Goal: Task Accomplishment & Management: Manage account settings

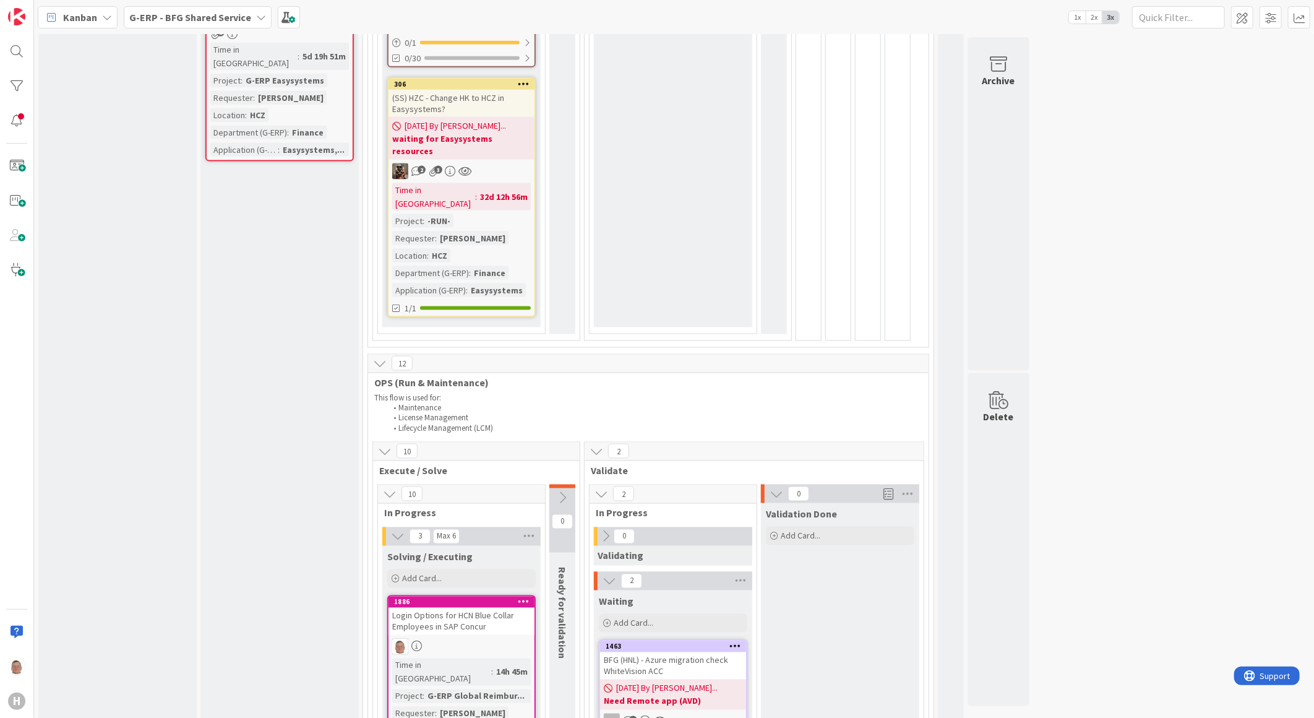
scroll to position [1031, 0]
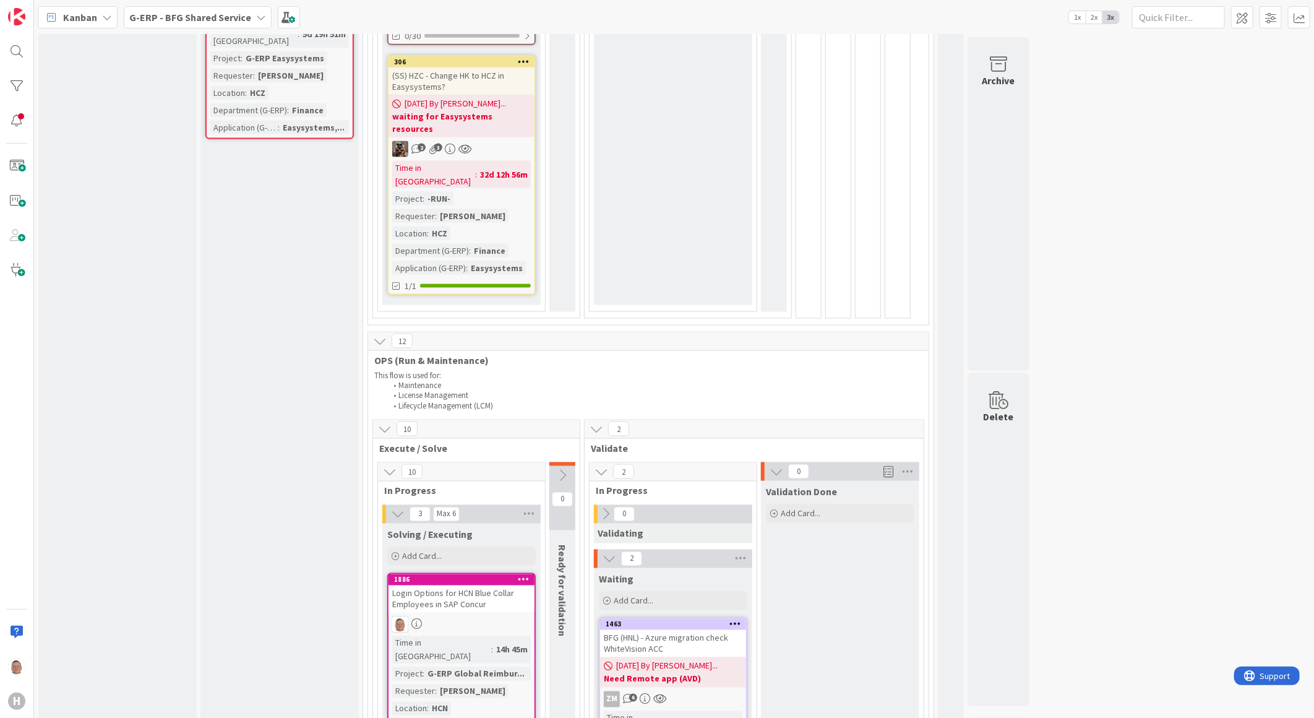
click at [486, 616] on div at bounding box center [462, 624] width 146 height 16
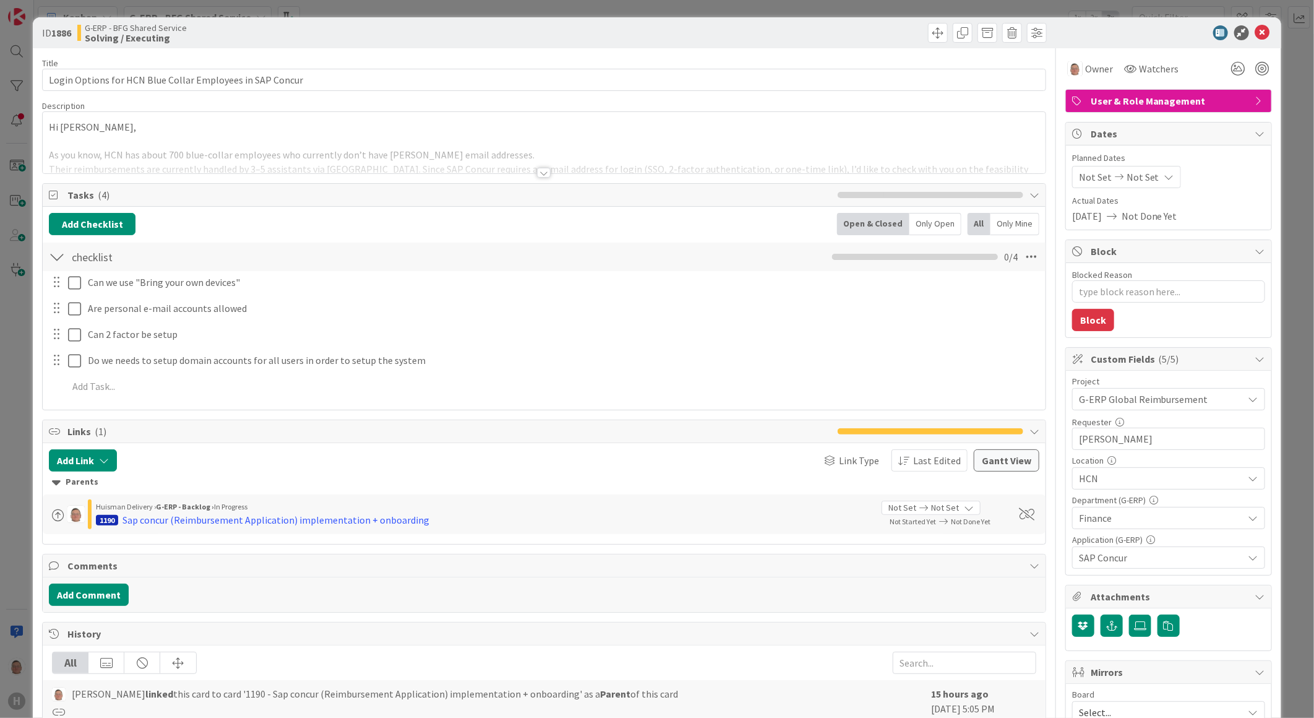
type textarea "x"
click at [537, 173] on div at bounding box center [544, 173] width 14 height 10
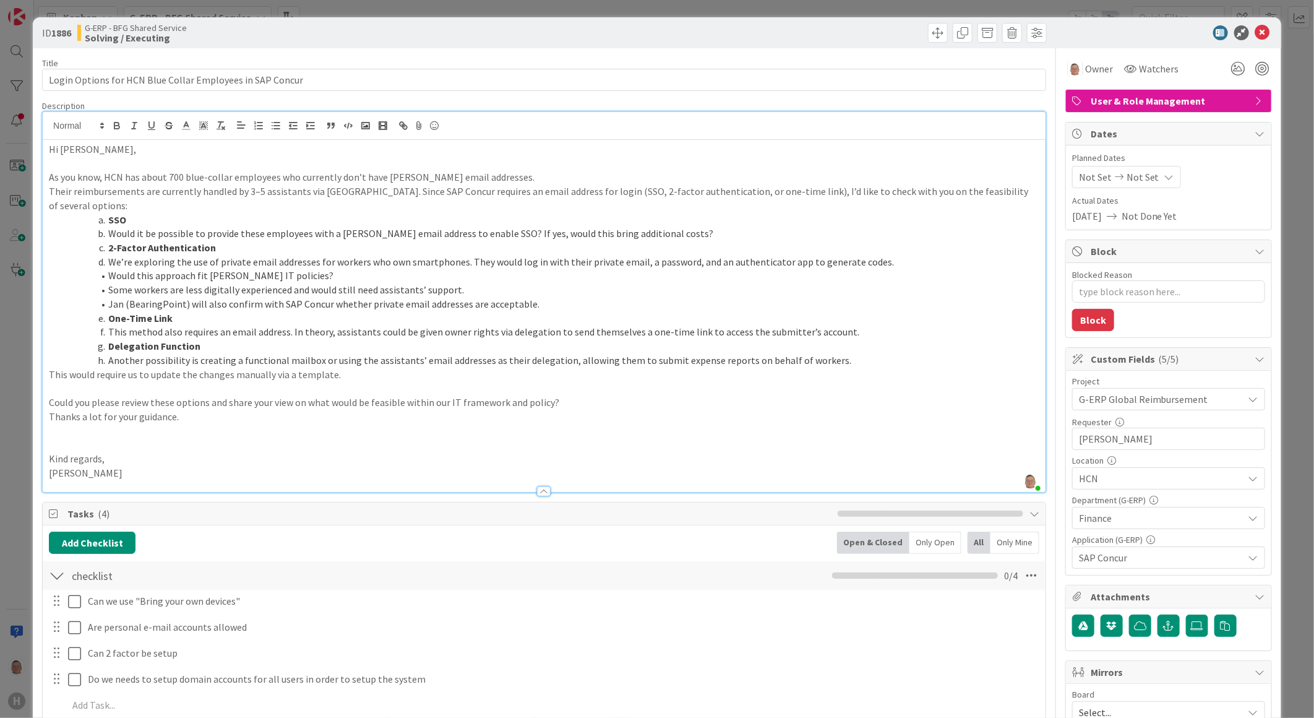
click at [120, 466] on p "[PERSON_NAME]" at bounding box center [544, 473] width 991 height 14
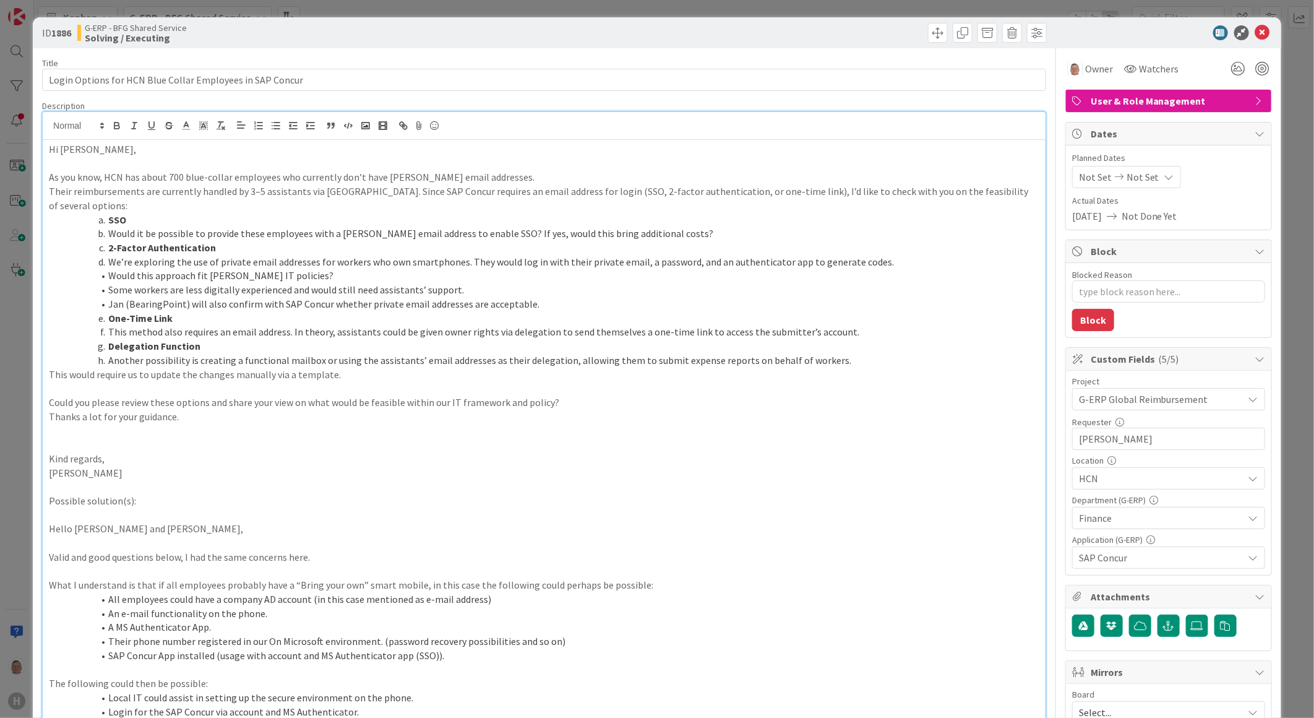
scroll to position [127, 0]
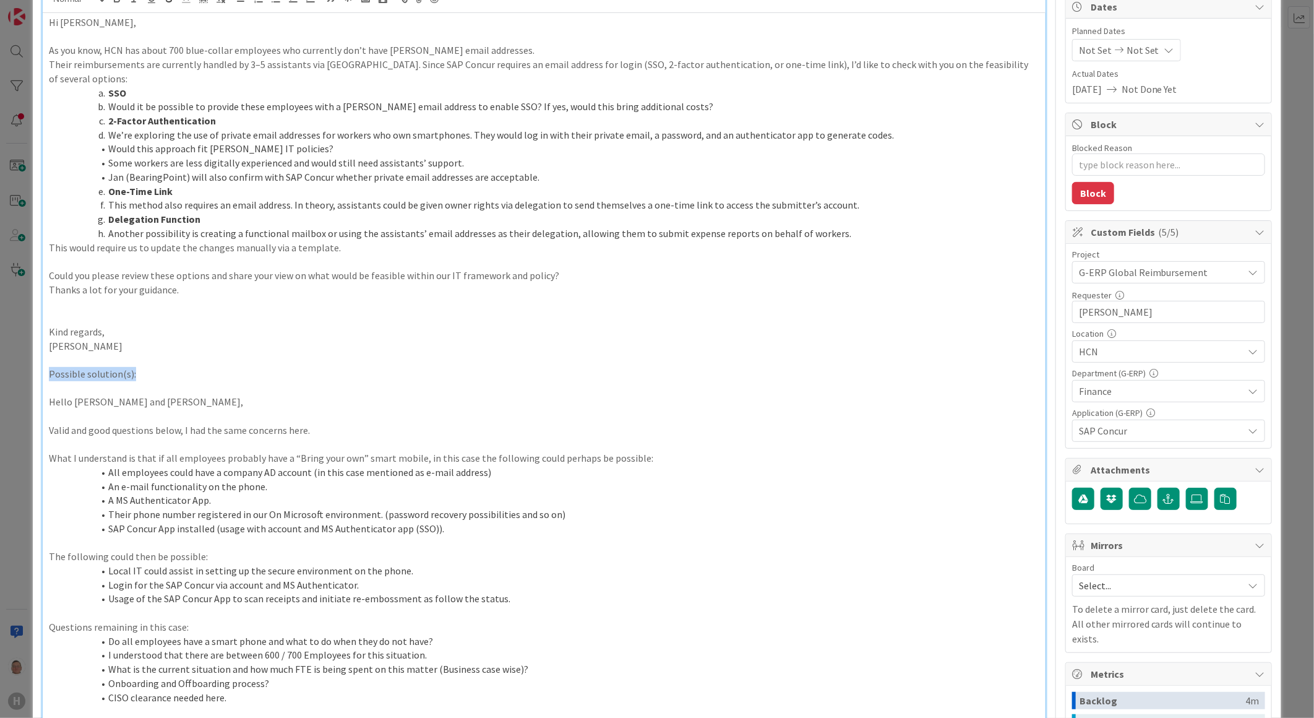
drag, startPoint x: 137, startPoint y: 356, endPoint x: 27, endPoint y: 358, distance: 109.5
click at [27, 358] on div "ID 1886 G-ERP - BFG Shared Service Solving / Executing Title 57 / 128 Login Opt…" at bounding box center [657, 359] width 1314 height 718
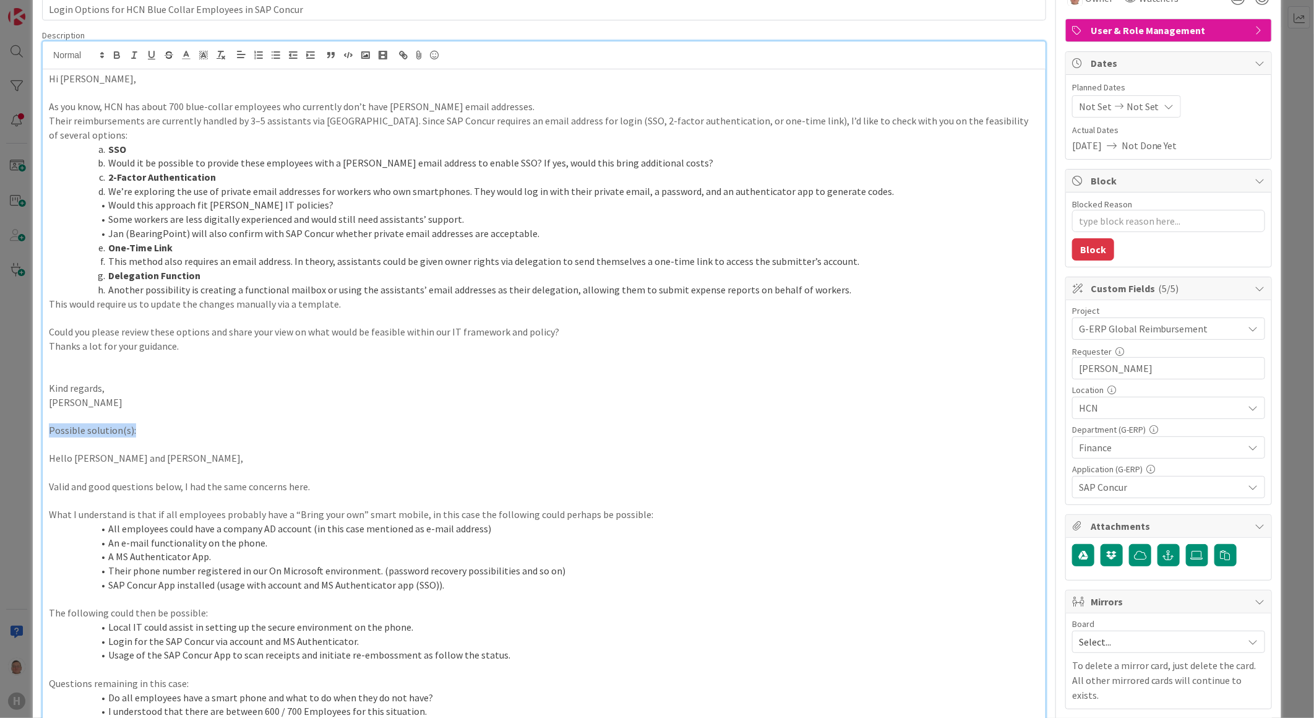
scroll to position [0, 0]
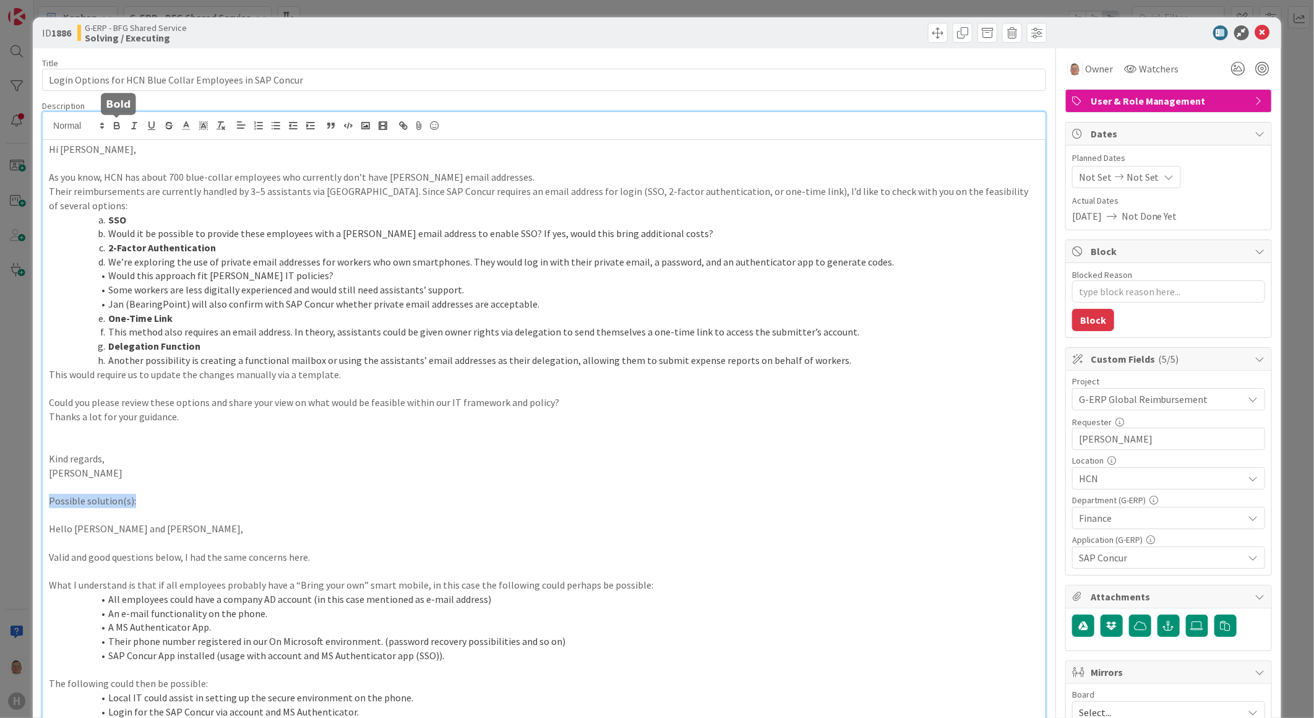
click at [118, 124] on icon "button" at bounding box center [116, 125] width 11 height 11
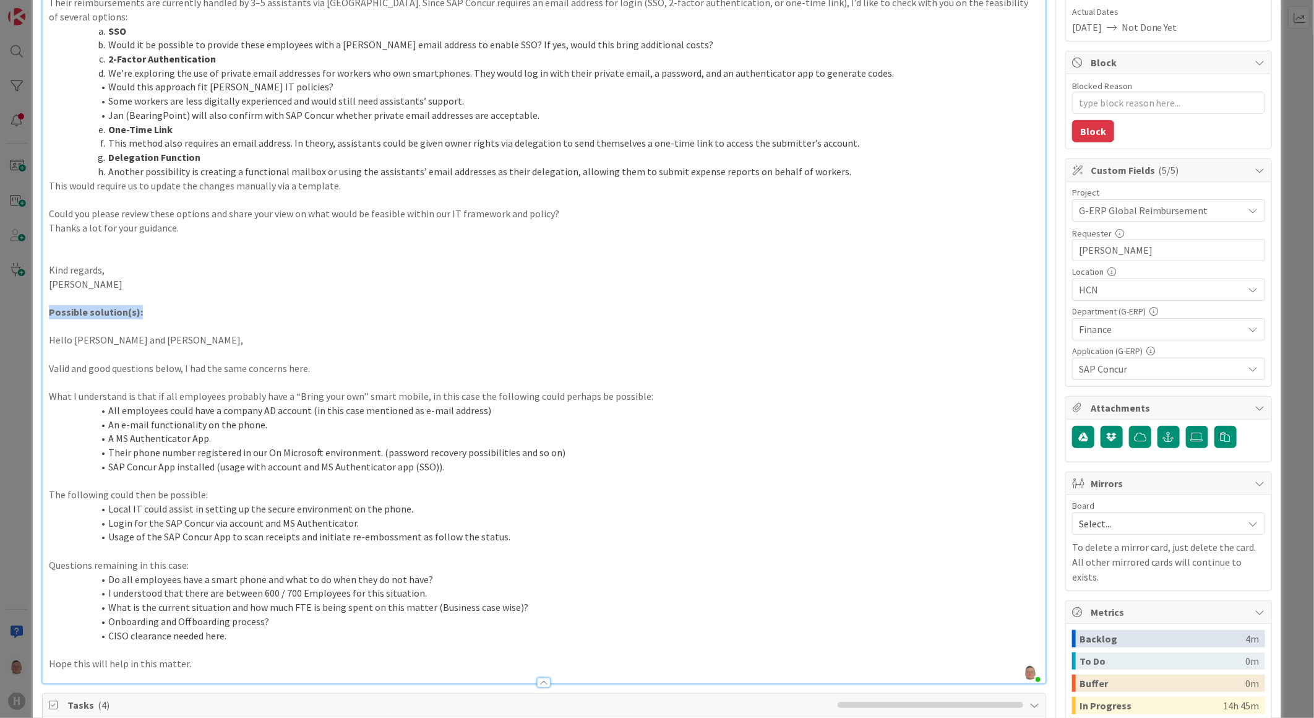
scroll to position [206, 0]
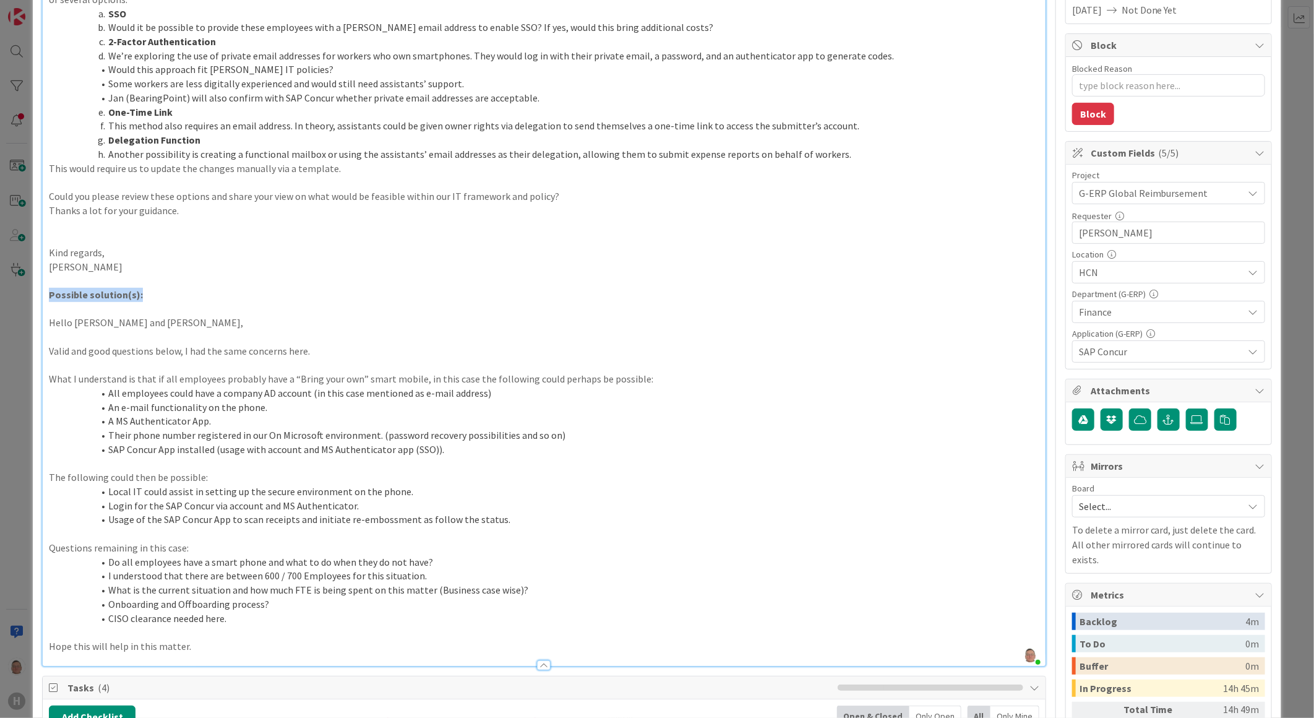
type textarea "x"
click at [254, 288] on p "Possible solution(s):" at bounding box center [544, 295] width 991 height 14
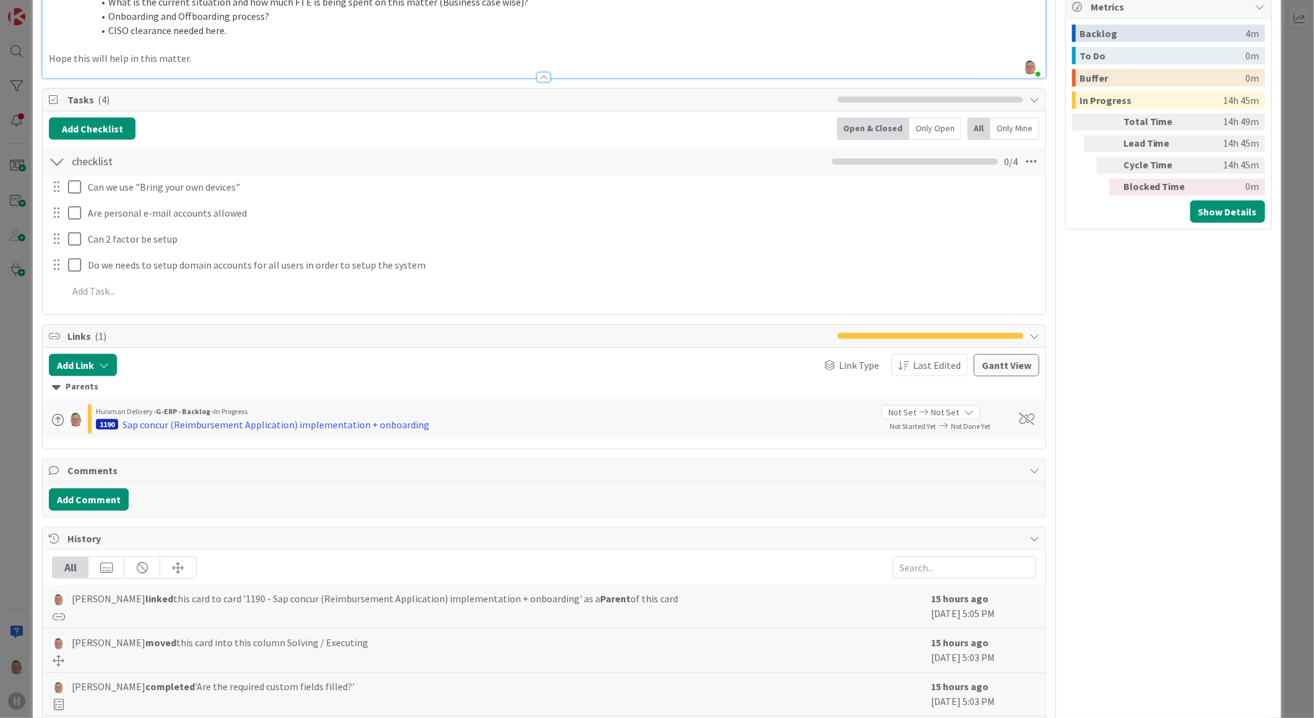
scroll to position [825, 0]
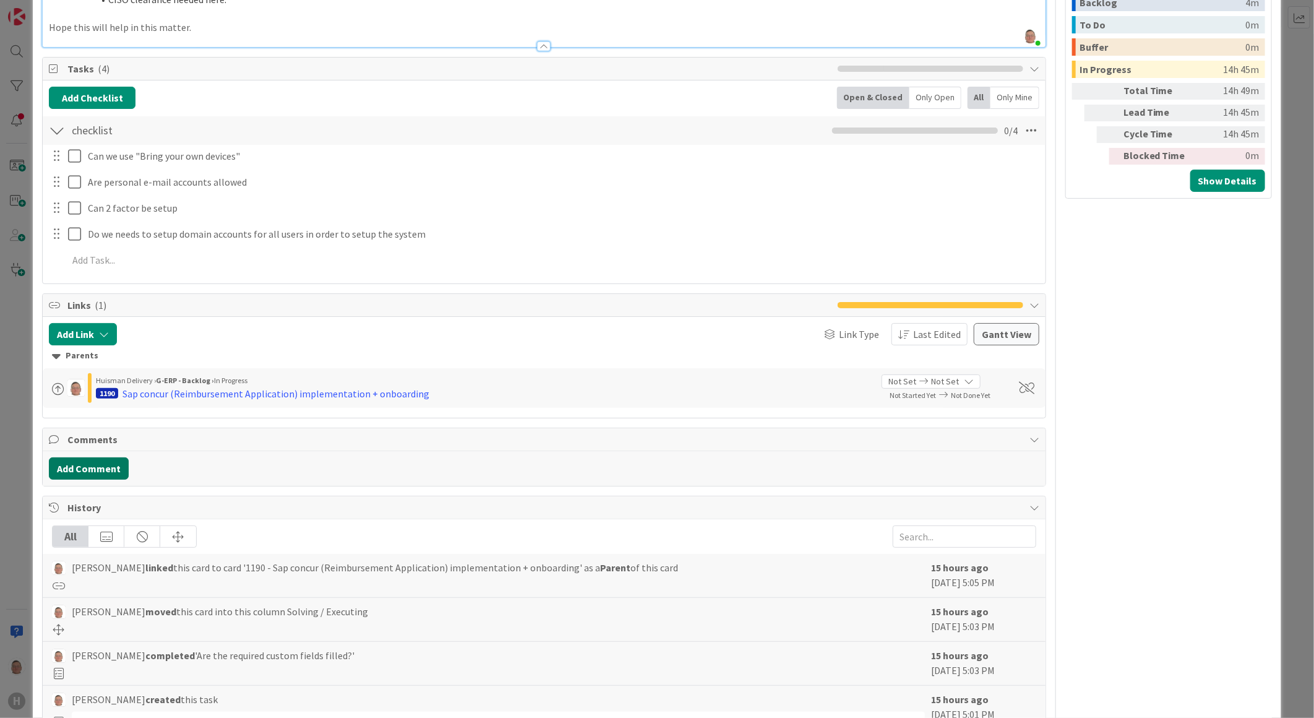
click at [91, 457] on button "Add Comment" at bounding box center [89, 468] width 80 height 22
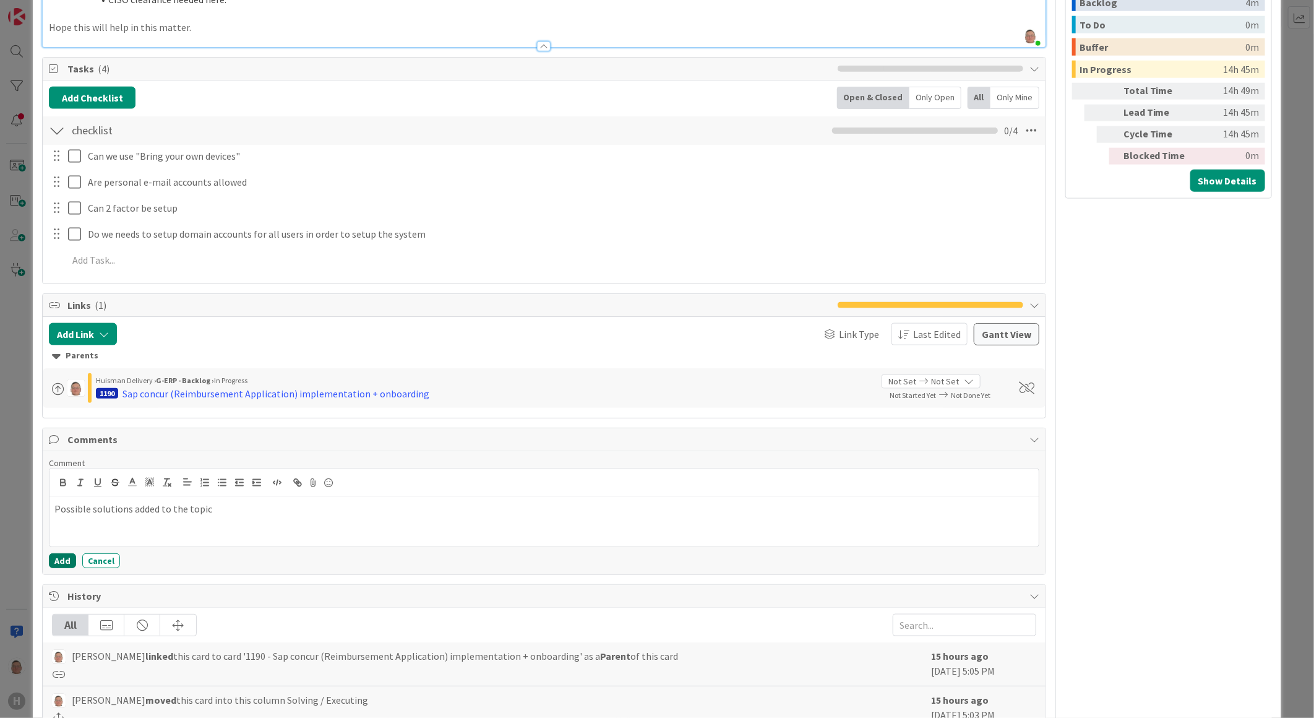
click at [58, 553] on button "Add" at bounding box center [62, 560] width 27 height 15
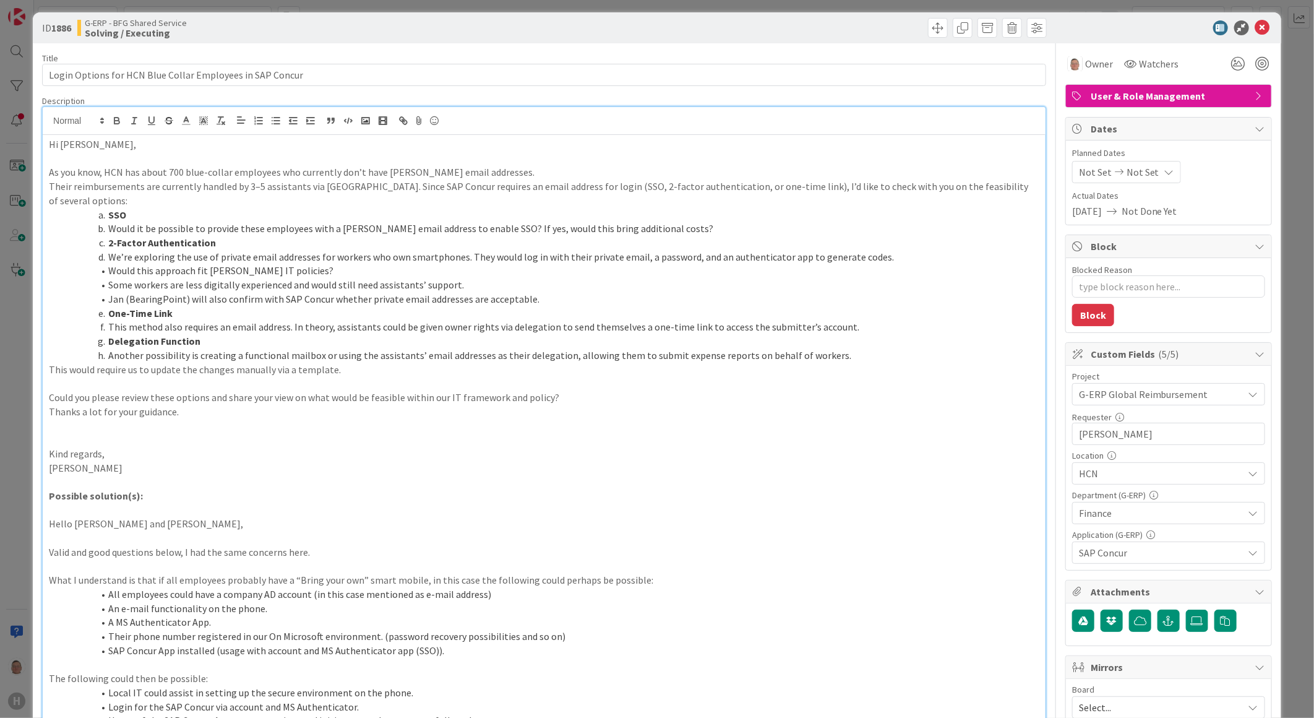
scroll to position [0, 0]
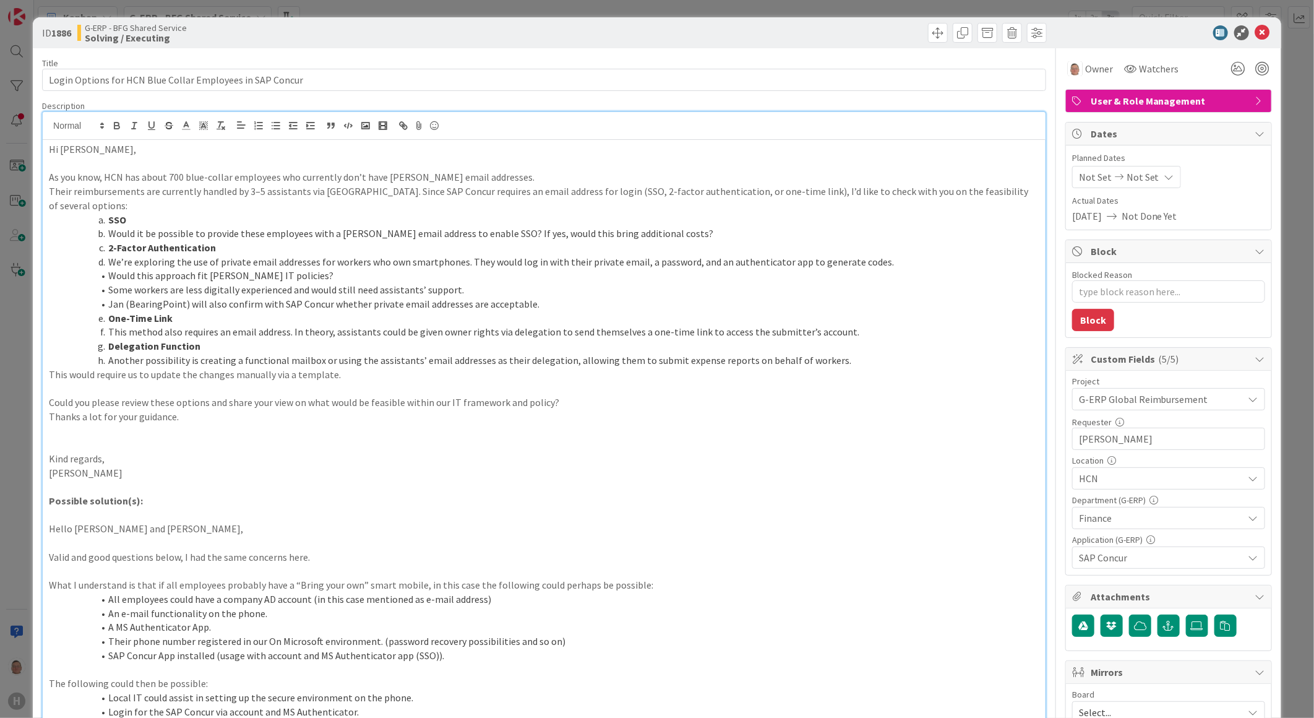
click at [46, 471] on div "Hi Leon, As you know, HCN has about 700 blue-collar employees who currently don…" at bounding box center [544, 506] width 1003 height 732
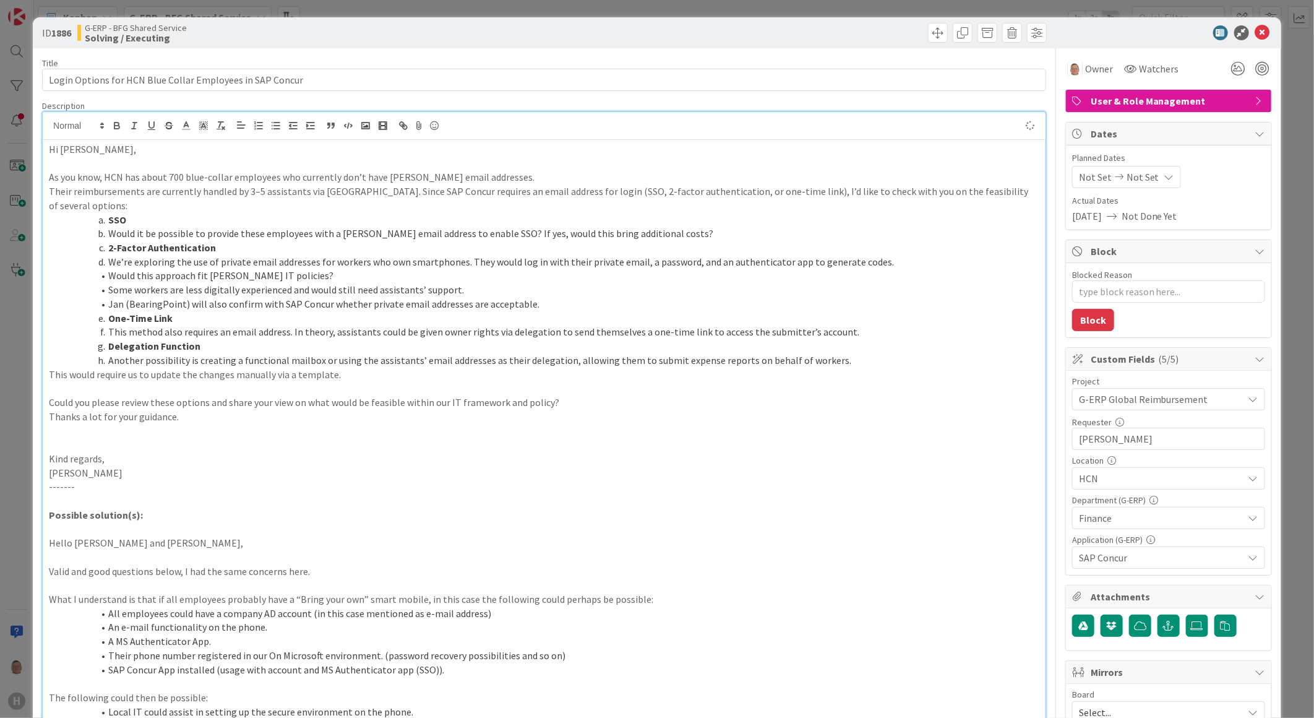
type textarea "x"
click at [1256, 30] on icon at bounding box center [1263, 32] width 15 height 15
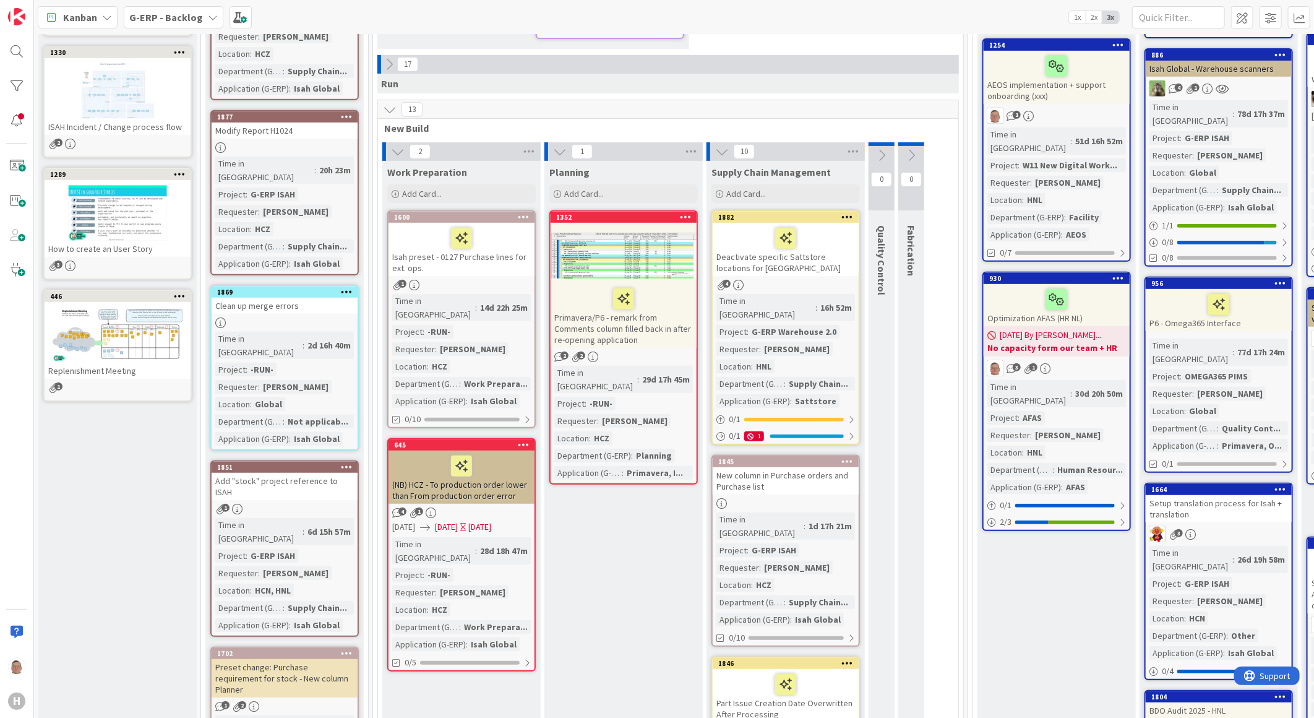
scroll to position [343, 0]
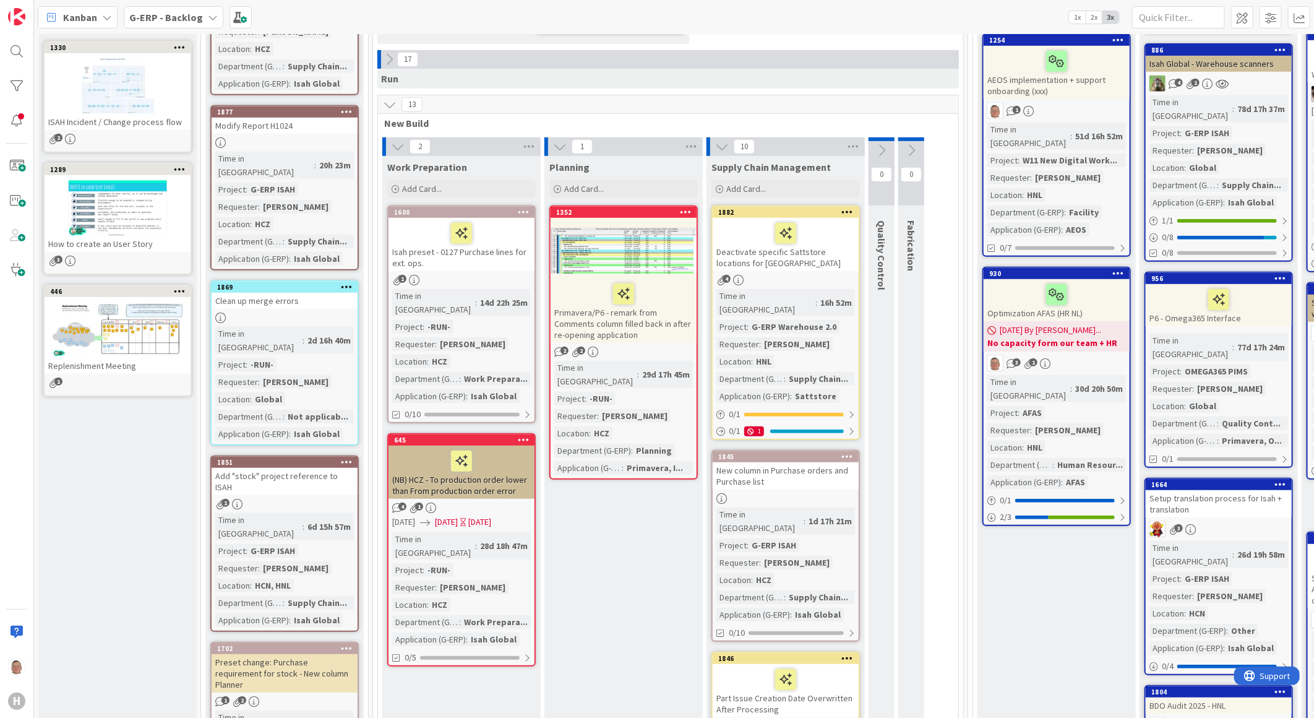
click at [1019, 282] on div at bounding box center [1057, 295] width 139 height 26
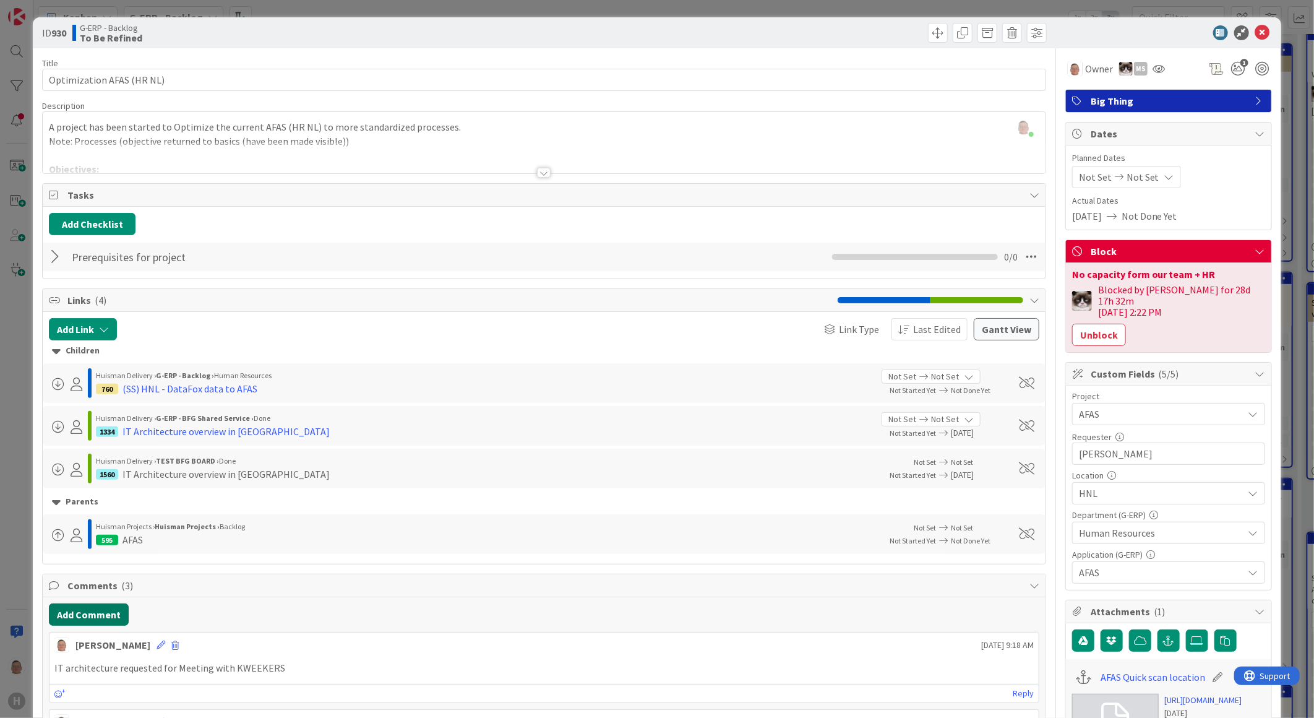
click at [94, 615] on button "Add Comment" at bounding box center [89, 614] width 80 height 22
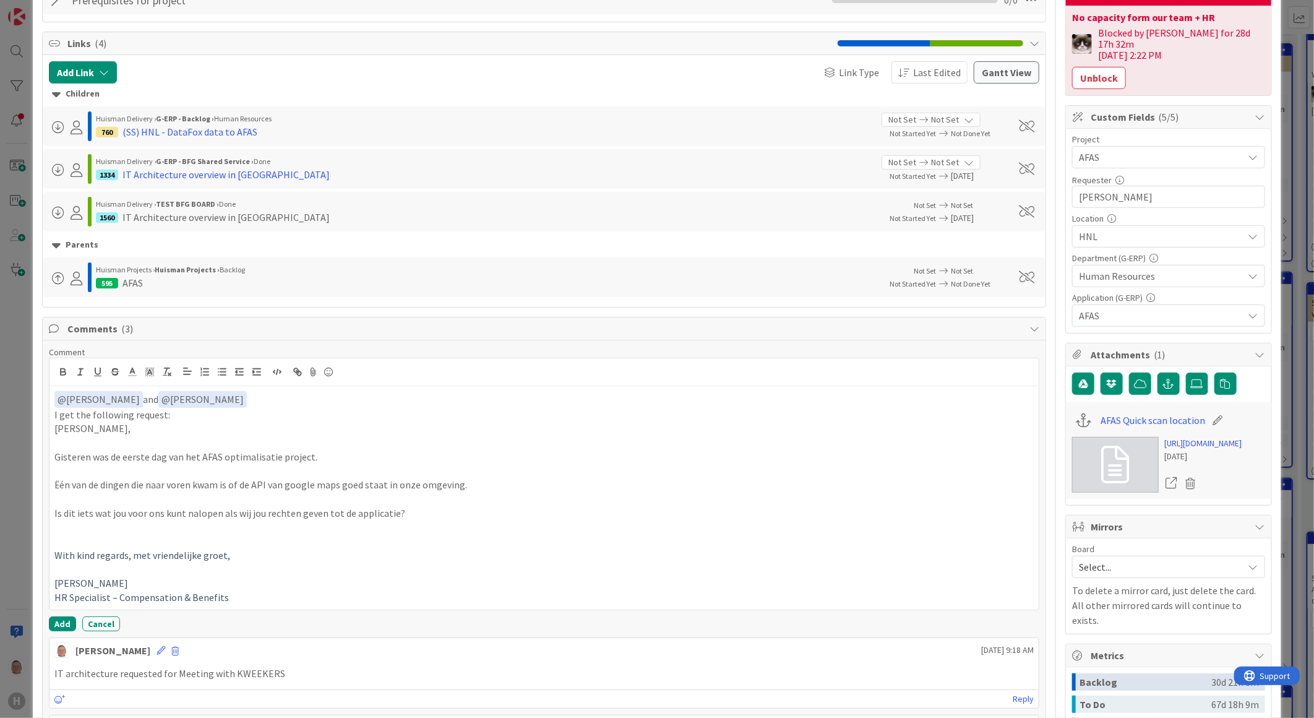
scroll to position [281, 0]
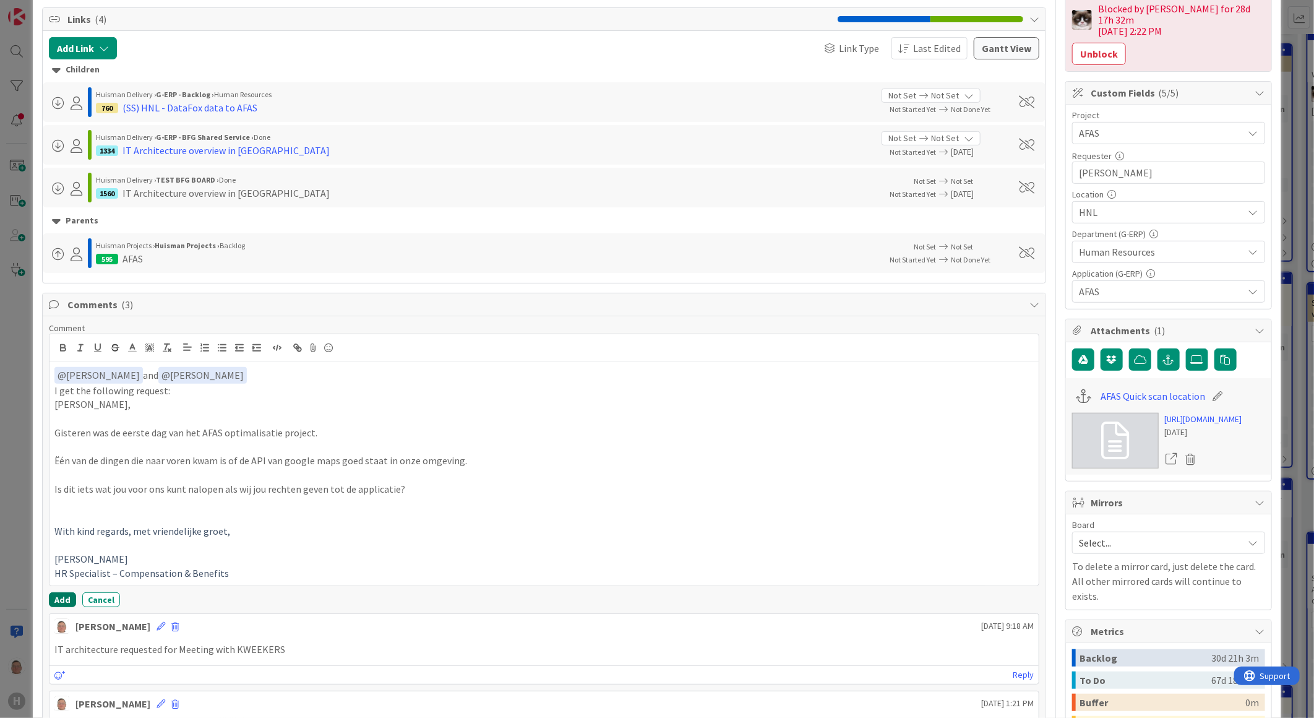
click at [61, 597] on button "Add" at bounding box center [62, 599] width 27 height 15
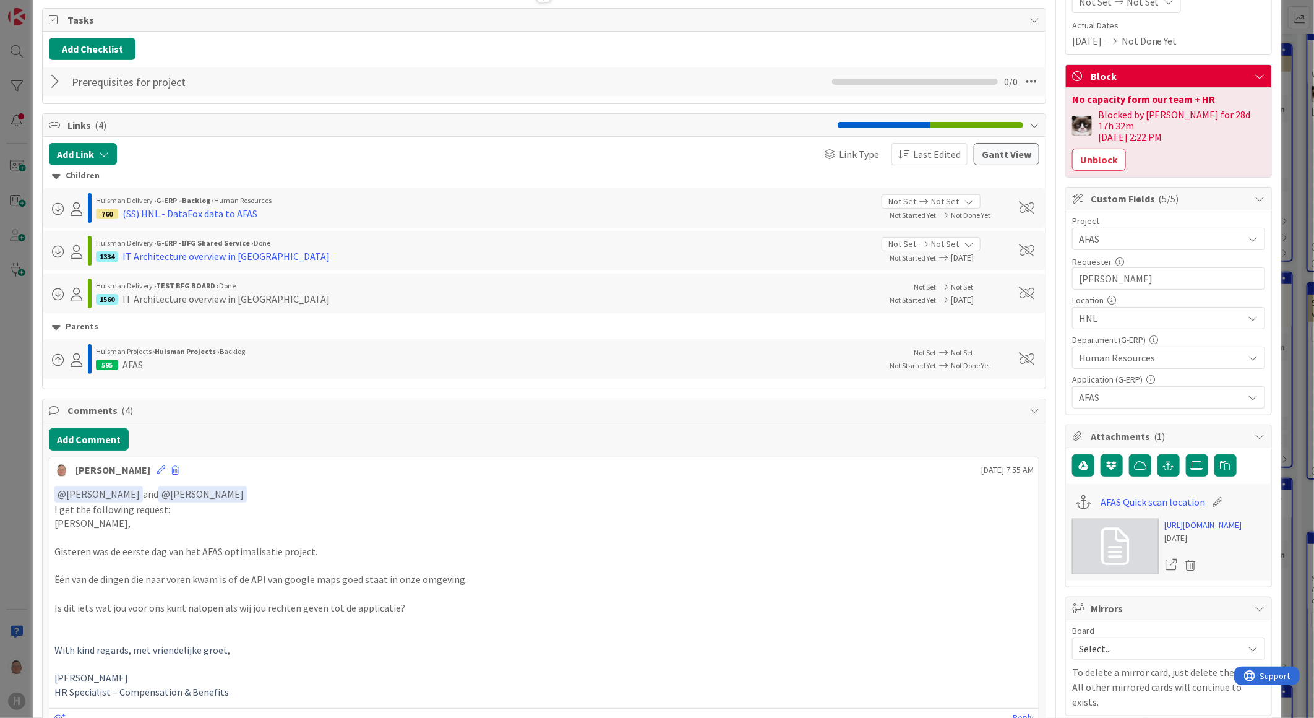
scroll to position [0, 0]
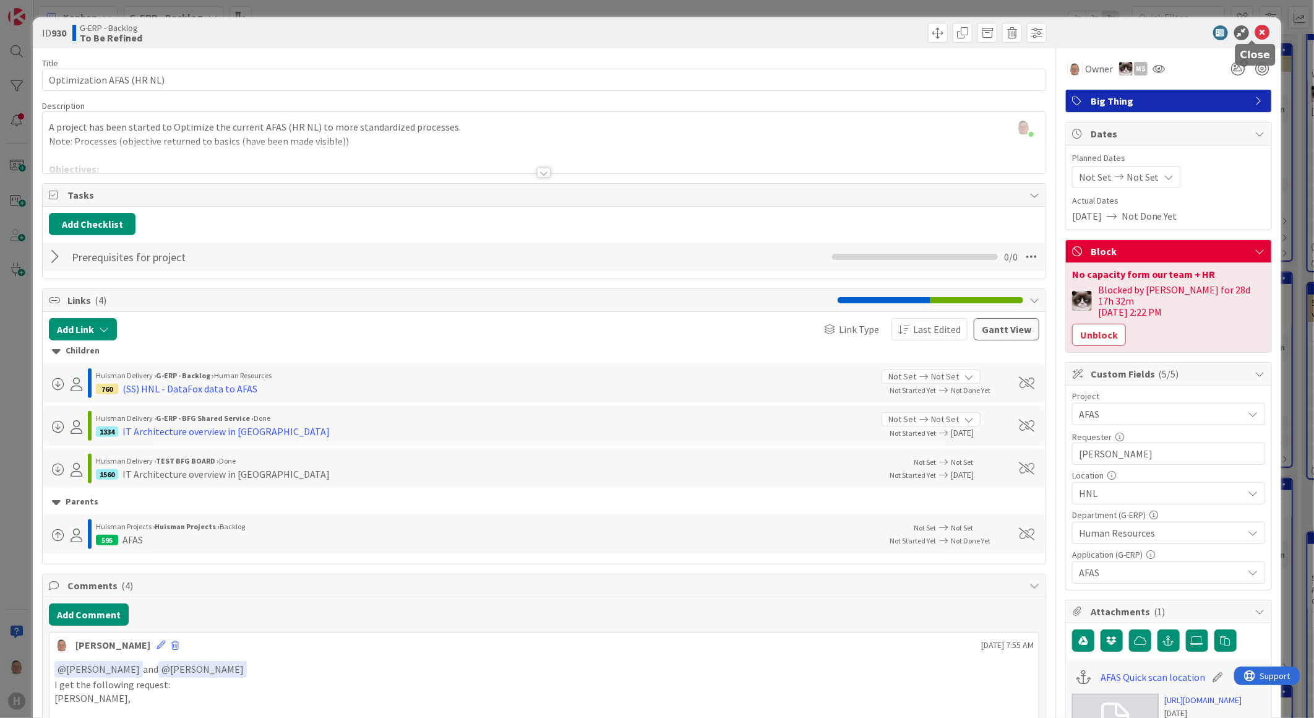
click at [1256, 29] on icon at bounding box center [1263, 32] width 15 height 15
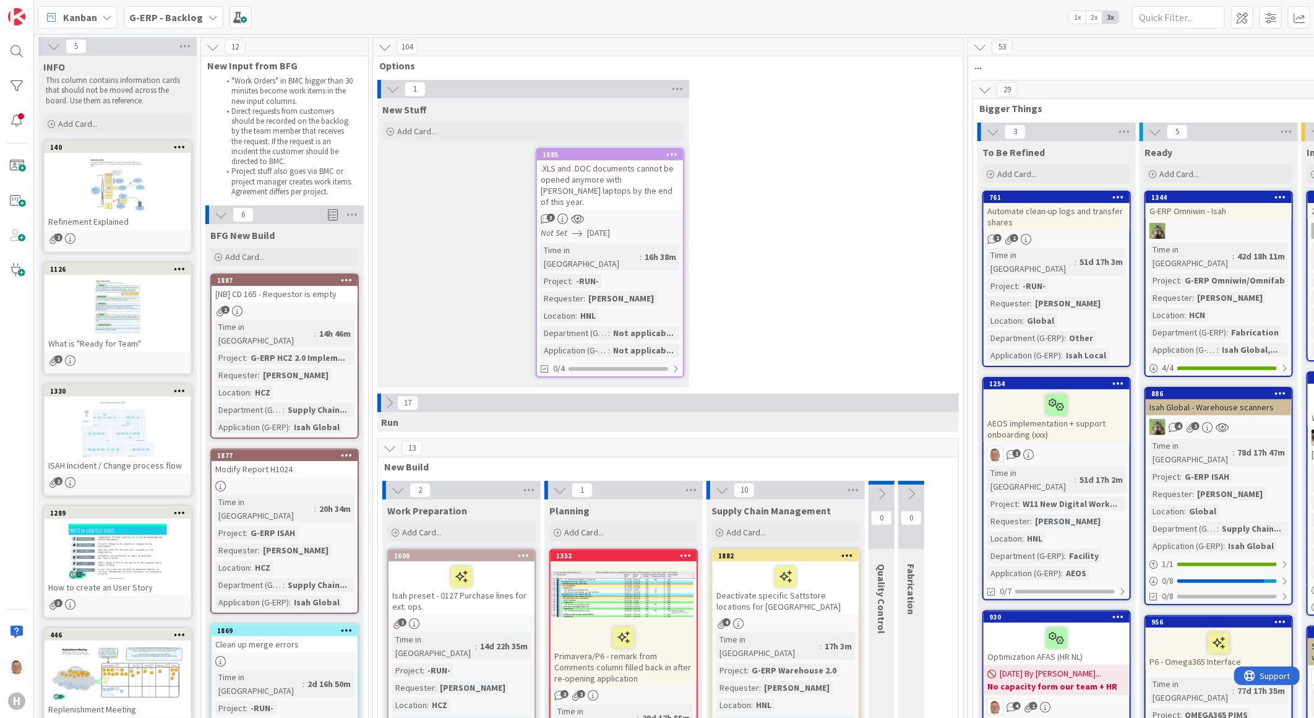
click at [987, 87] on icon at bounding box center [985, 90] width 14 height 14
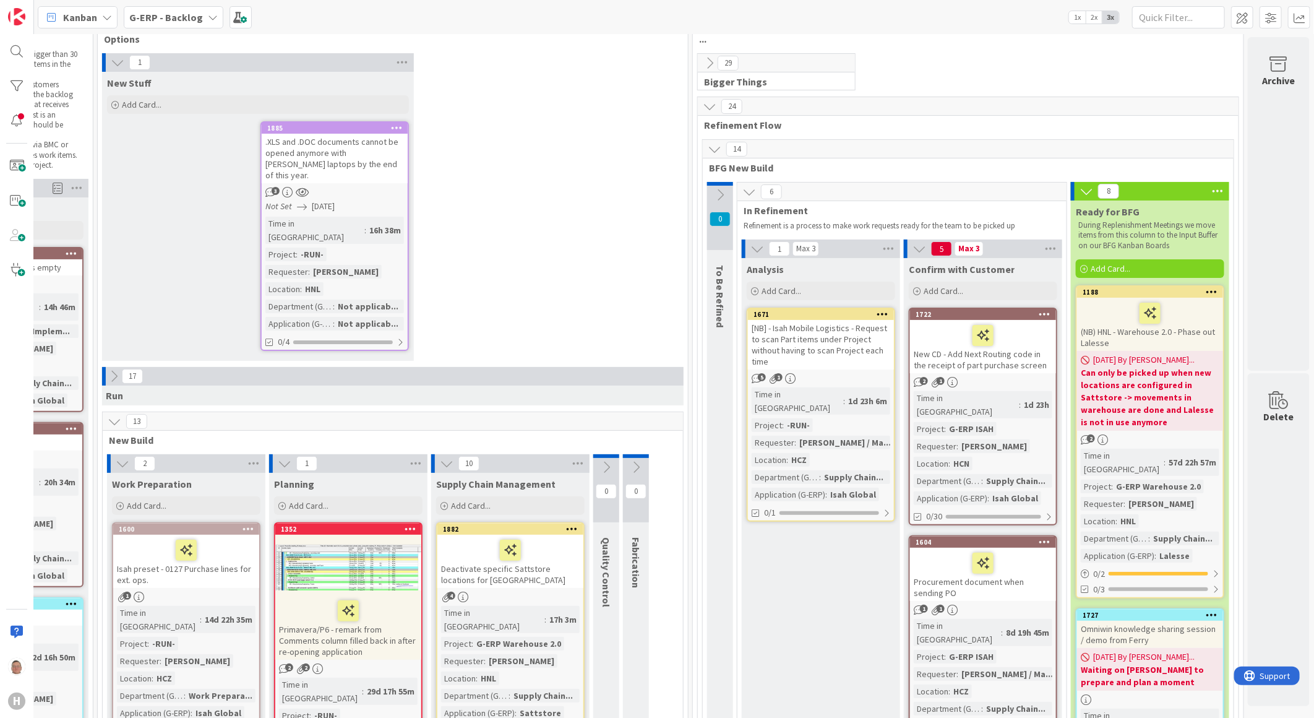
scroll to position [0, 285]
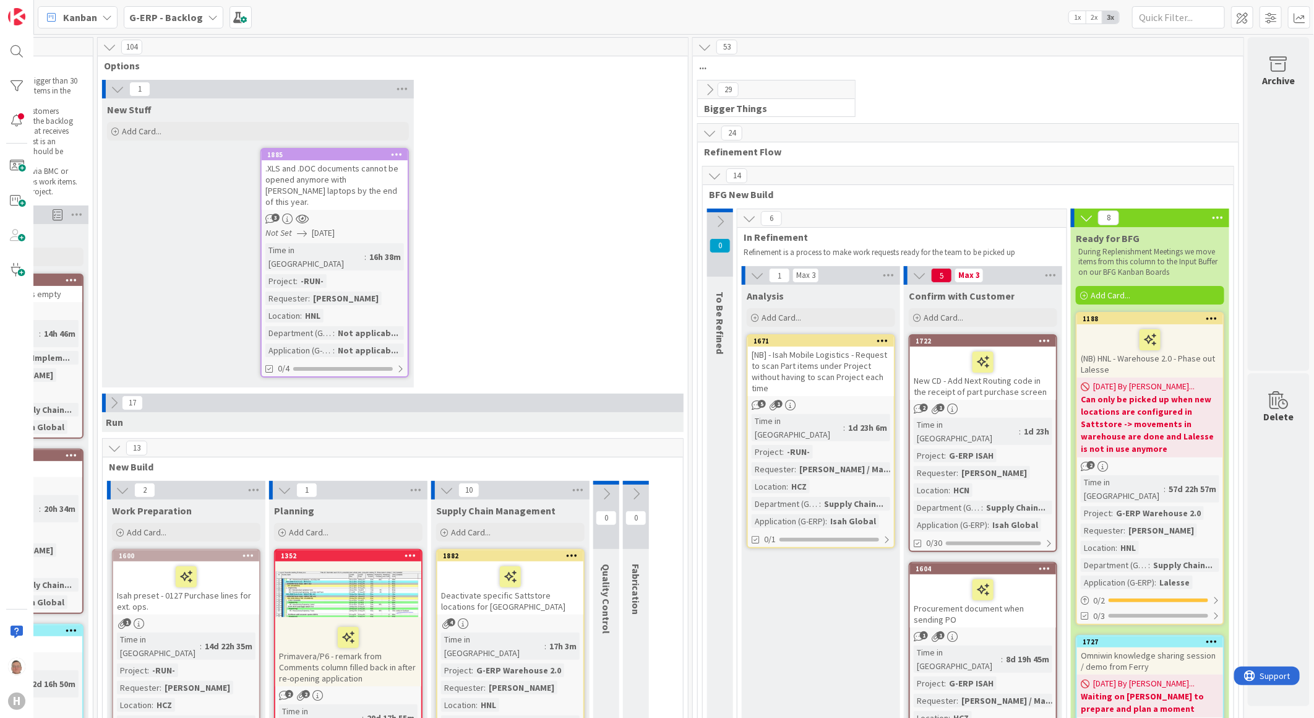
click at [743, 217] on icon at bounding box center [750, 219] width 14 height 14
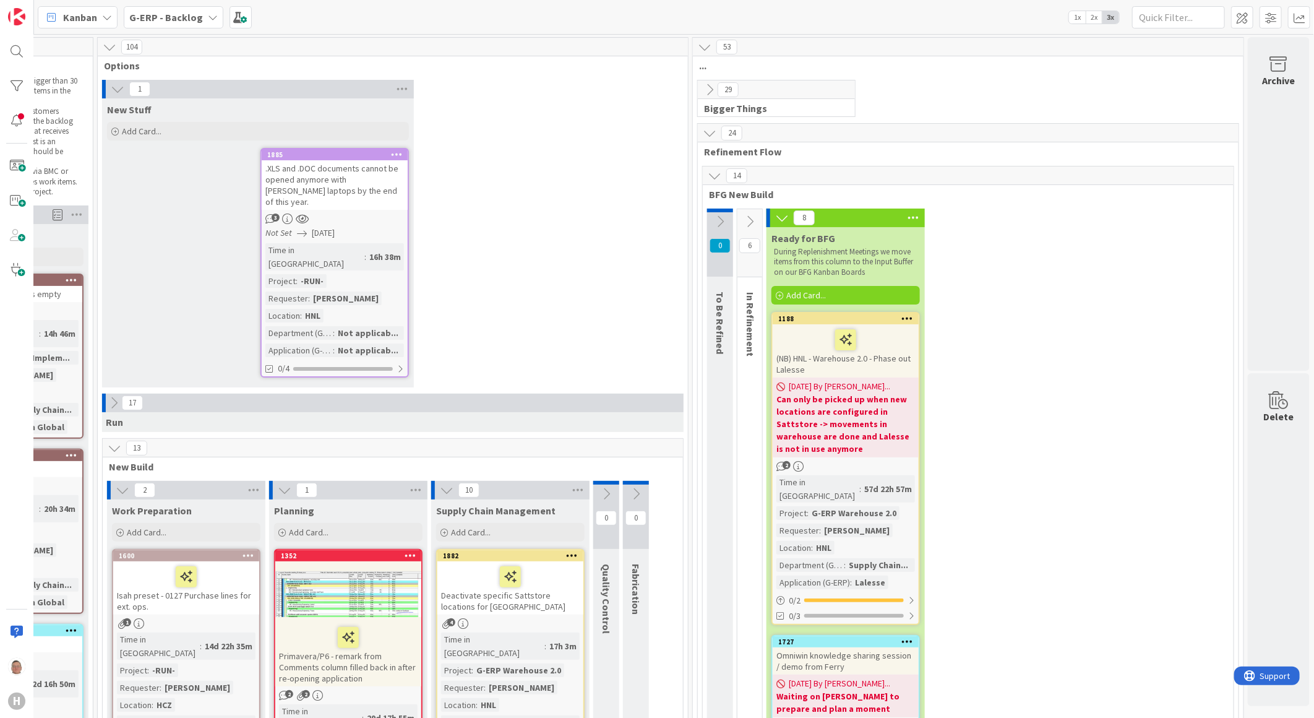
click at [775, 214] on icon at bounding box center [782, 218] width 14 height 14
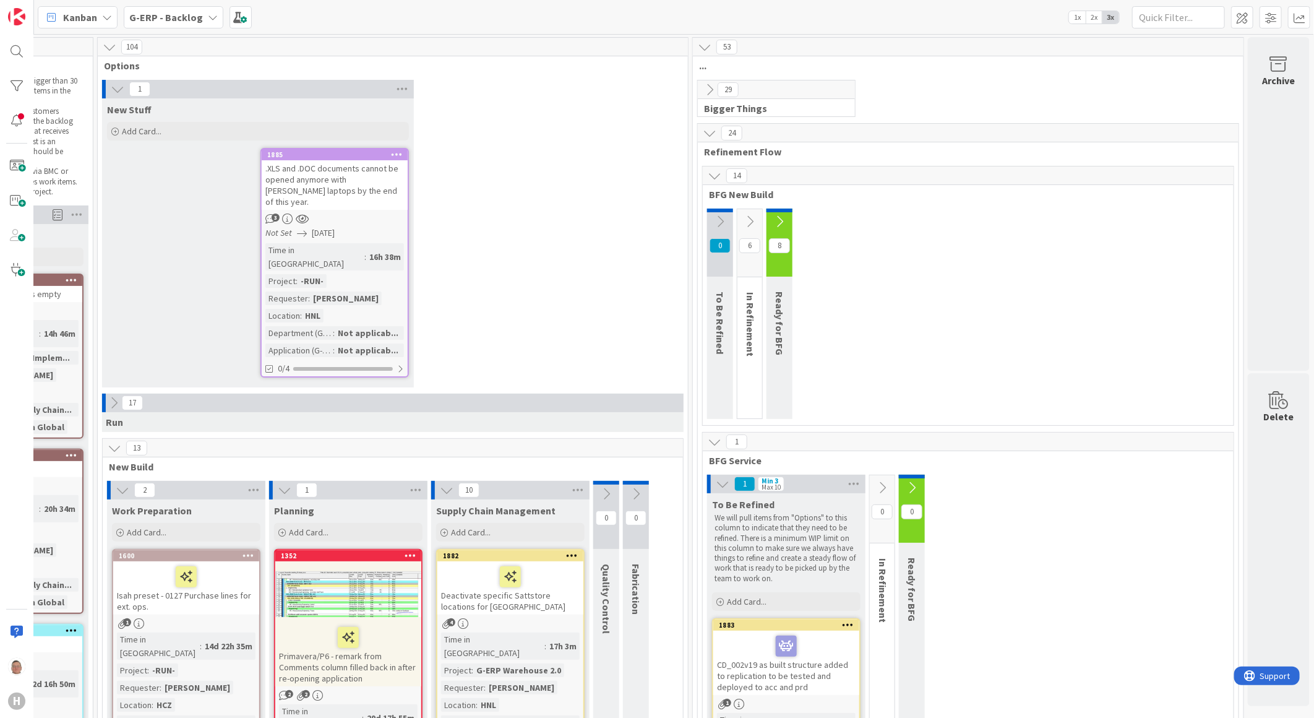
click at [708, 177] on icon at bounding box center [715, 176] width 14 height 14
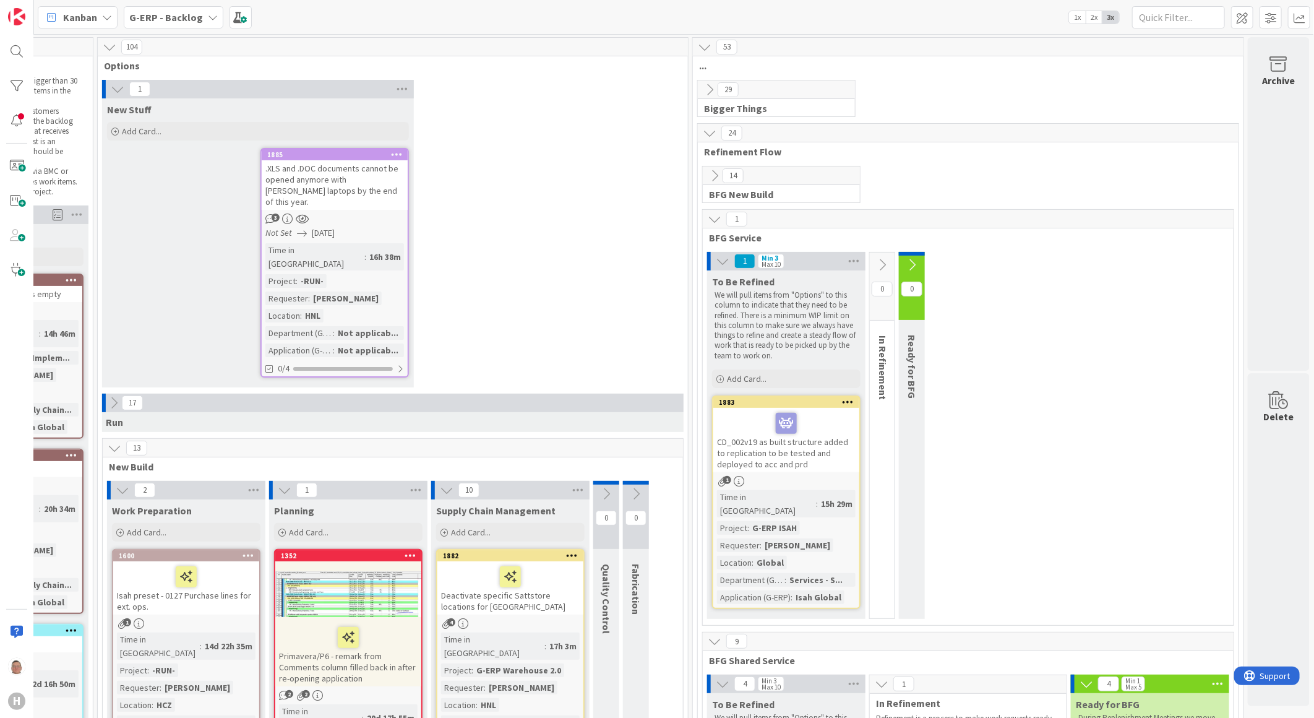
click at [708, 217] on icon at bounding box center [715, 219] width 14 height 14
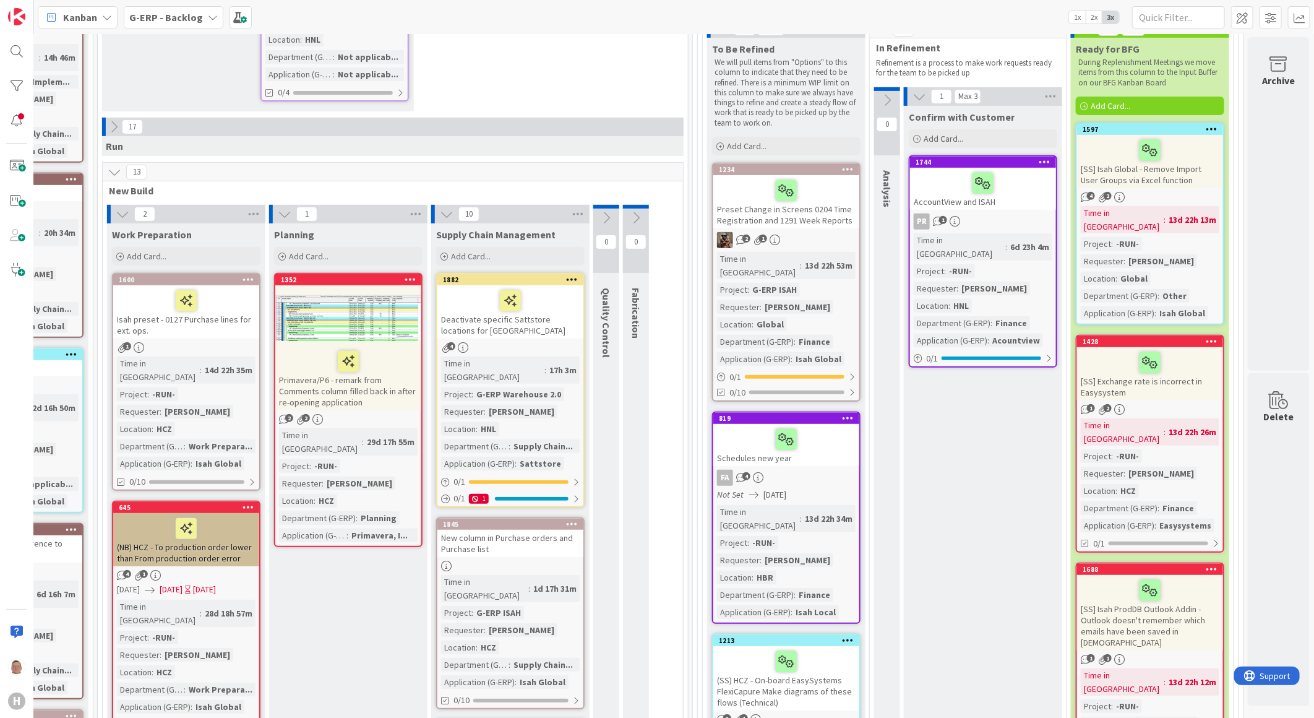
scroll to position [275, 285]
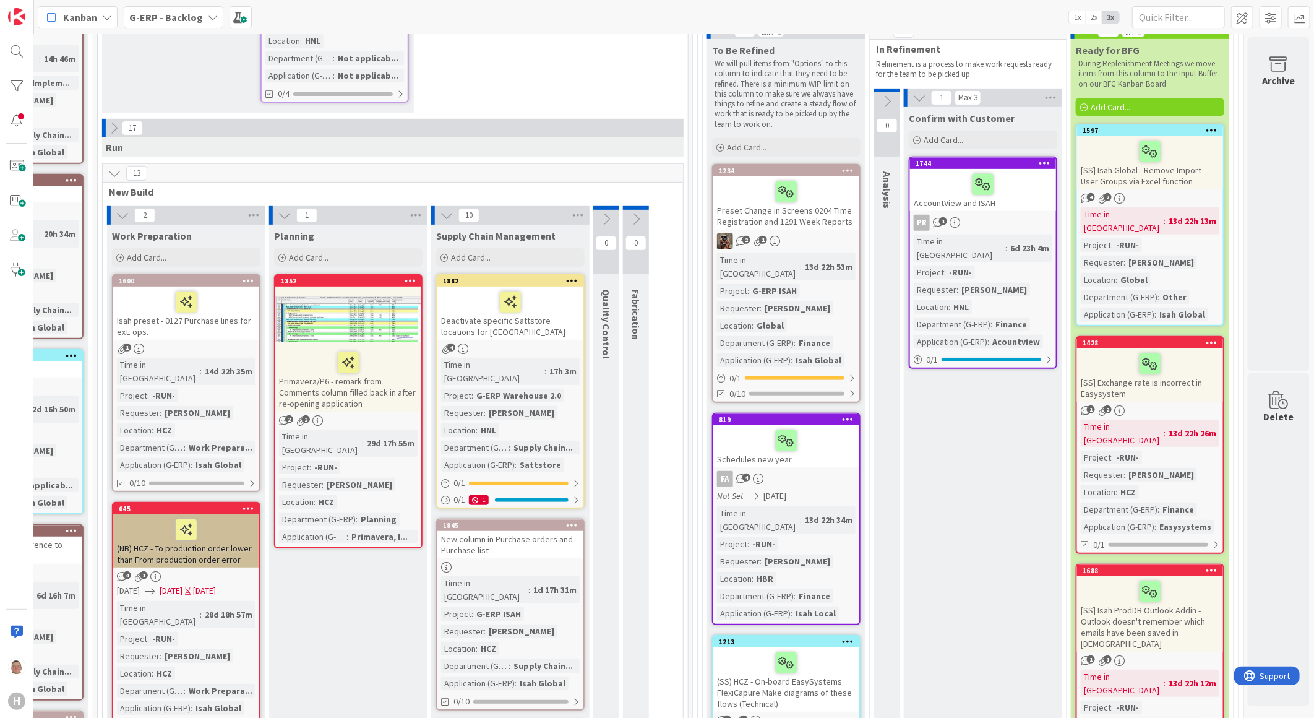
click at [927, 191] on div at bounding box center [983, 184] width 139 height 26
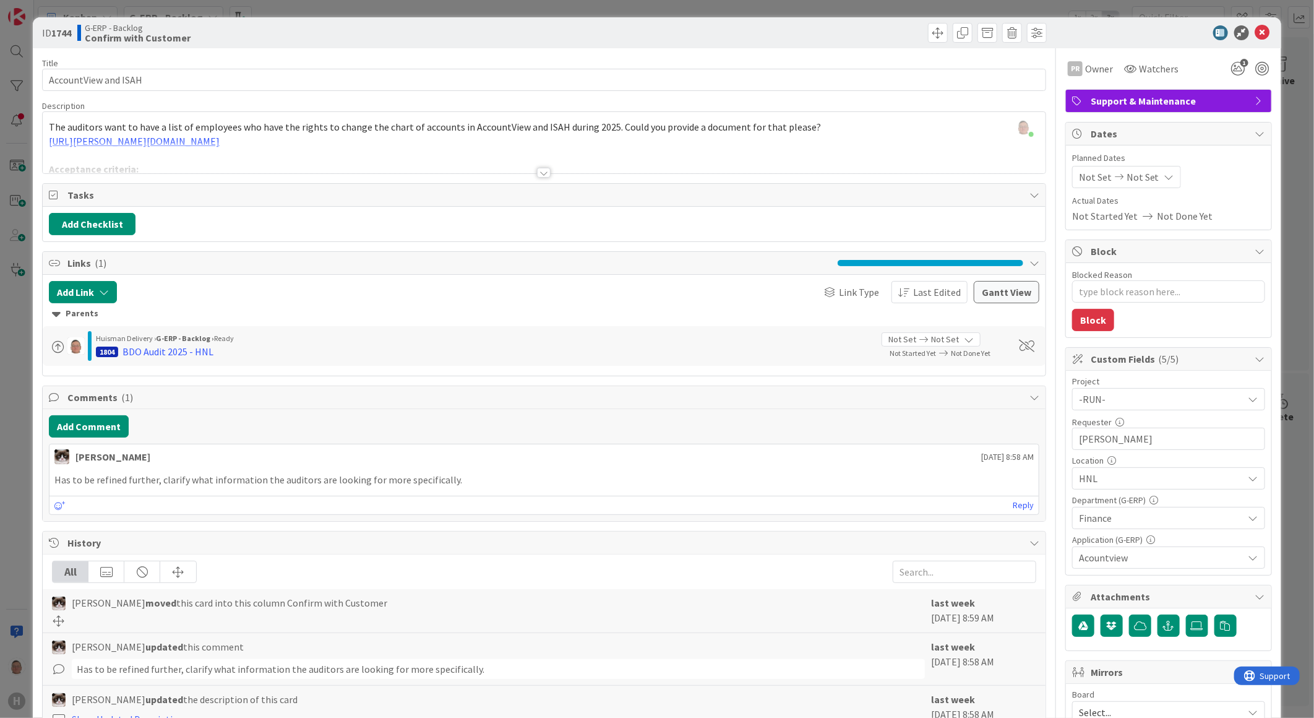
click at [539, 172] on div at bounding box center [544, 173] width 14 height 10
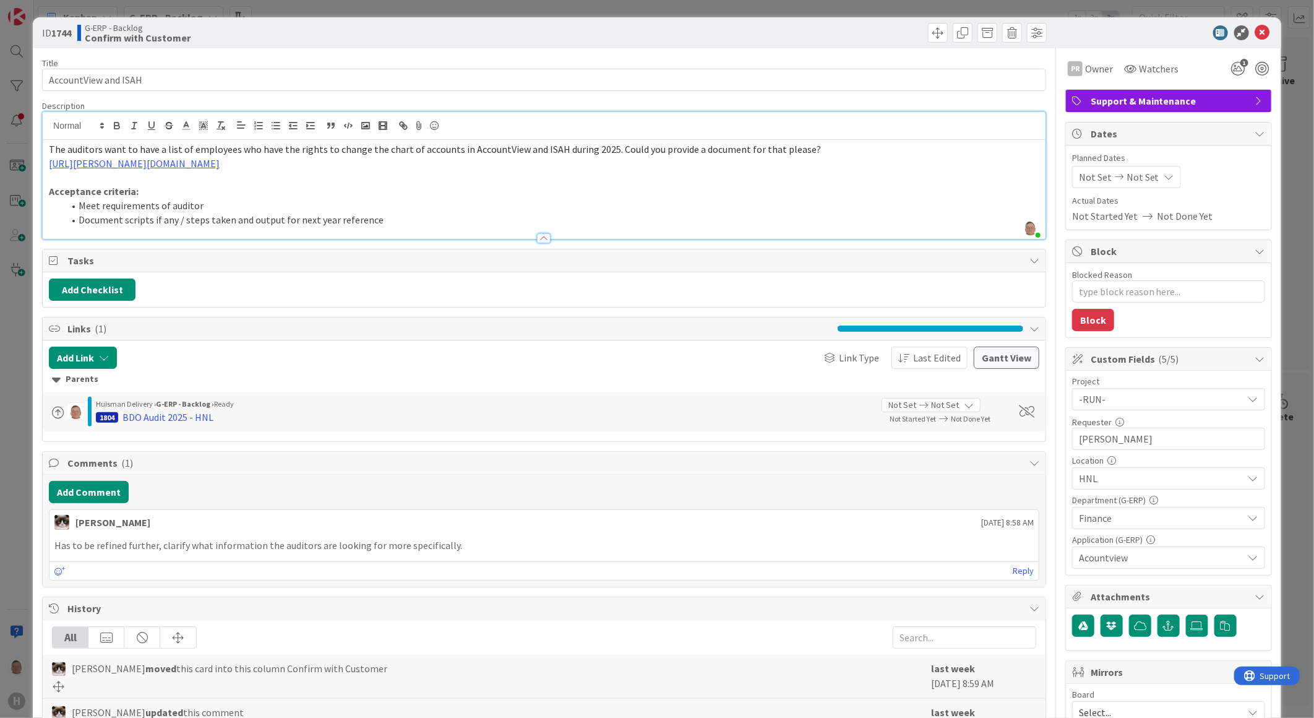
scroll to position [319, 0]
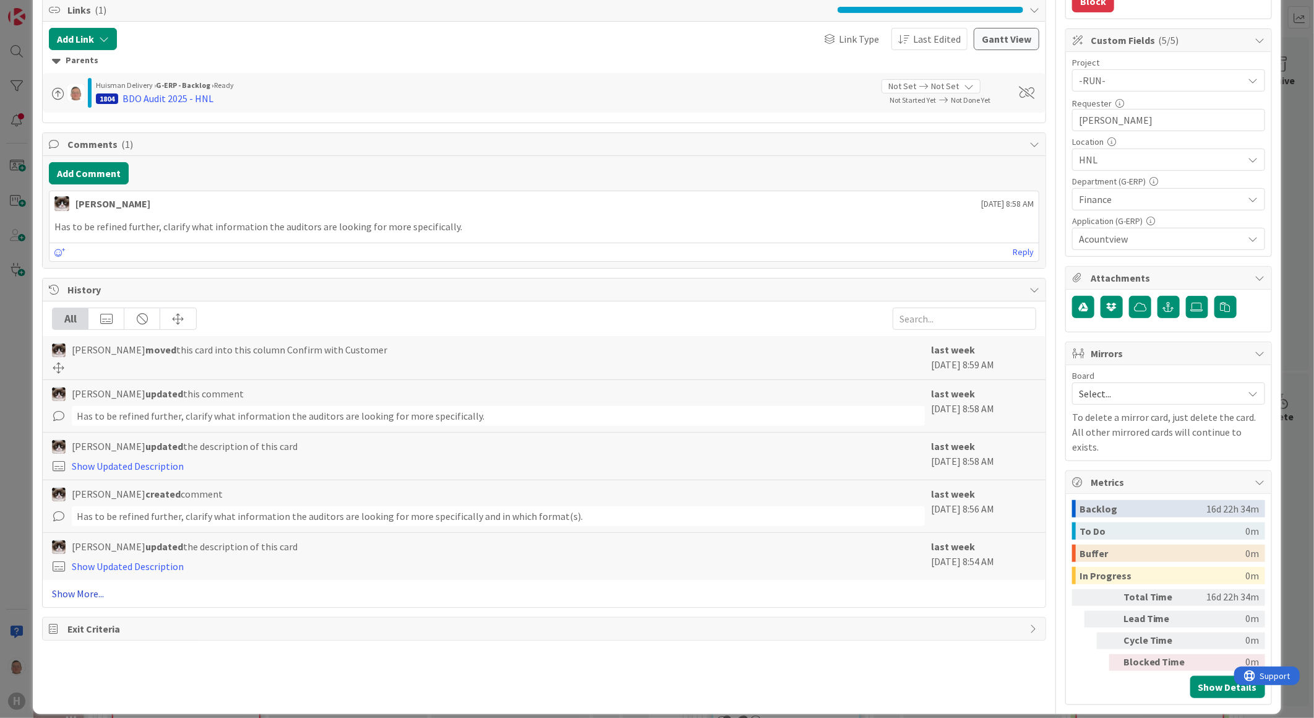
click at [71, 595] on link "Show More..." at bounding box center [544, 593] width 984 height 15
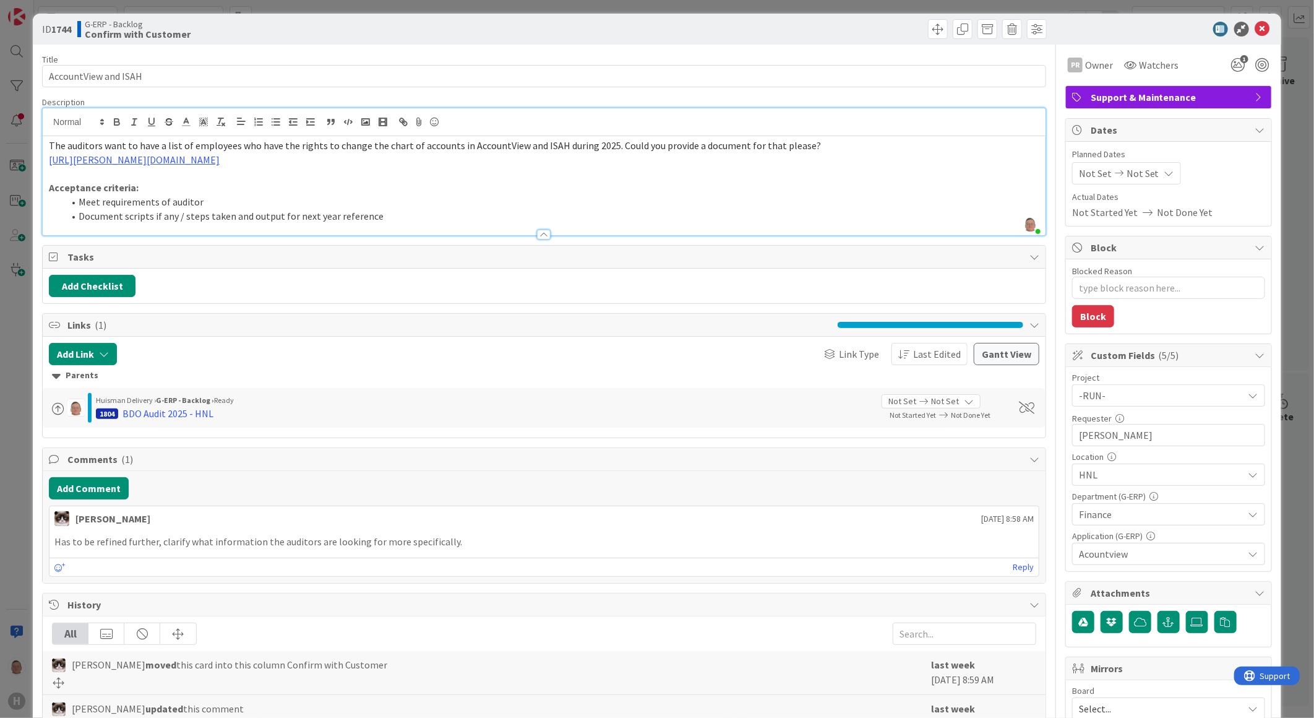
scroll to position [0, 0]
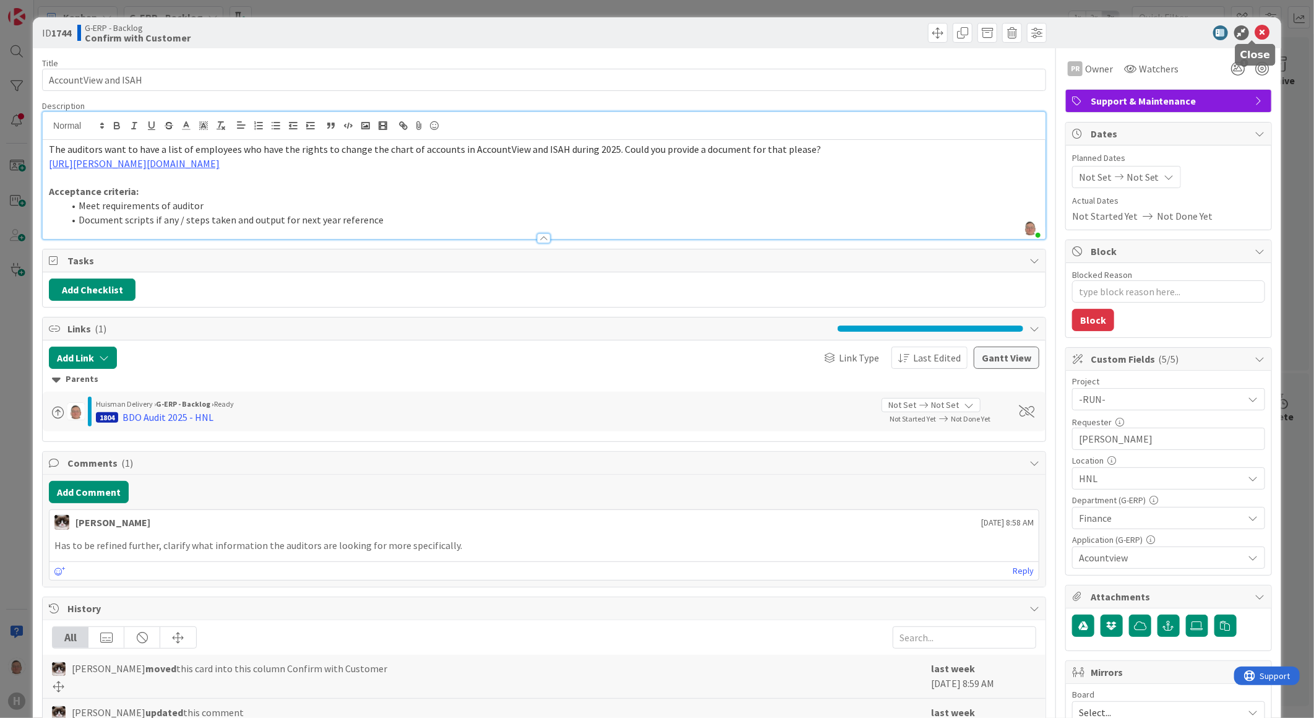
click at [1256, 32] on icon at bounding box center [1263, 32] width 15 height 15
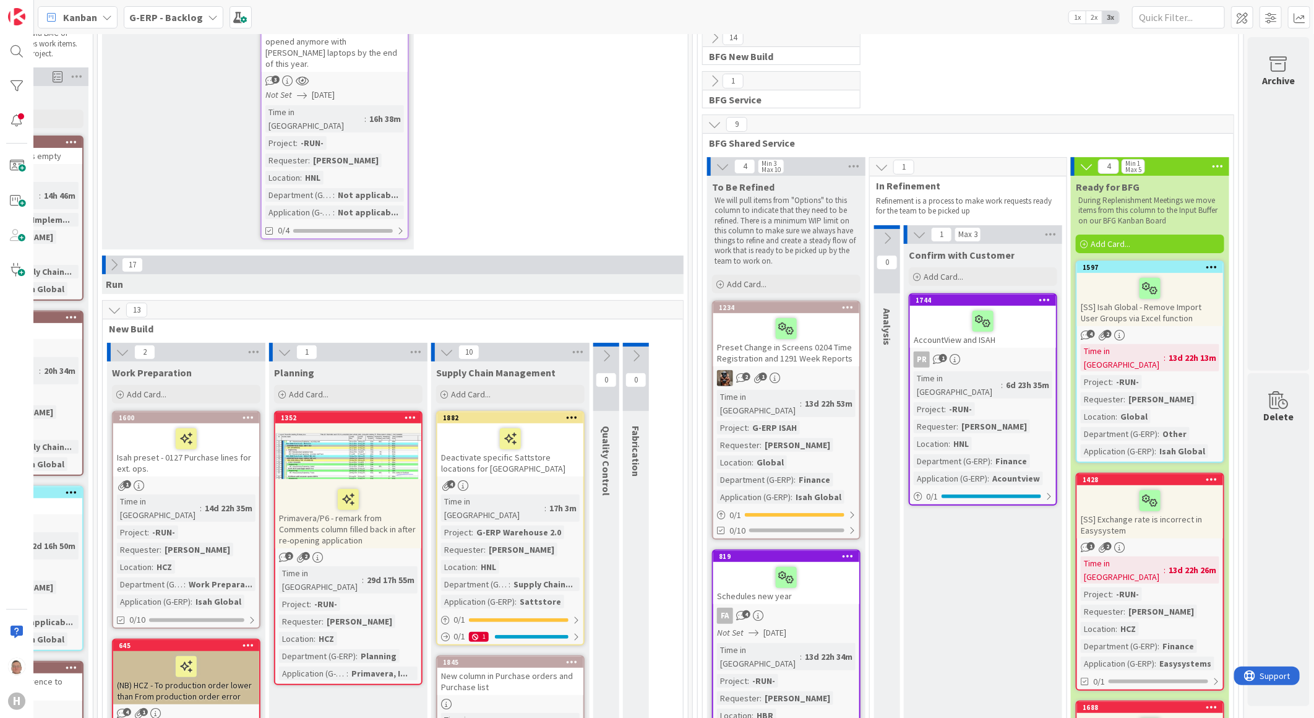
scroll to position [137, 285]
click at [814, 312] on div "1234" at bounding box center [789, 308] width 140 height 9
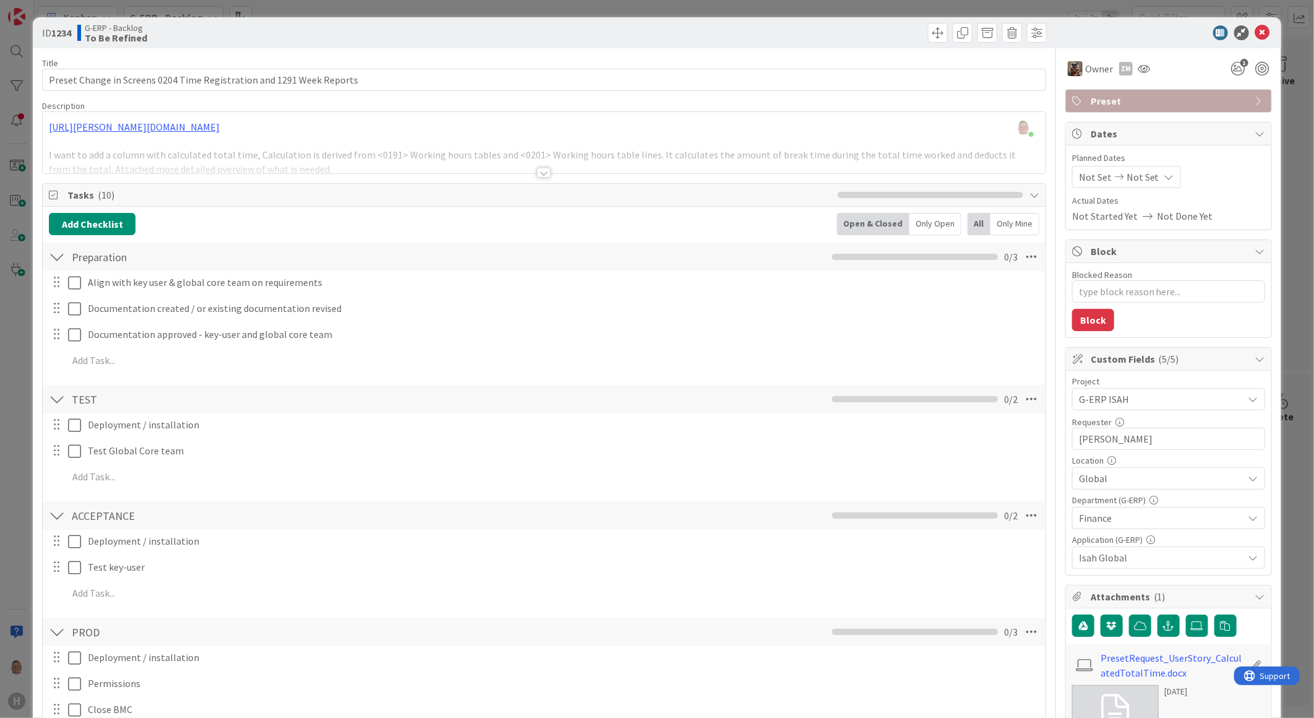
click at [537, 176] on div at bounding box center [544, 173] width 14 height 10
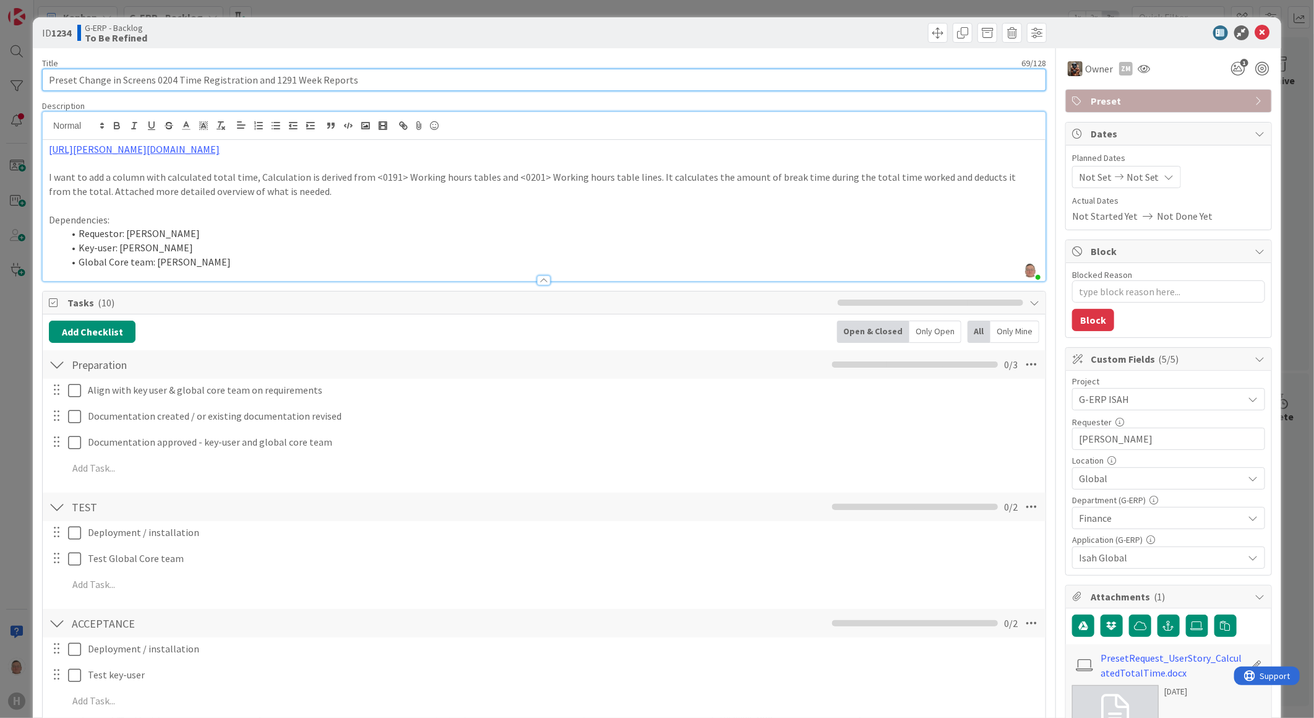
drag, startPoint x: 361, startPoint y: 83, endPoint x: 11, endPoint y: 88, distance: 350.3
click at [11, 88] on div "ID 1234 G-ERP - Backlog To Be Refined Title 69 / 128 Preset Change in Screens 0…" at bounding box center [657, 359] width 1314 height 718
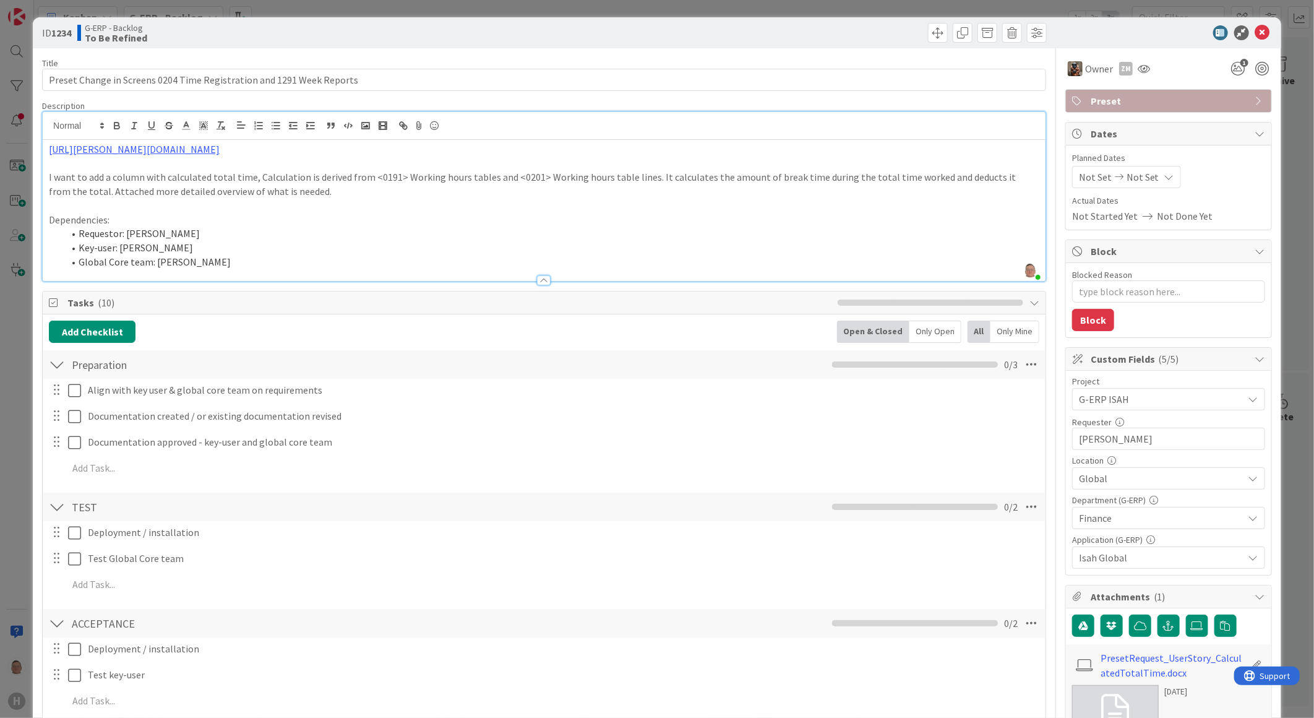
type textarea "x"
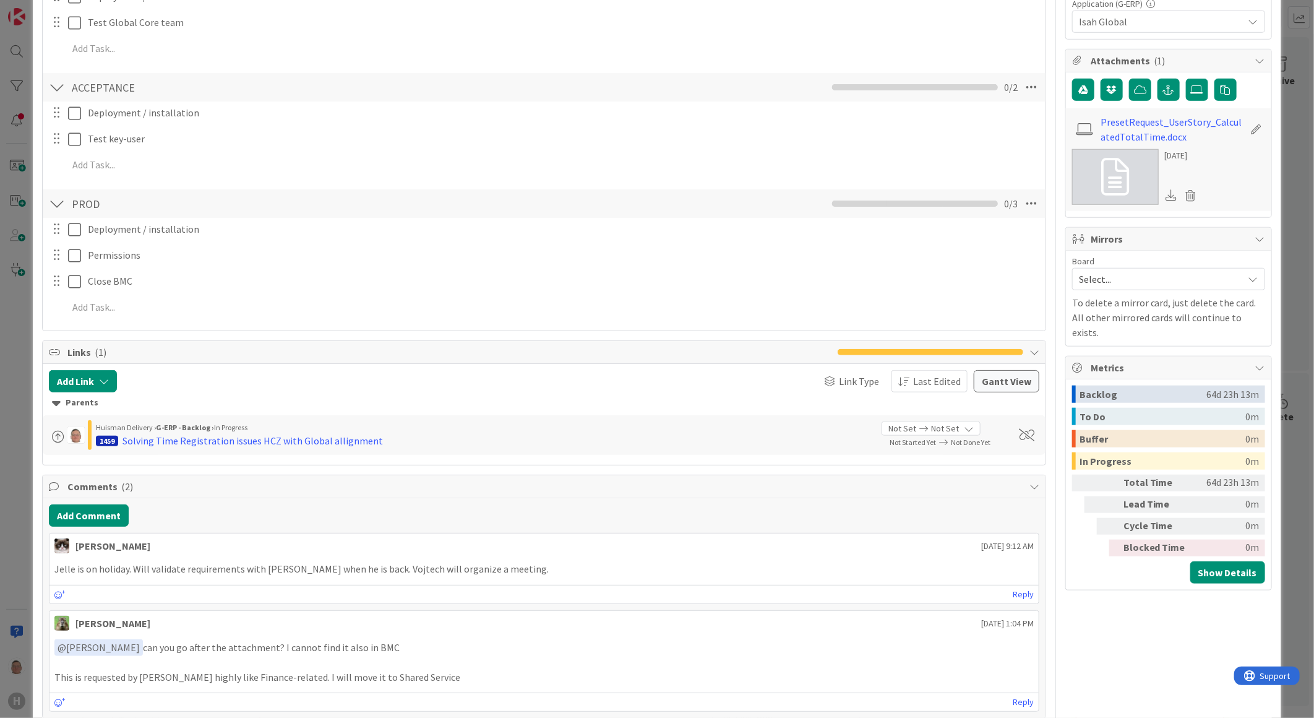
scroll to position [549, 0]
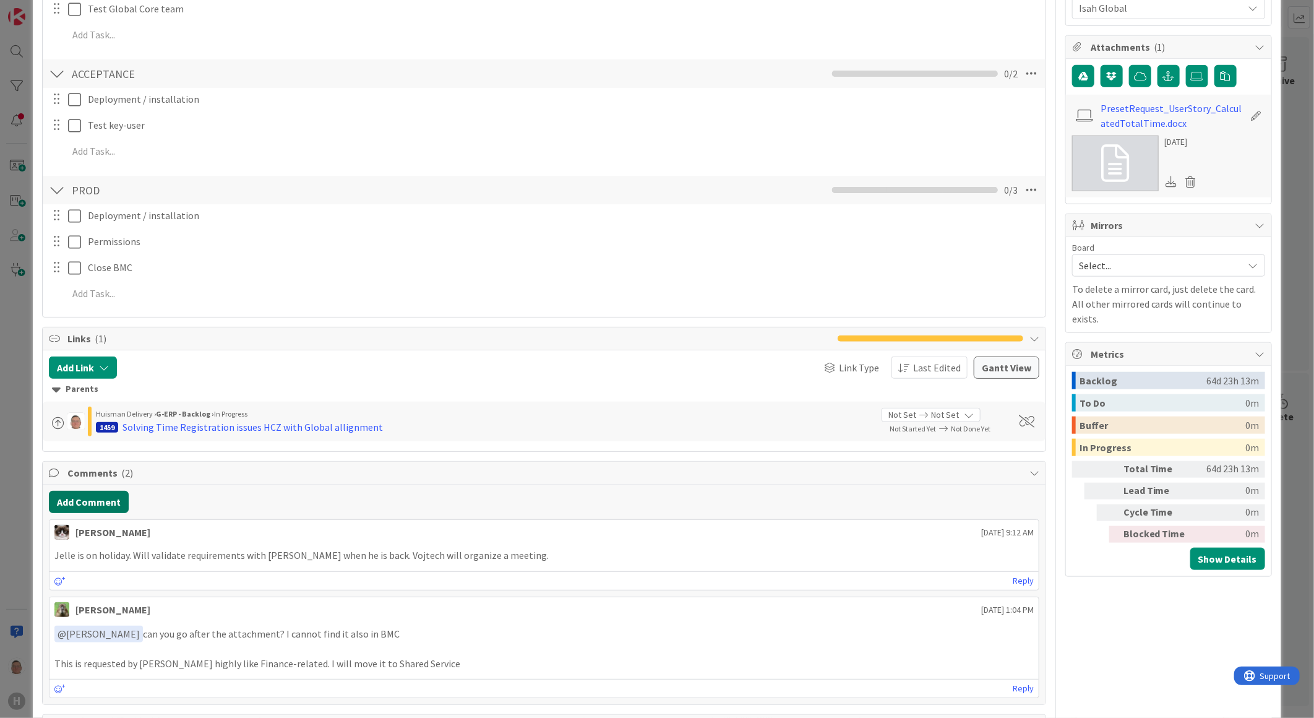
click at [88, 503] on button "Add Comment" at bounding box center [89, 502] width 80 height 22
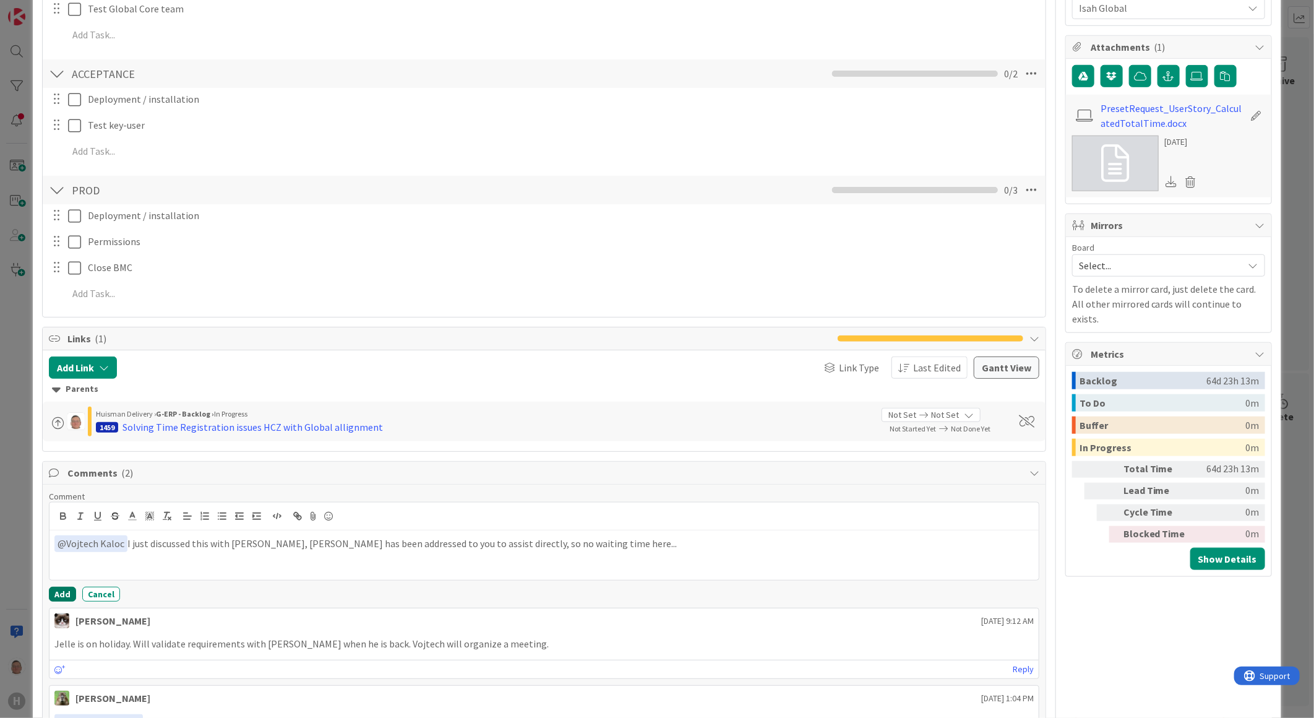
click at [67, 598] on button "Add" at bounding box center [62, 594] width 27 height 15
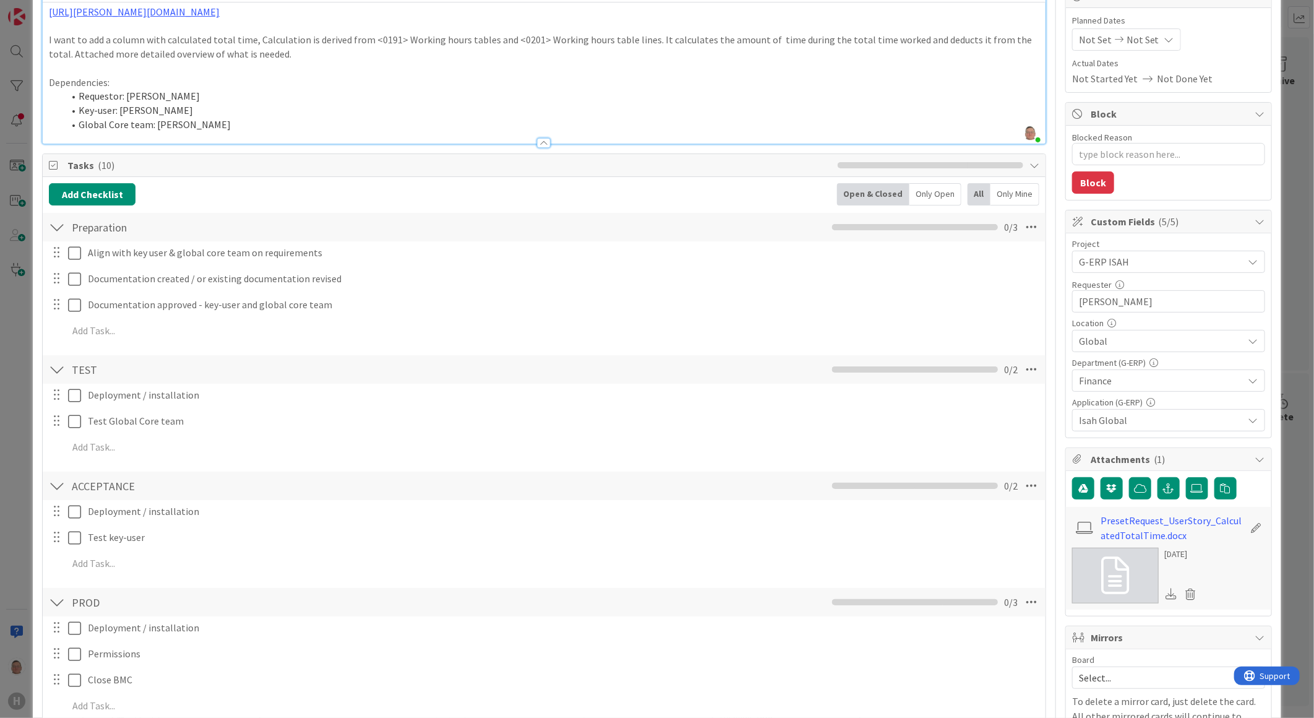
scroll to position [0, 0]
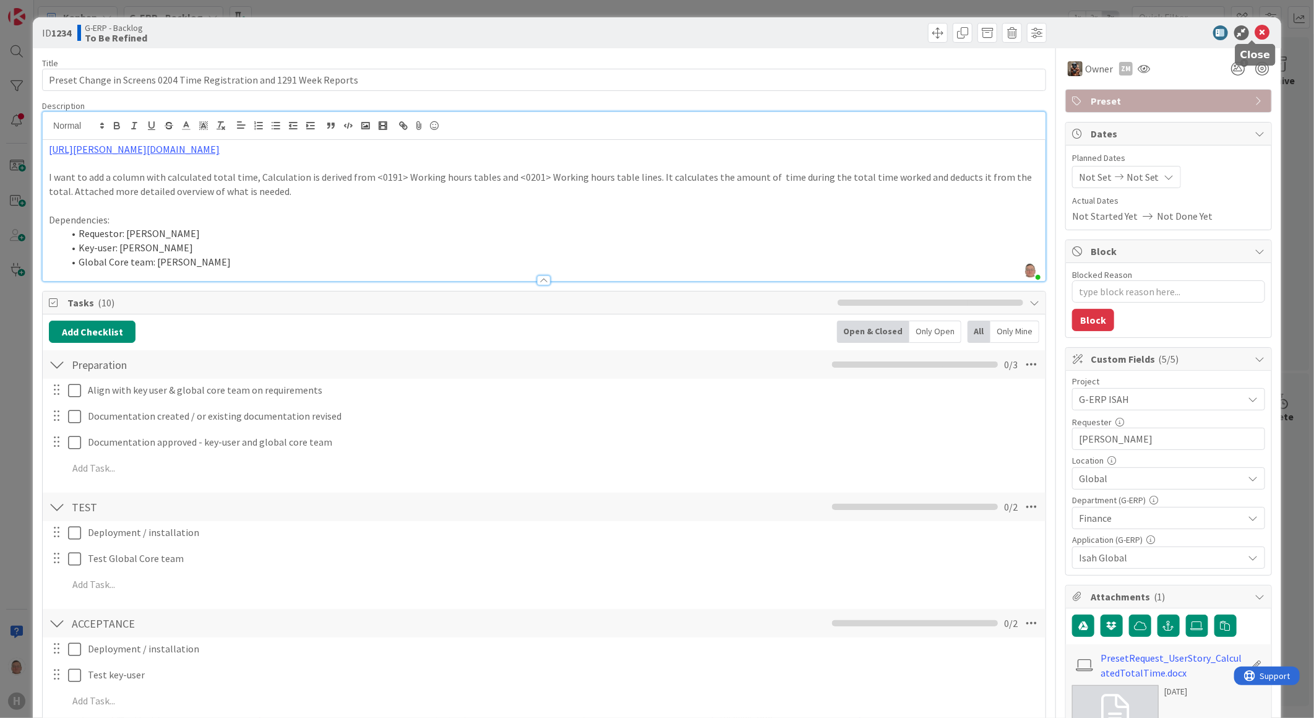
drag, startPoint x: 1251, startPoint y: 34, endPoint x: 1118, endPoint y: 295, distance: 292.8
click at [1256, 34] on icon at bounding box center [1263, 32] width 15 height 15
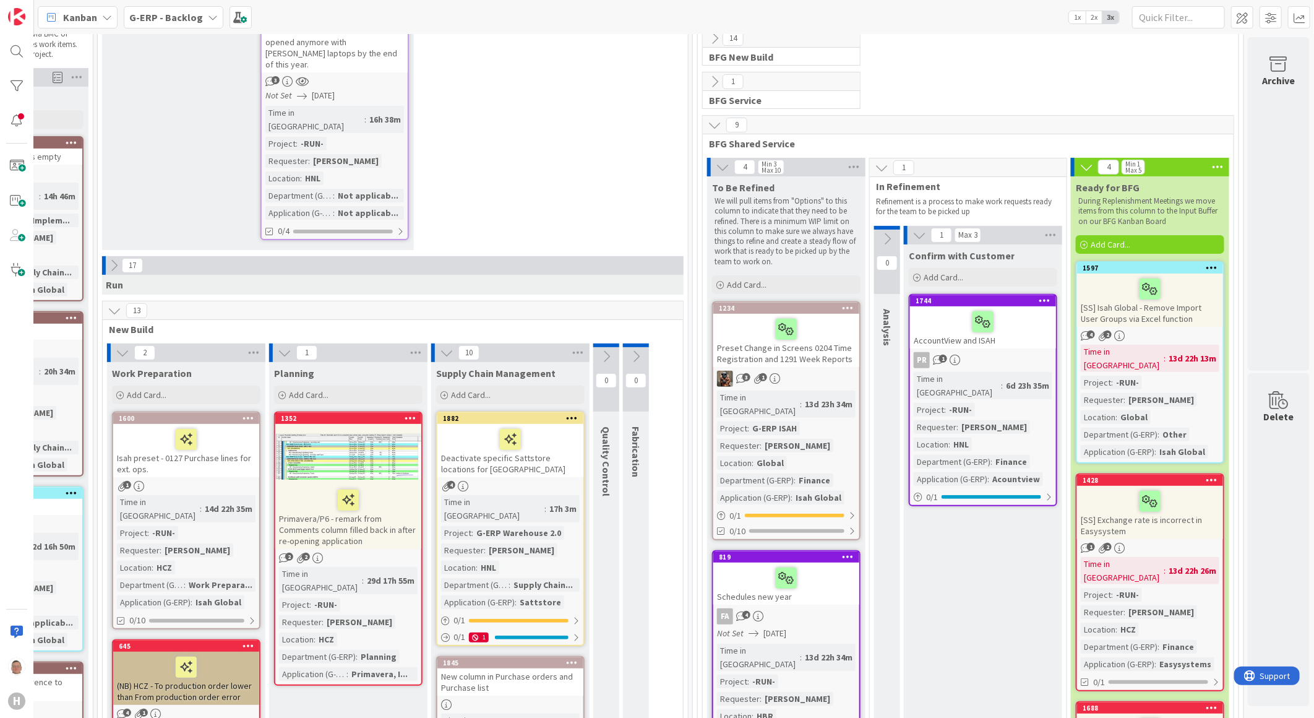
click at [932, 333] on div at bounding box center [983, 322] width 139 height 26
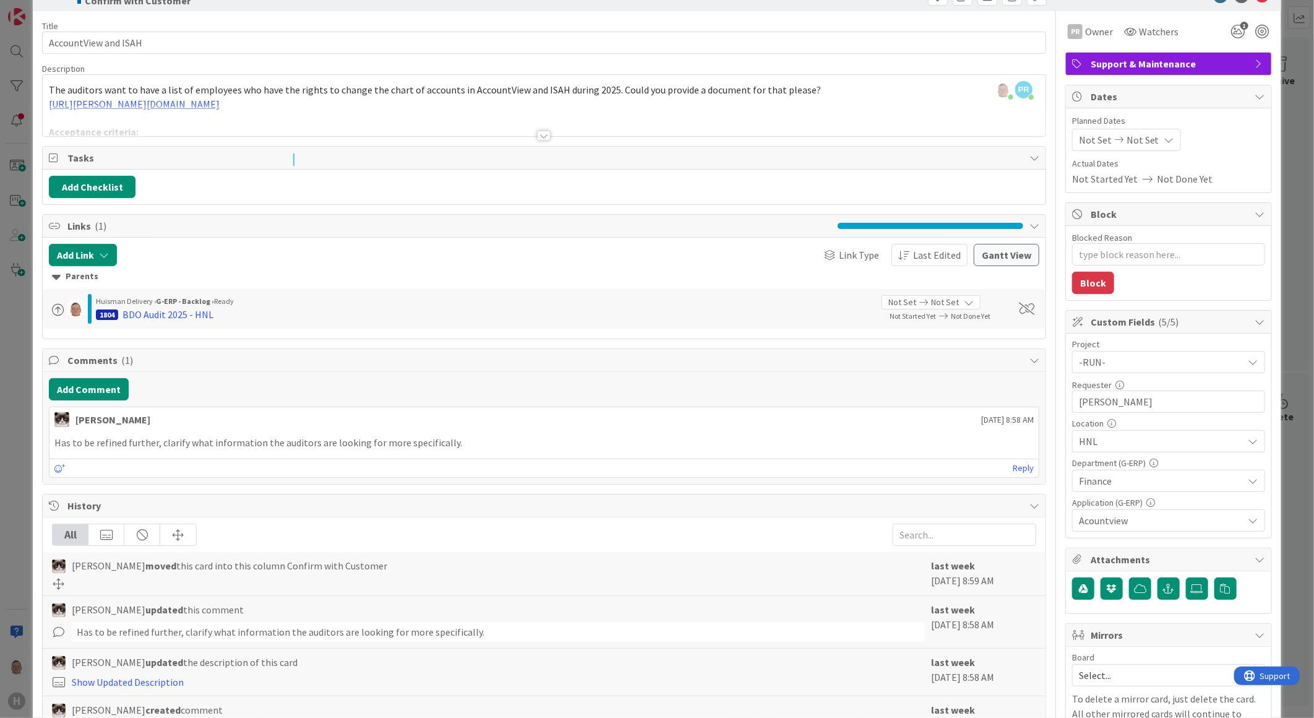
scroll to position [206, 0]
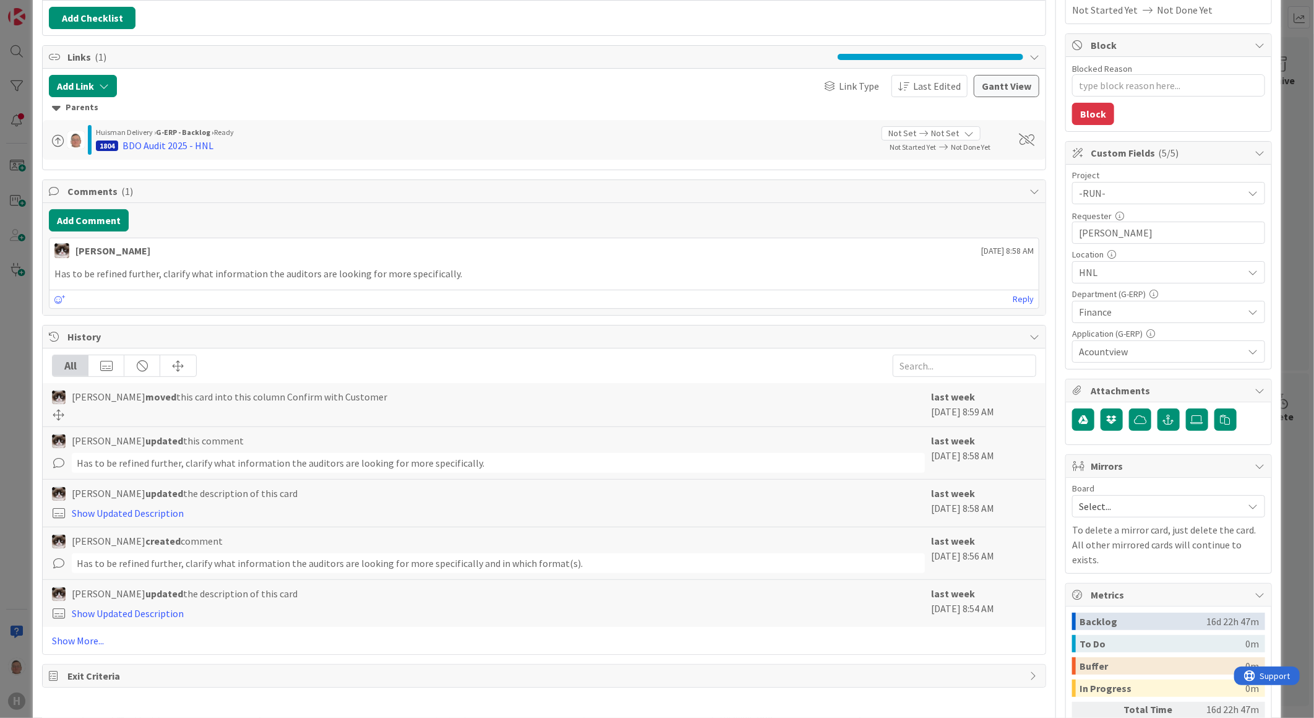
drag, startPoint x: 911, startPoint y: 215, endPoint x: 918, endPoint y: 215, distance: 6.8
click at [911, 215] on div "Title 20 / 128 AccountView and ISAH Description [PERSON_NAME] just joined PR [P…" at bounding box center [544, 329] width 1004 height 975
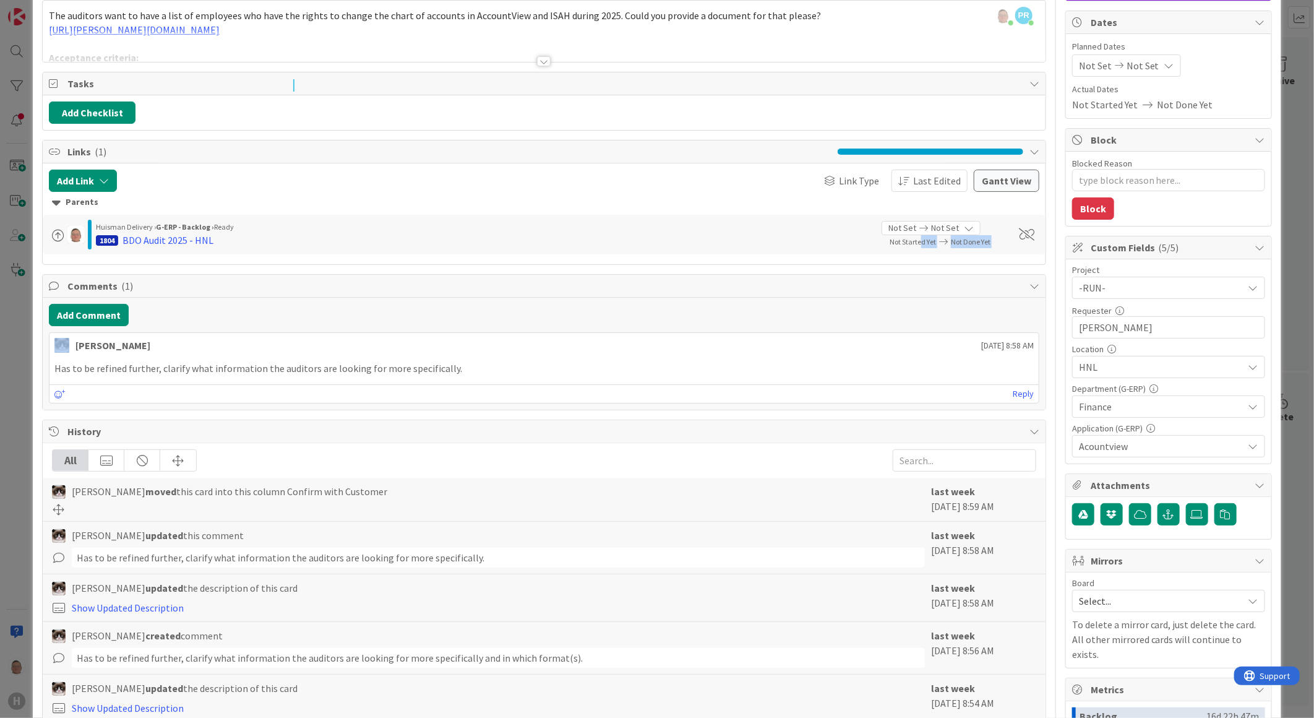
scroll to position [0, 0]
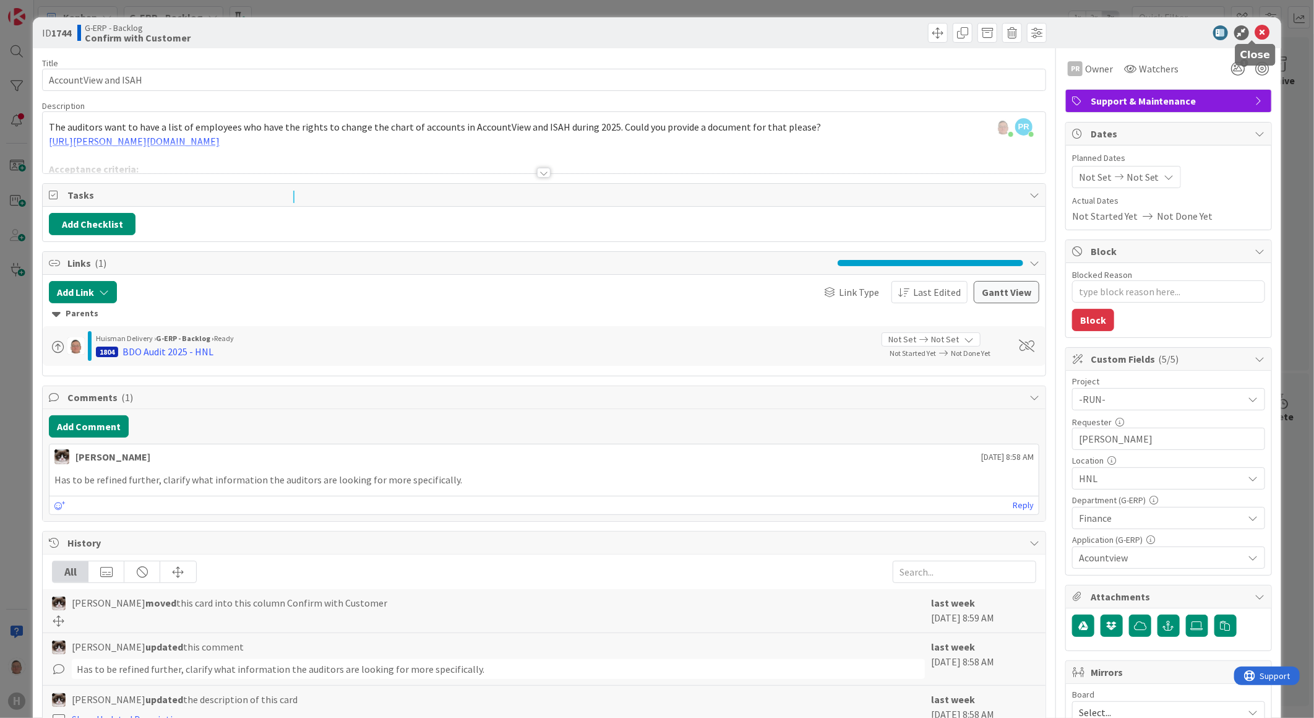
click at [1259, 31] on icon at bounding box center [1263, 32] width 15 height 15
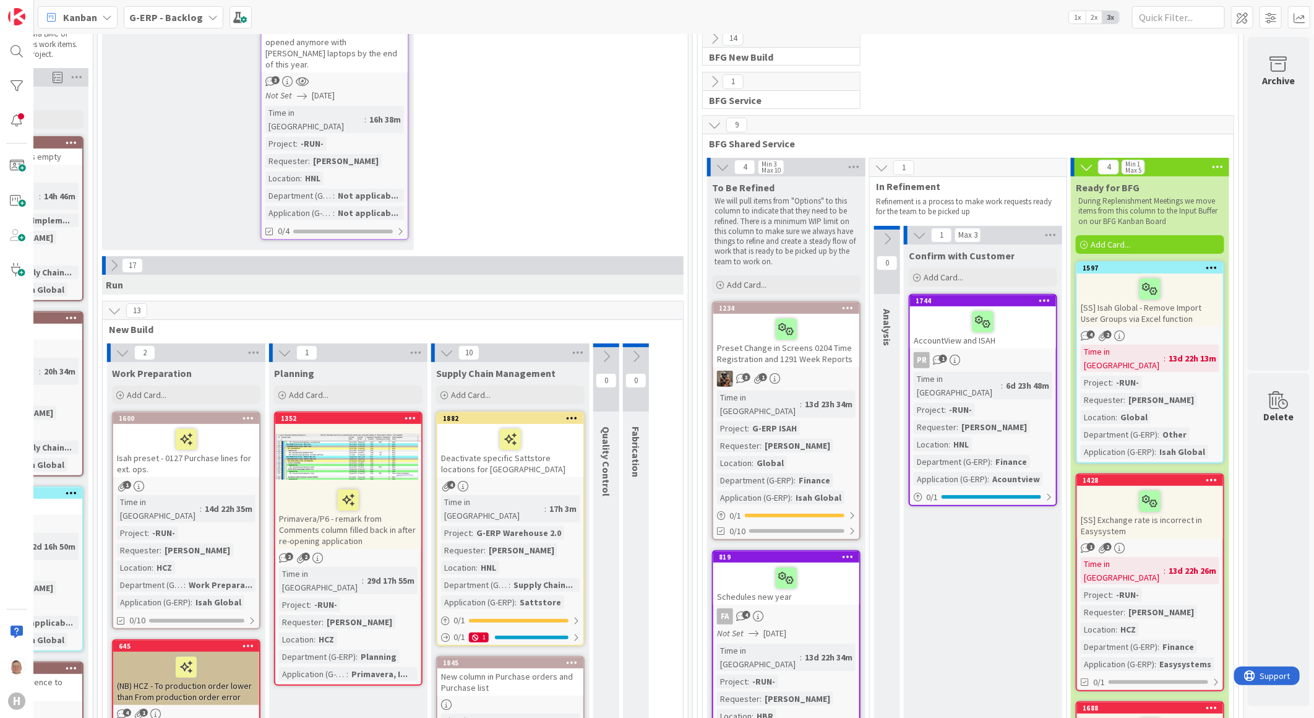
click at [741, 322] on div at bounding box center [786, 329] width 139 height 26
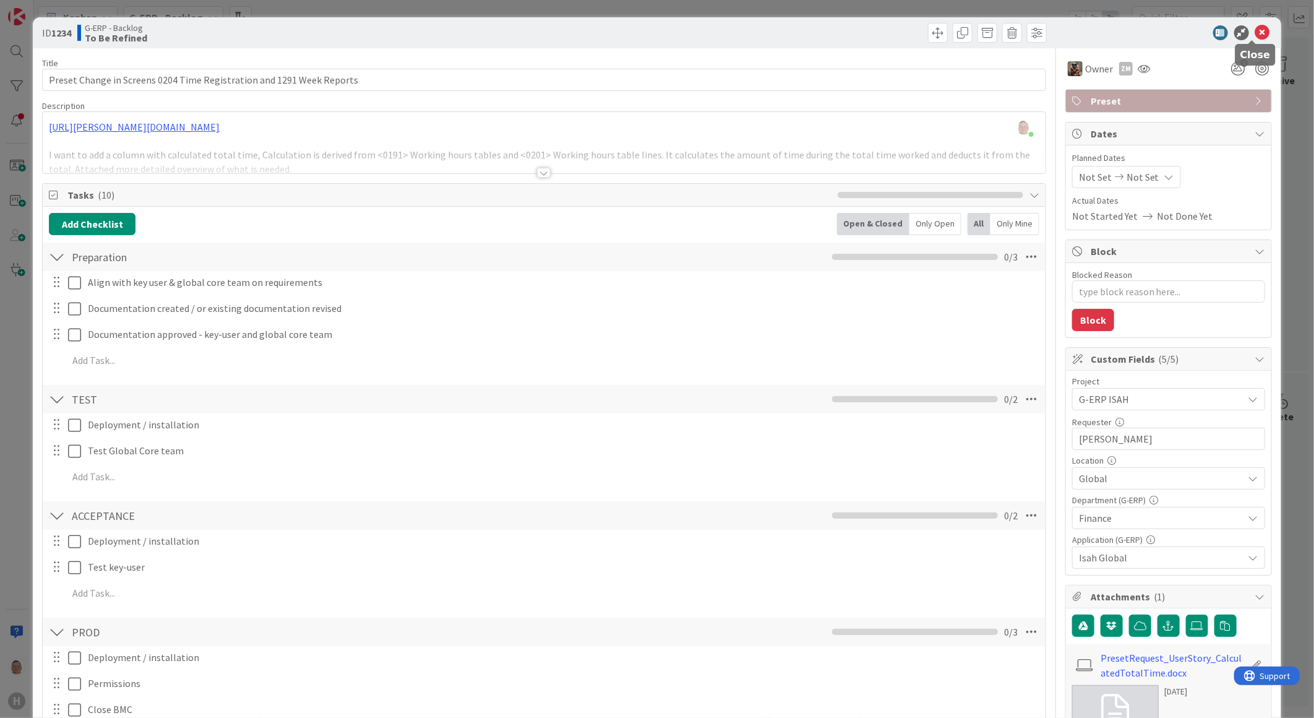
click at [1256, 31] on icon at bounding box center [1263, 32] width 15 height 15
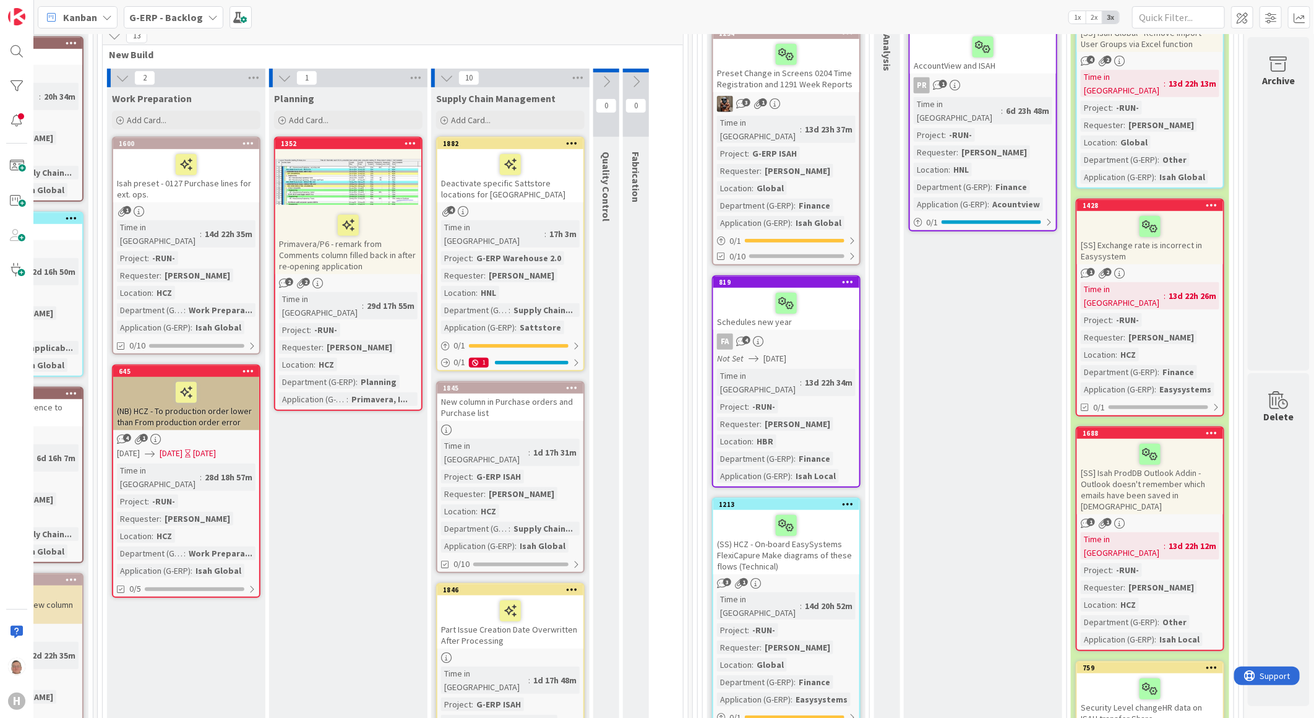
click at [746, 290] on div at bounding box center [786, 303] width 139 height 26
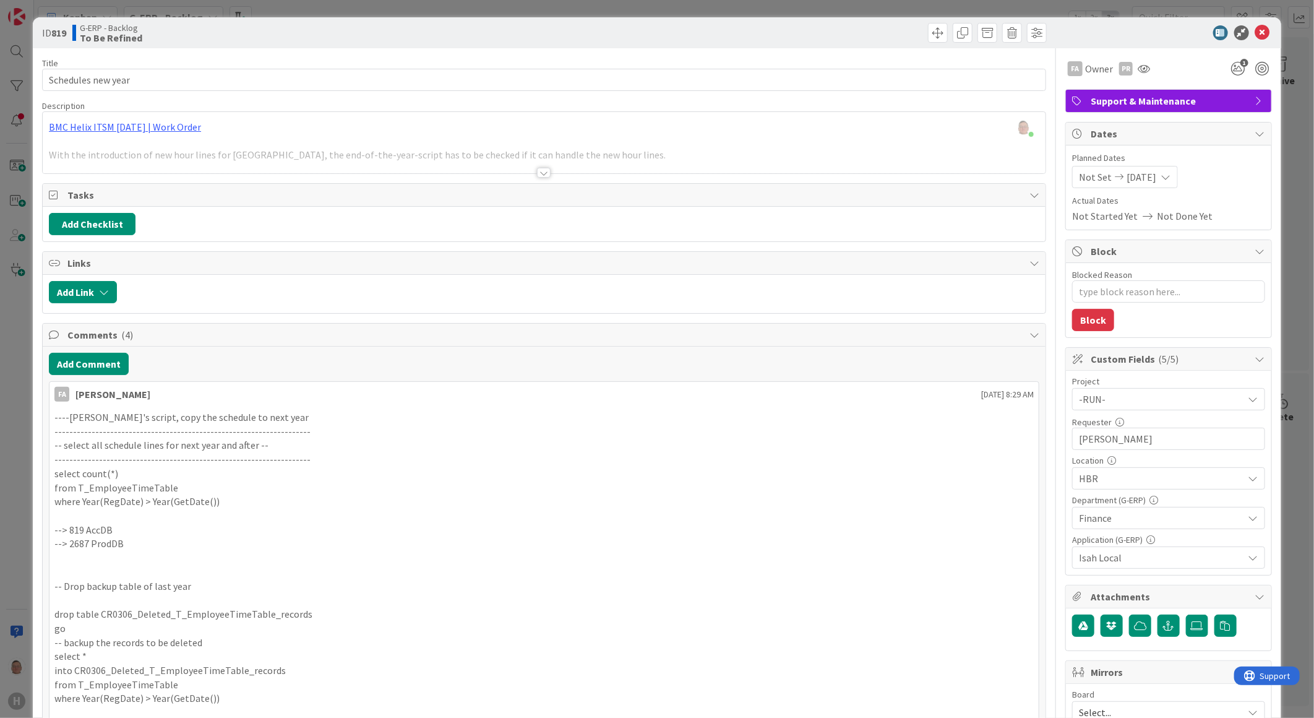
click at [539, 175] on div at bounding box center [544, 173] width 14 height 10
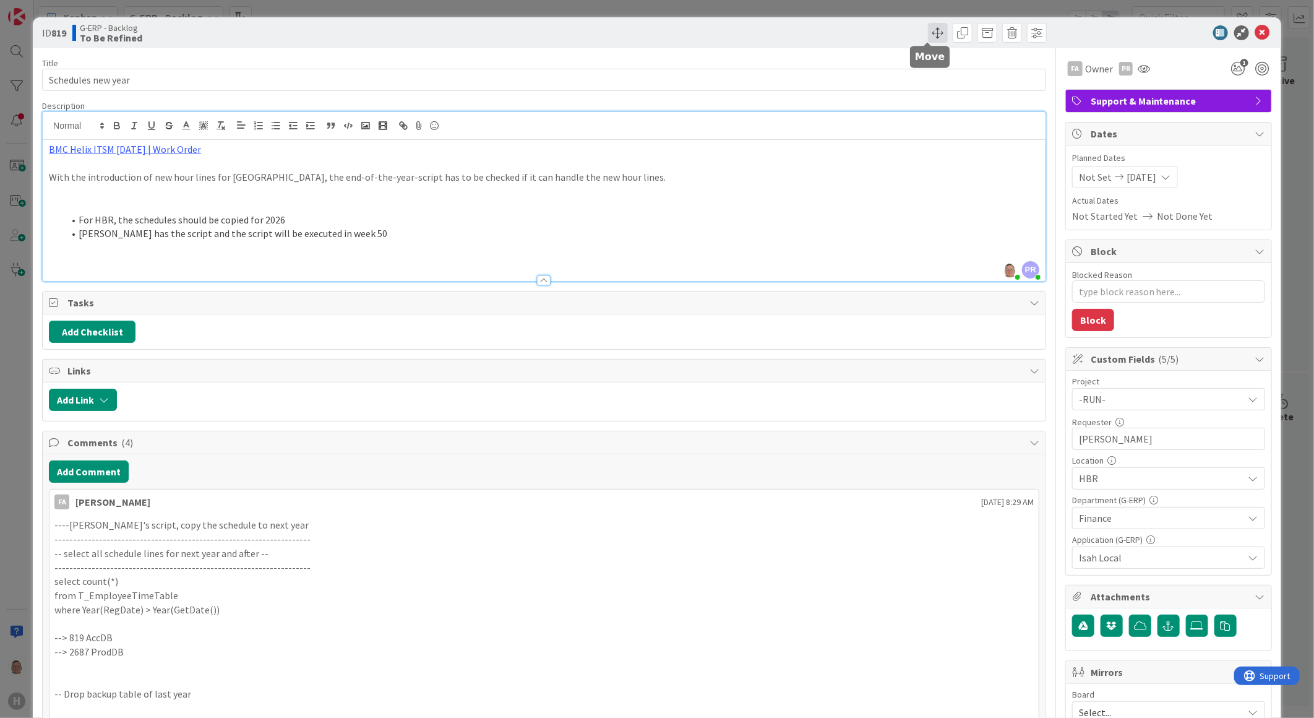
click at [928, 26] on span at bounding box center [938, 33] width 20 height 20
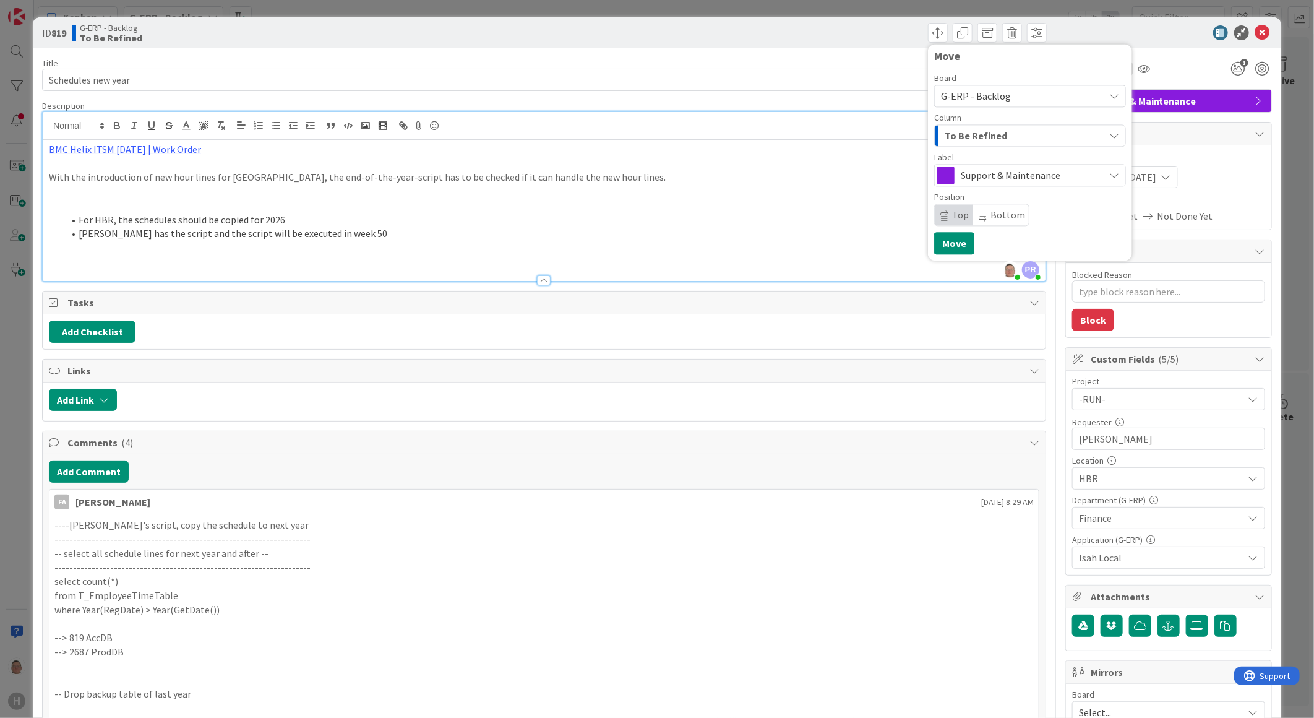
click at [955, 134] on span "To Be Refined" at bounding box center [976, 135] width 62 height 16
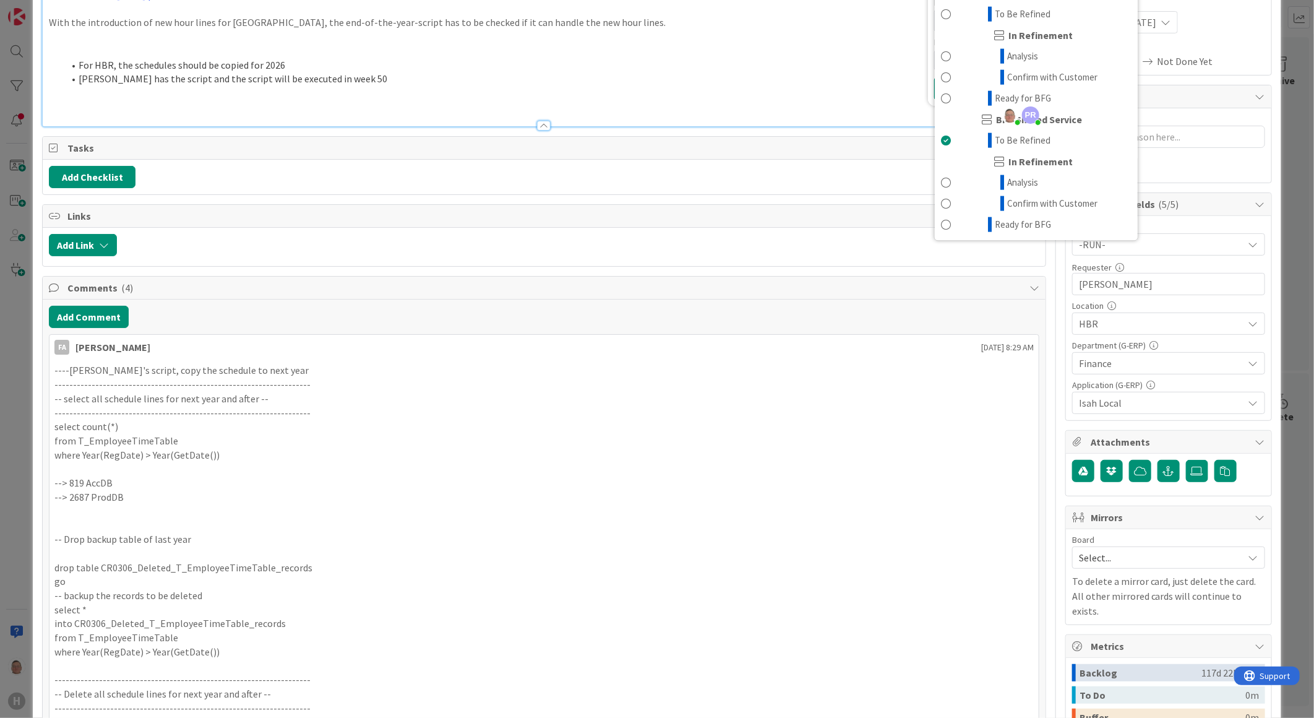
scroll to position [343, 0]
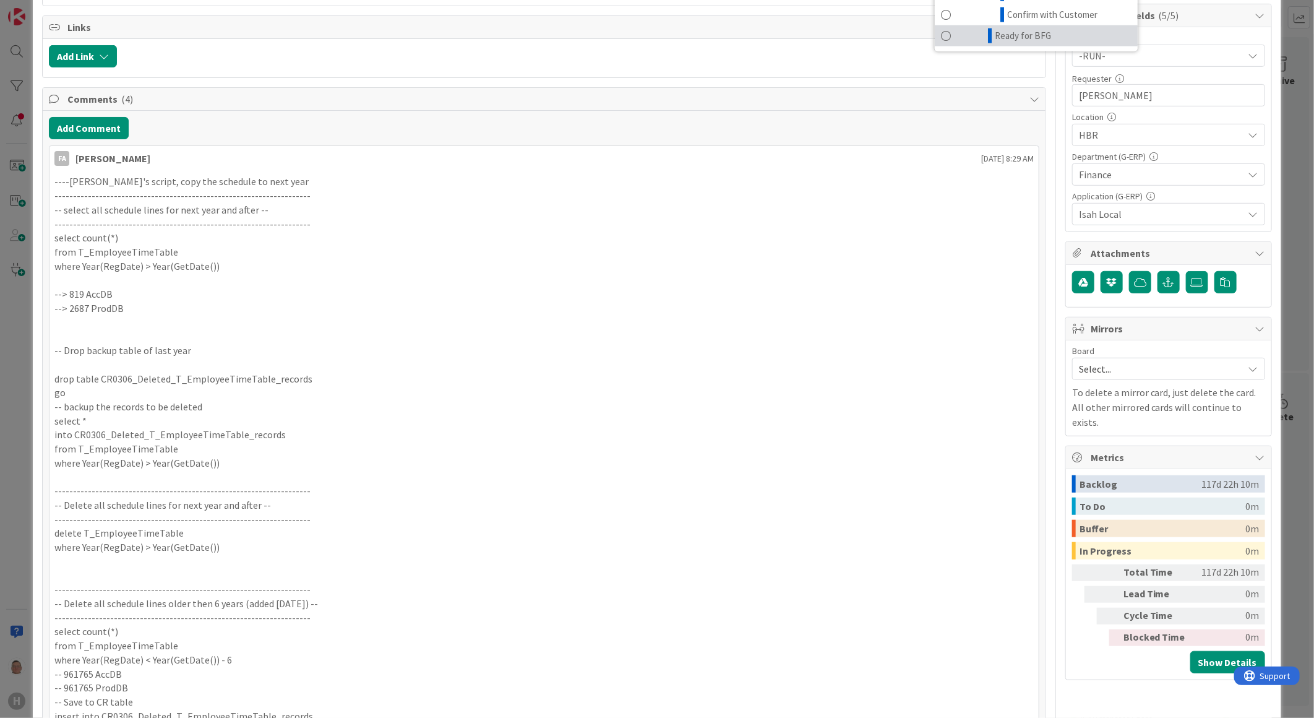
click at [1016, 35] on span "Ready for BFG" at bounding box center [1023, 35] width 56 height 15
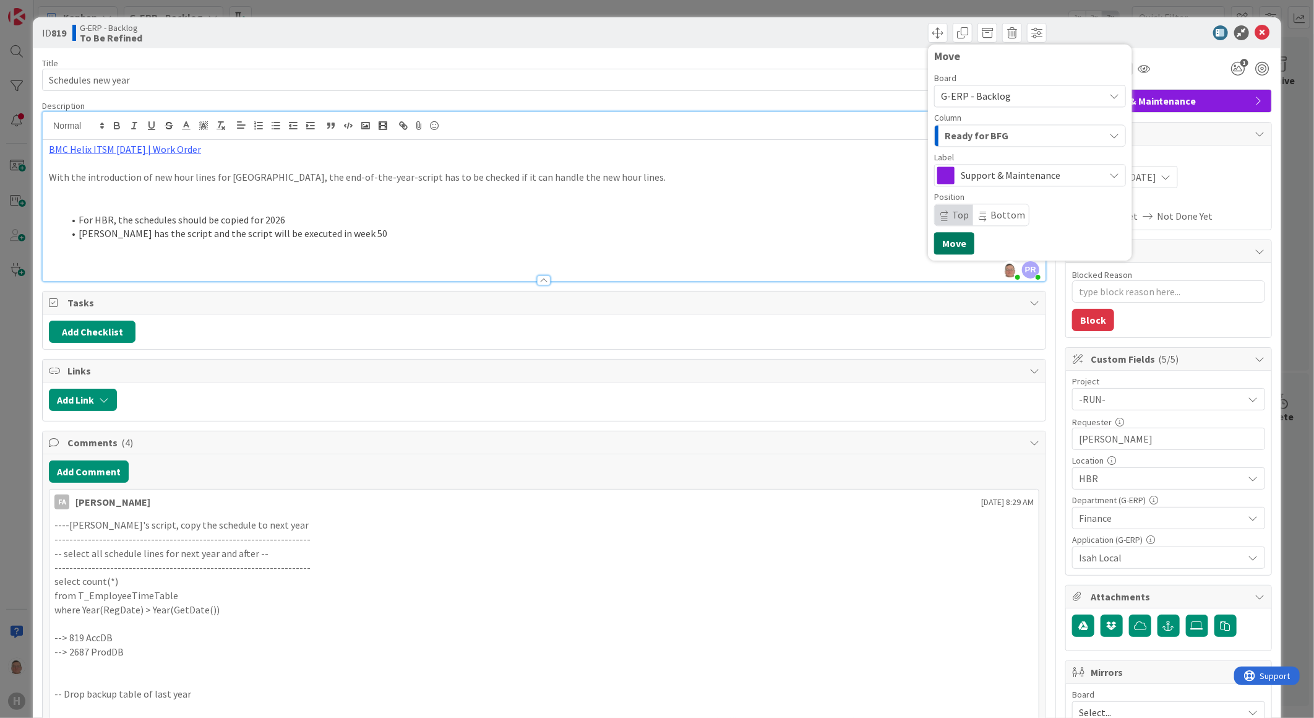
click at [955, 239] on button "Move" at bounding box center [954, 243] width 40 height 22
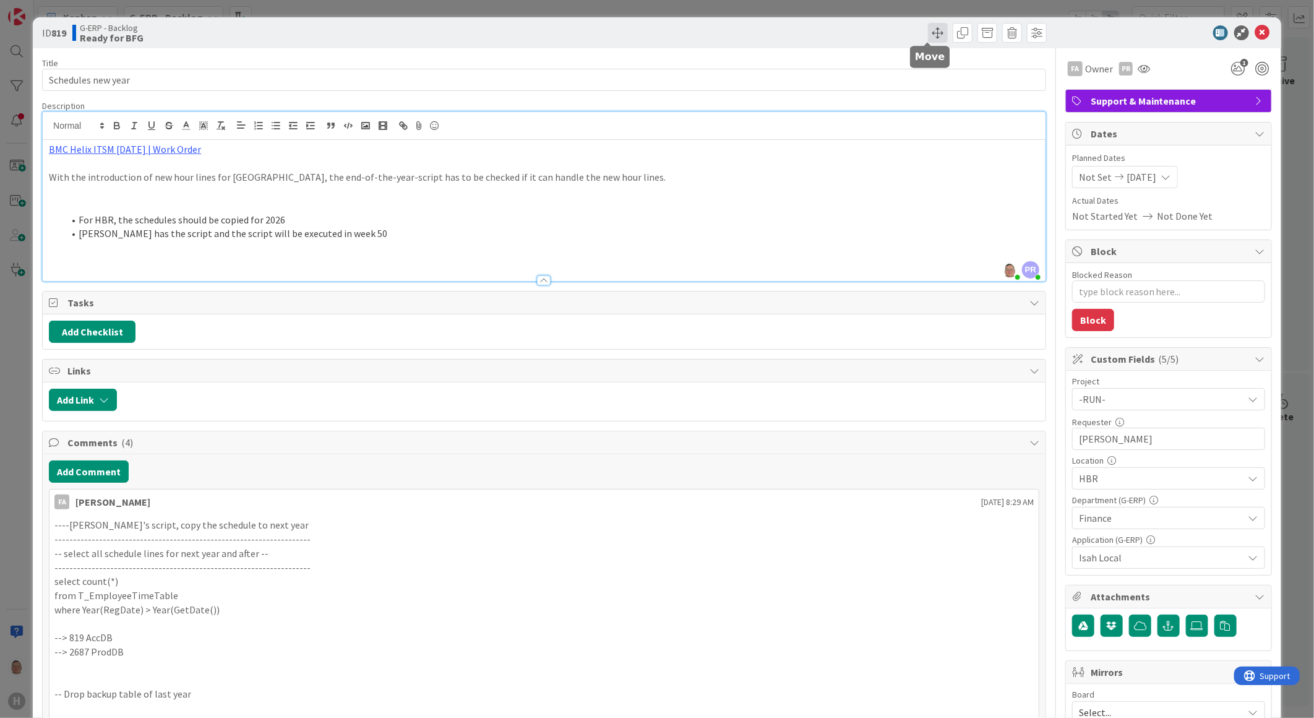
click at [928, 29] on span at bounding box center [938, 33] width 20 height 20
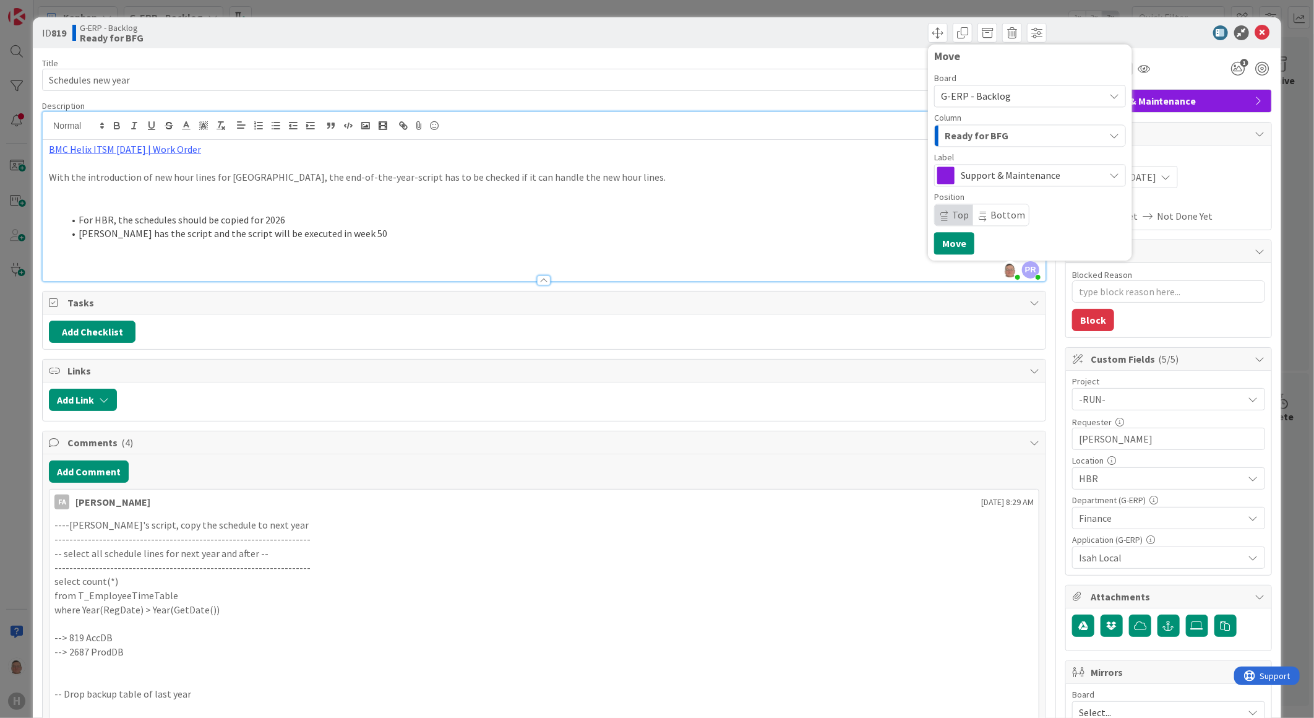
click at [980, 128] on span "Ready for BFG" at bounding box center [977, 135] width 64 height 16
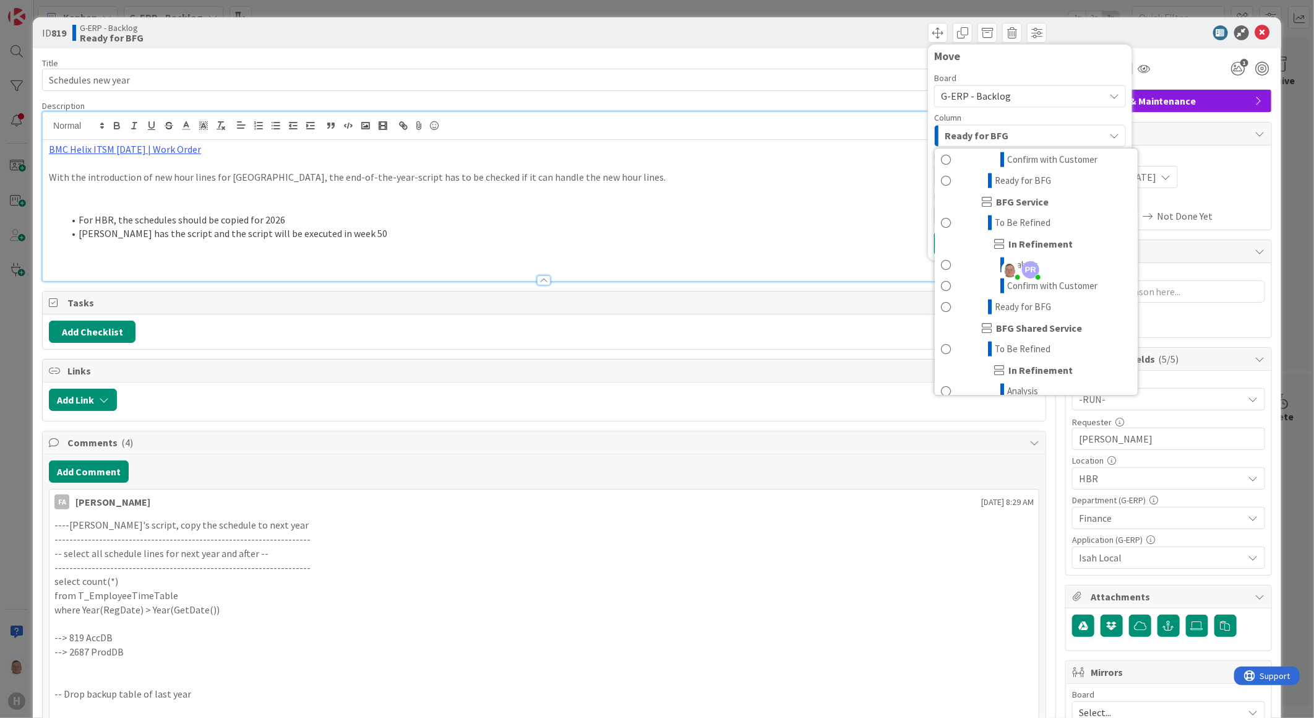
scroll to position [950, 0]
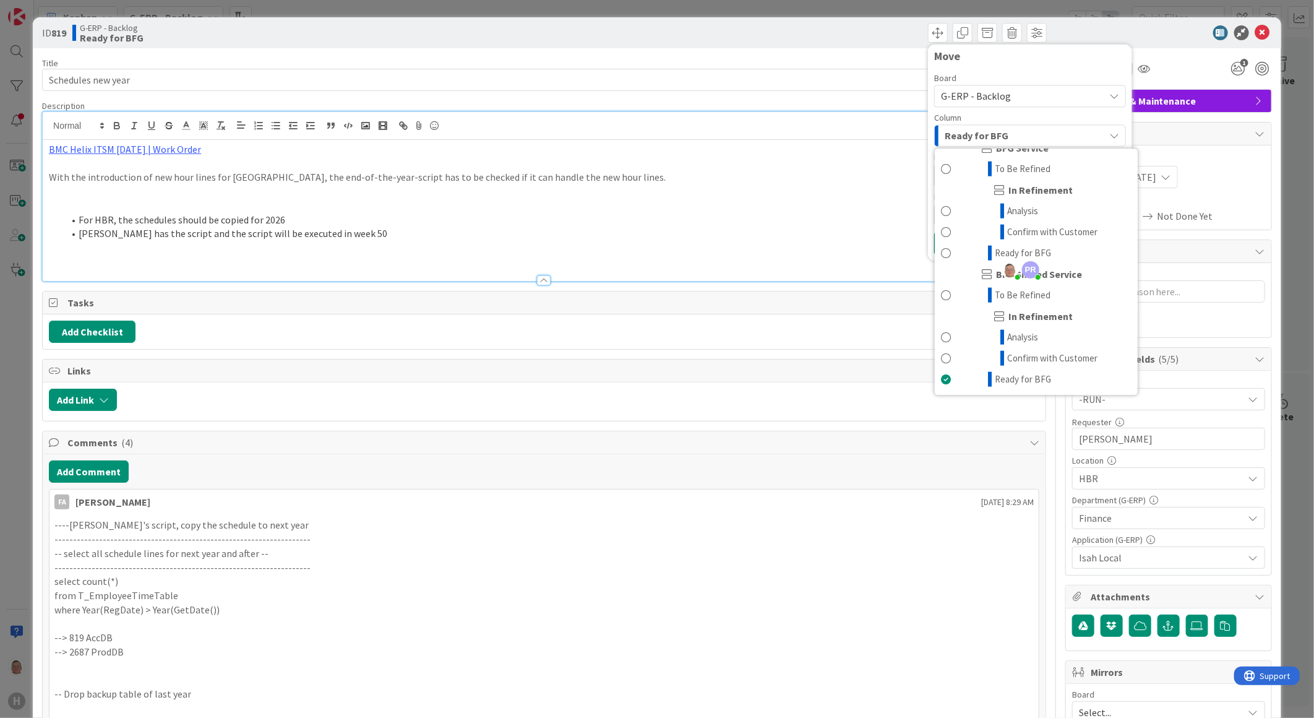
click at [1125, 33] on div at bounding box center [1162, 32] width 219 height 15
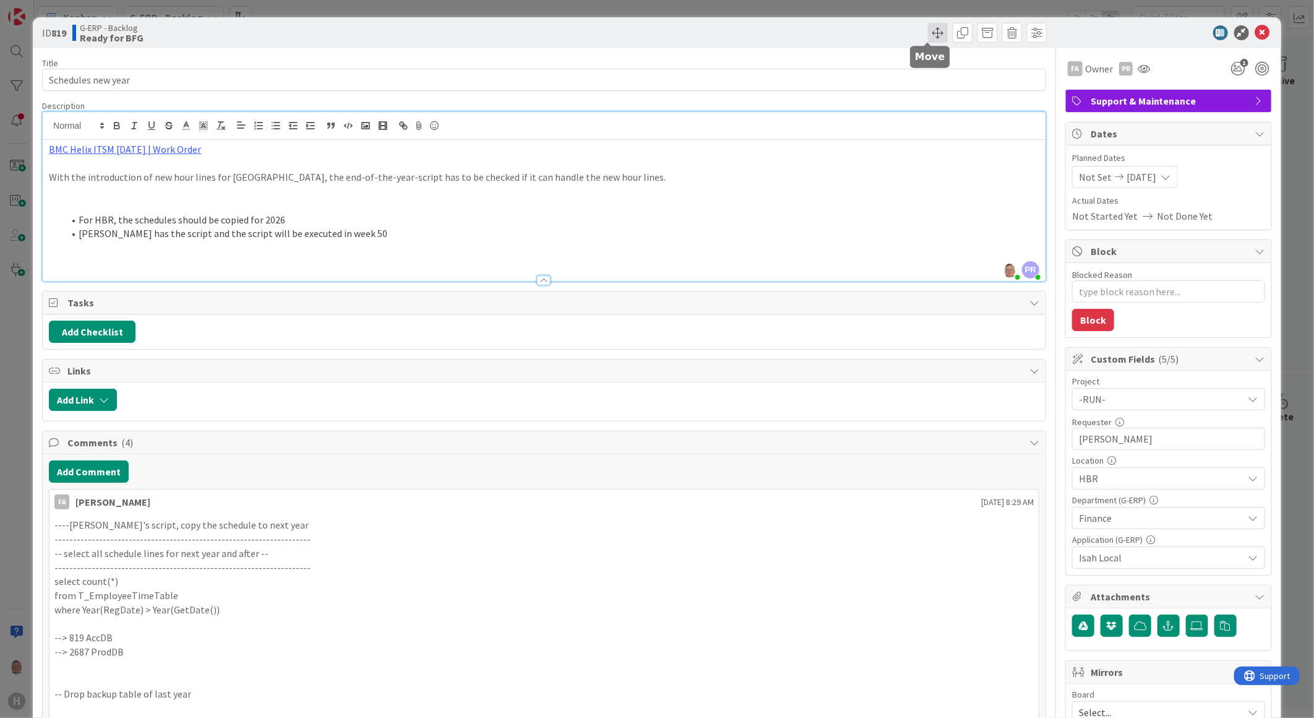
click at [928, 35] on span at bounding box center [938, 33] width 20 height 20
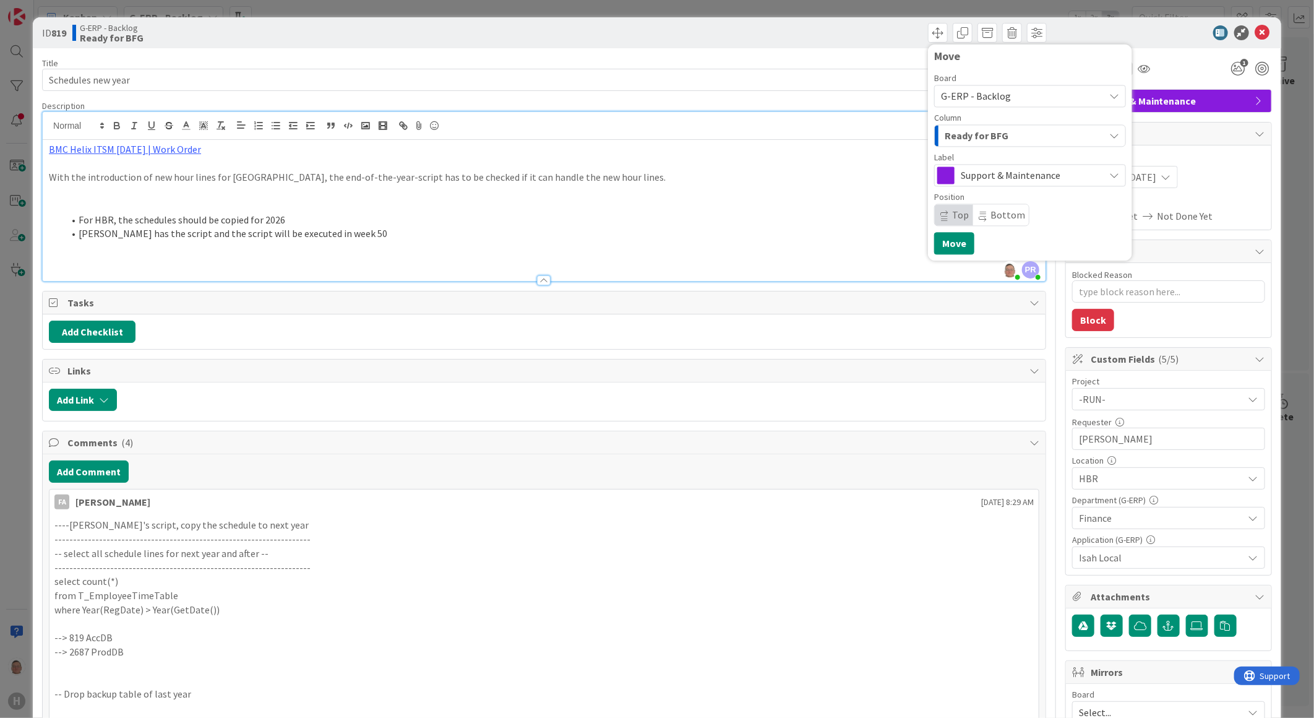
click at [948, 136] on span "Ready for BFG" at bounding box center [977, 135] width 64 height 16
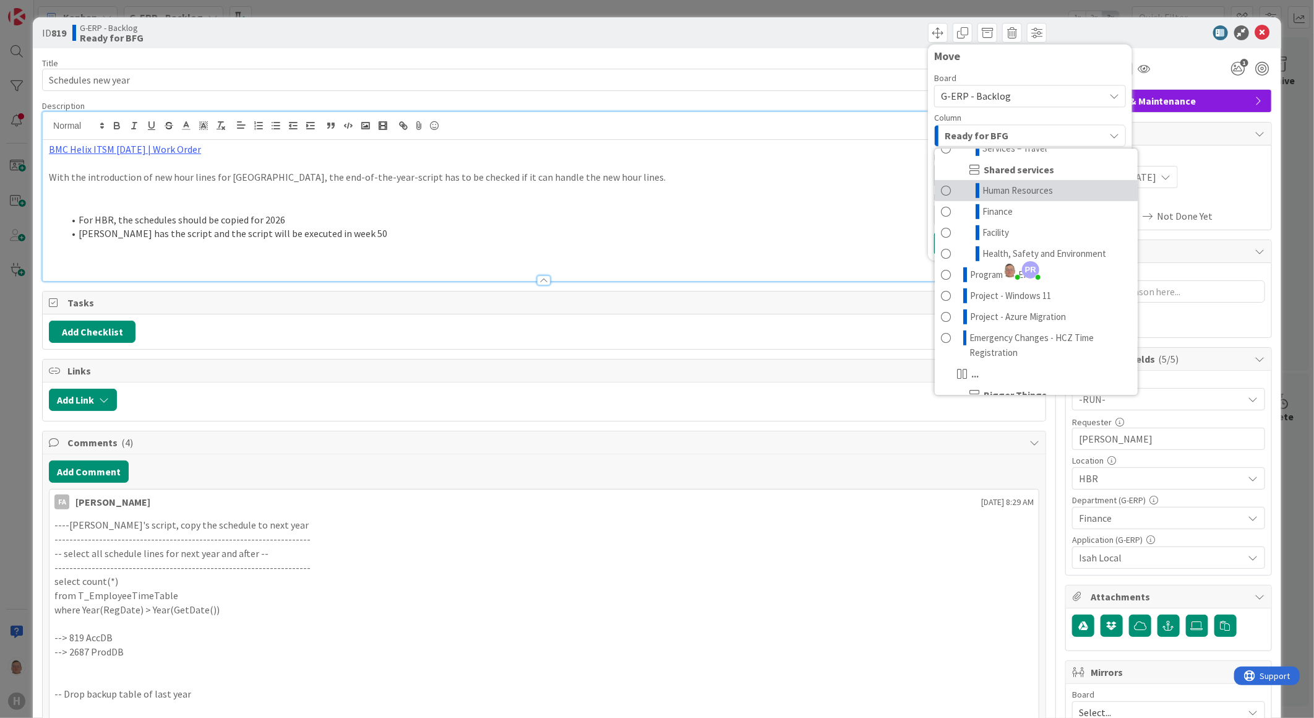
scroll to position [412, 0]
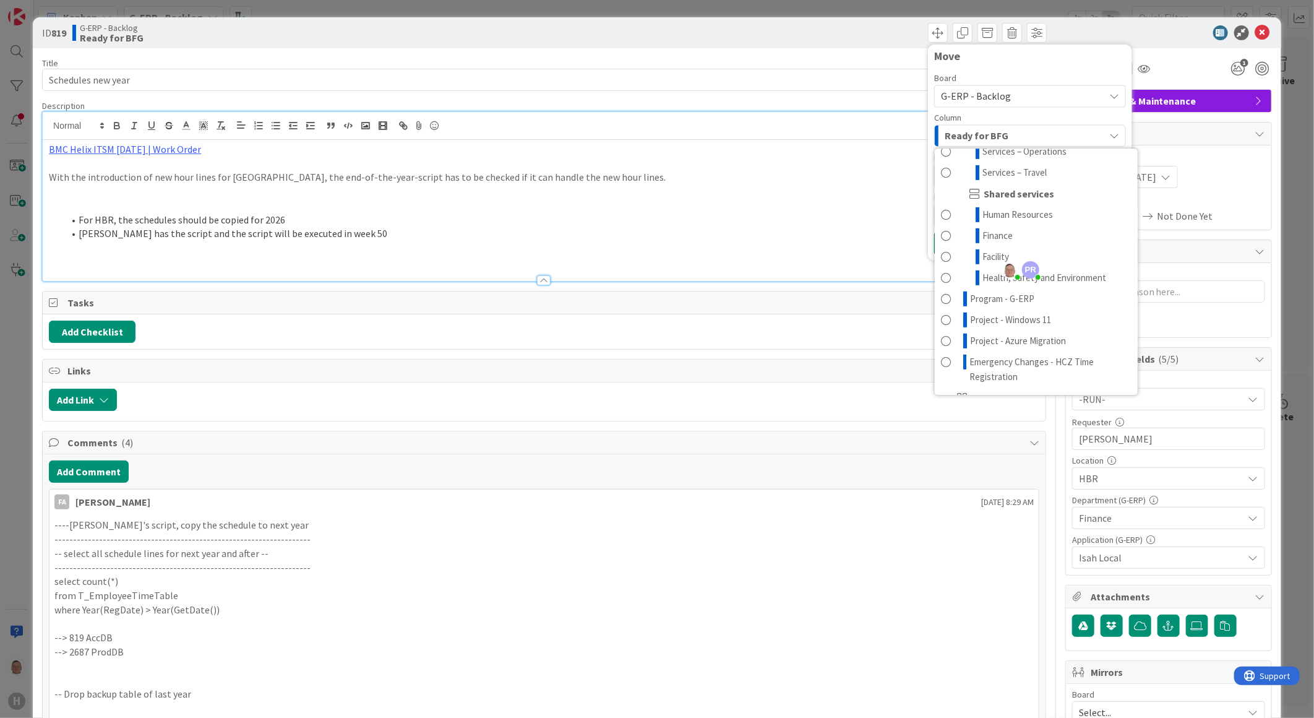
click at [966, 98] on span "G-ERP - Backlog" at bounding box center [976, 96] width 70 height 12
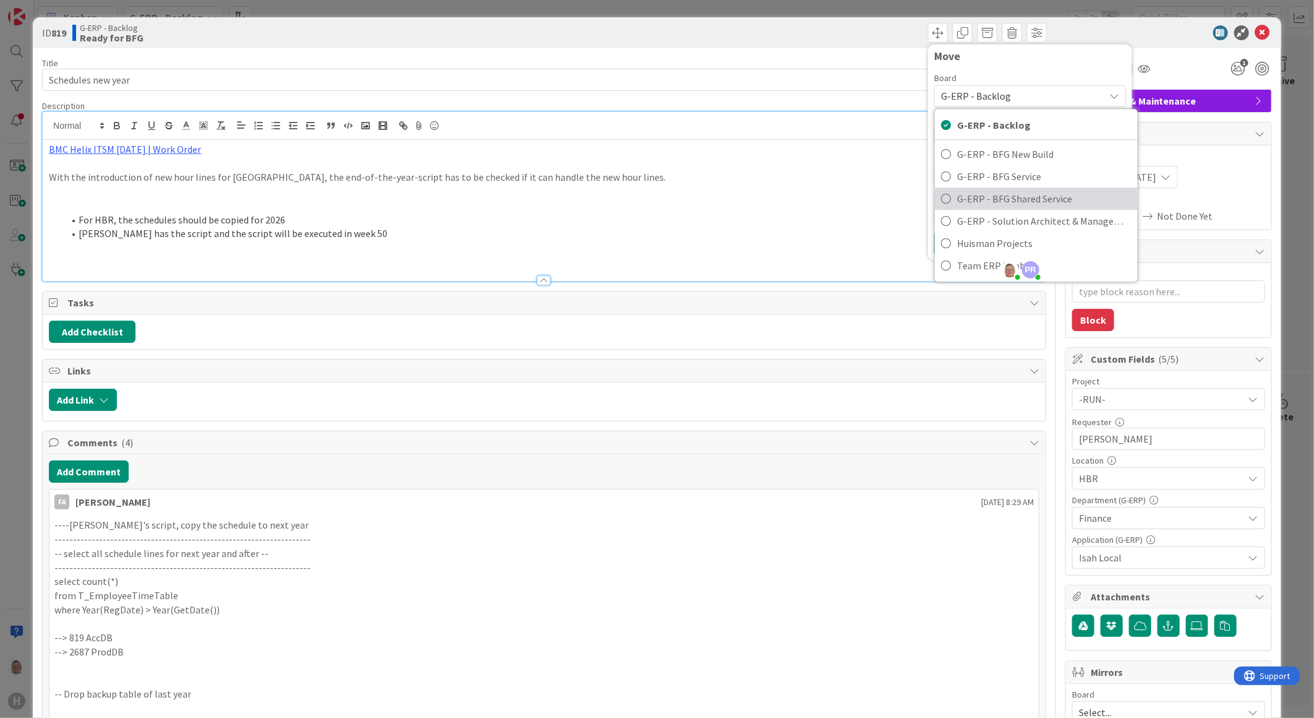
click at [975, 194] on span "G-ERP - BFG Shared Service" at bounding box center [1044, 198] width 174 height 19
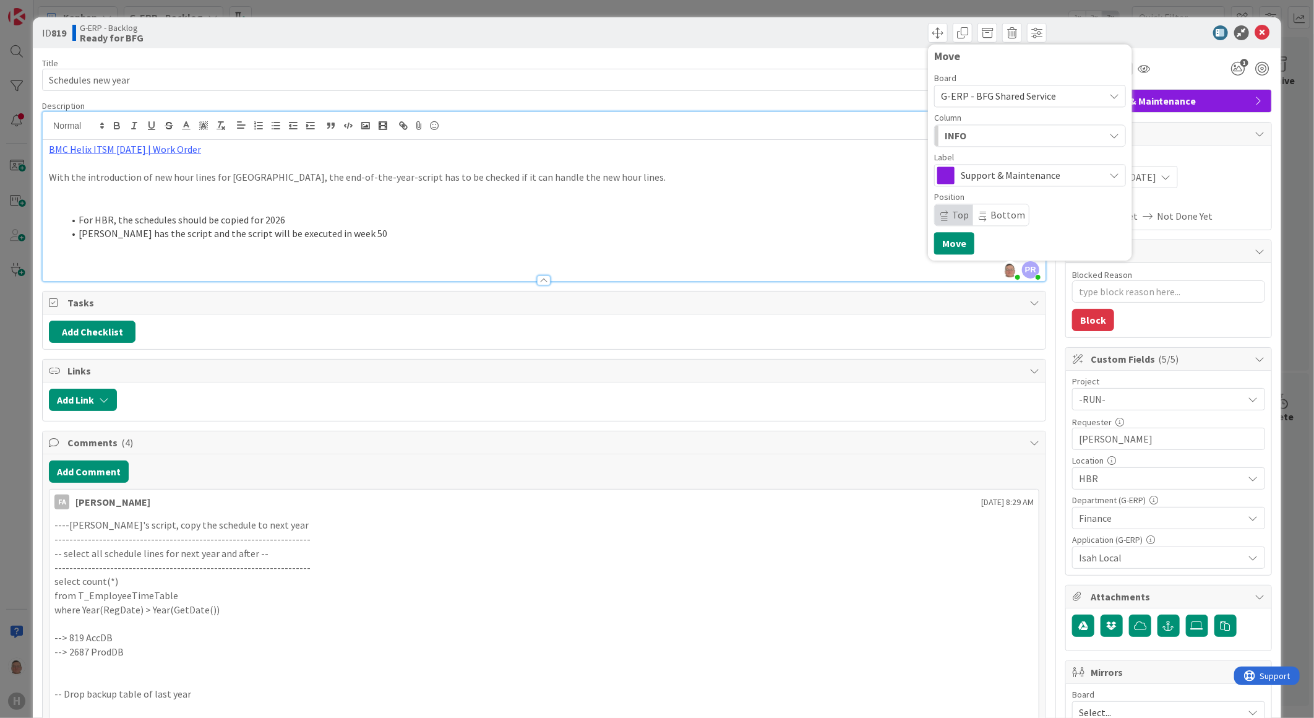
click at [960, 136] on div "INFO" at bounding box center [1023, 136] width 163 height 20
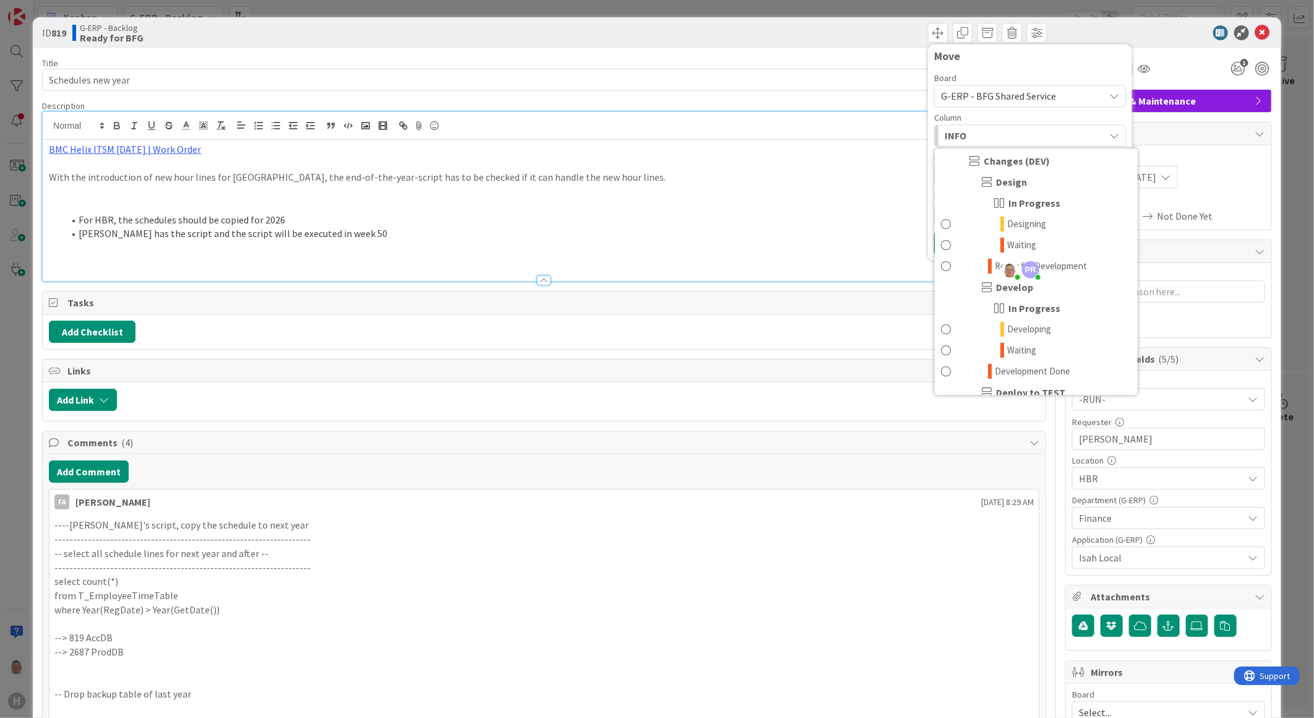
scroll to position [0, 0]
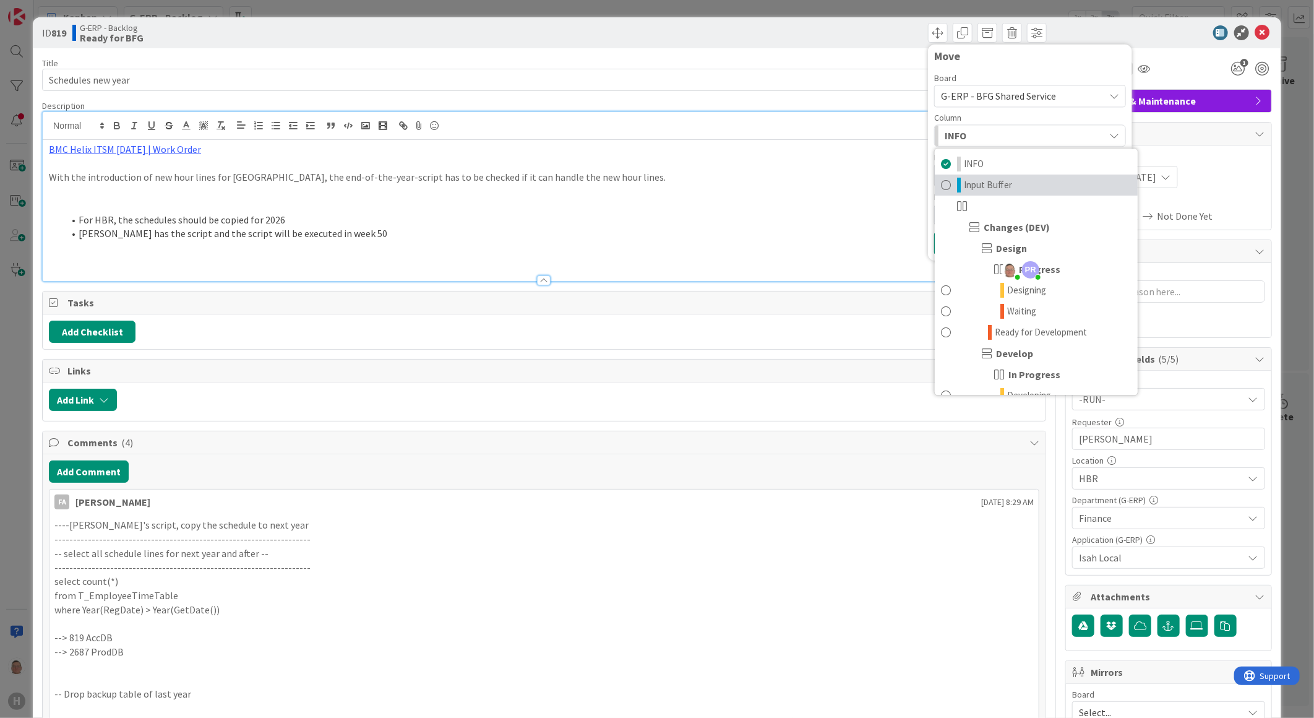
click at [989, 183] on span "Input Buffer" at bounding box center [988, 185] width 48 height 15
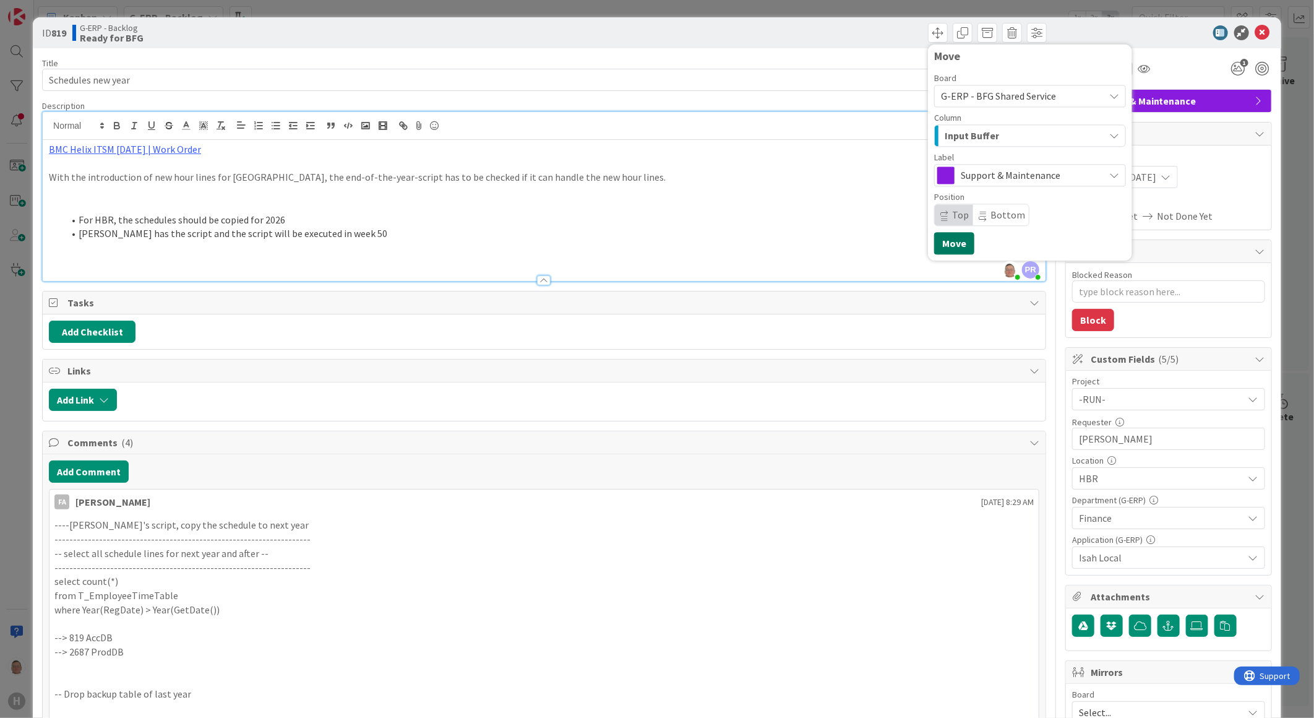
click at [941, 243] on button "Move" at bounding box center [954, 243] width 40 height 22
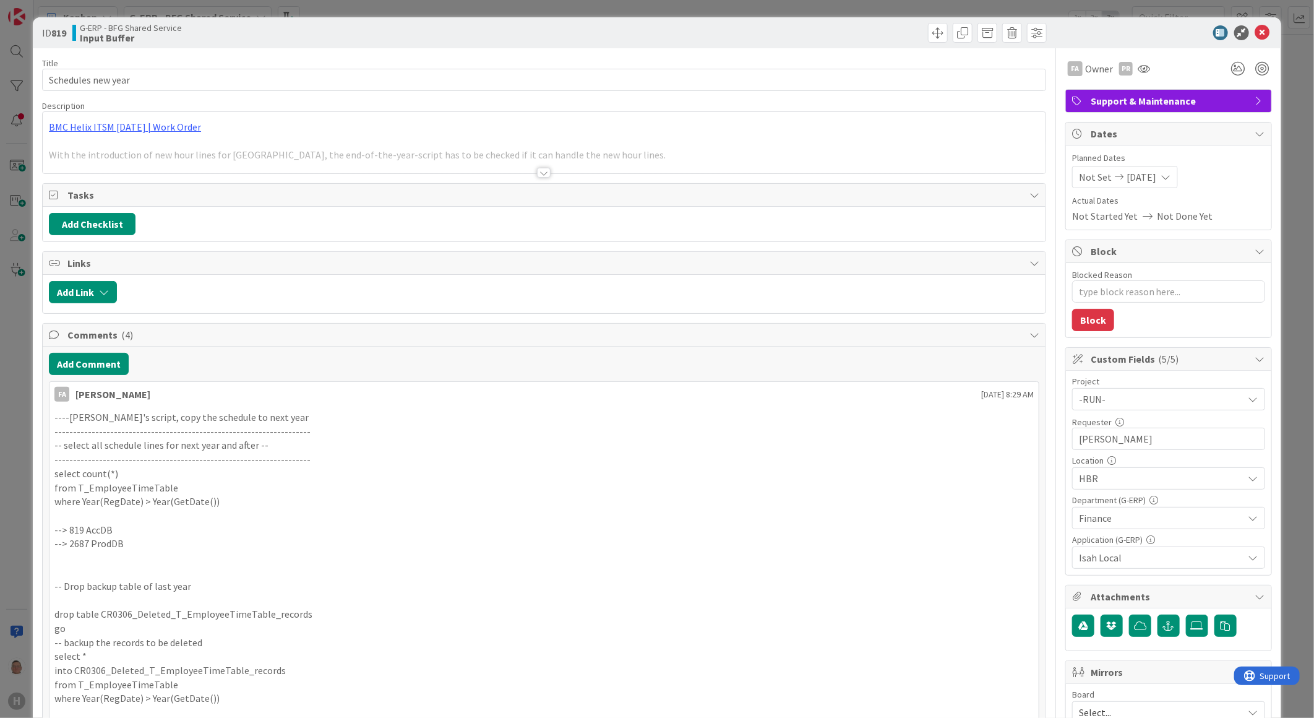
click at [1256, 31] on icon at bounding box center [1263, 32] width 15 height 15
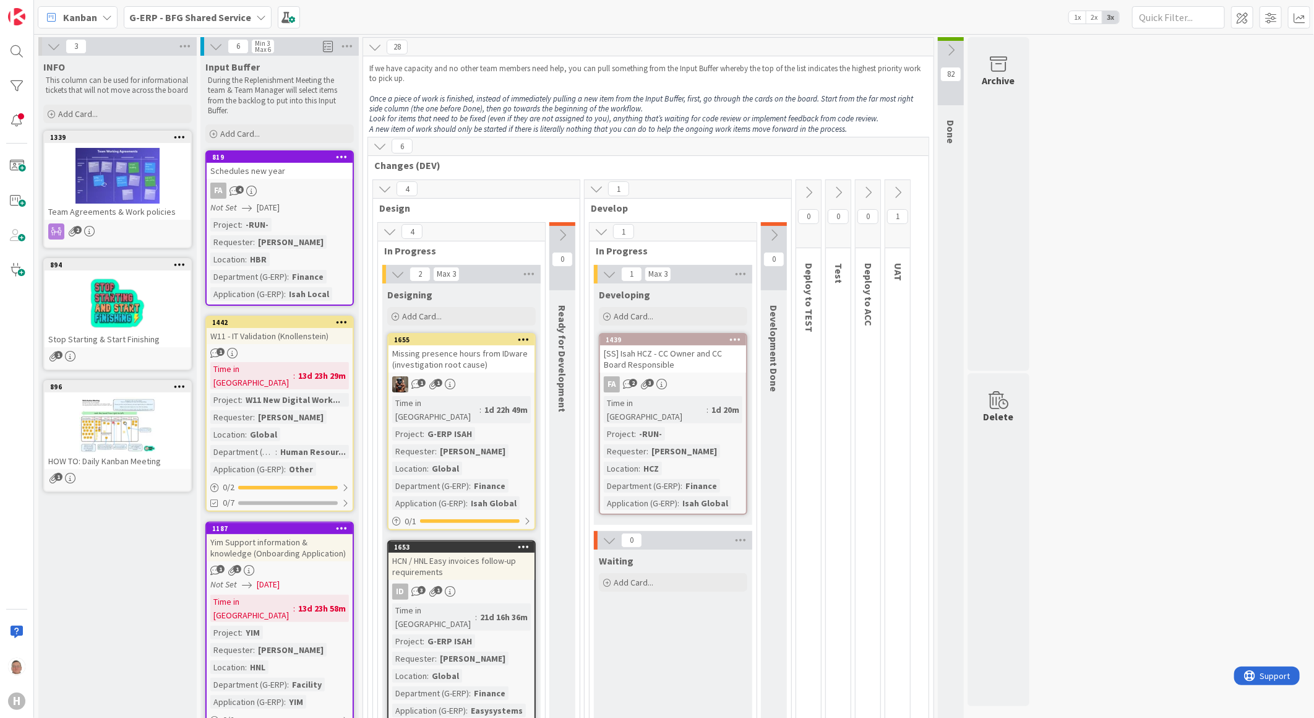
click at [202, 17] on b "G-ERP - BFG Shared Service" at bounding box center [190, 17] width 122 height 12
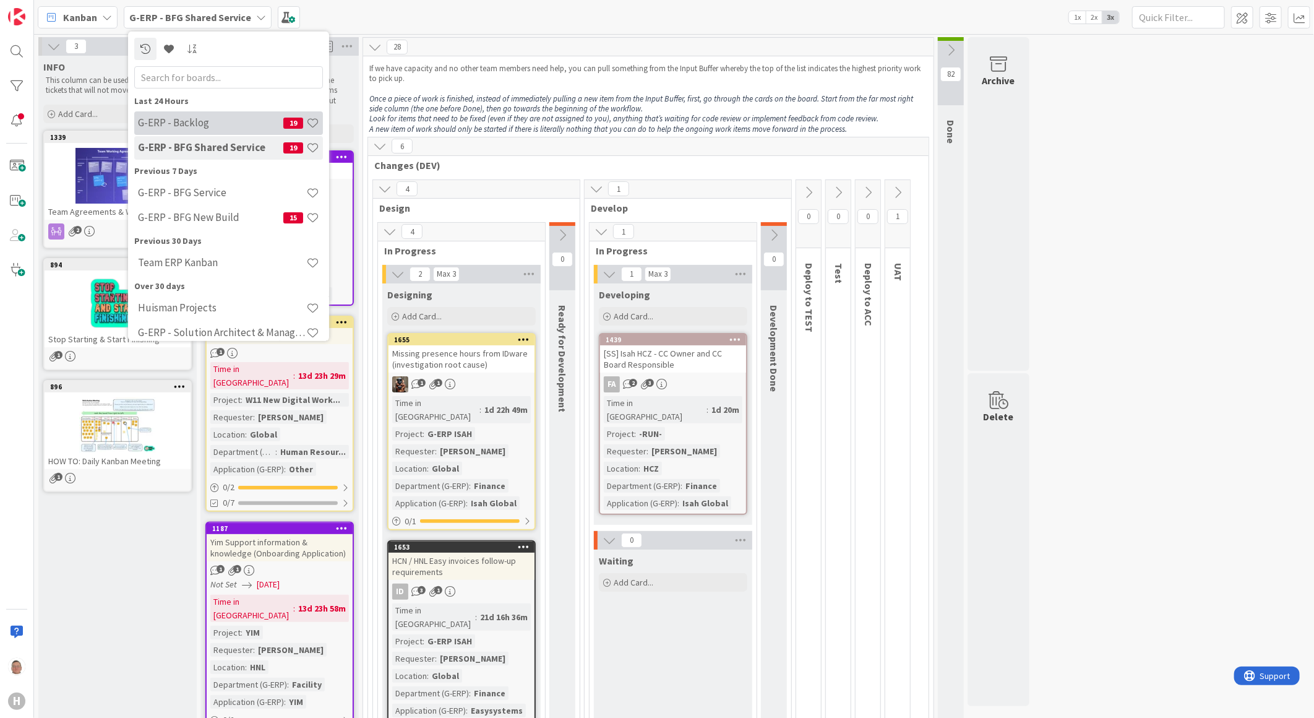
click at [169, 119] on h4 "G-ERP - Backlog" at bounding box center [210, 122] width 145 height 12
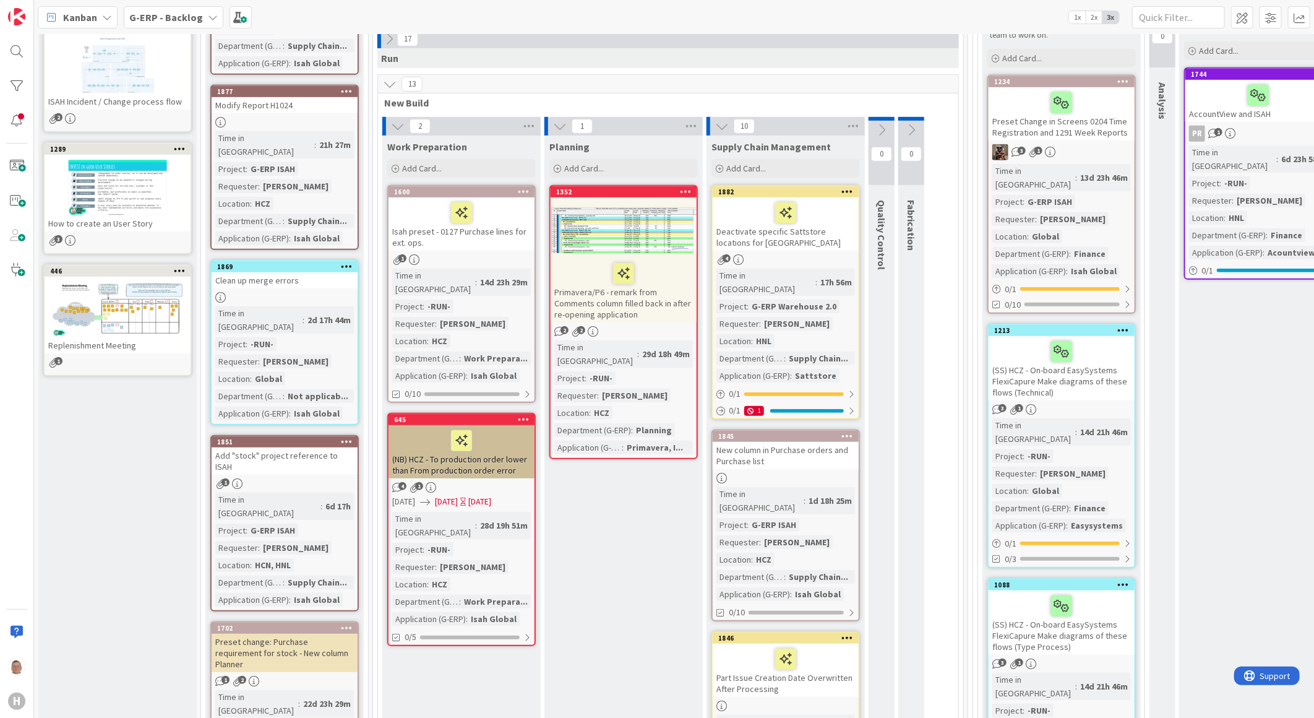
scroll to position [343, 0]
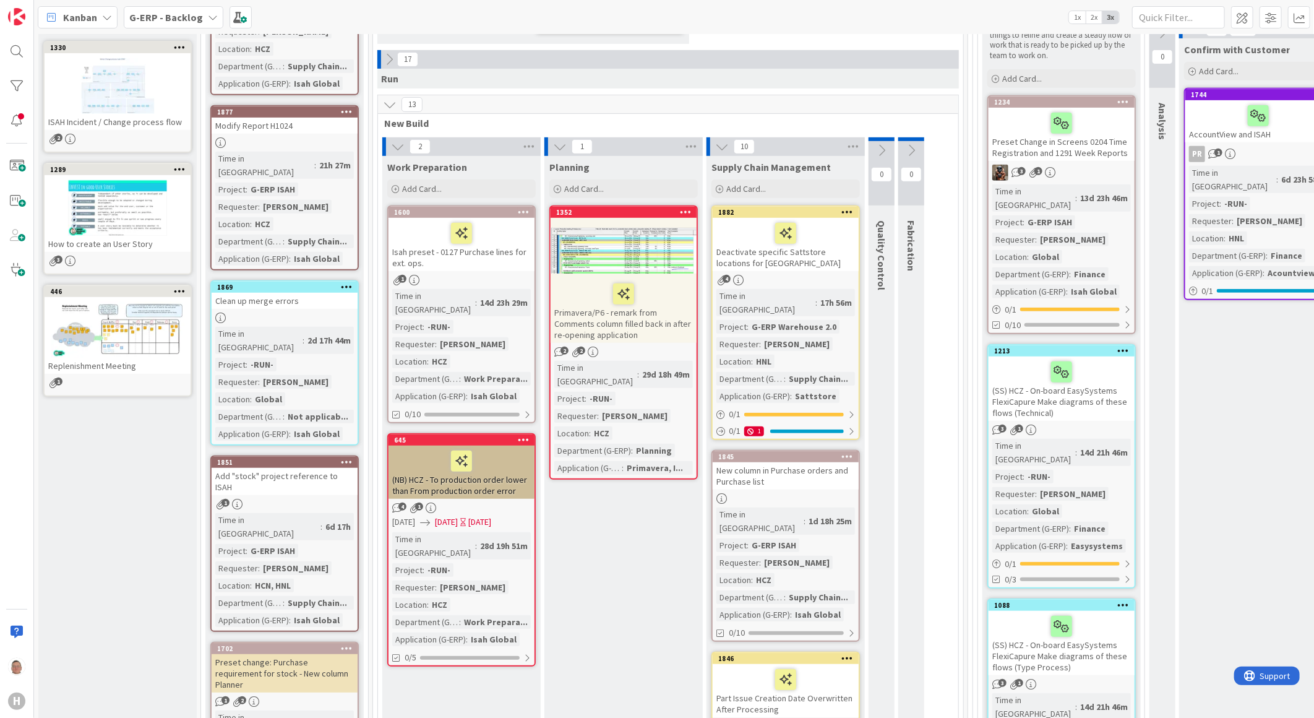
click at [1020, 359] on div at bounding box center [1062, 372] width 139 height 26
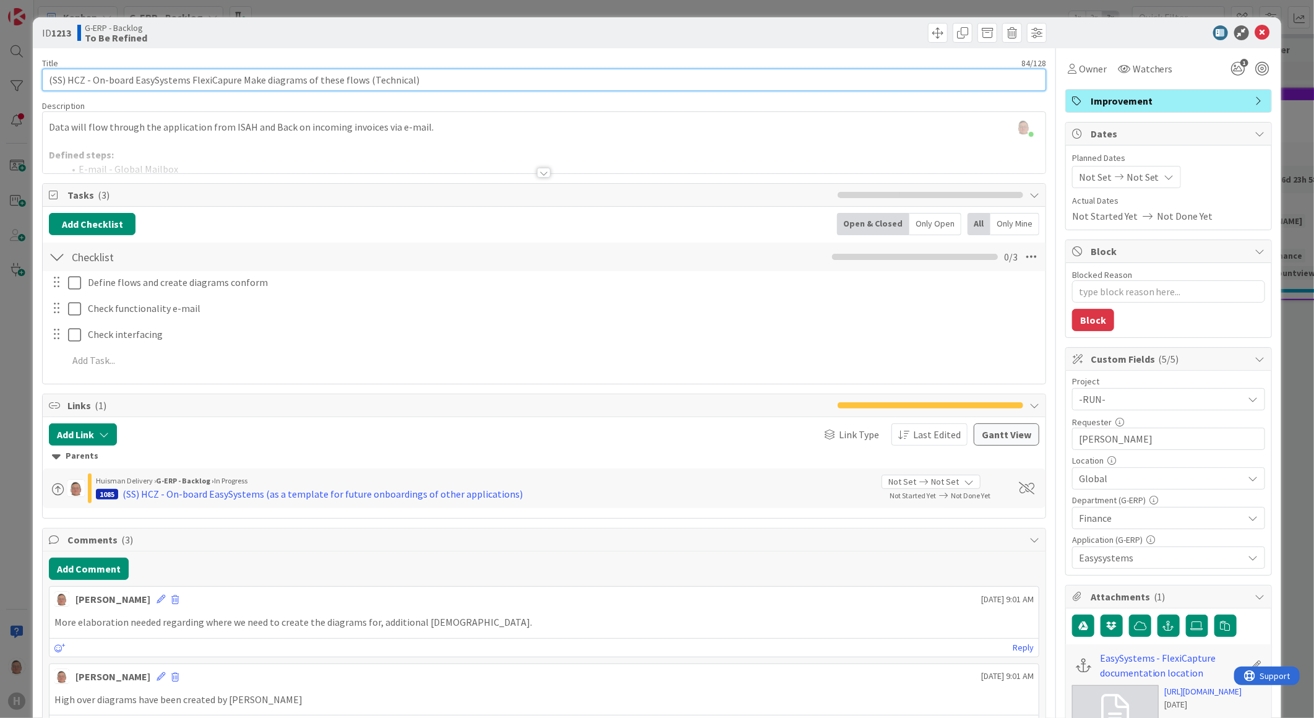
click at [427, 79] on input "(SS) HCZ - On-board EasySystems FlexiCapure Make diagrams of these flows (Techn…" at bounding box center [544, 80] width 1004 height 22
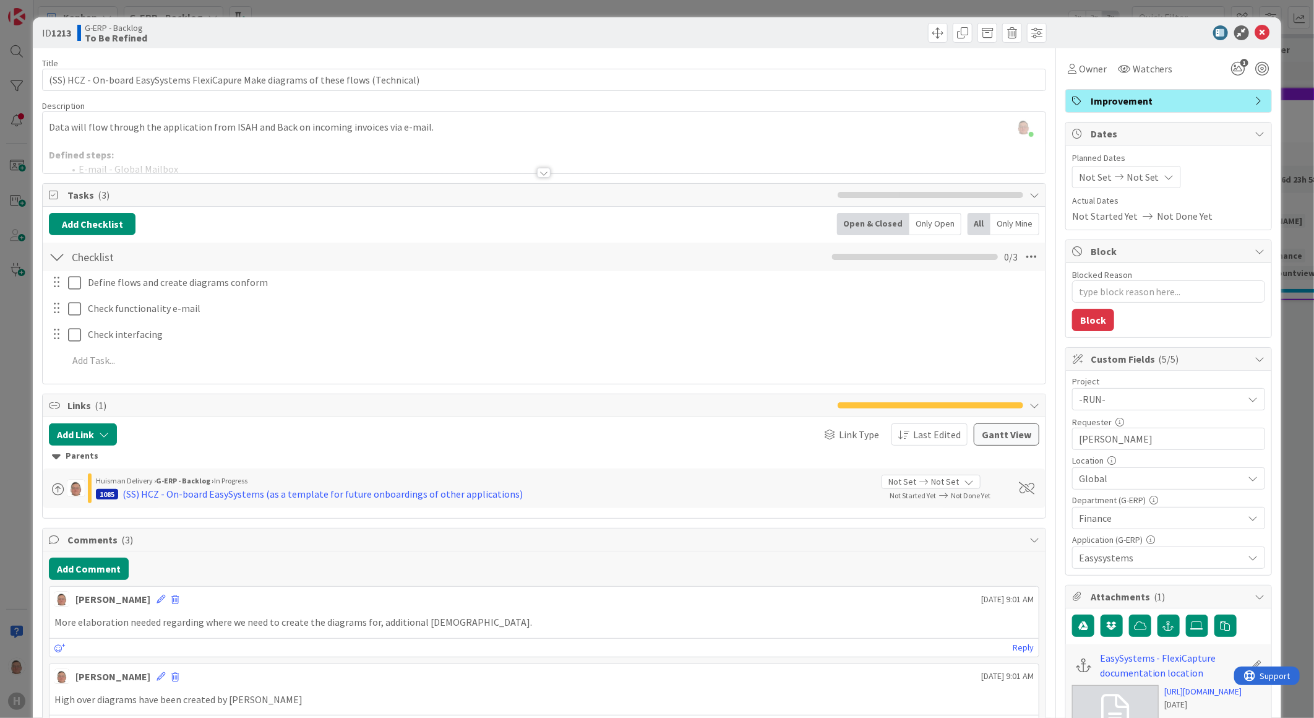
click at [541, 170] on div at bounding box center [544, 173] width 14 height 10
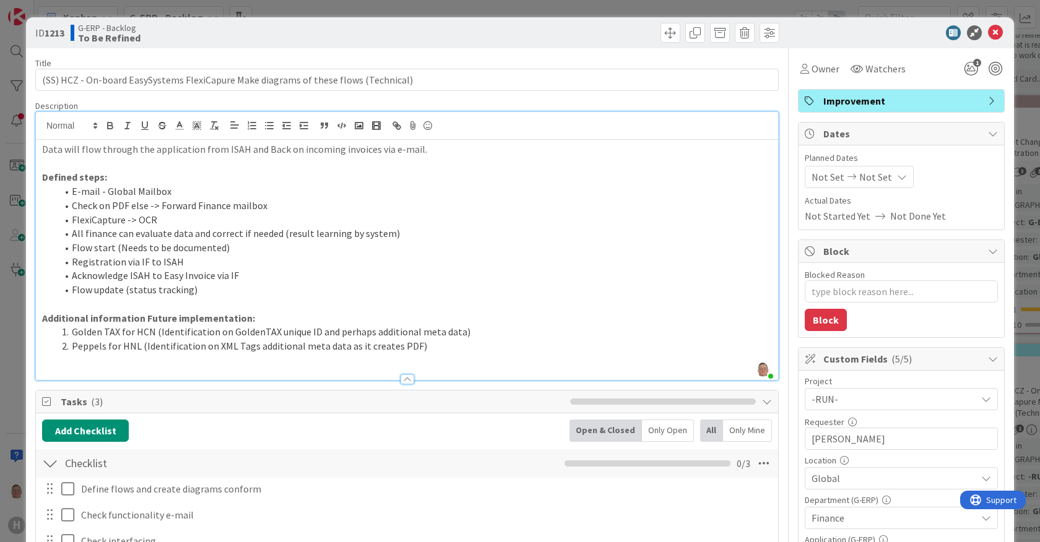
type textarea "x"
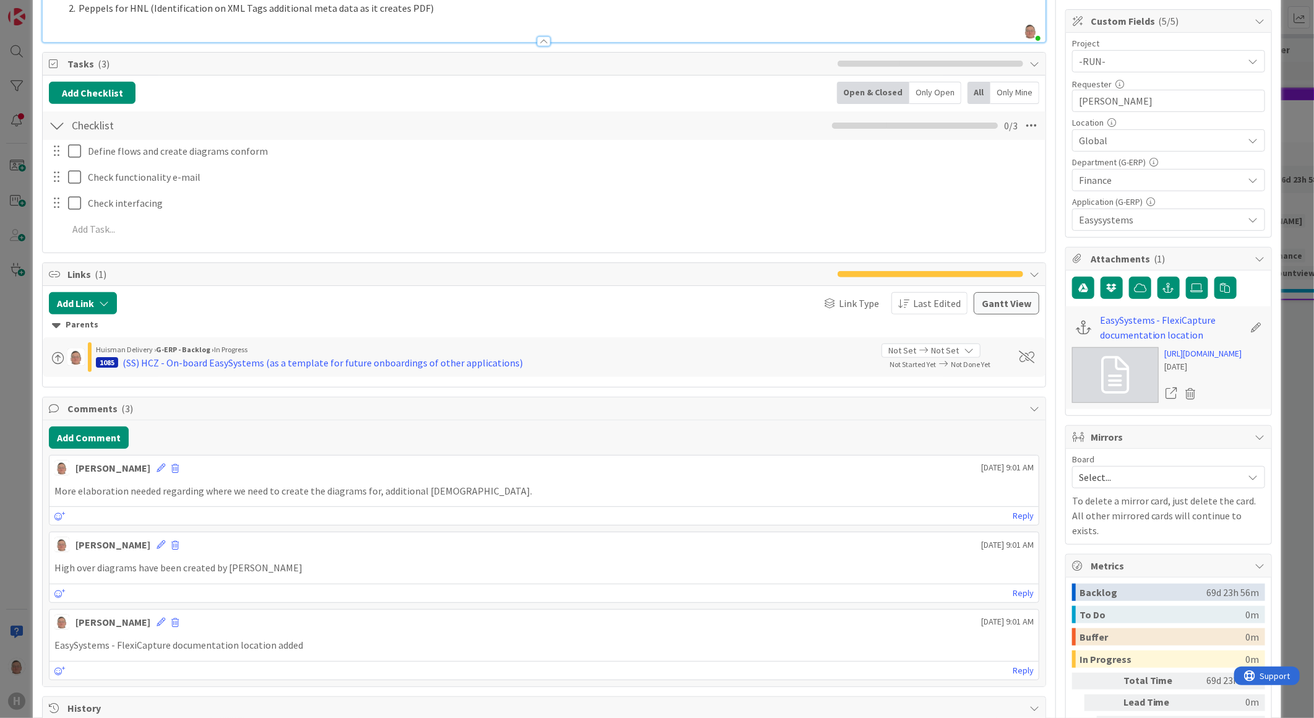
scroll to position [343, 0]
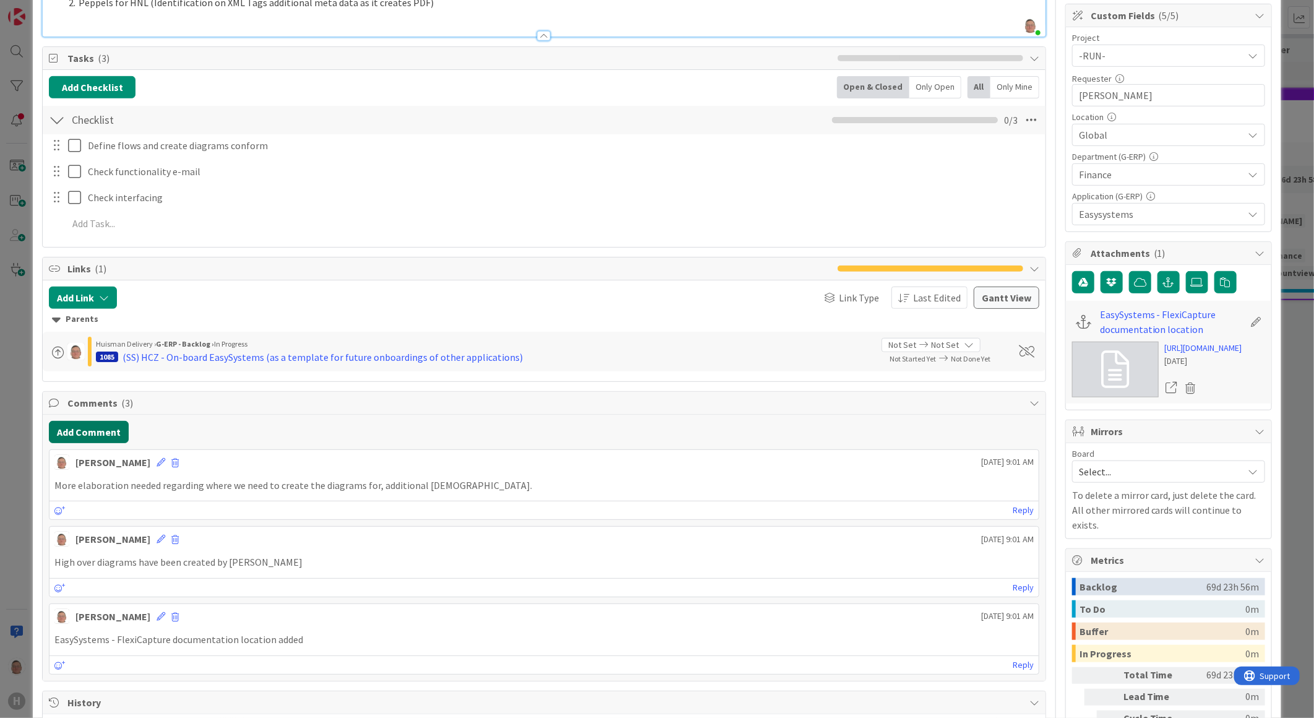
click at [76, 430] on button "Add Comment" at bounding box center [89, 432] width 80 height 22
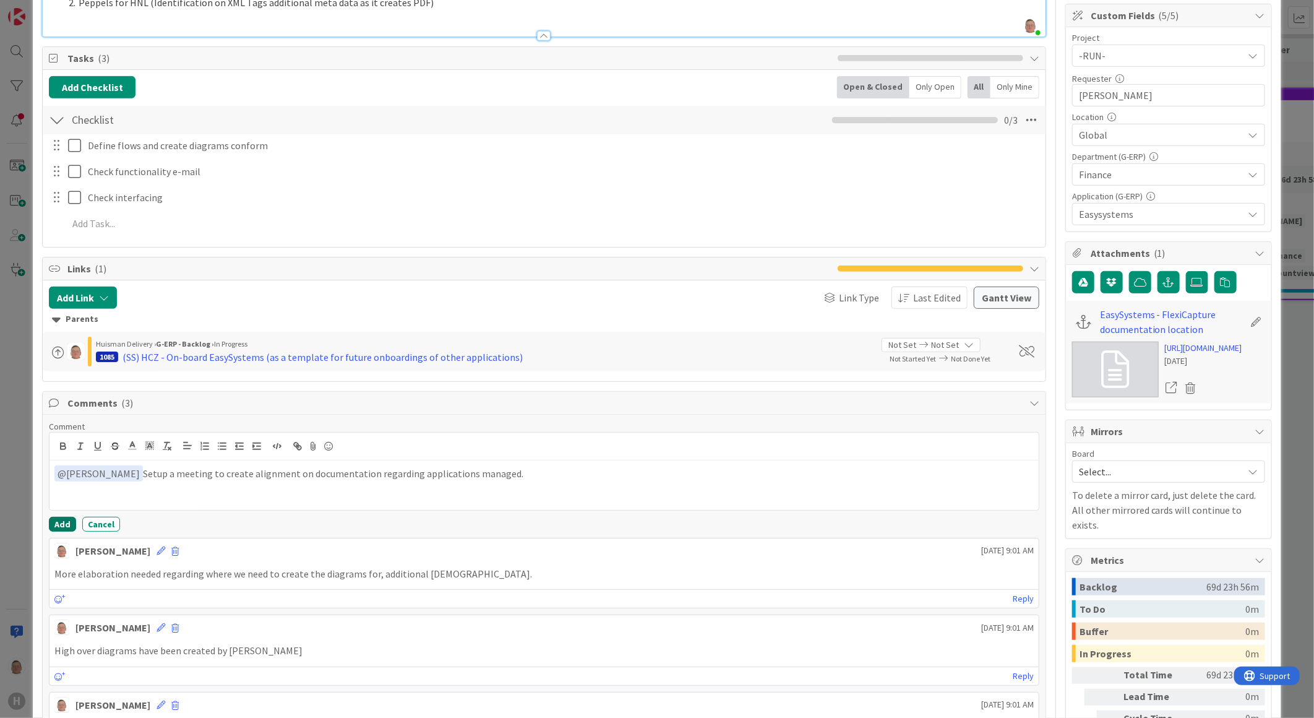
click at [59, 521] on button "Add" at bounding box center [62, 524] width 27 height 15
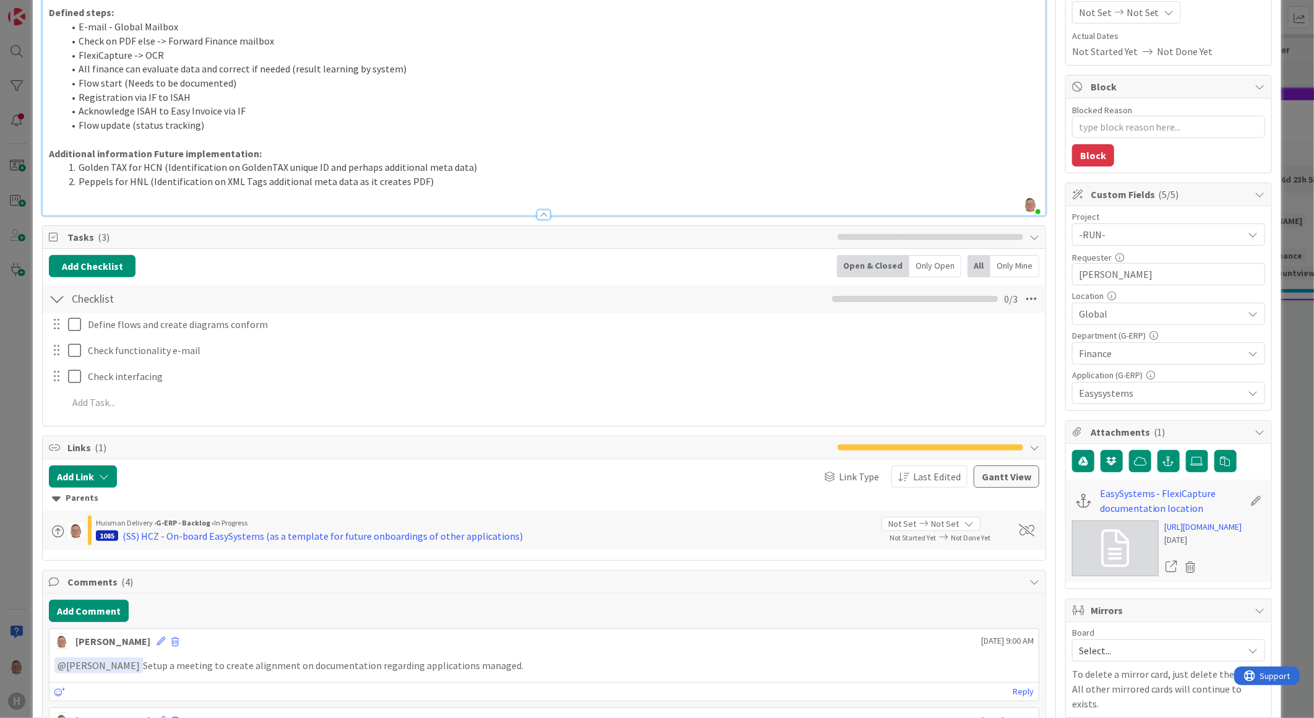
scroll to position [0, 0]
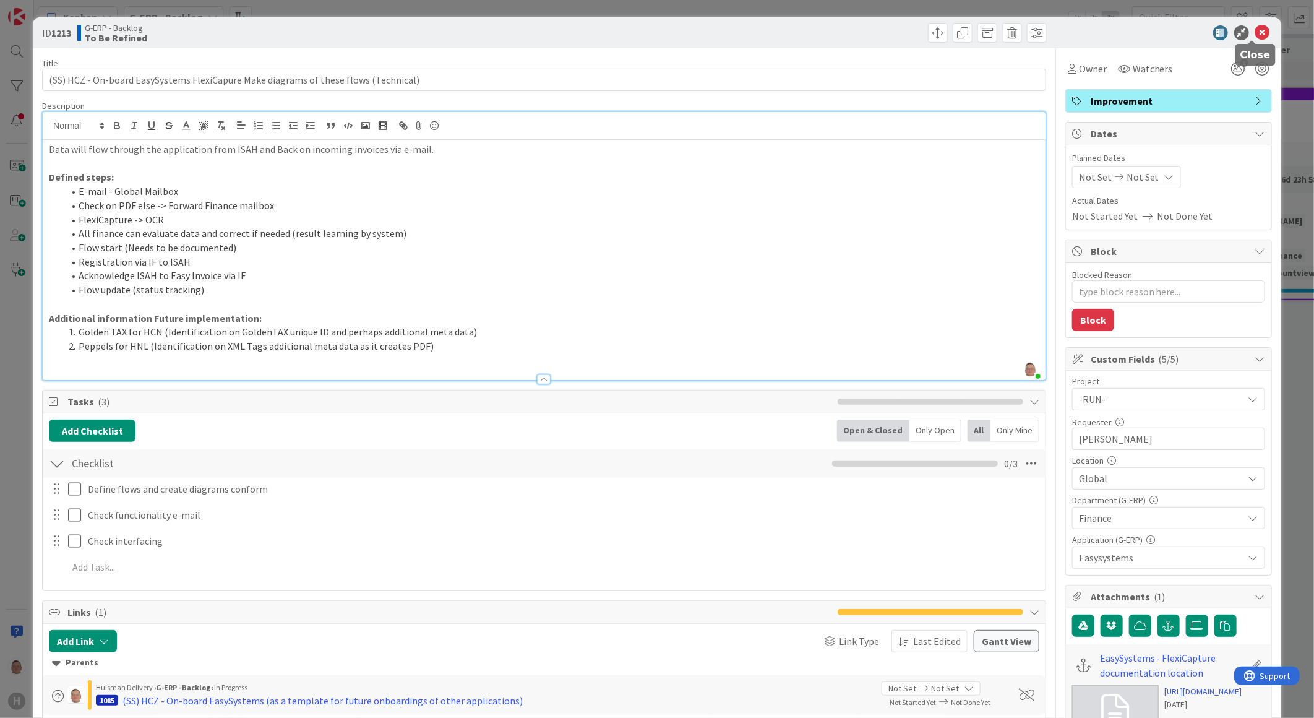
click at [1256, 30] on icon at bounding box center [1263, 32] width 15 height 15
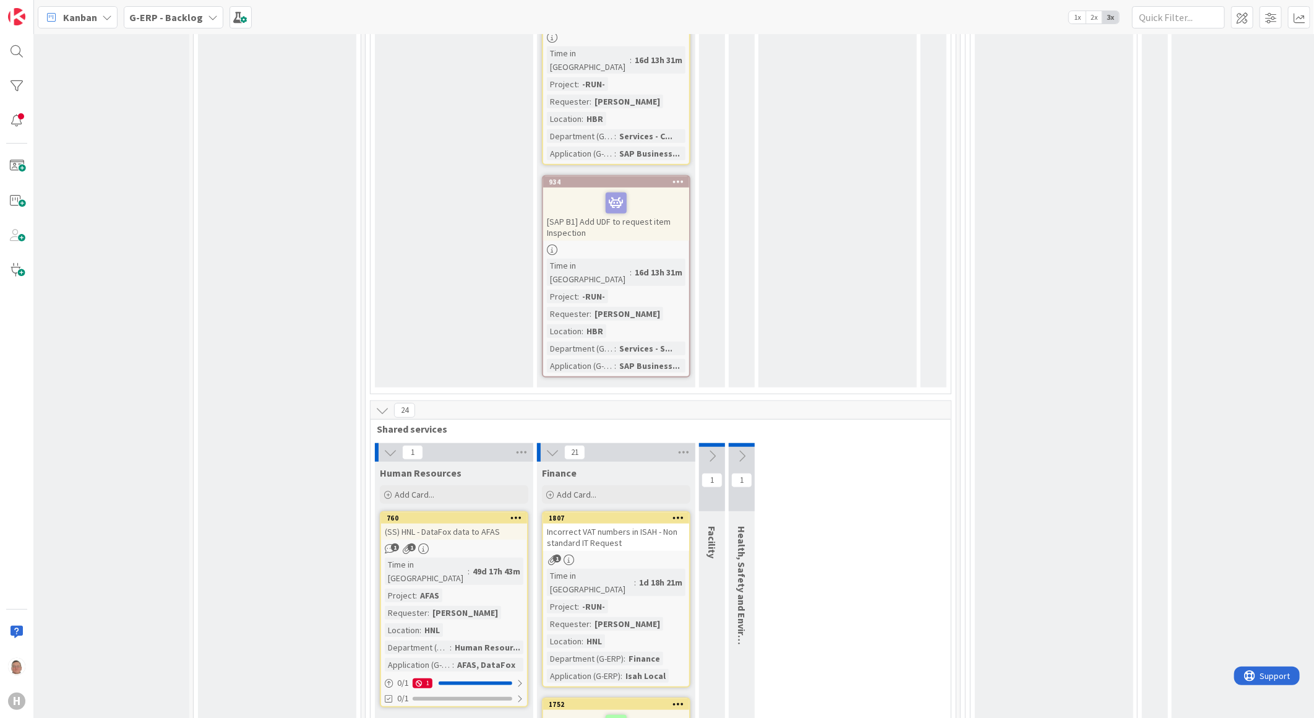
scroll to position [3300, 7]
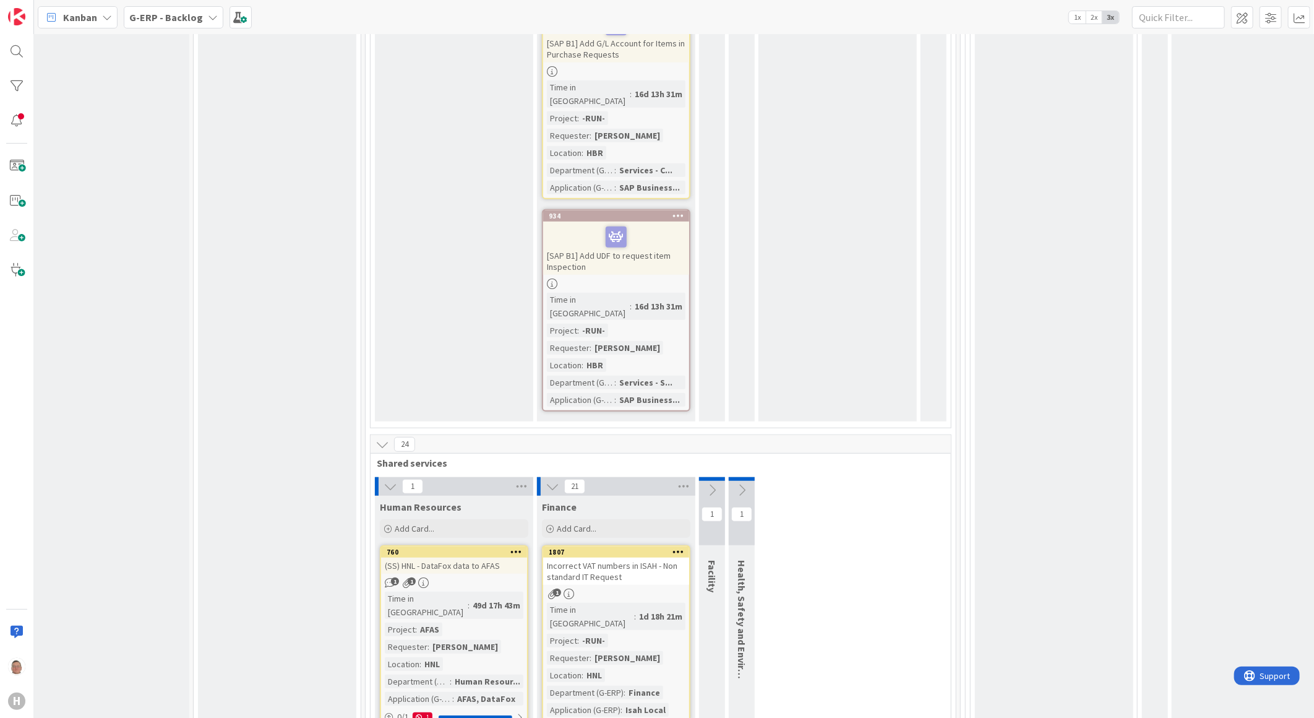
click at [715, 483] on icon at bounding box center [712, 490] width 14 height 14
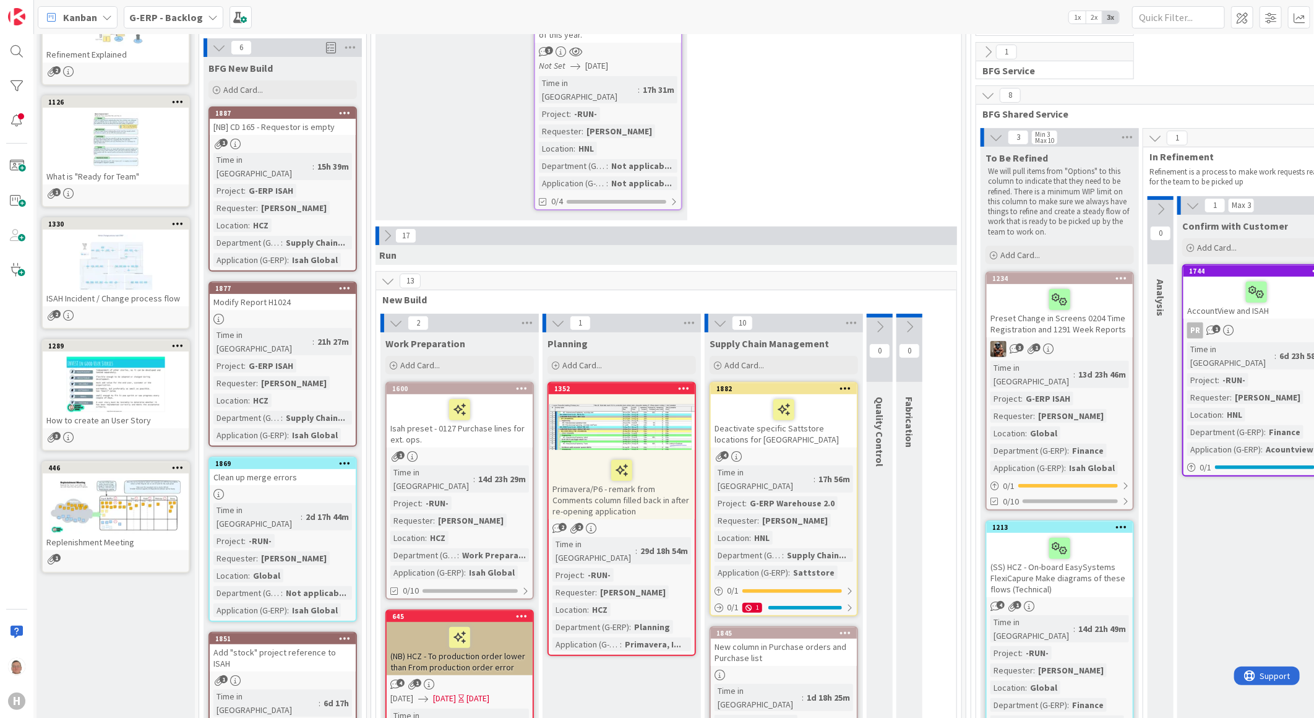
scroll to position [236, 2]
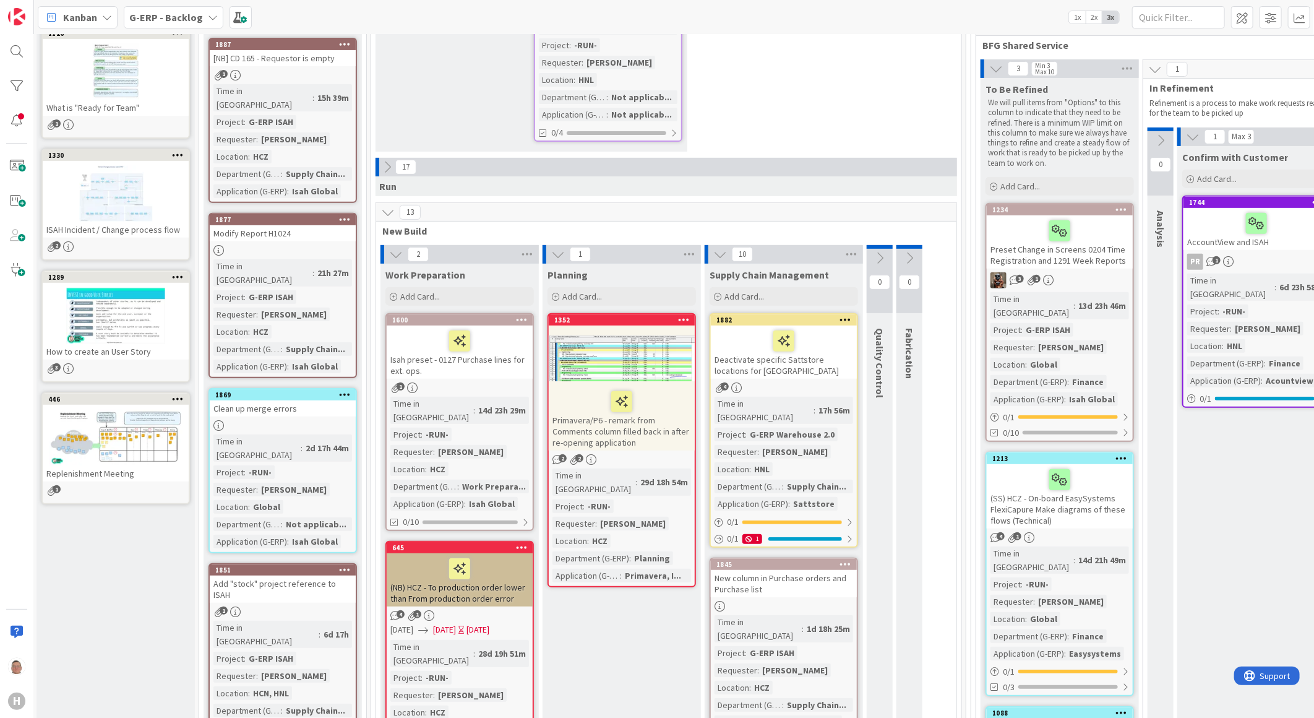
click at [397, 248] on icon at bounding box center [396, 255] width 14 height 14
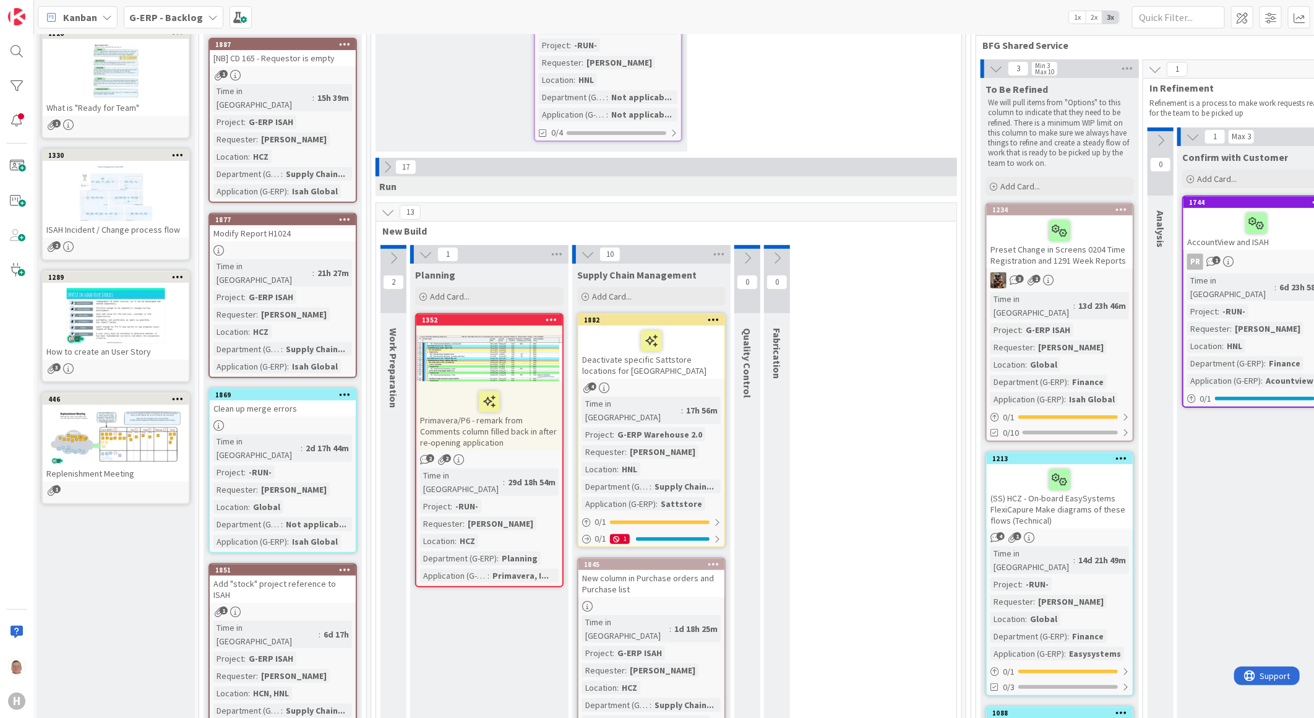
click at [385, 205] on icon at bounding box center [388, 212] width 14 height 14
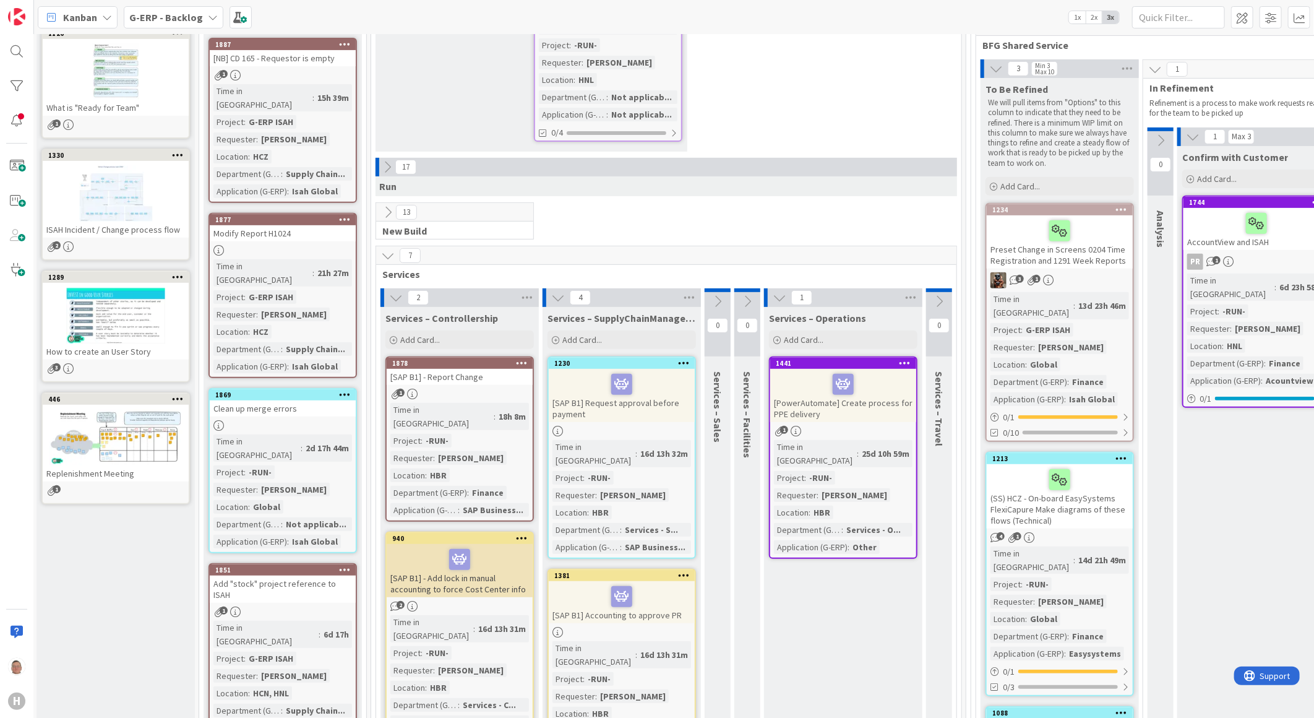
click at [384, 249] on icon at bounding box center [388, 256] width 14 height 14
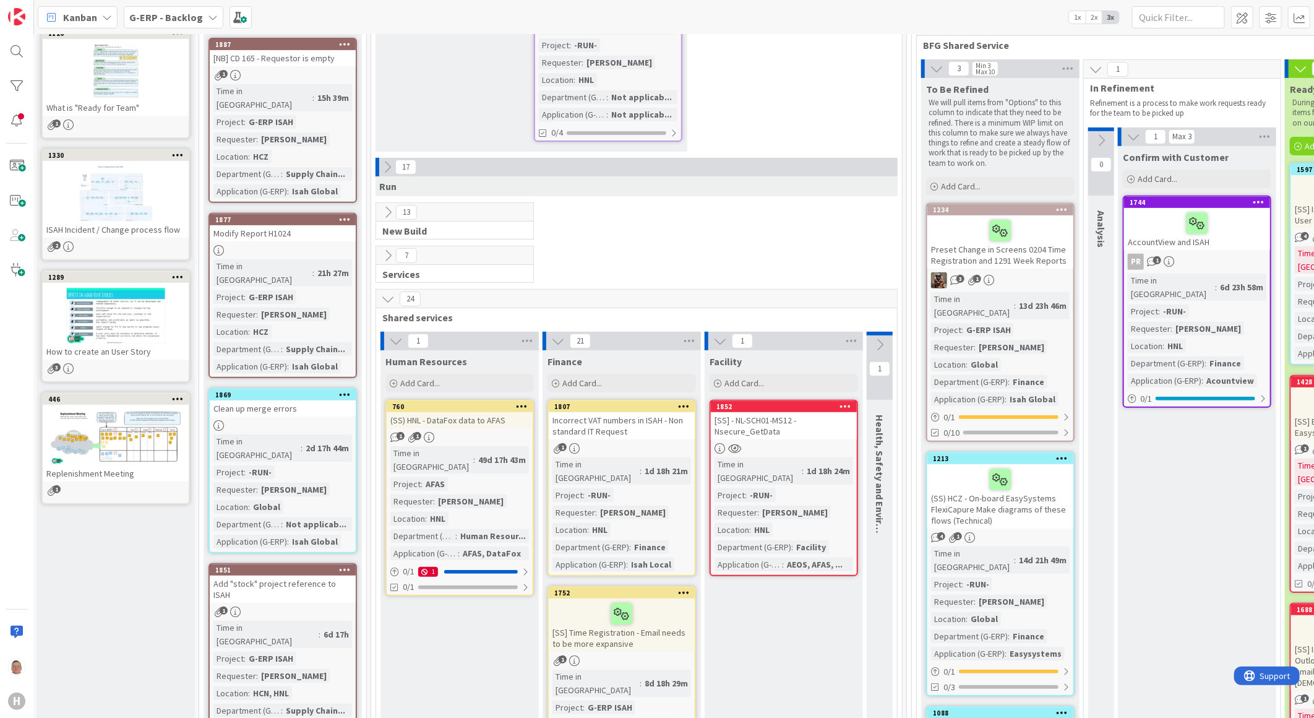
click at [877, 338] on icon at bounding box center [880, 345] width 14 height 14
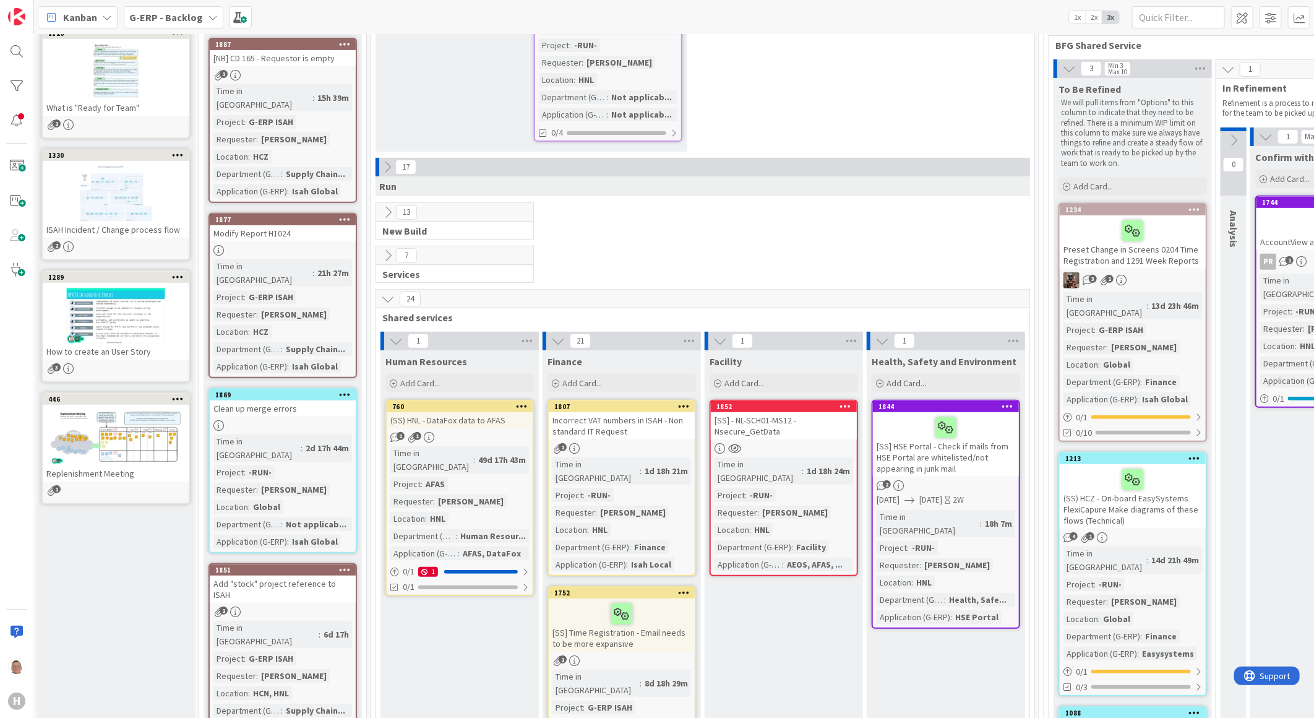
click at [760, 401] on div "1852" at bounding box center [784, 406] width 146 height 11
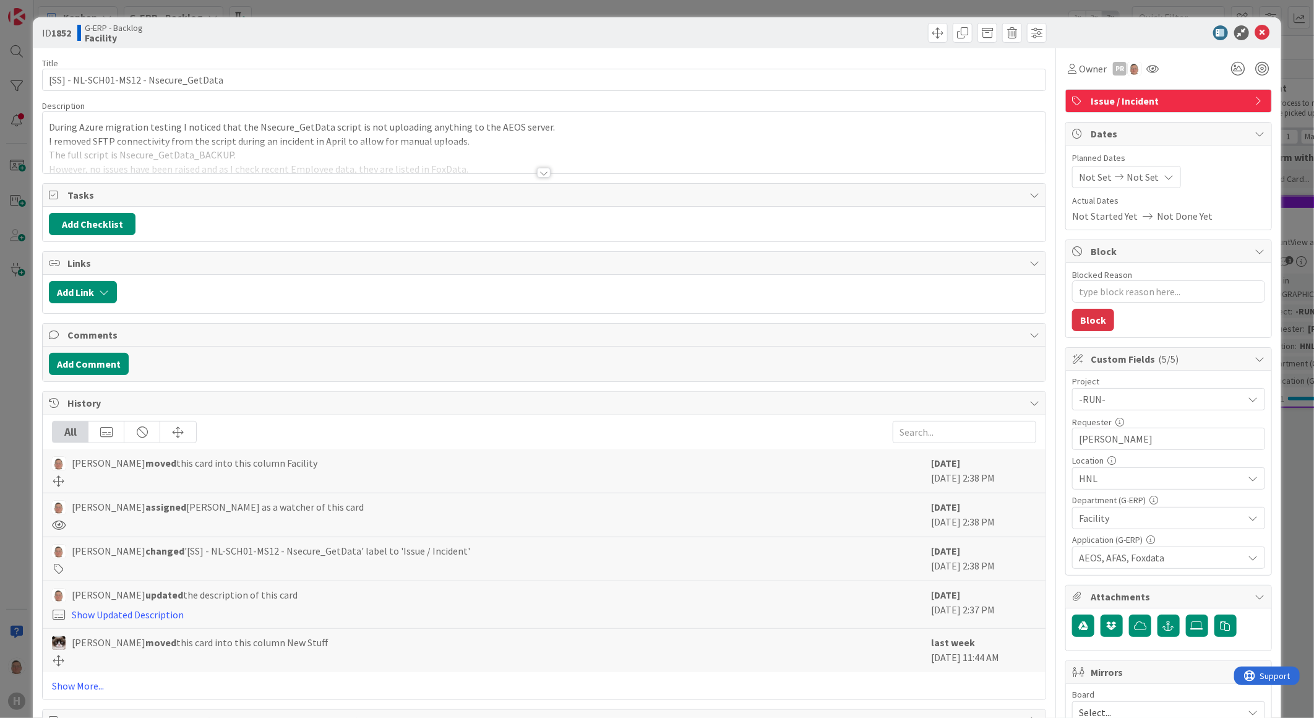
type textarea "x"
click at [537, 170] on div at bounding box center [544, 173] width 14 height 10
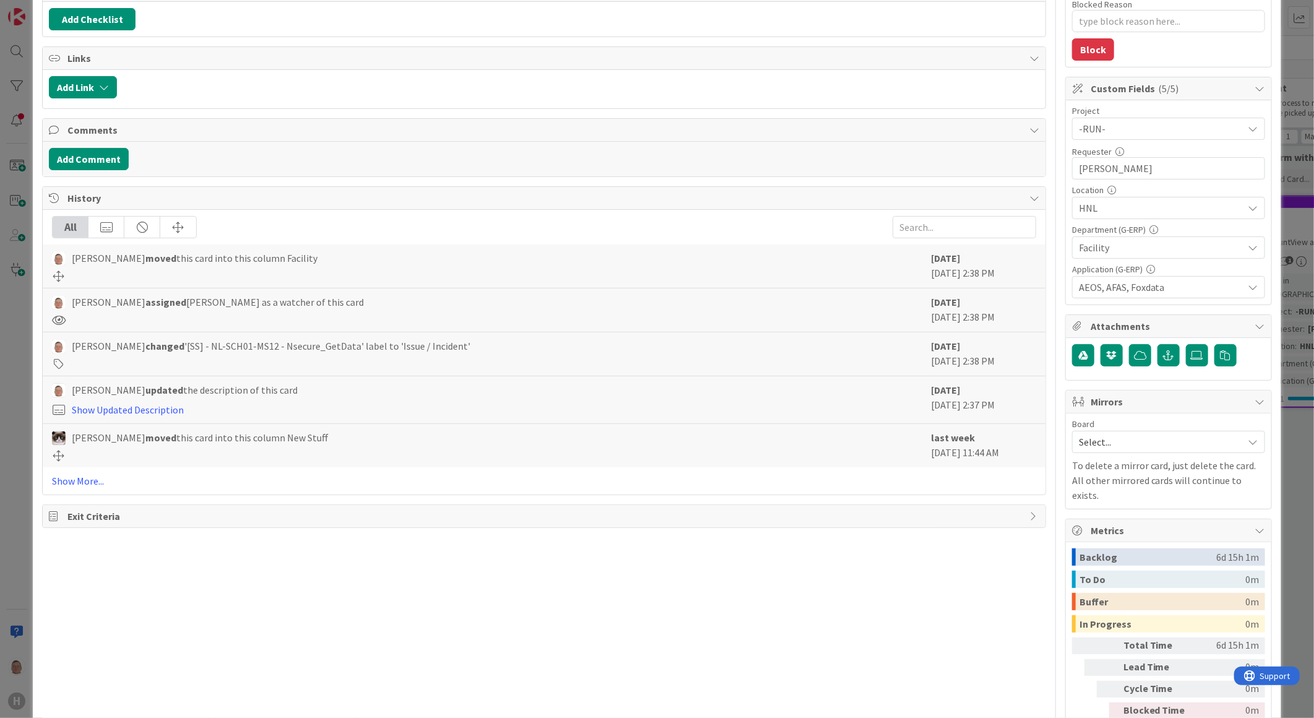
scroll to position [275, 0]
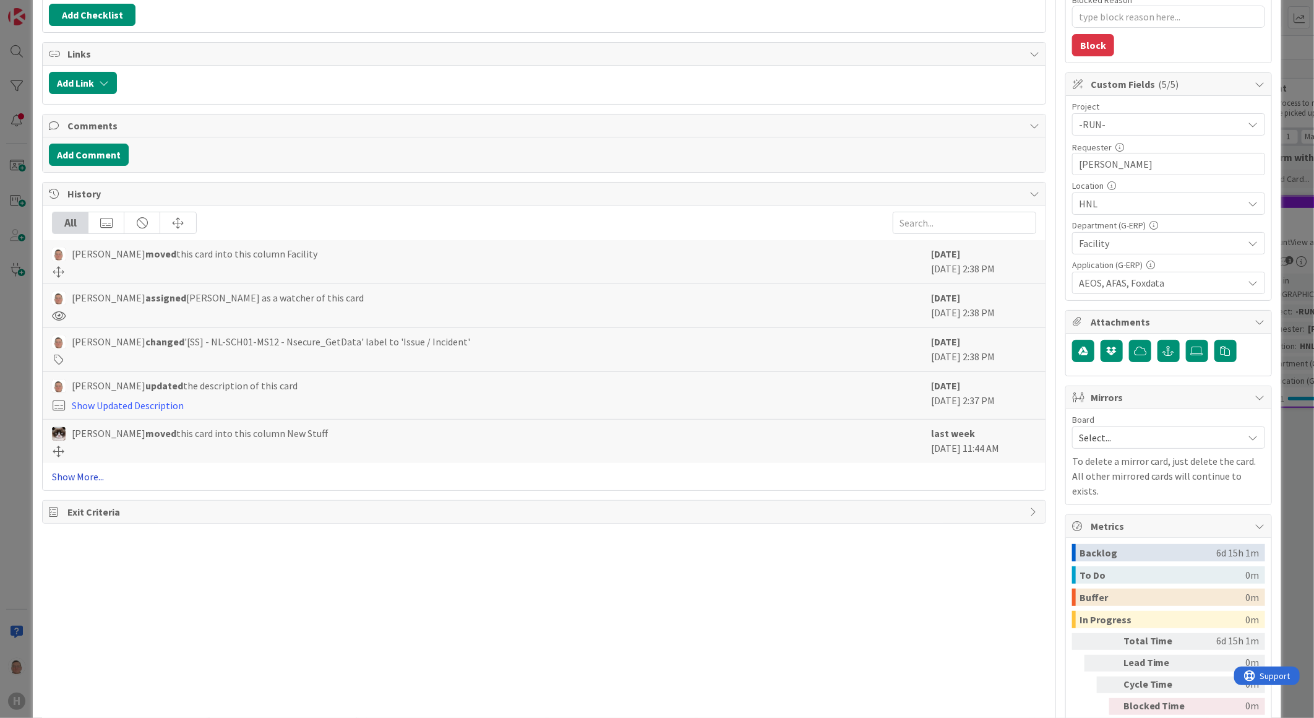
click at [78, 475] on link "Show More..." at bounding box center [544, 476] width 984 height 15
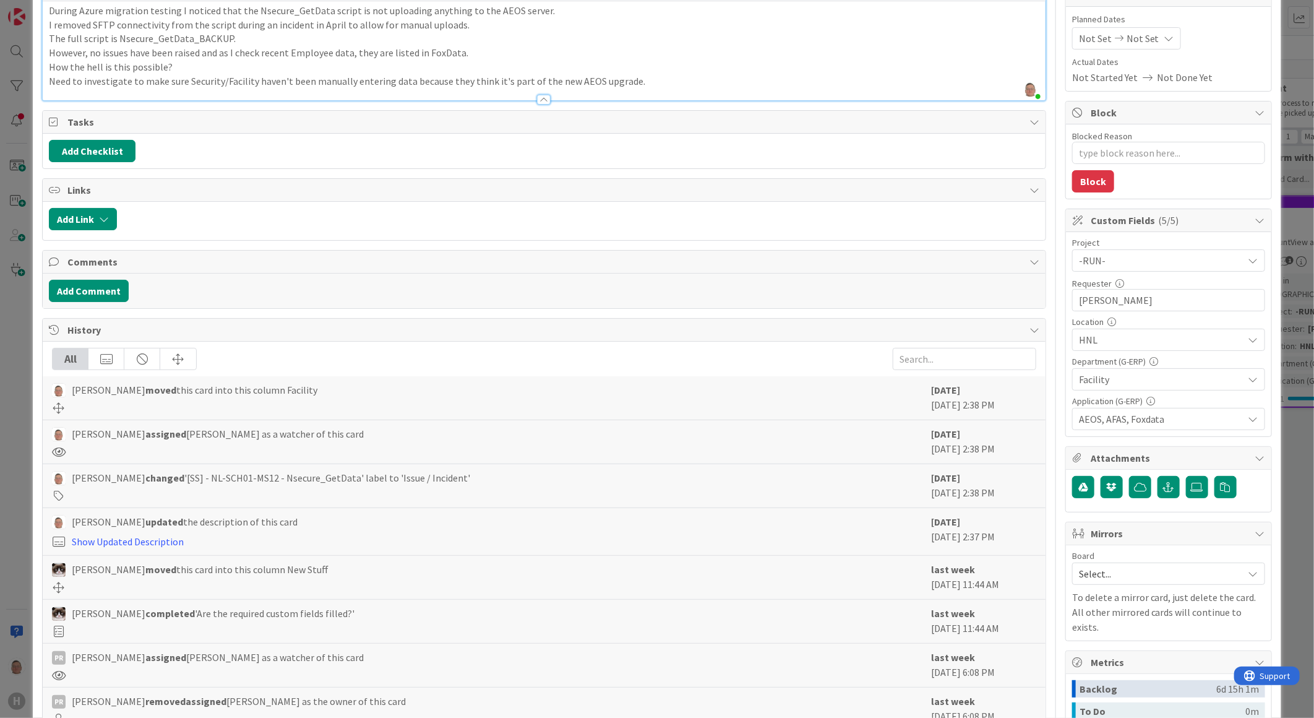
scroll to position [0, 0]
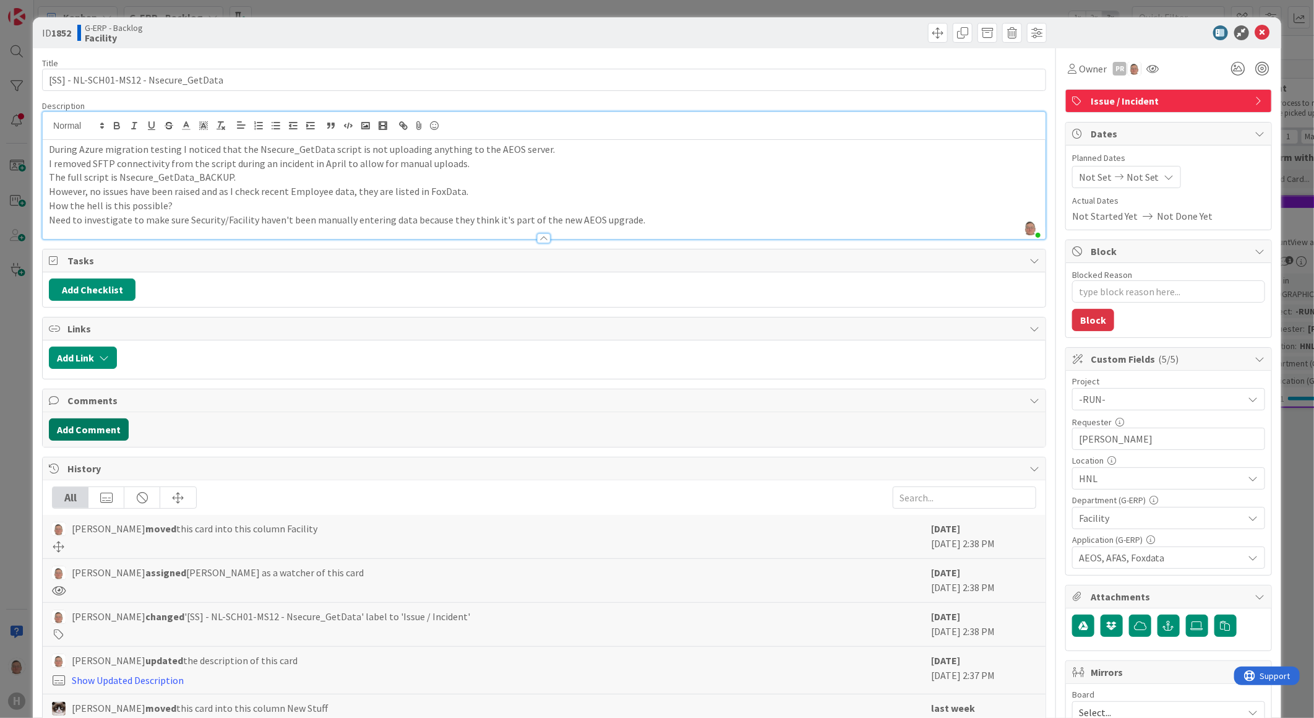
click at [87, 429] on button "Add Comment" at bounding box center [89, 429] width 80 height 22
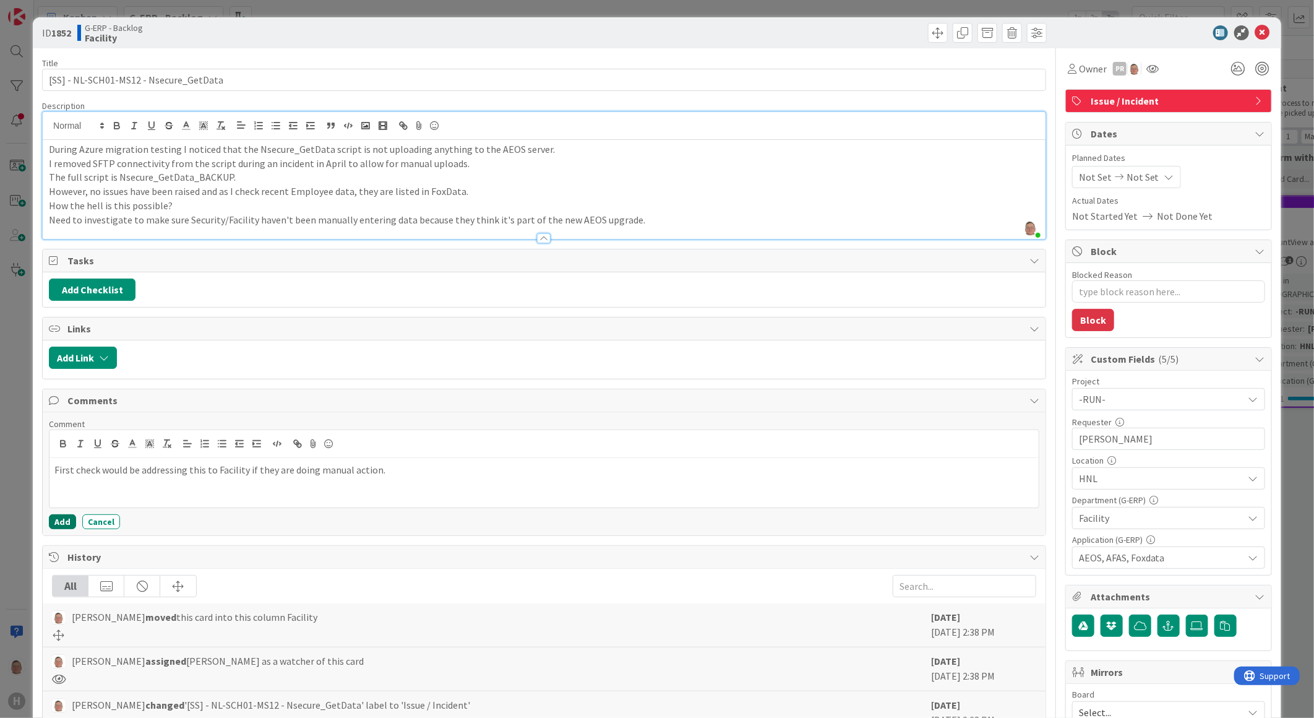
click at [60, 524] on button "Add" at bounding box center [62, 521] width 27 height 15
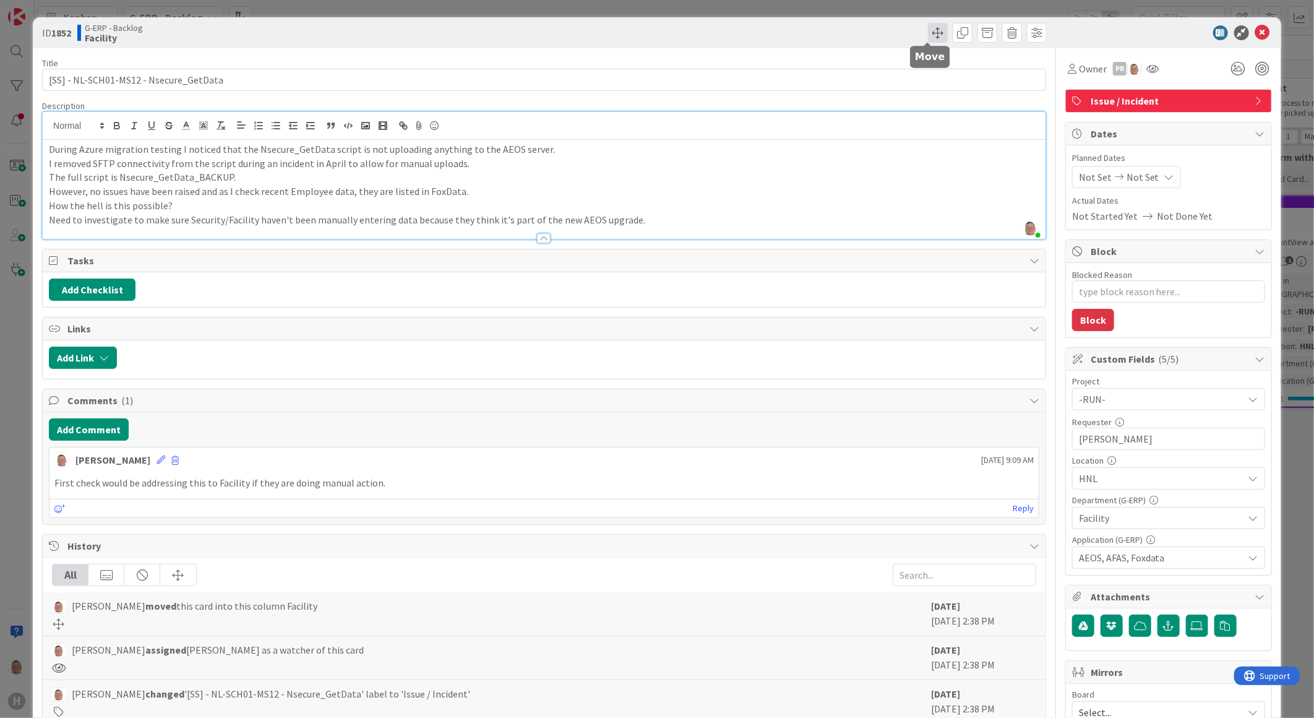
click at [928, 32] on span at bounding box center [938, 33] width 20 height 20
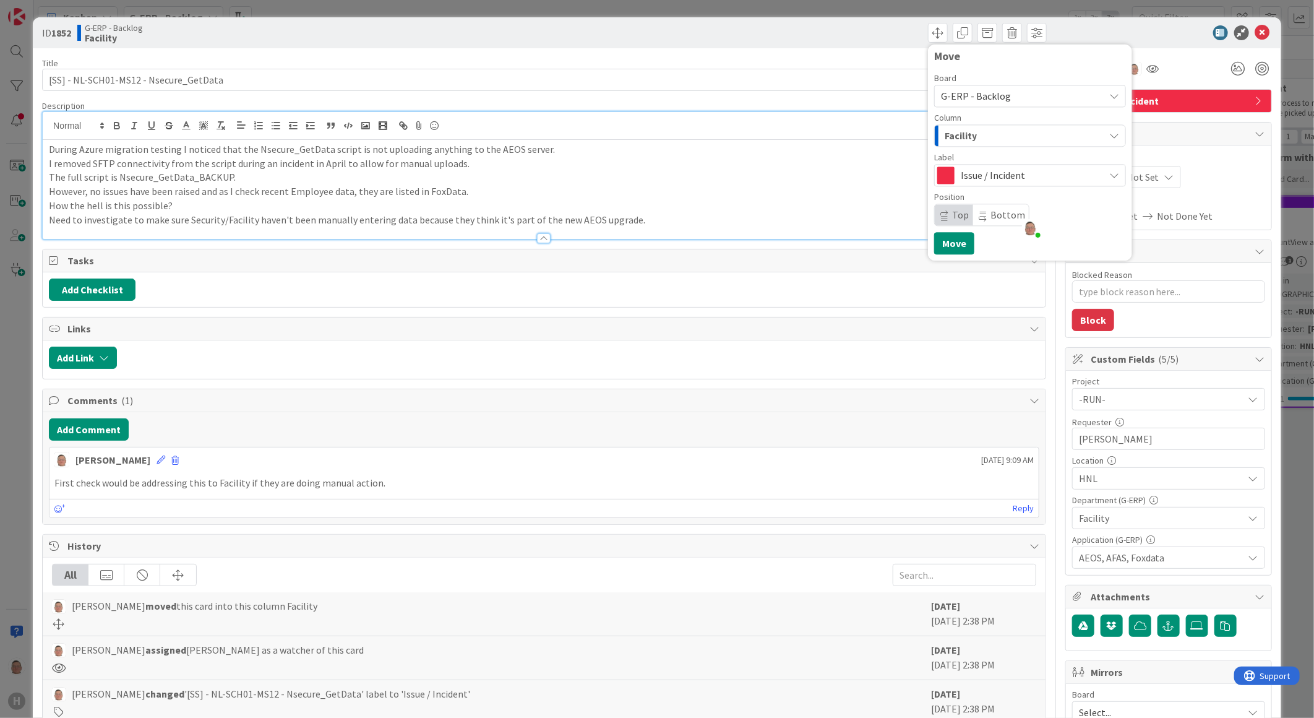
drag, startPoint x: 1135, startPoint y: 32, endPoint x: 1184, endPoint y: 34, distance: 48.9
click at [1137, 32] on div at bounding box center [1162, 32] width 219 height 15
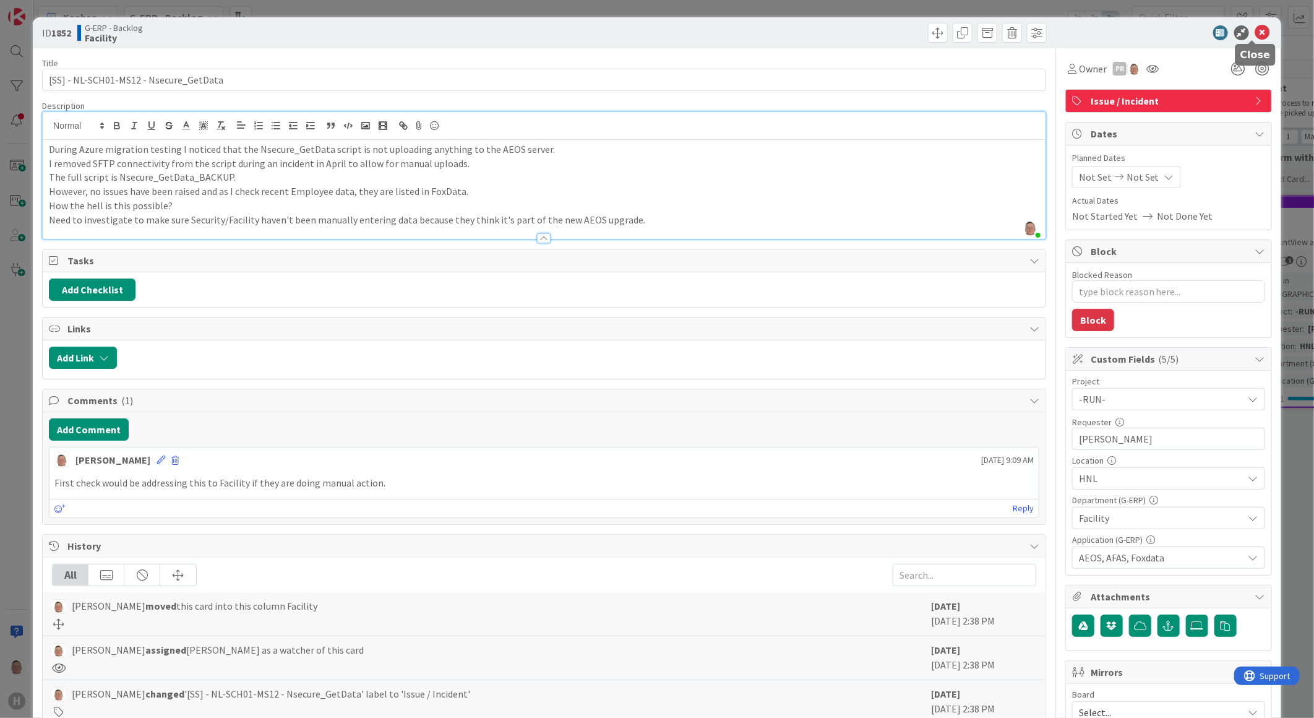
click at [1256, 31] on icon at bounding box center [1263, 32] width 15 height 15
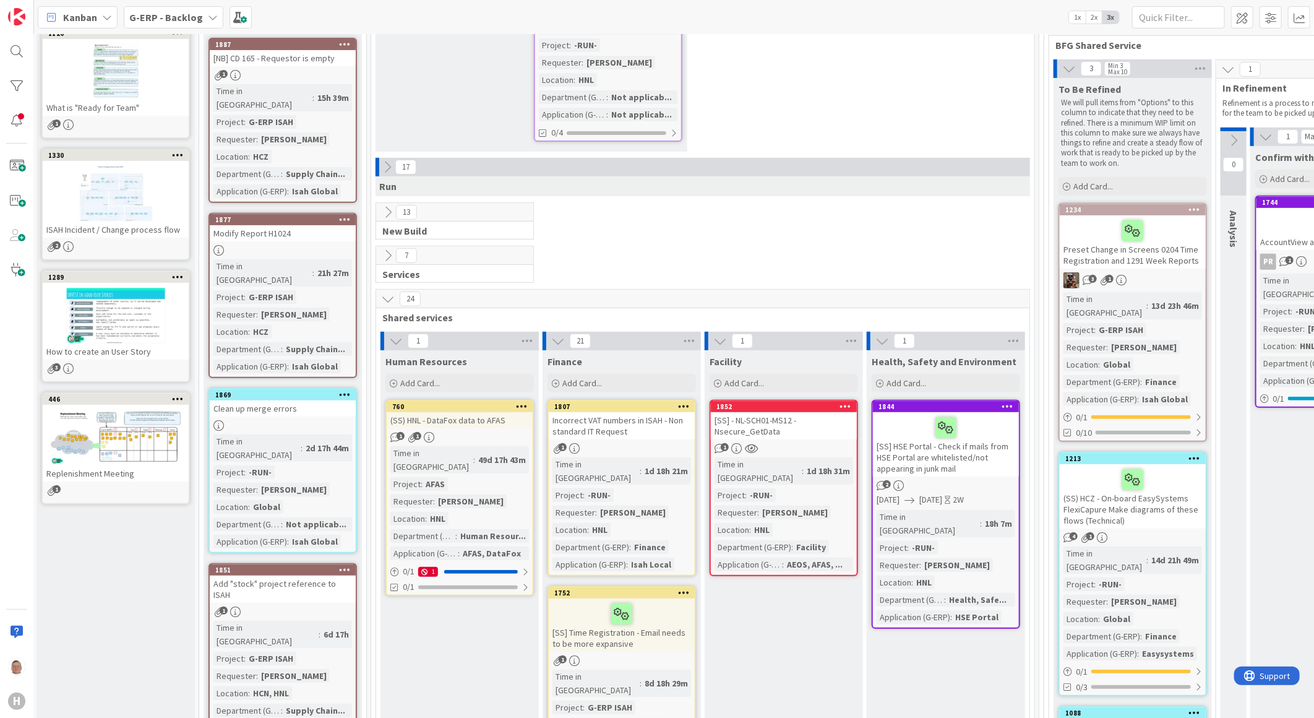
click at [846, 402] on icon at bounding box center [846, 406] width 12 height 9
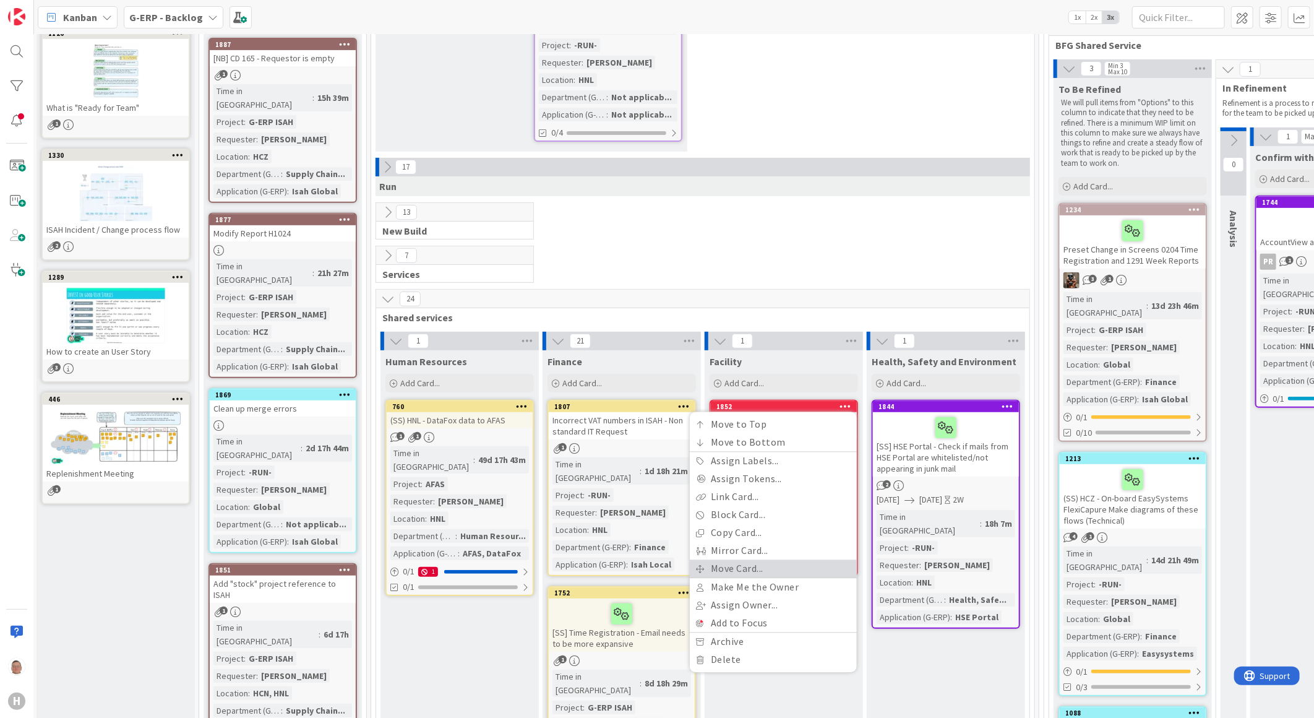
click at [747, 560] on link "Move Card..." at bounding box center [773, 569] width 167 height 18
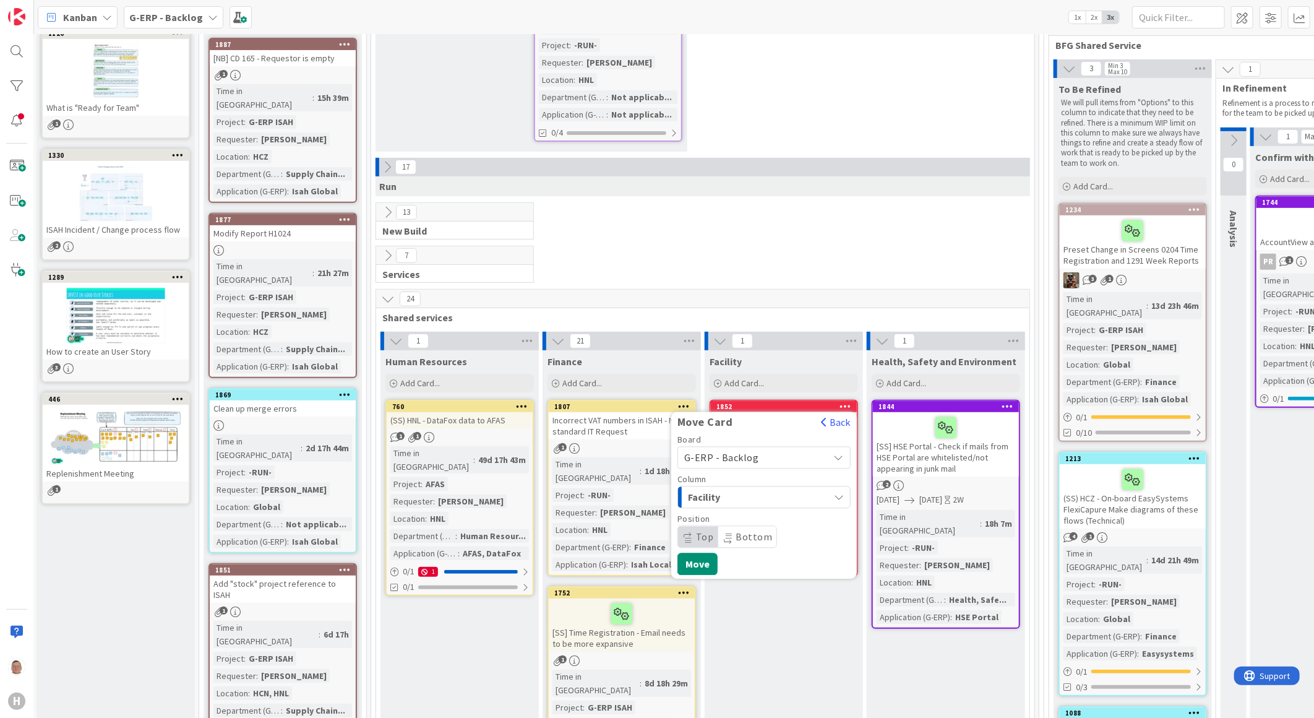
click at [720, 449] on span "G-ERP - Backlog" at bounding box center [753, 457] width 139 height 17
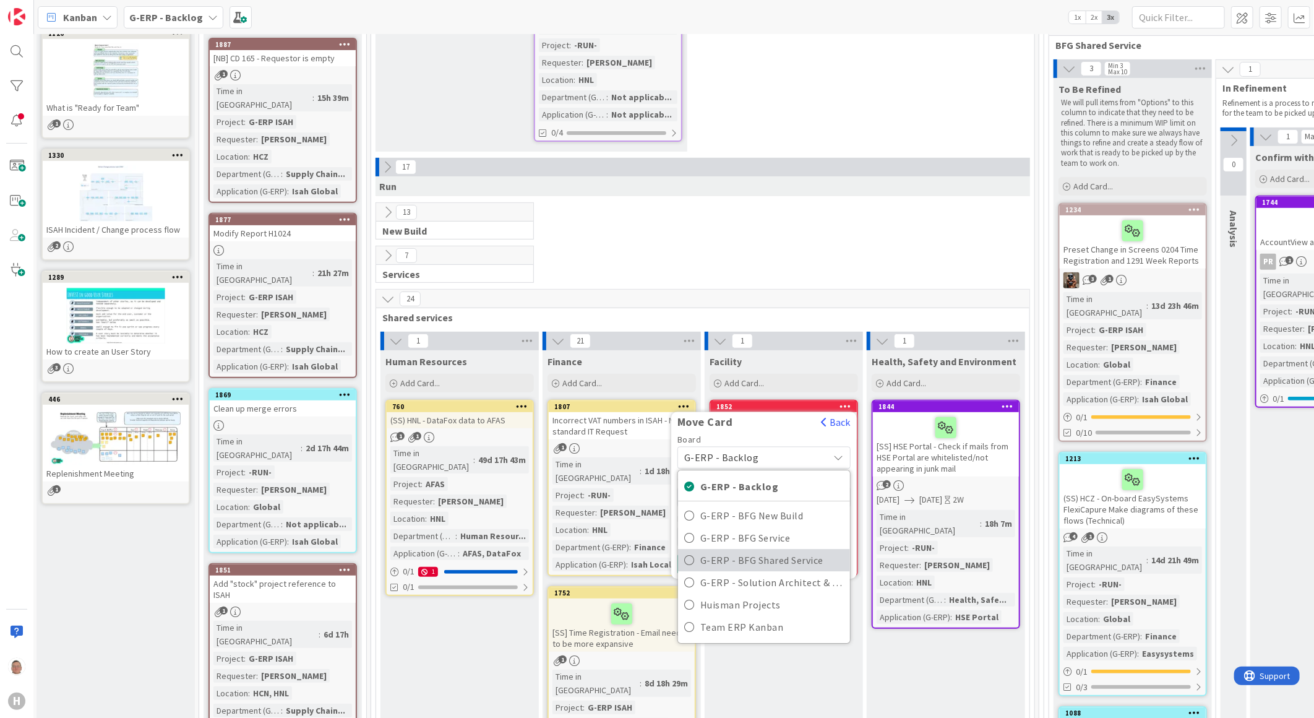
click at [735, 551] on span "G-ERP - BFG Shared Service" at bounding box center [772, 560] width 144 height 19
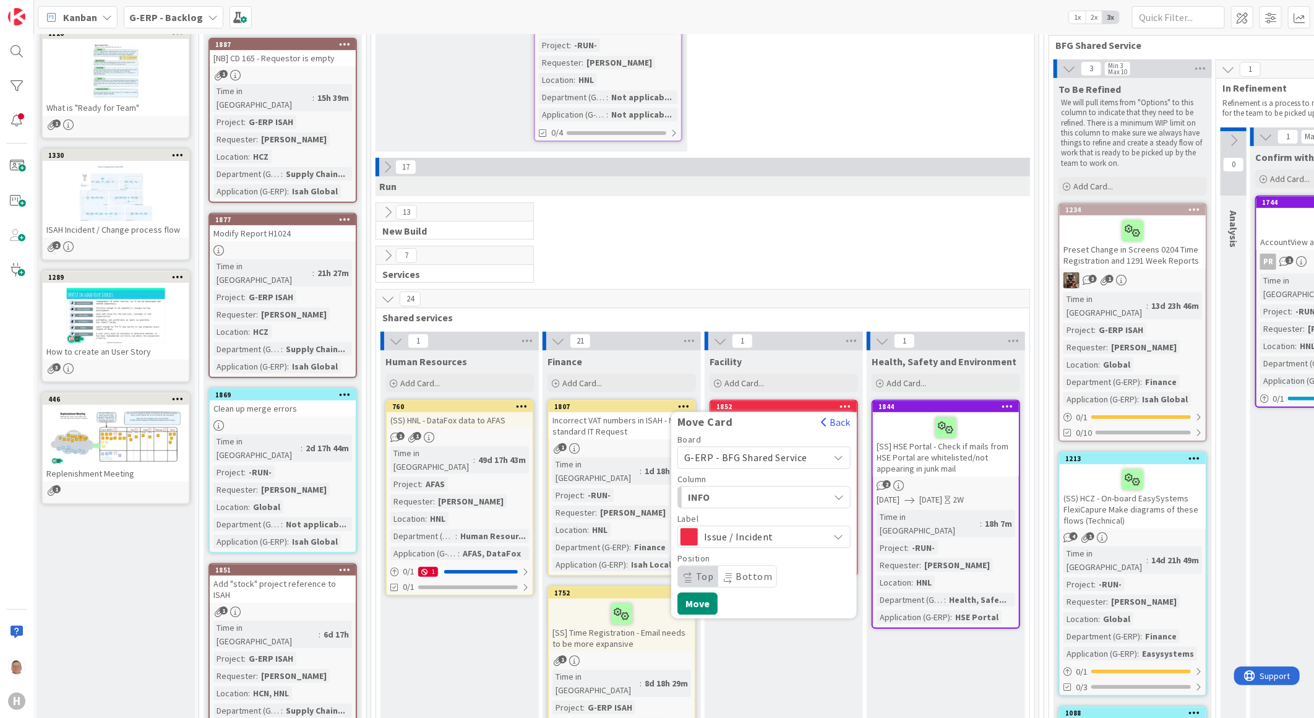
click at [726, 489] on span "INFO" at bounding box center [734, 497] width 93 height 16
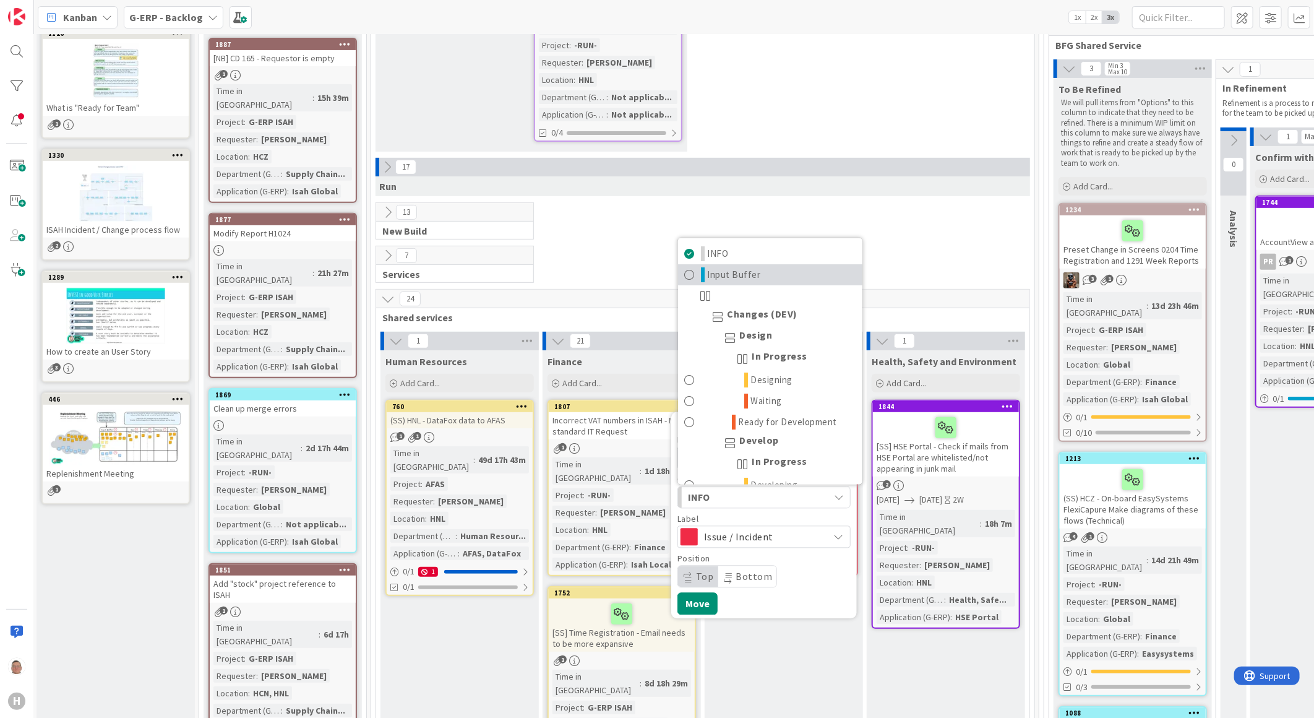
click at [738, 267] on span "Input Buffer" at bounding box center [734, 274] width 53 height 15
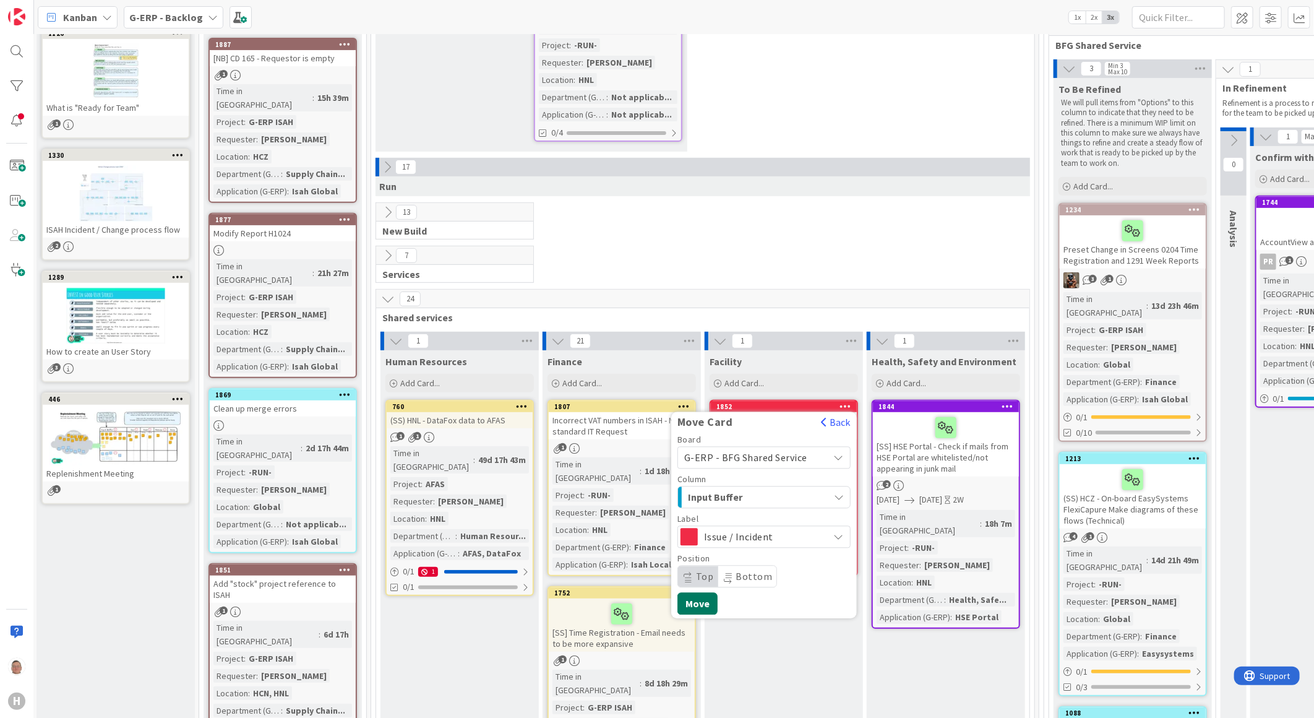
click at [695, 593] on button "Move" at bounding box center [698, 604] width 40 height 22
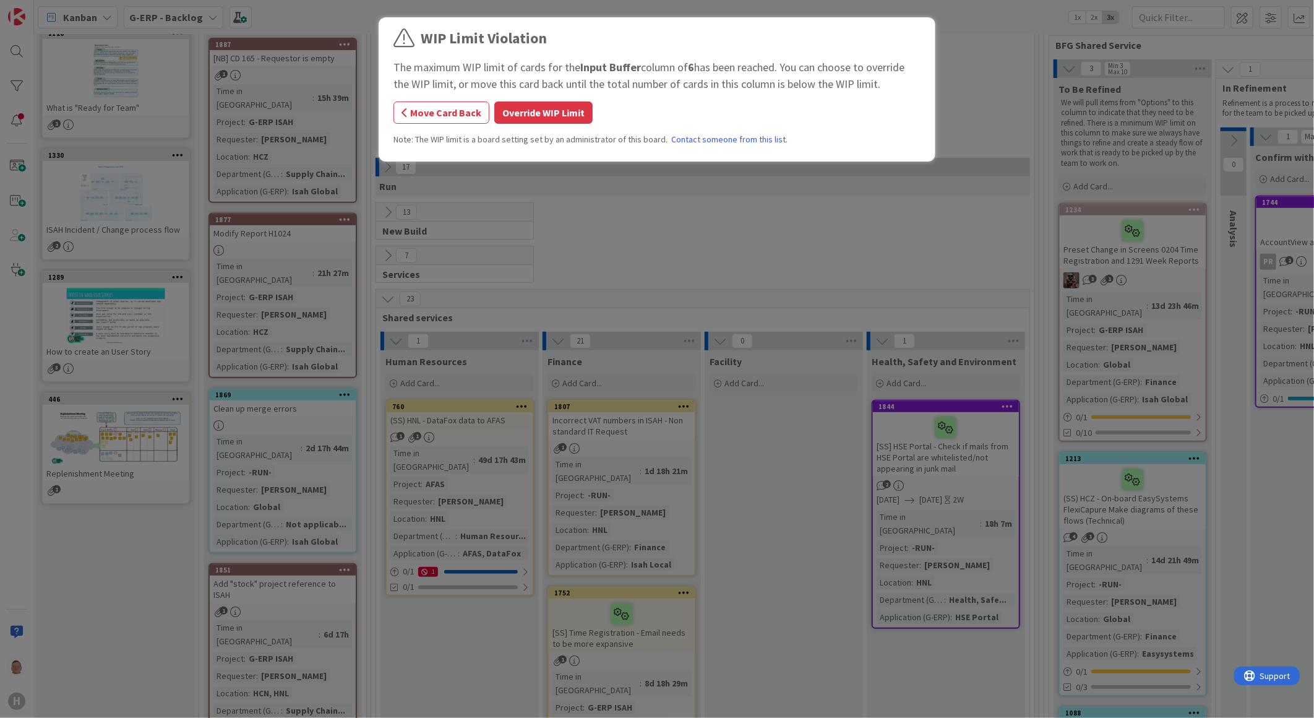
drag, startPoint x: 468, startPoint y: 106, endPoint x: 474, endPoint y: 108, distance: 6.5
click at [469, 106] on button "Move Card Back" at bounding box center [442, 112] width 96 height 22
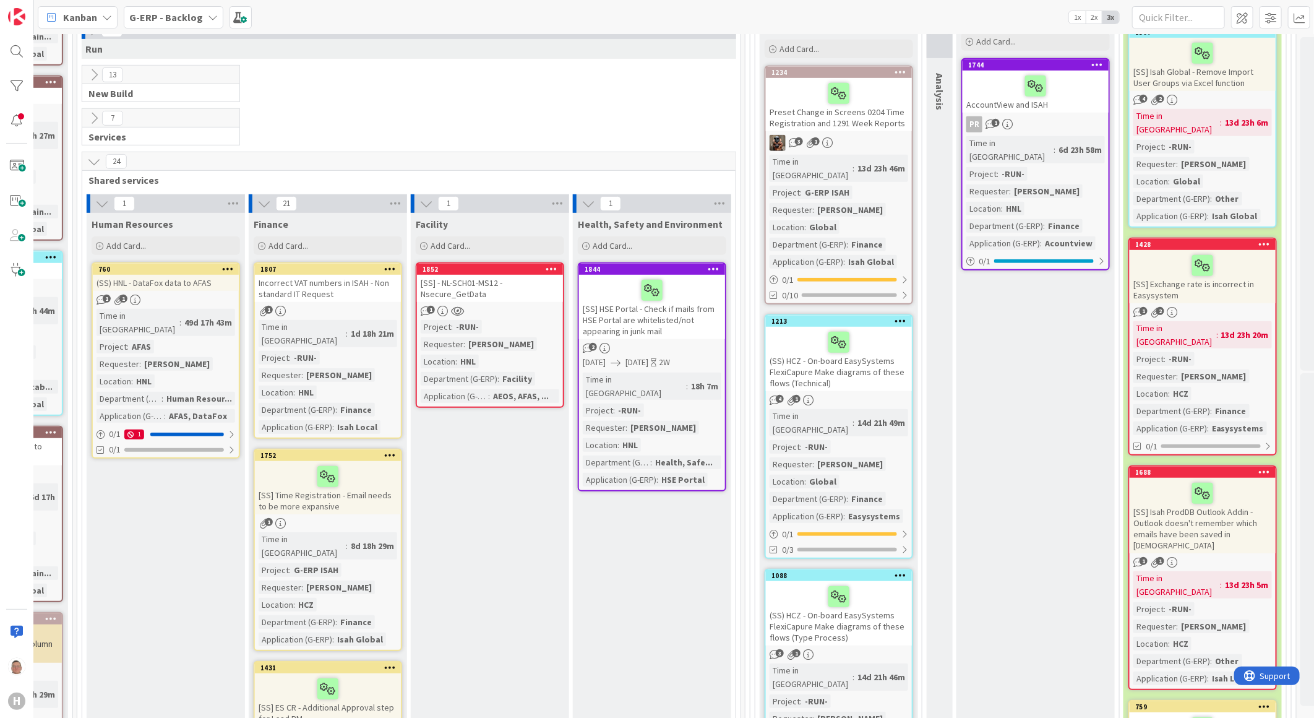
scroll to position [373, 246]
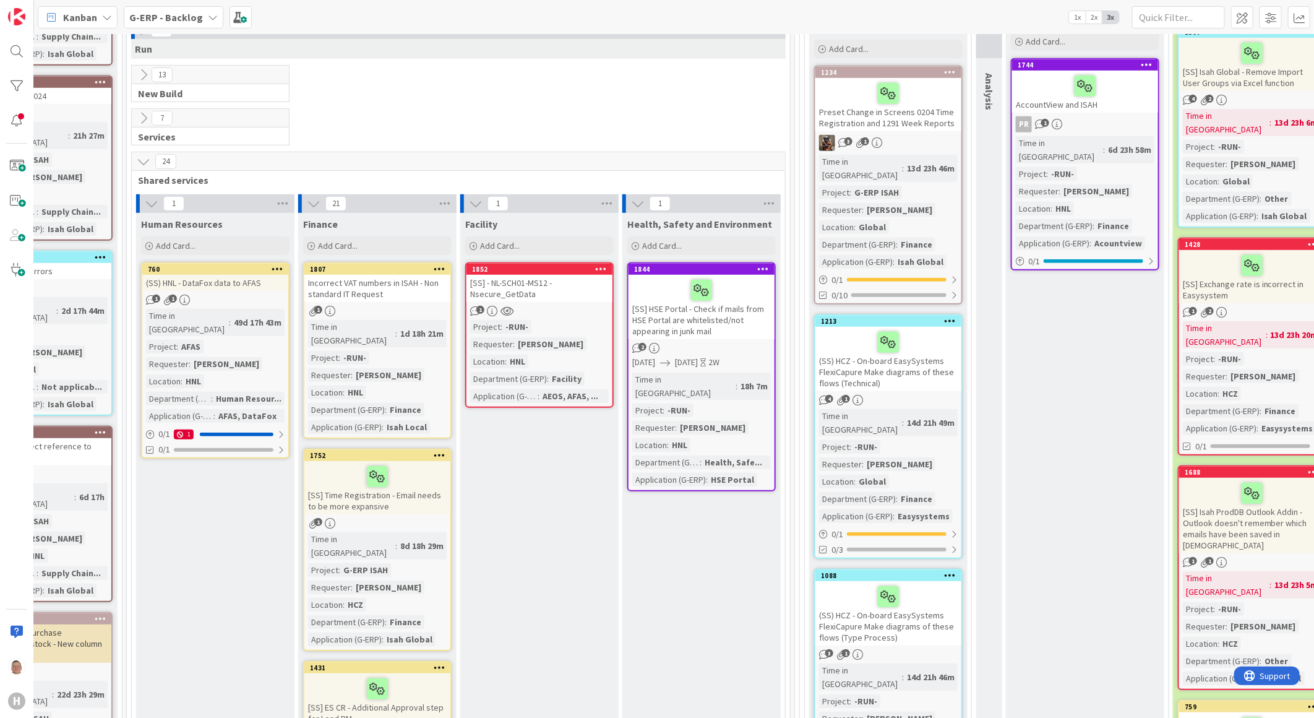
click at [534, 275] on div "[SS] - NL-SCH01-MS12 - Nsecure_GetData" at bounding box center [540, 288] width 146 height 27
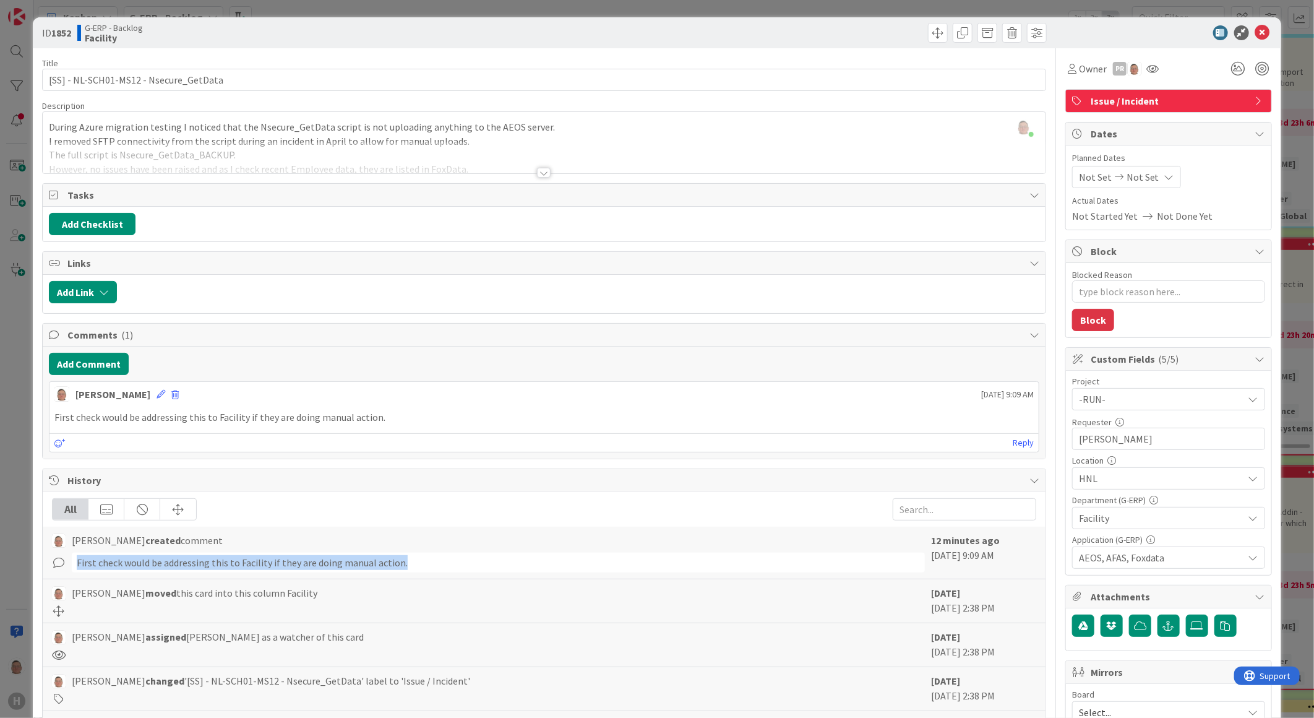
drag, startPoint x: 411, startPoint y: 564, endPoint x: 76, endPoint y: 572, distance: 334.9
click at [76, 572] on div "First check would be addressing this to Facility if they are doing manual actio…" at bounding box center [498, 563] width 853 height 20
click at [928, 33] on span at bounding box center [938, 33] width 20 height 20
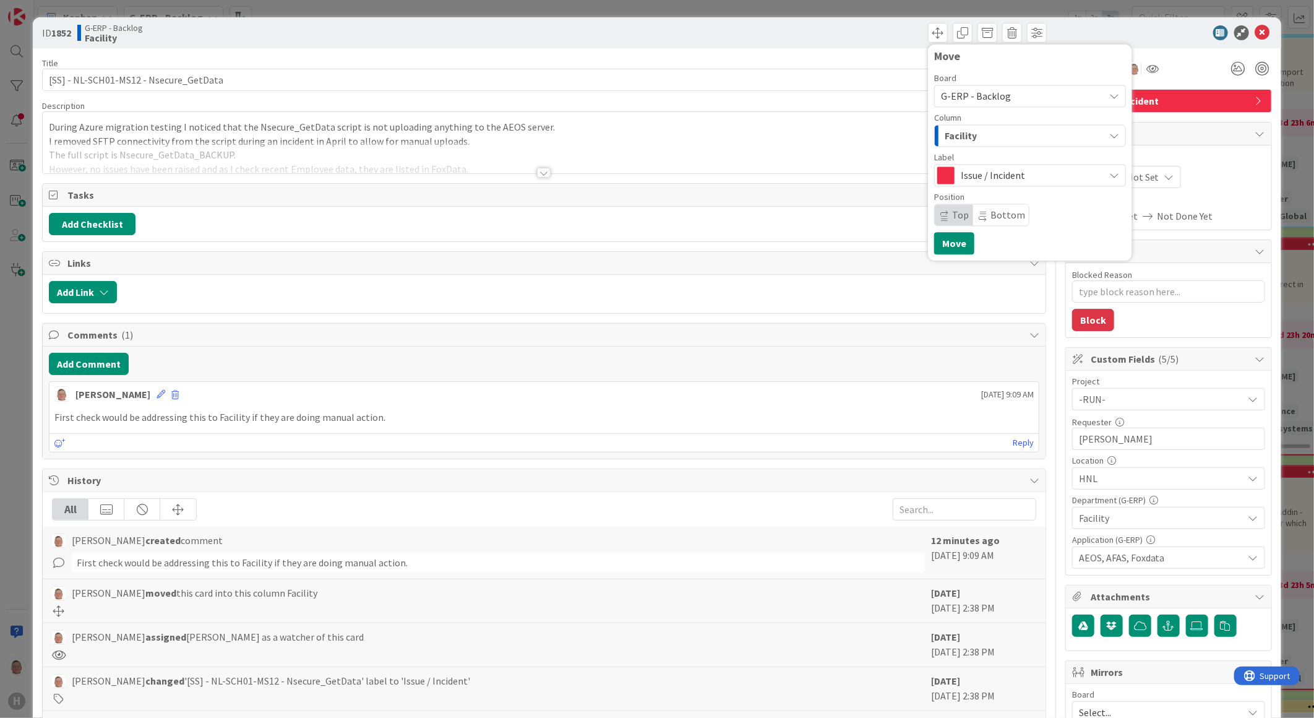
click at [963, 135] on span "Facility" at bounding box center [961, 135] width 32 height 16
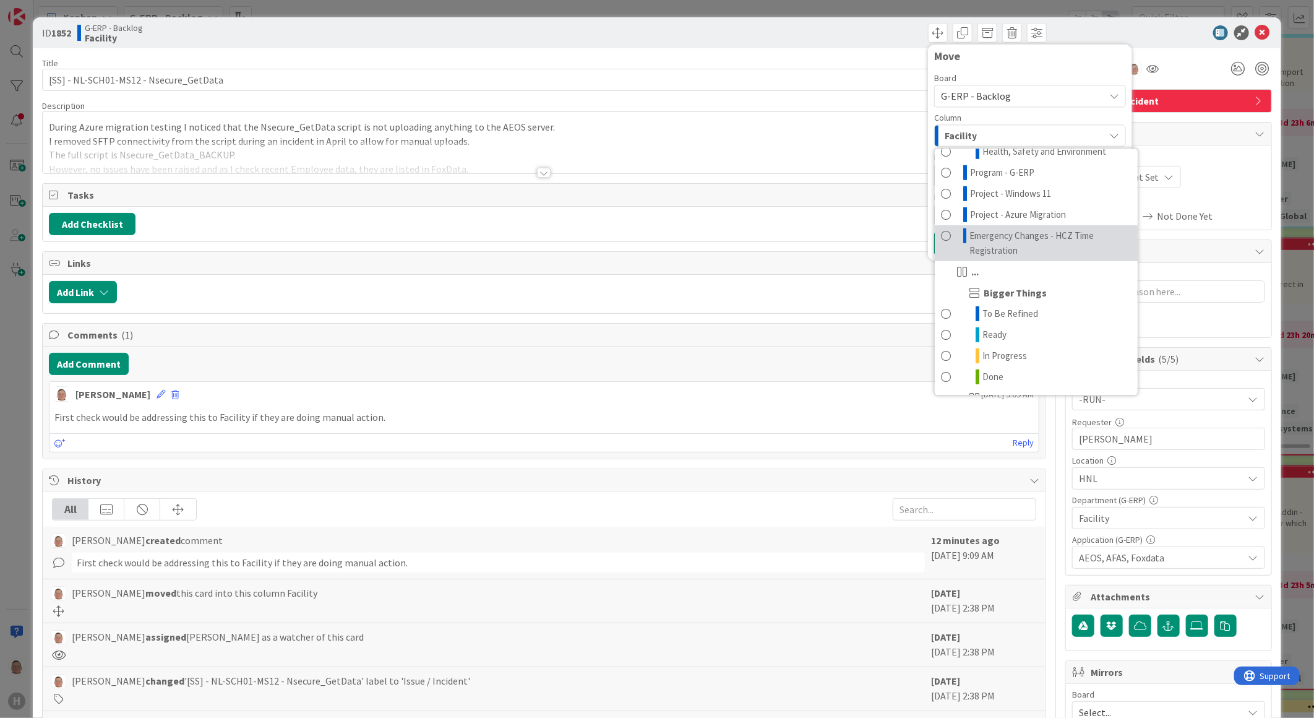
scroll to position [549, 0]
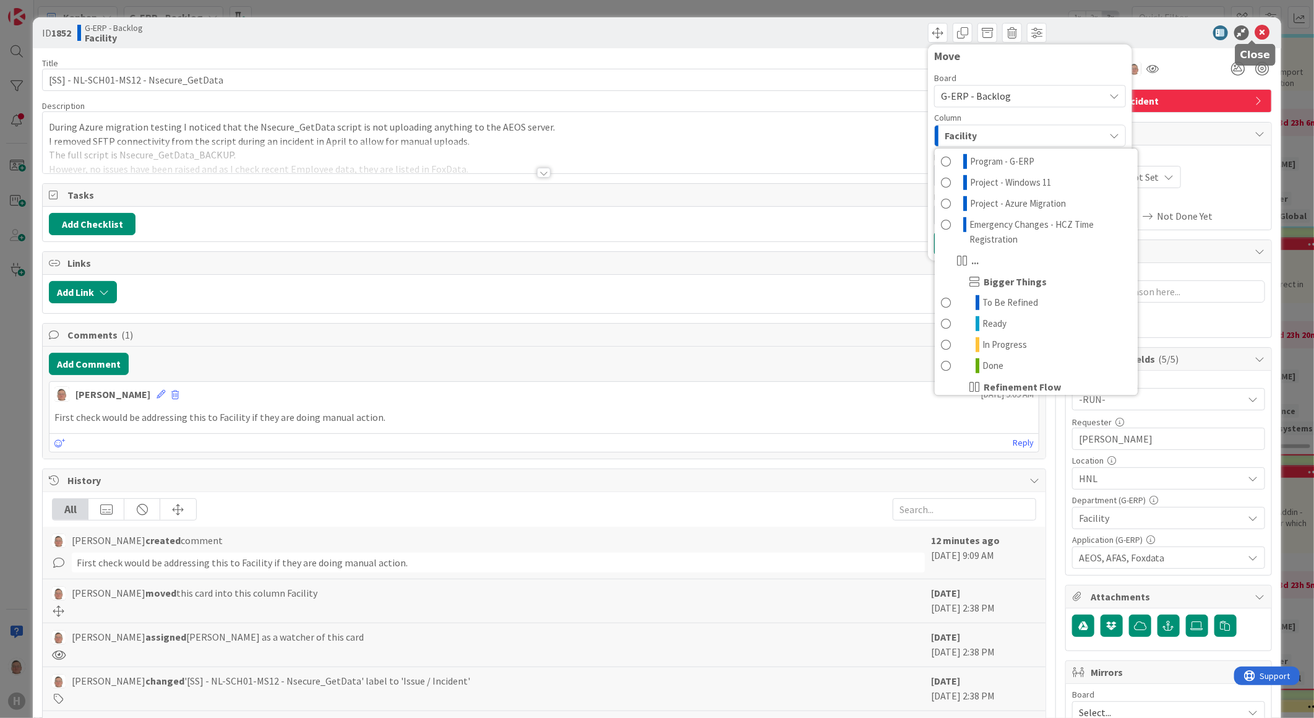
drag, startPoint x: 1252, startPoint y: 30, endPoint x: 549, endPoint y: 548, distance: 872.6
click at [1256, 30] on icon at bounding box center [1263, 32] width 15 height 15
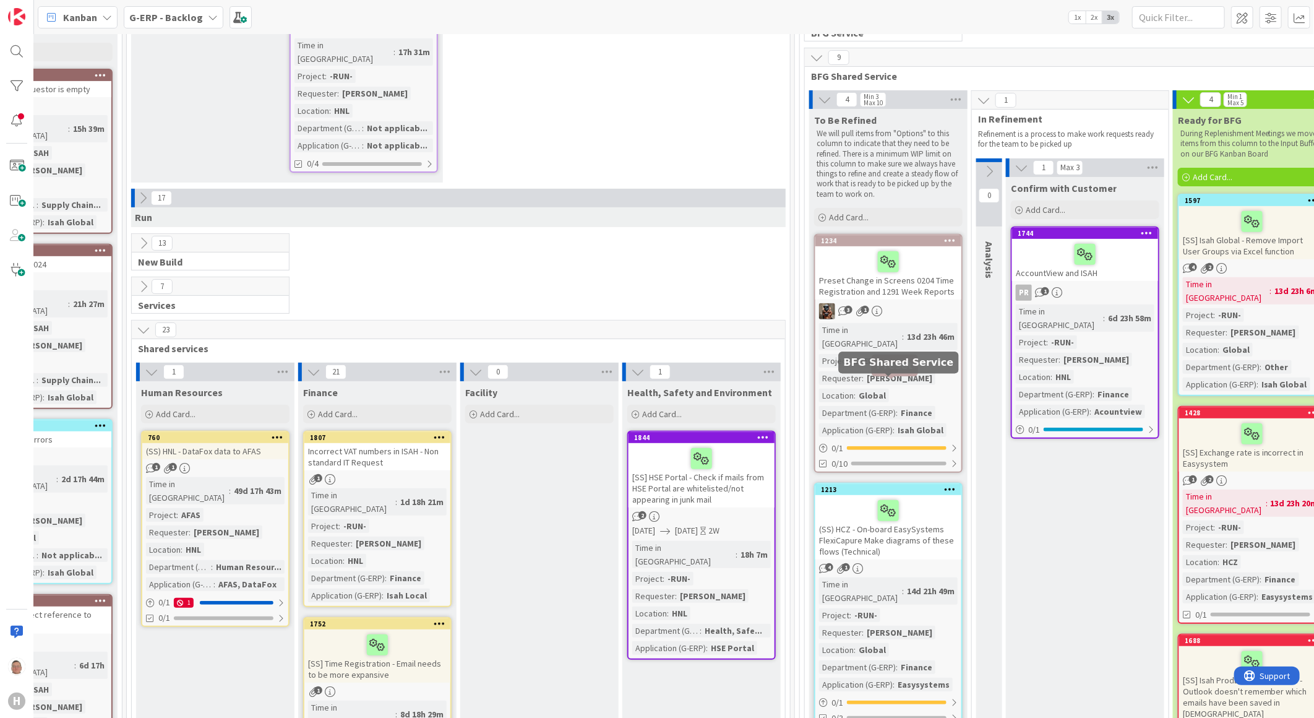
scroll to position [412, 246]
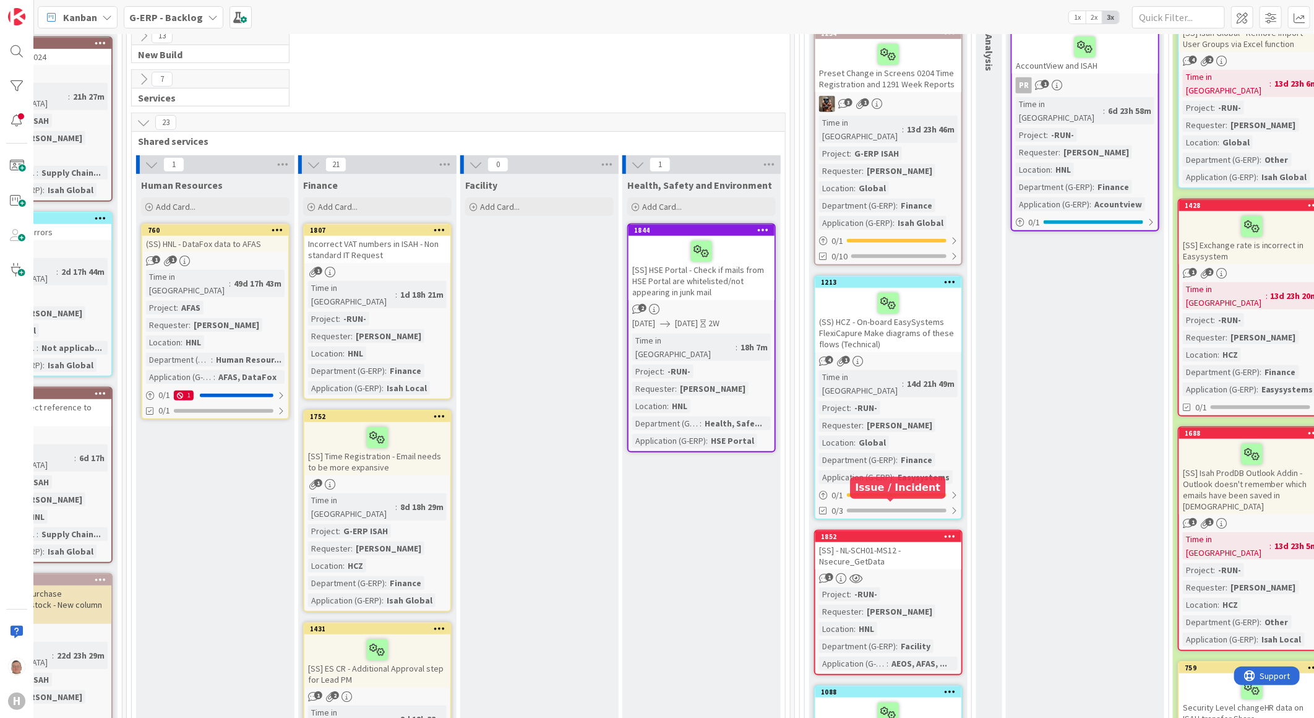
click at [921, 532] on div "1852" at bounding box center [891, 536] width 140 height 9
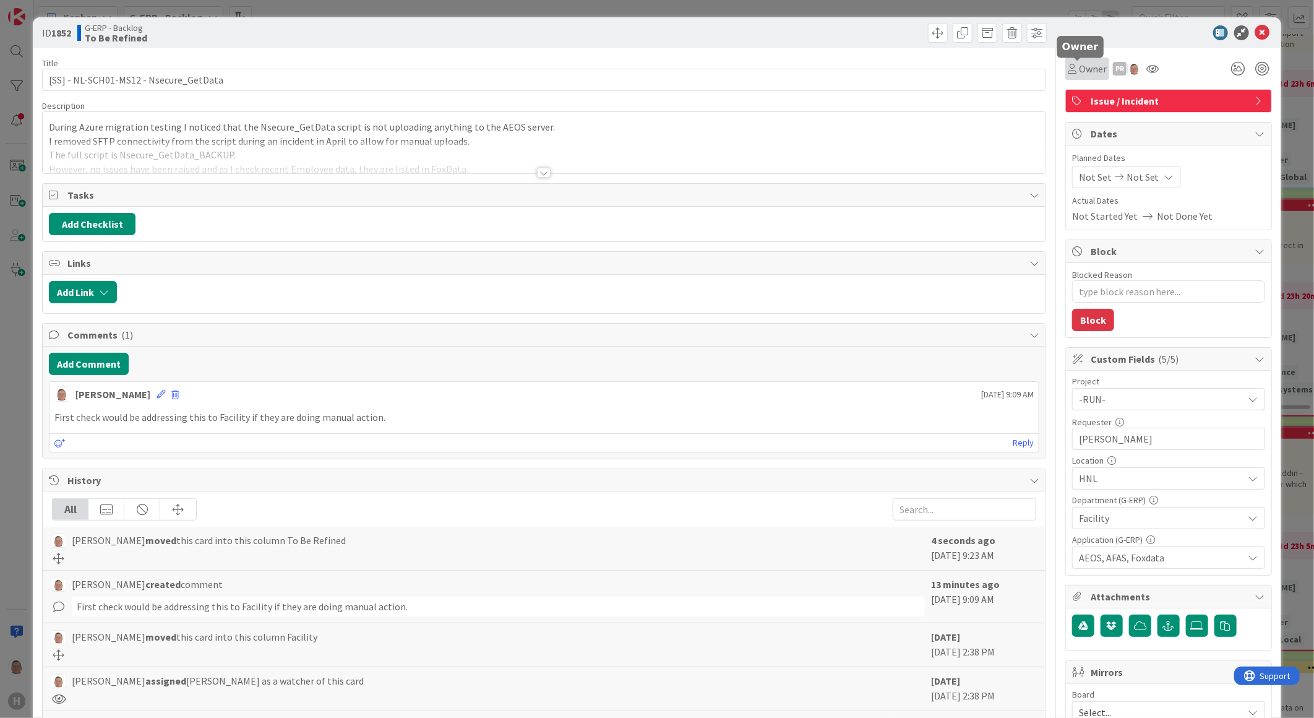
click at [1068, 67] on icon at bounding box center [1072, 69] width 9 height 10
type textarea "x"
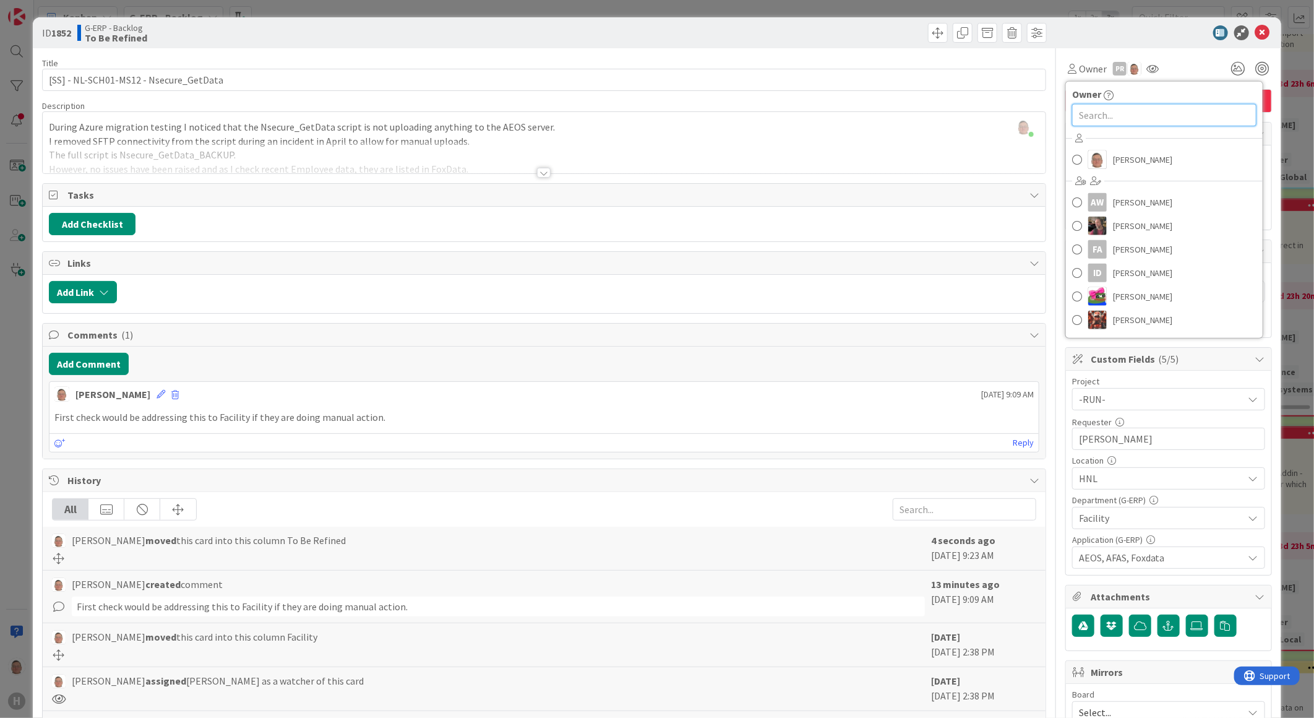
click at [1086, 111] on input "text" at bounding box center [1164, 115] width 184 height 22
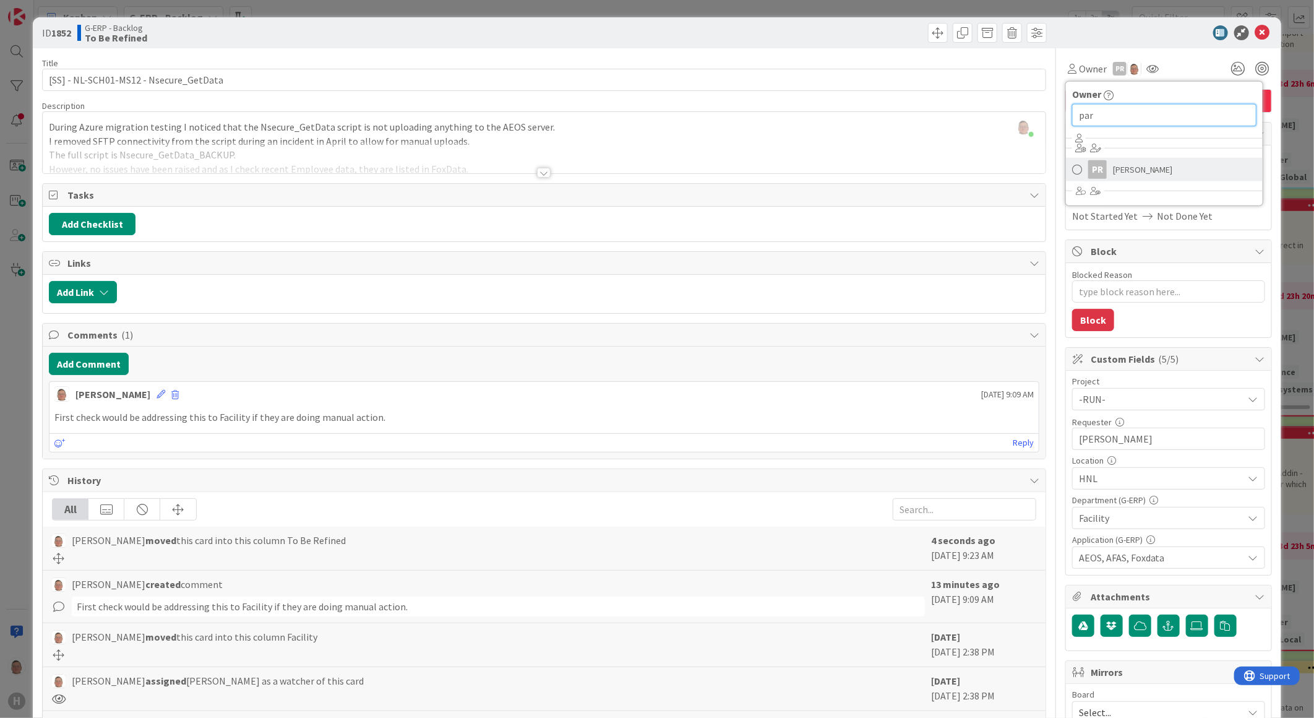
type input "par"
click at [1113, 174] on span "[PERSON_NAME]" at bounding box center [1143, 169] width 60 height 19
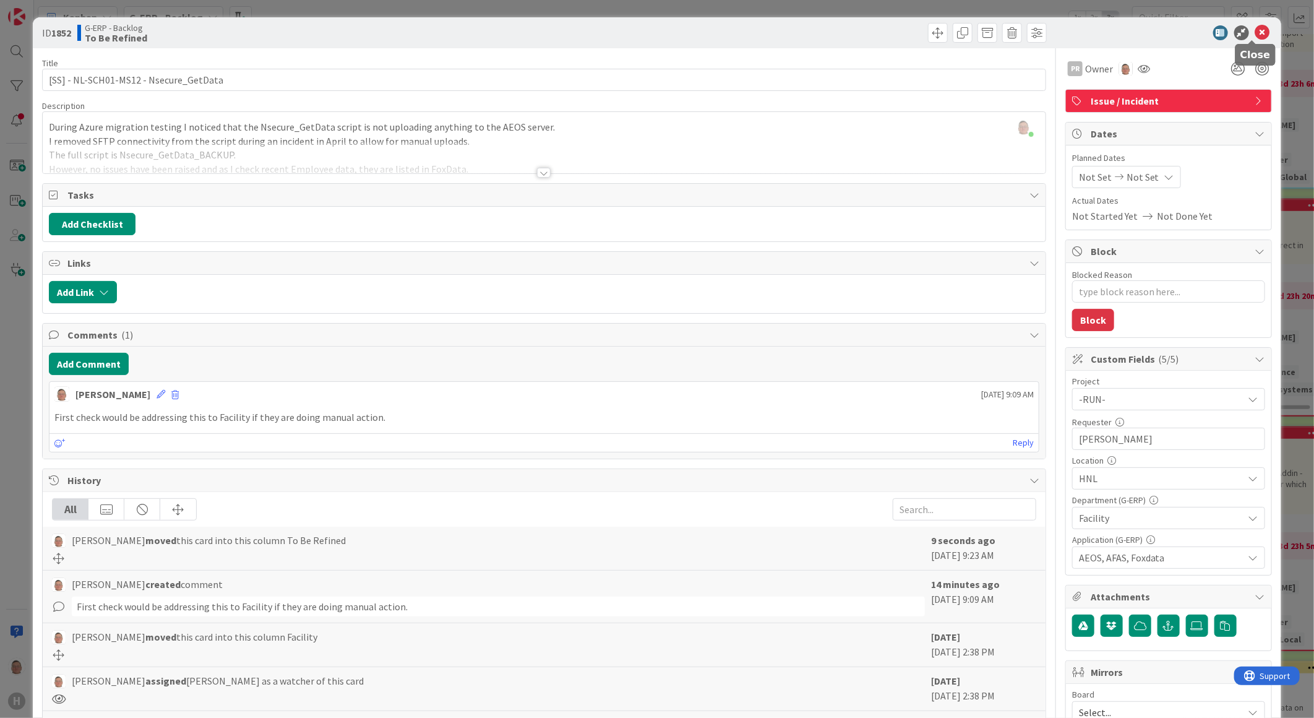
click at [1256, 28] on icon at bounding box center [1263, 32] width 15 height 15
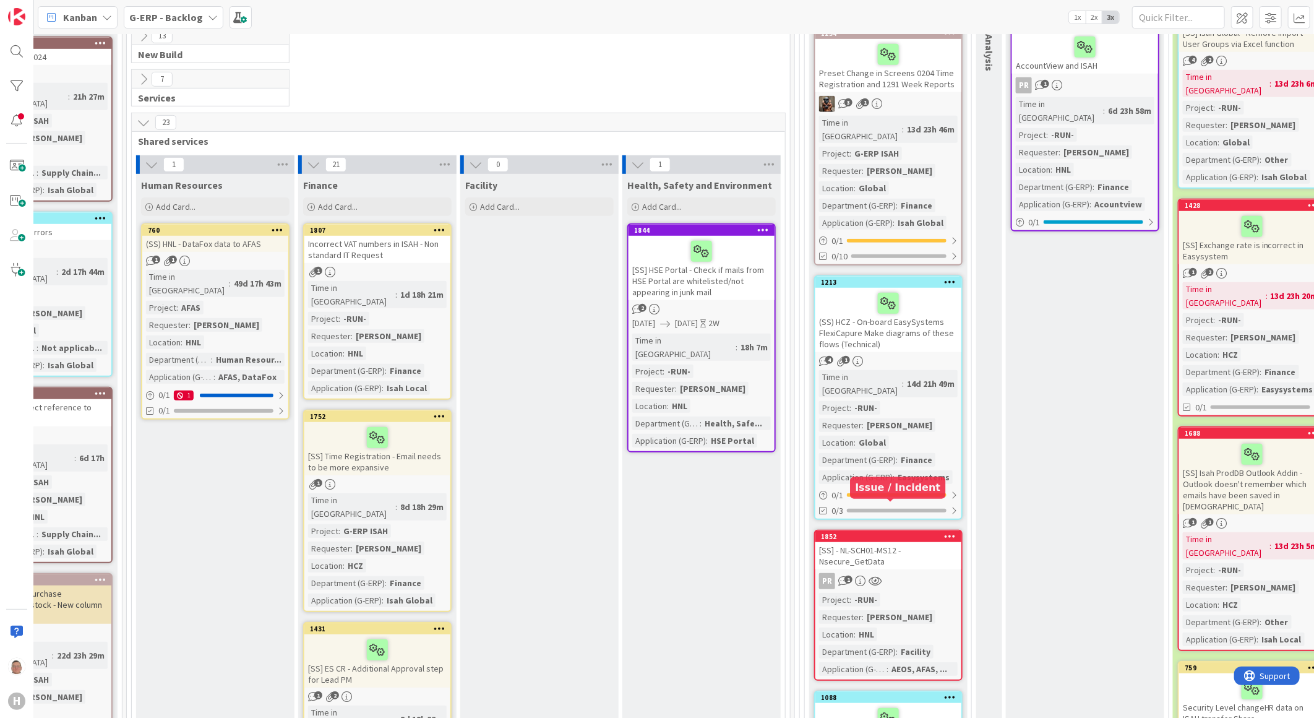
click at [918, 532] on div "1852" at bounding box center [891, 536] width 140 height 9
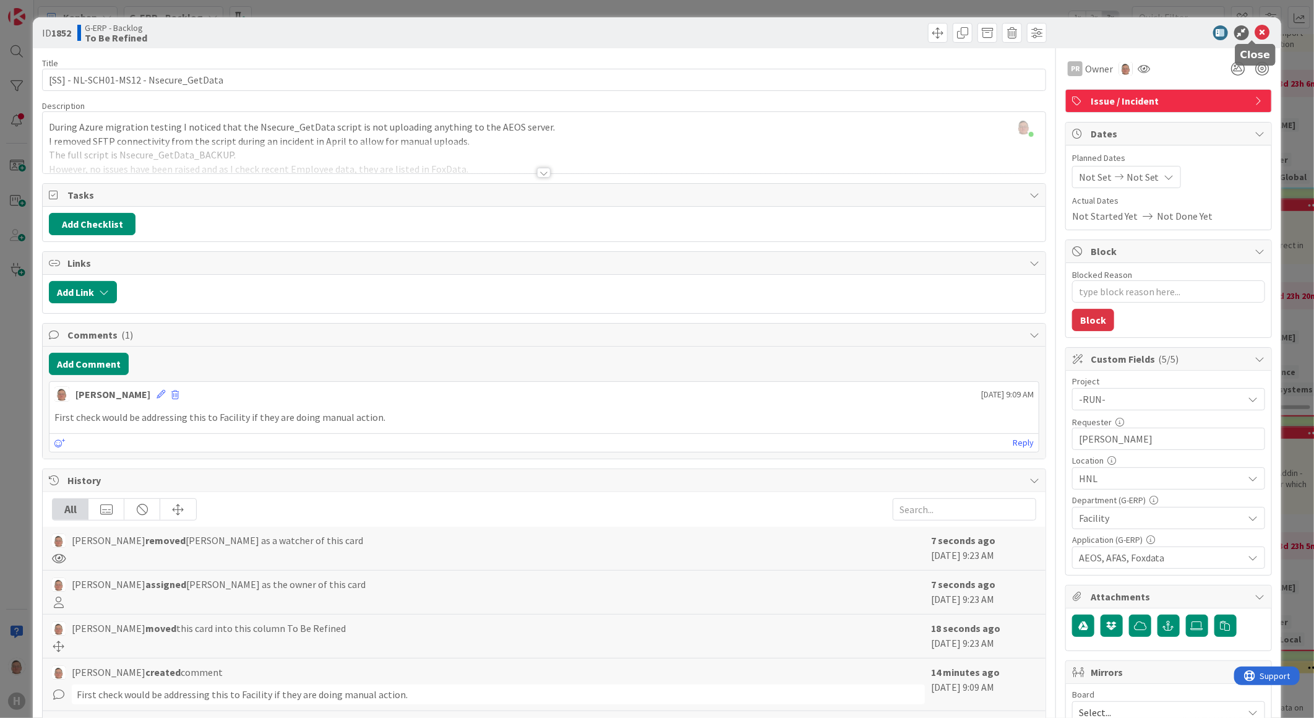
click at [1256, 33] on icon at bounding box center [1263, 32] width 15 height 15
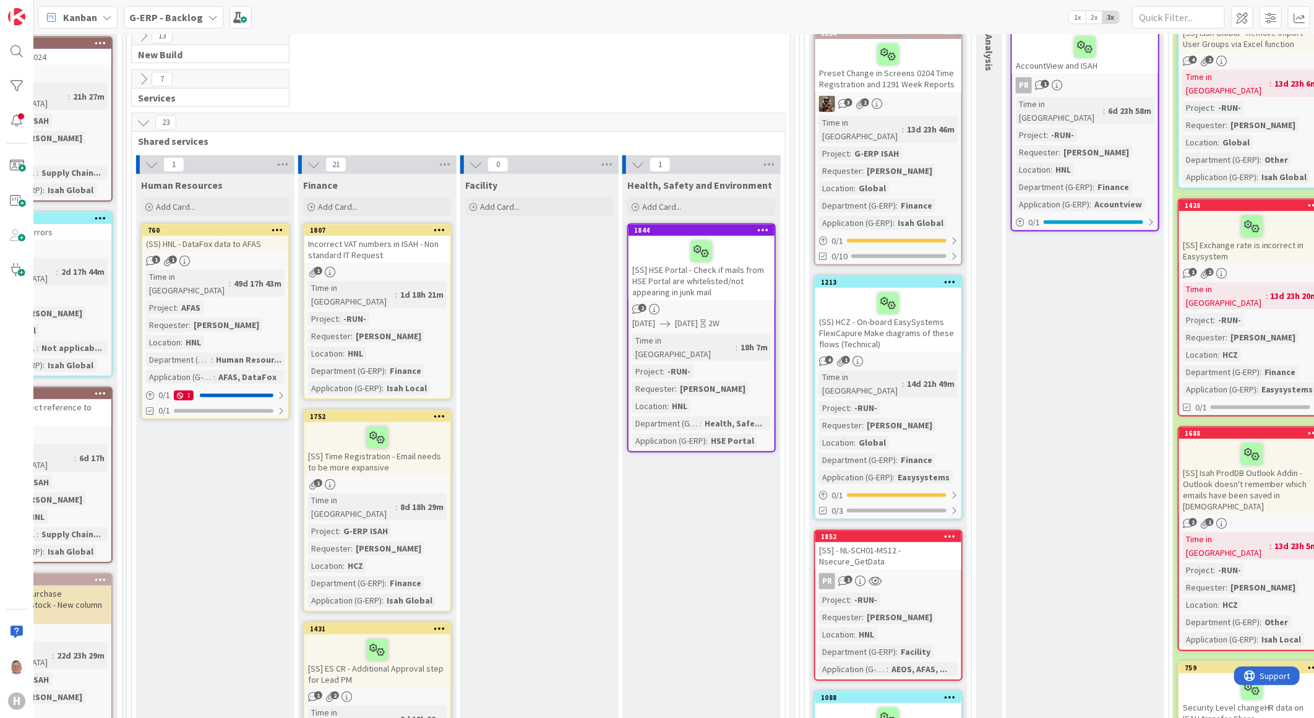
click at [928, 297] on div at bounding box center [888, 303] width 139 height 26
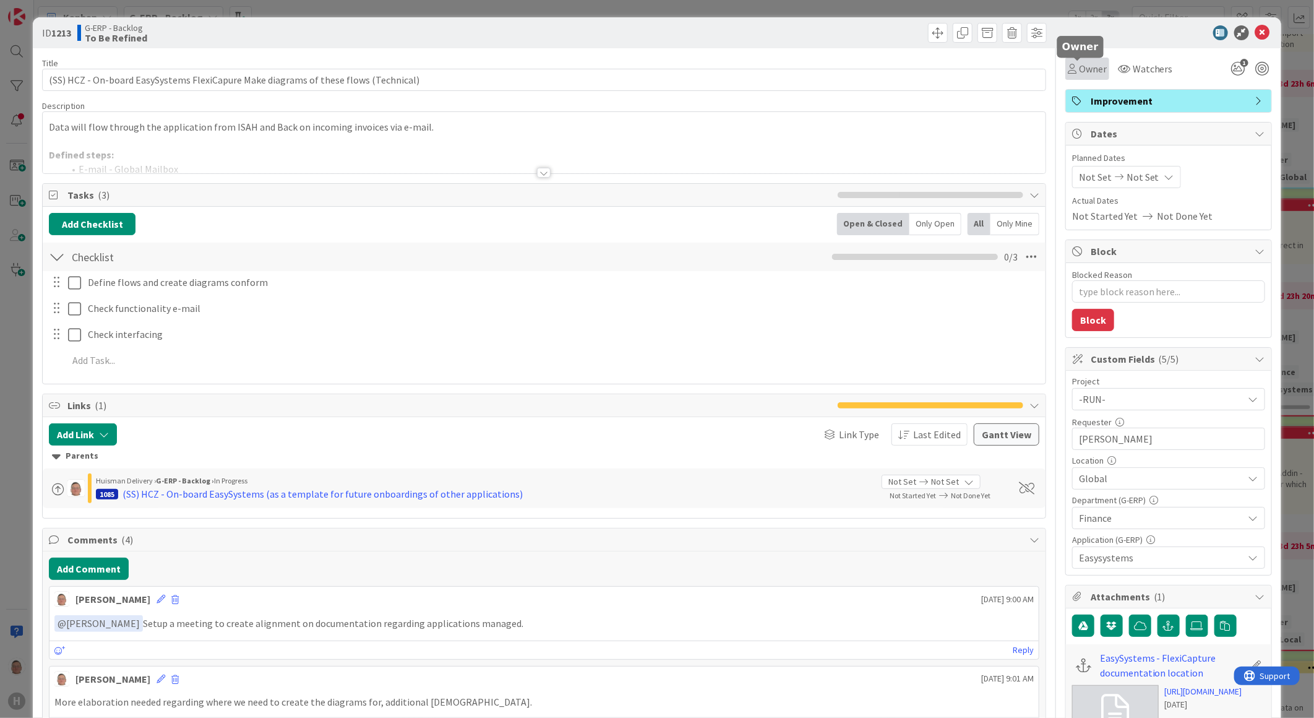
click at [1079, 66] on span "Owner" at bounding box center [1093, 68] width 28 height 15
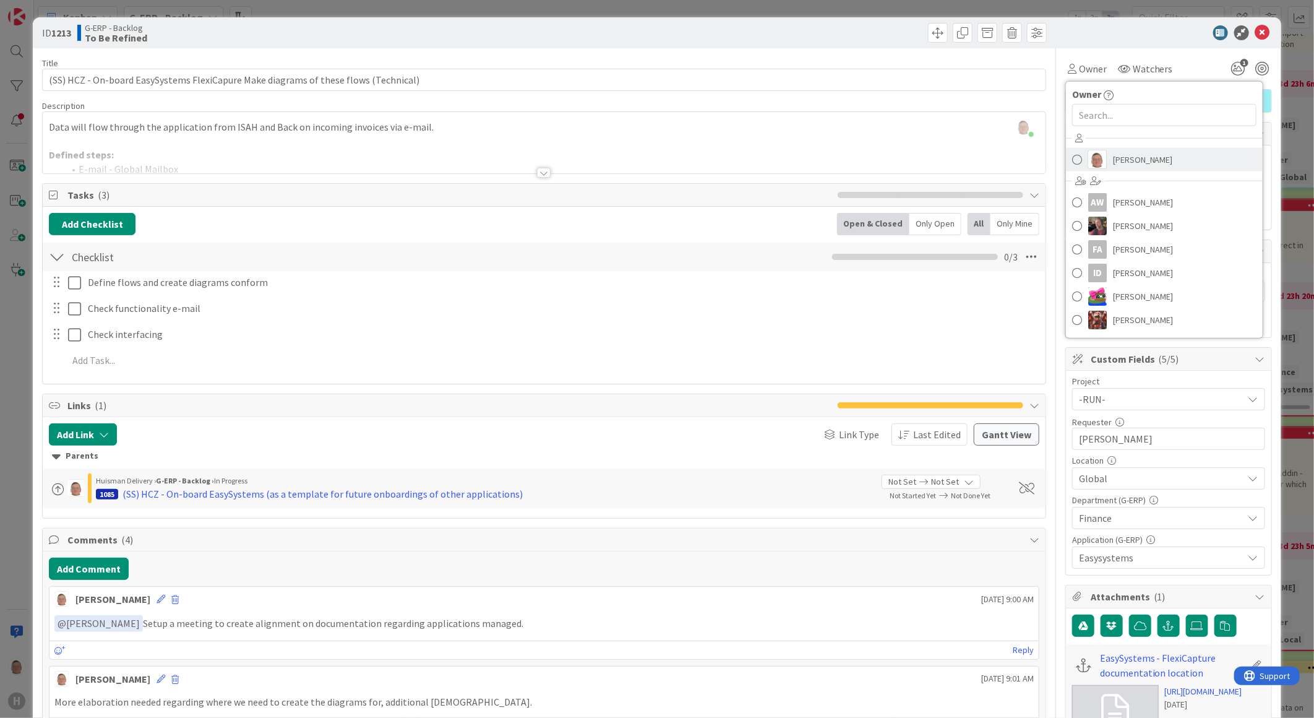
click at [1113, 158] on span "[PERSON_NAME]" at bounding box center [1143, 159] width 60 height 19
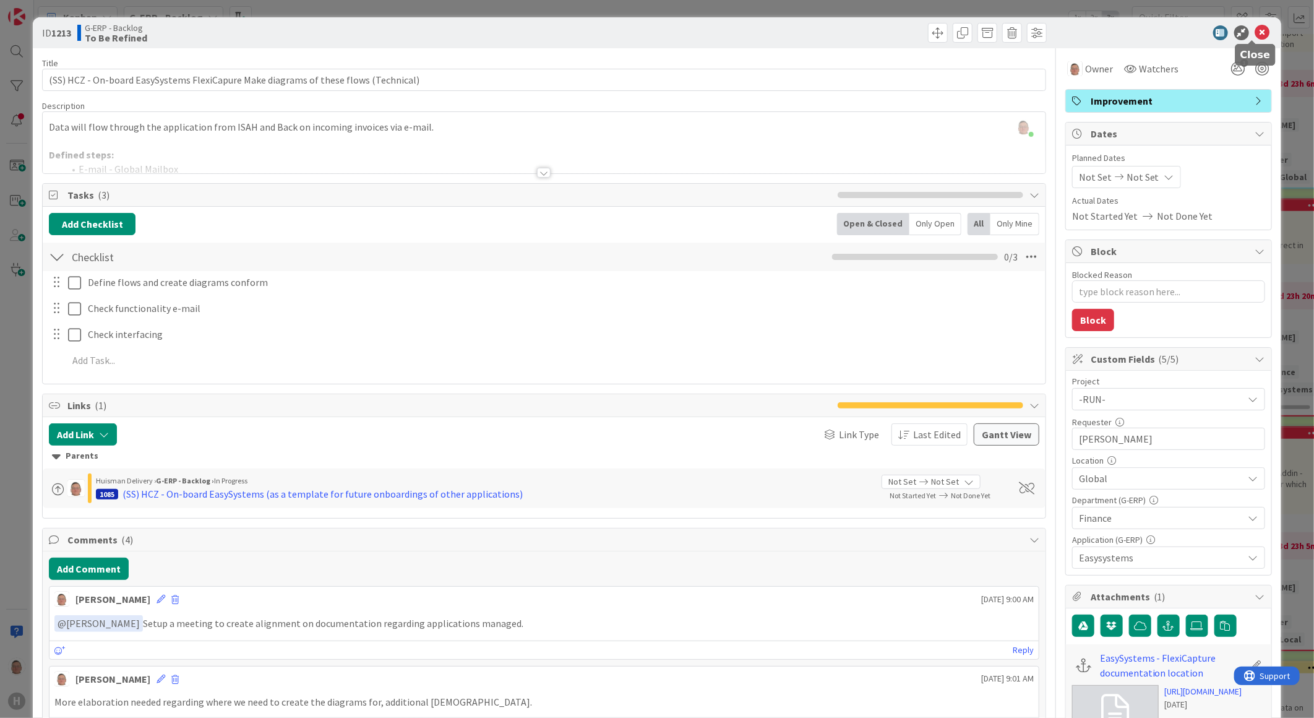
click at [1256, 28] on icon at bounding box center [1263, 32] width 15 height 15
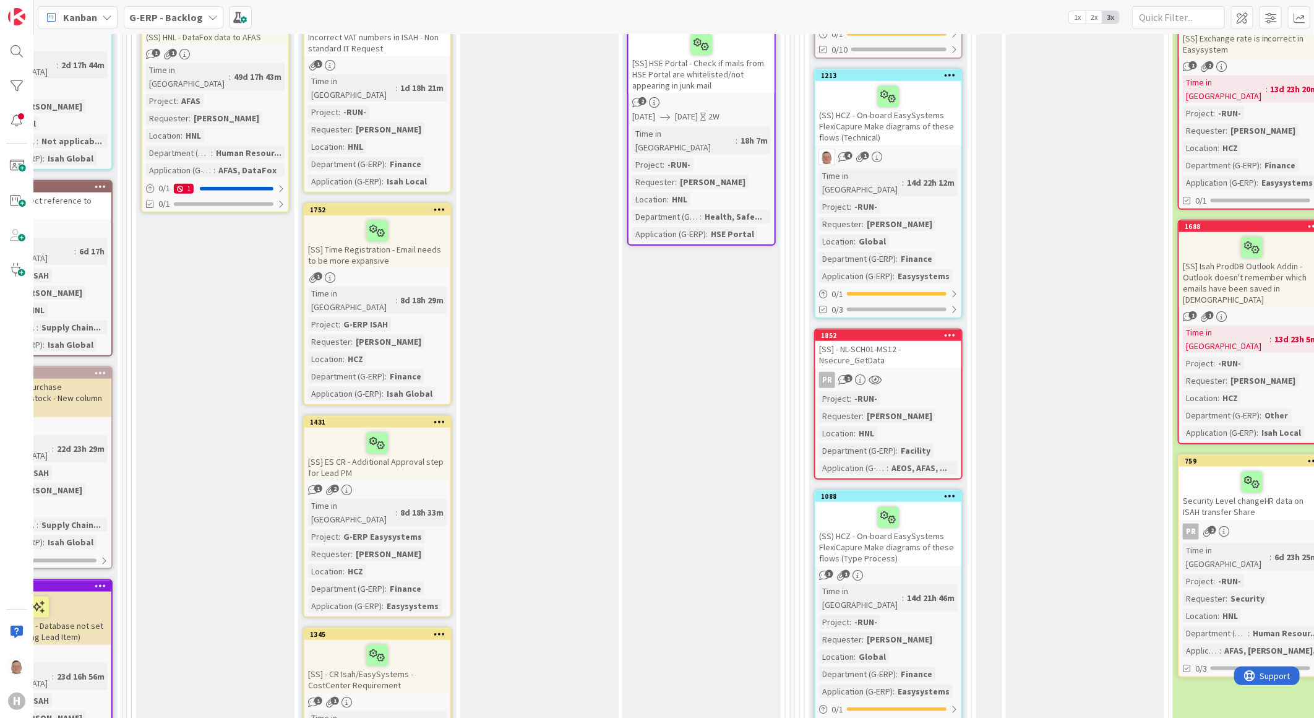
click at [837, 504] on div at bounding box center [888, 517] width 139 height 26
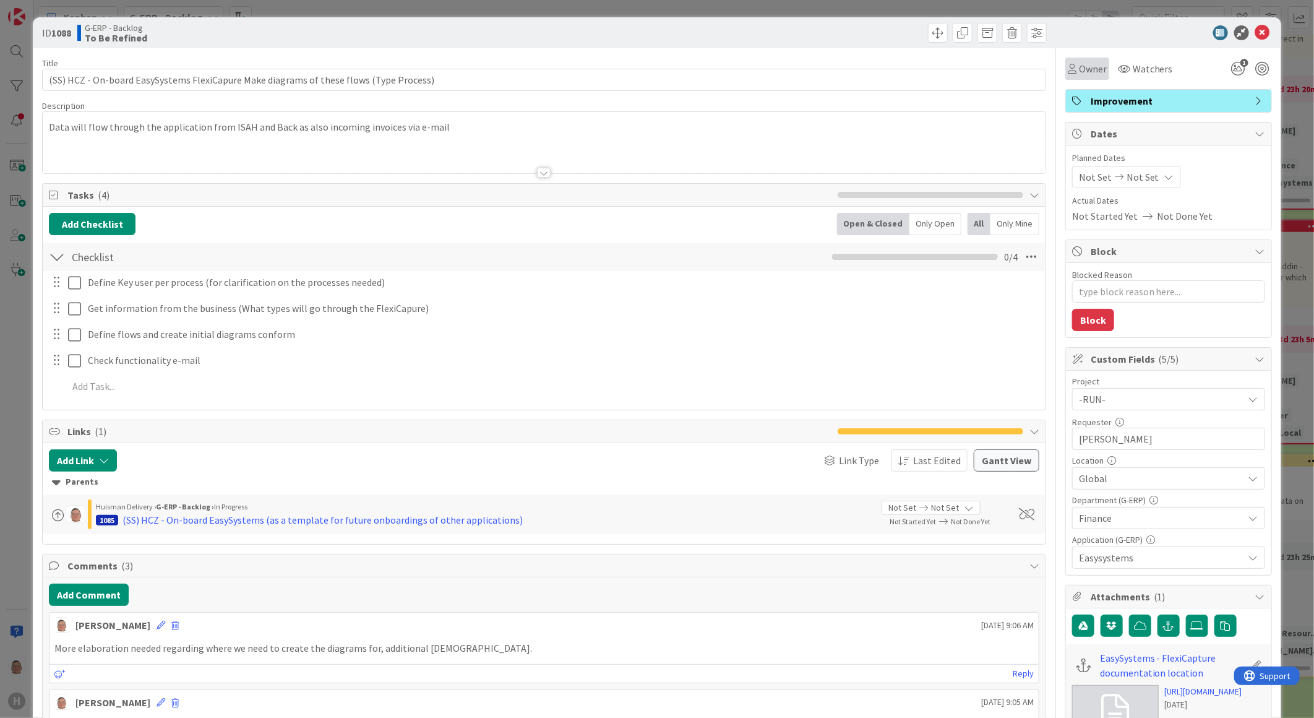
click at [1085, 75] on span "Owner" at bounding box center [1093, 68] width 28 height 15
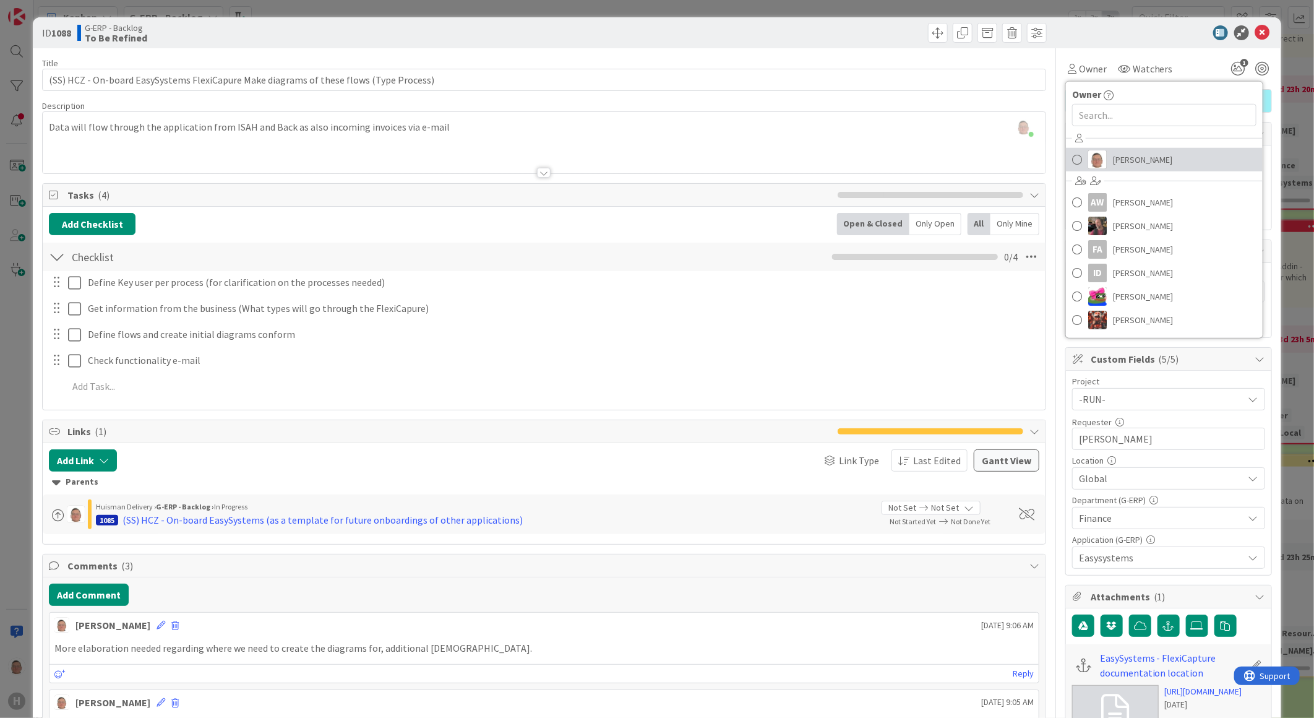
click at [1094, 156] on img at bounding box center [1097, 159] width 19 height 19
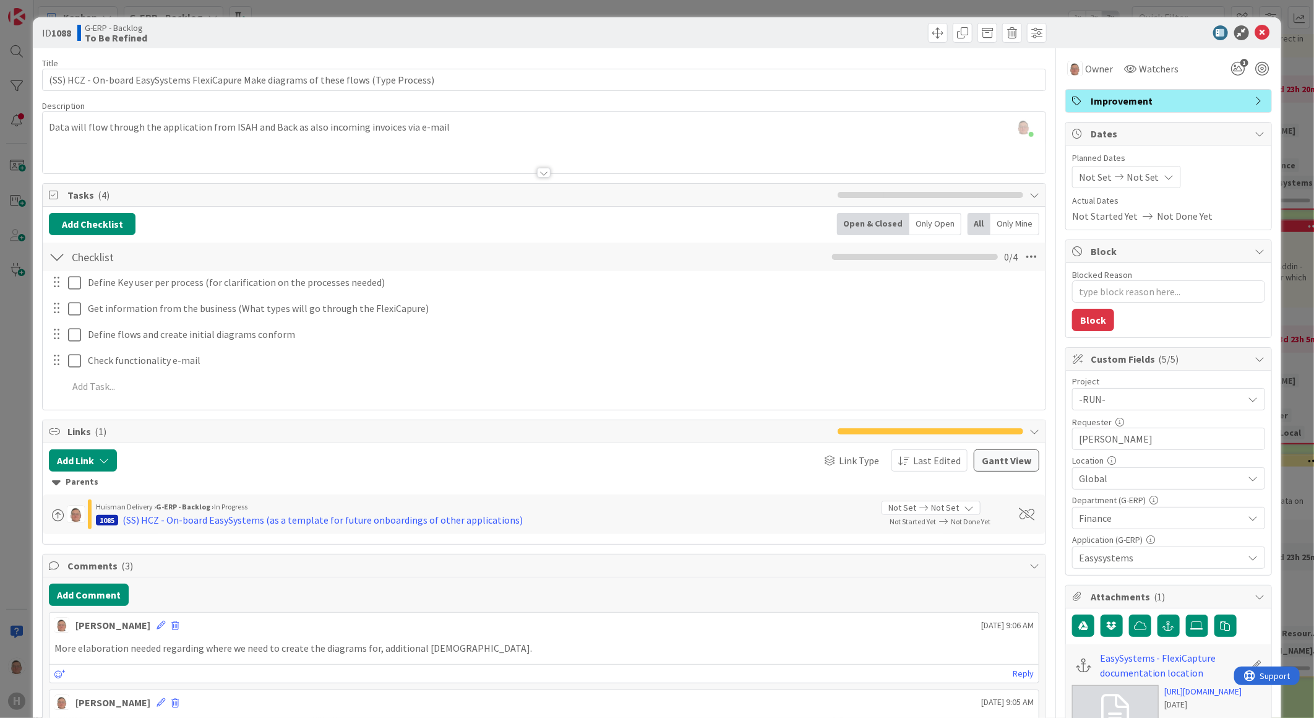
type textarea "x"
click at [1256, 33] on icon at bounding box center [1263, 32] width 15 height 15
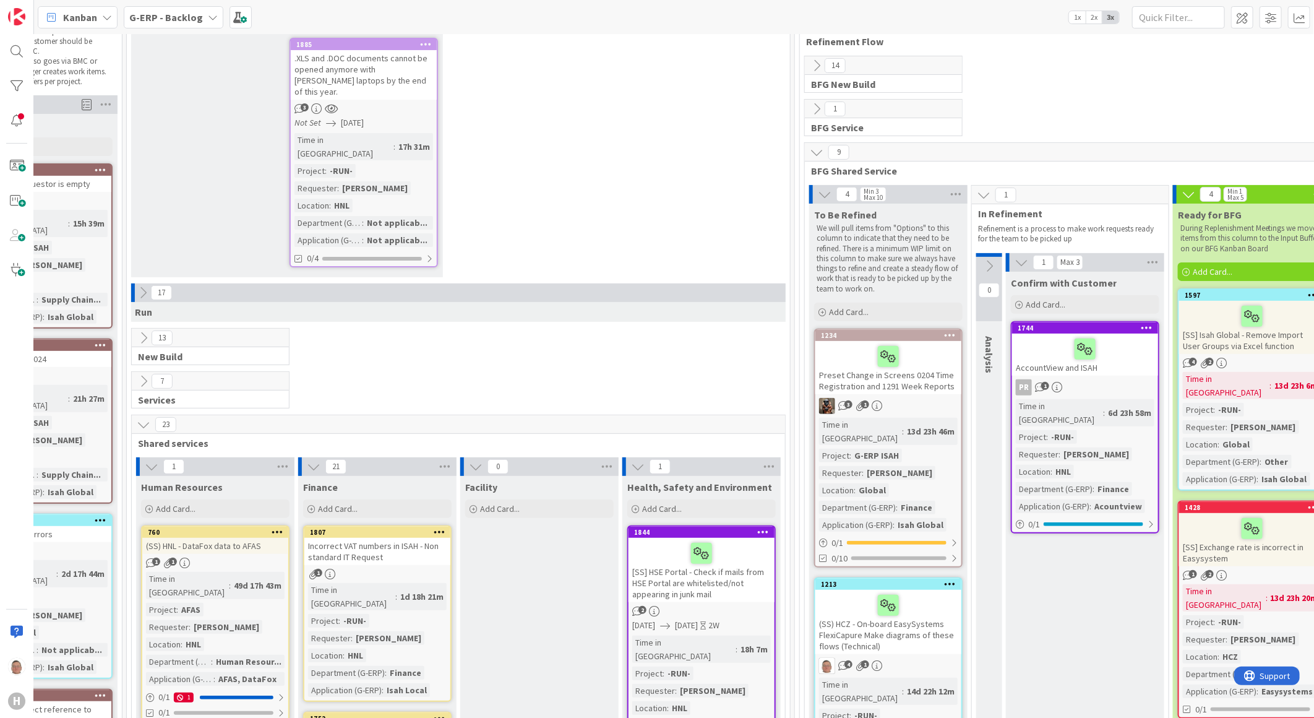
scroll to position [0, 246]
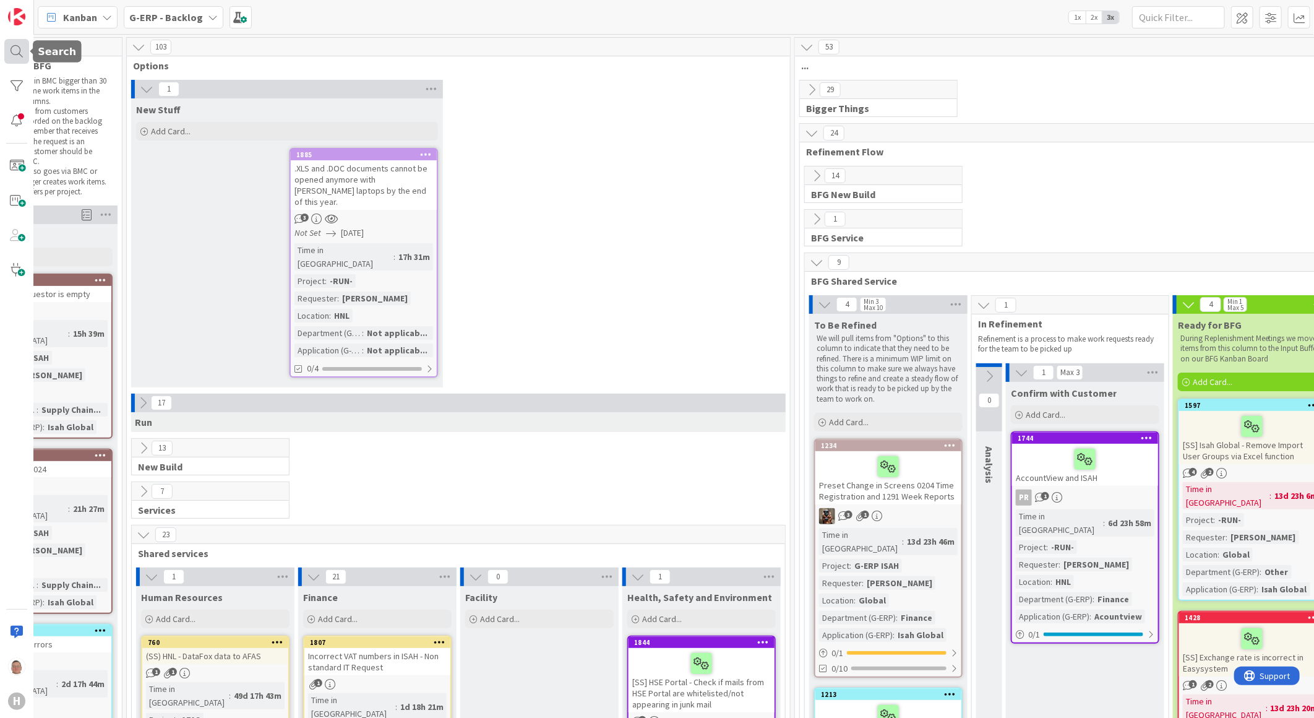
click at [17, 53] on div at bounding box center [16, 51] width 25 height 25
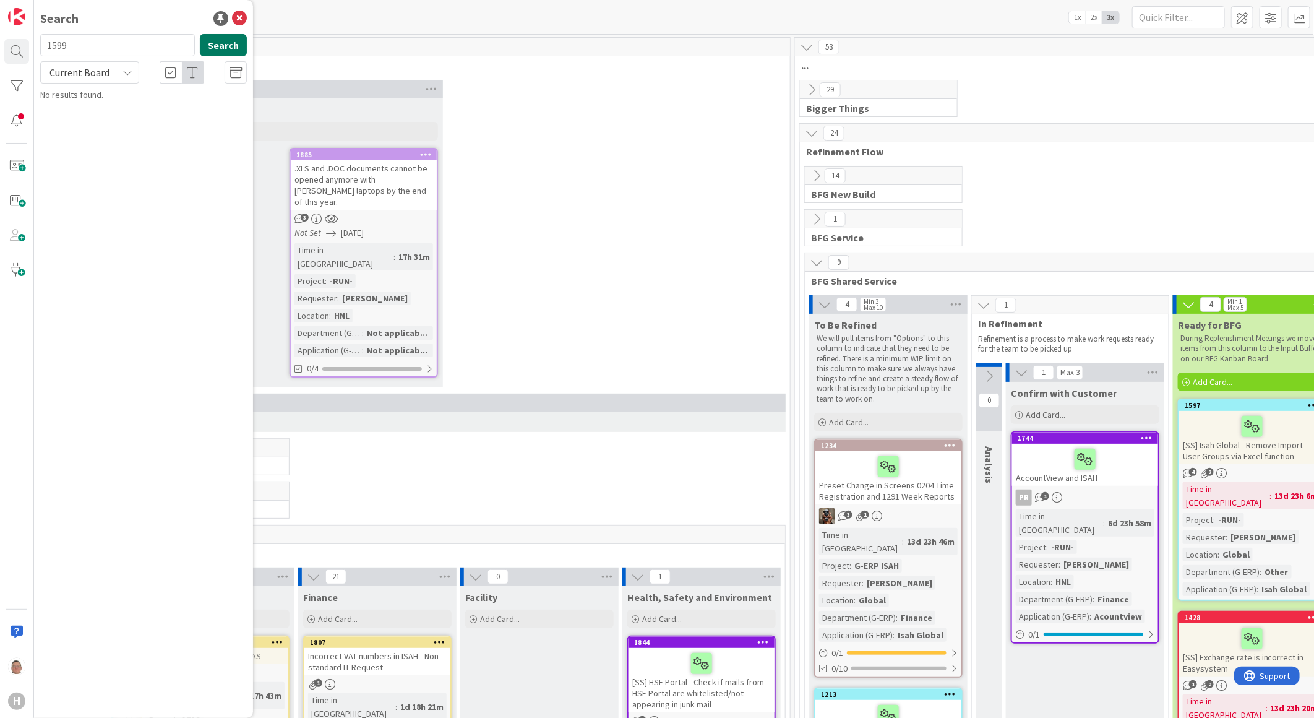
type input "1599"
click at [235, 42] on button "Search" at bounding box center [223, 45] width 47 height 22
click at [127, 110] on span "[SS] Isah ProdDB - Add new VAT code" at bounding box center [155, 108] width 136 height 11
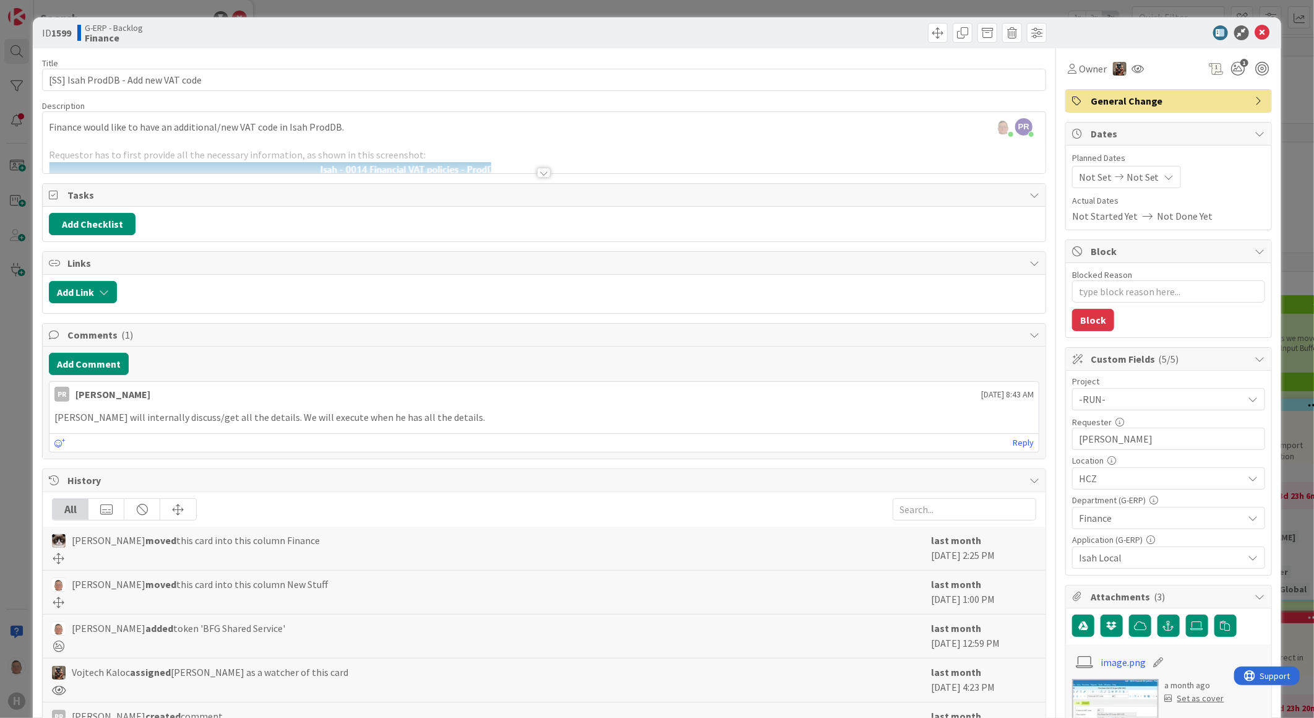
click at [537, 174] on div at bounding box center [544, 173] width 14 height 10
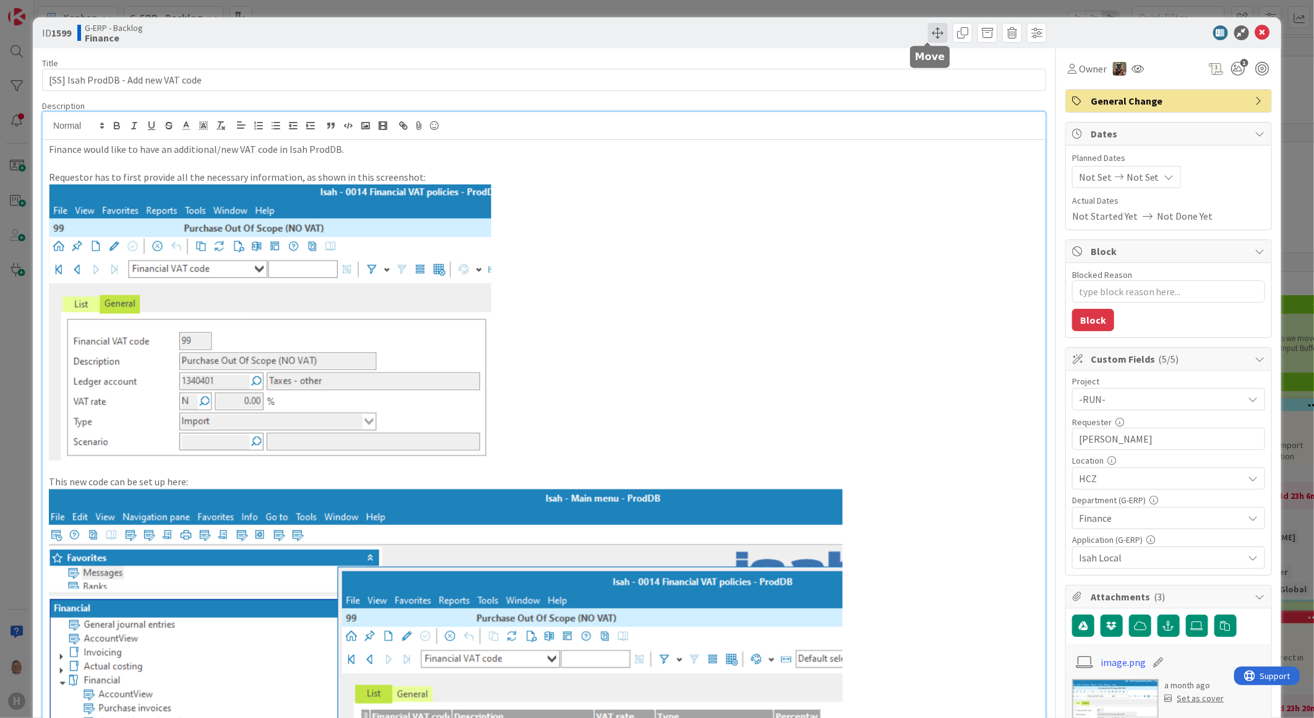
click at [930, 28] on span at bounding box center [938, 33] width 20 height 20
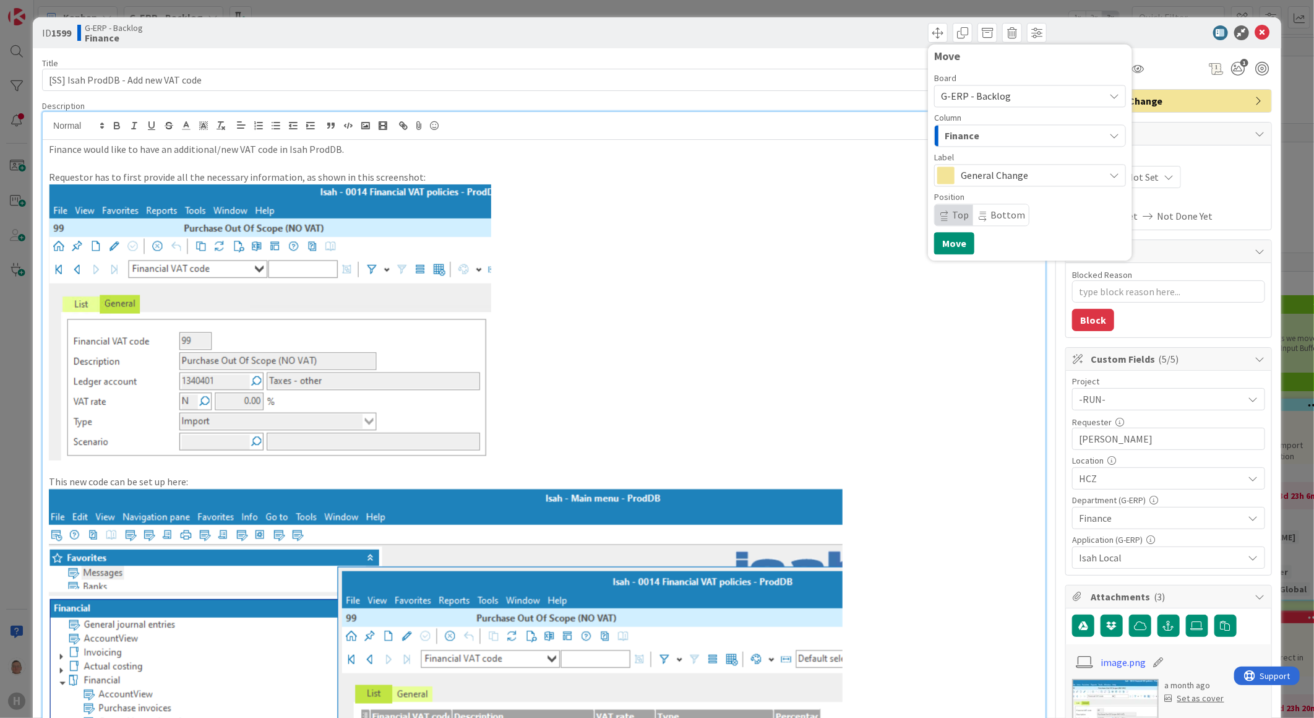
click at [821, 313] on p at bounding box center [544, 322] width 991 height 276
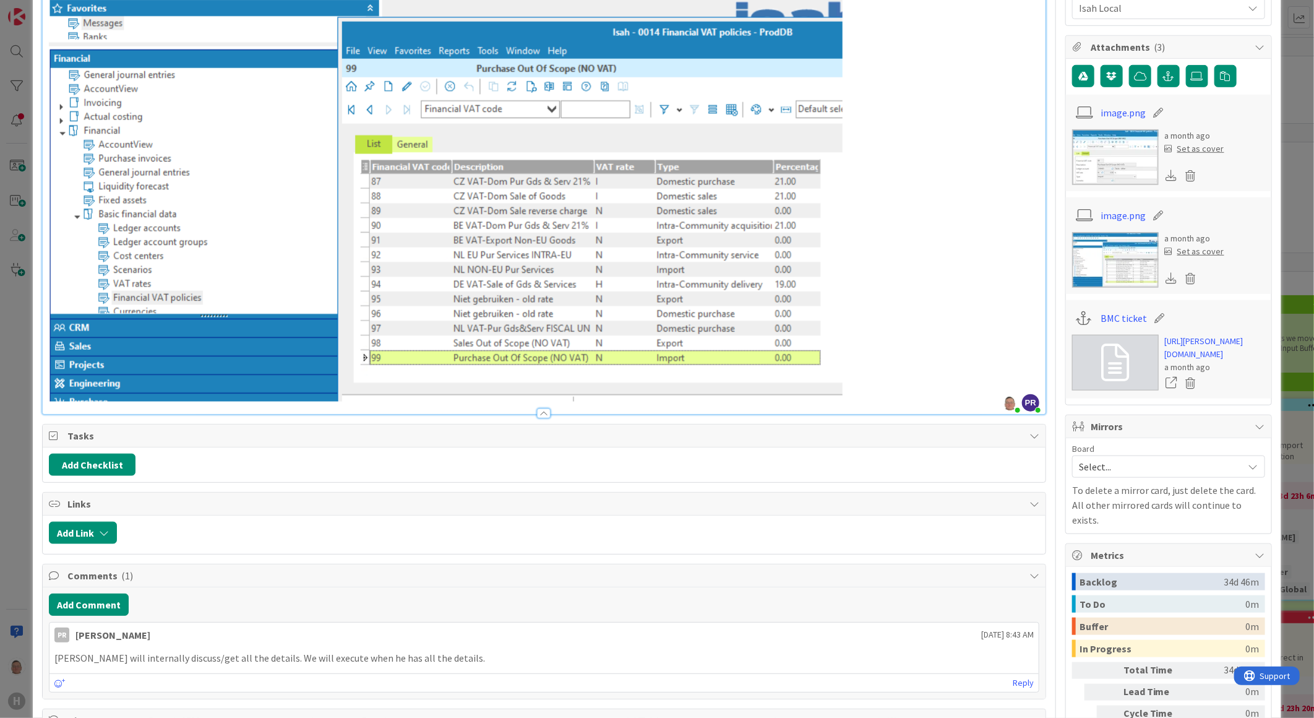
scroll to position [619, 0]
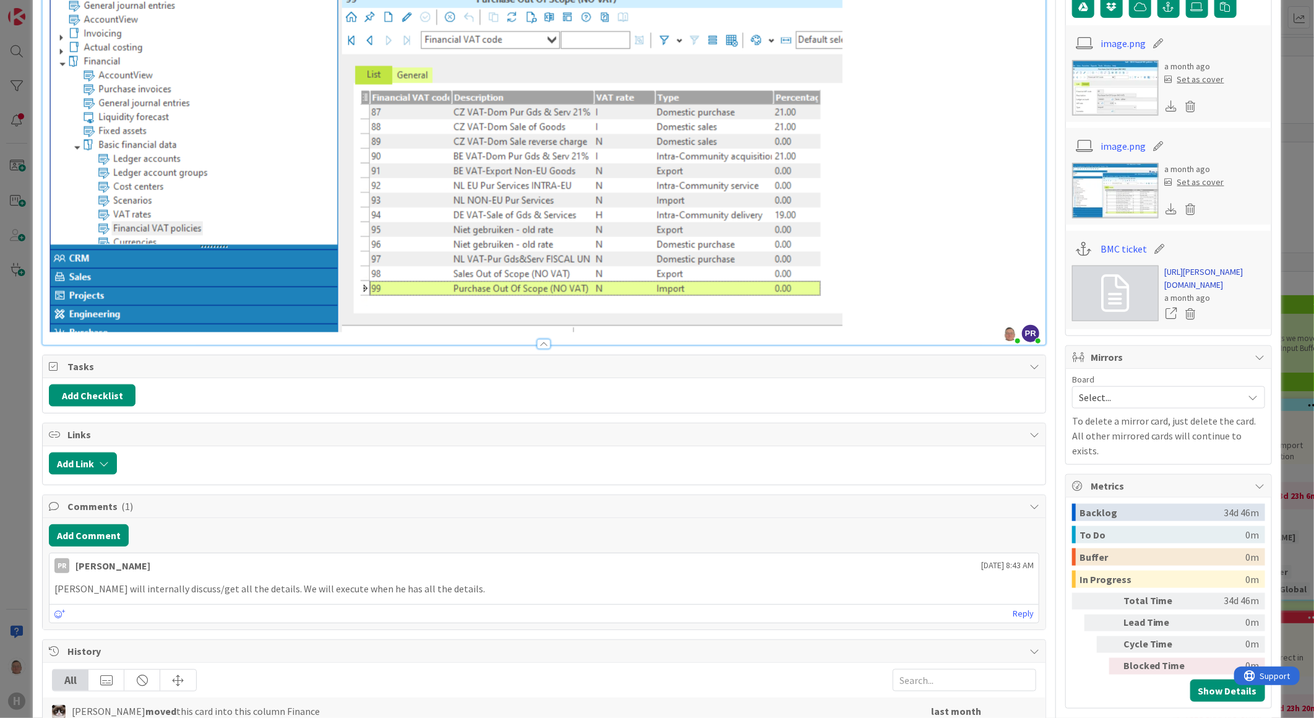
click at [1186, 291] on link "[URL][PERSON_NAME][DOMAIN_NAME]" at bounding box center [1215, 278] width 100 height 26
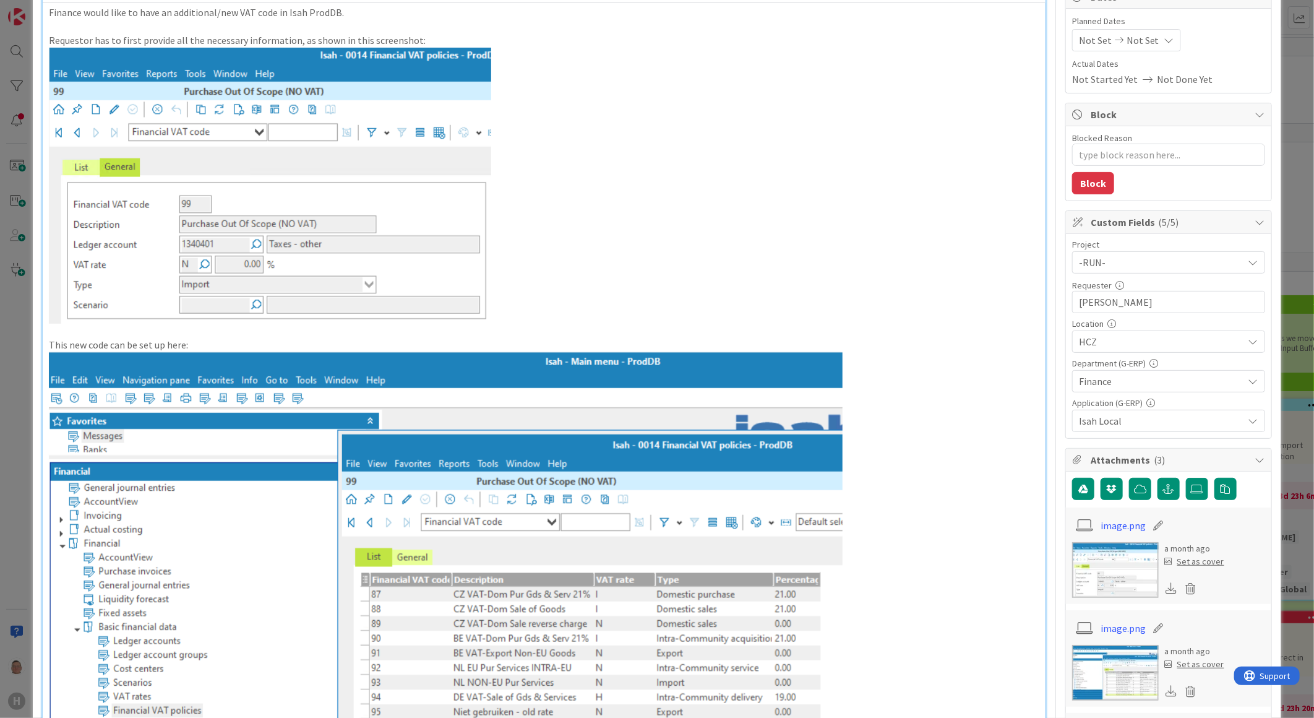
scroll to position [0, 0]
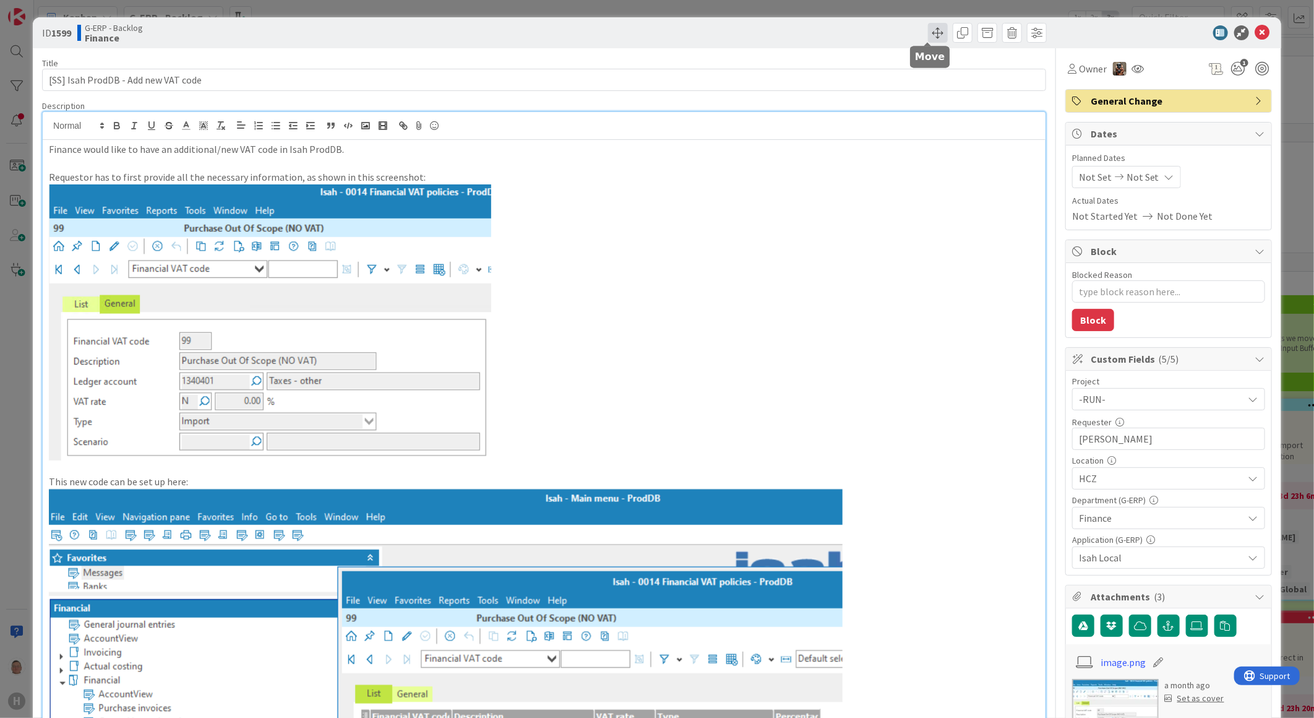
click at [928, 28] on span at bounding box center [938, 33] width 20 height 20
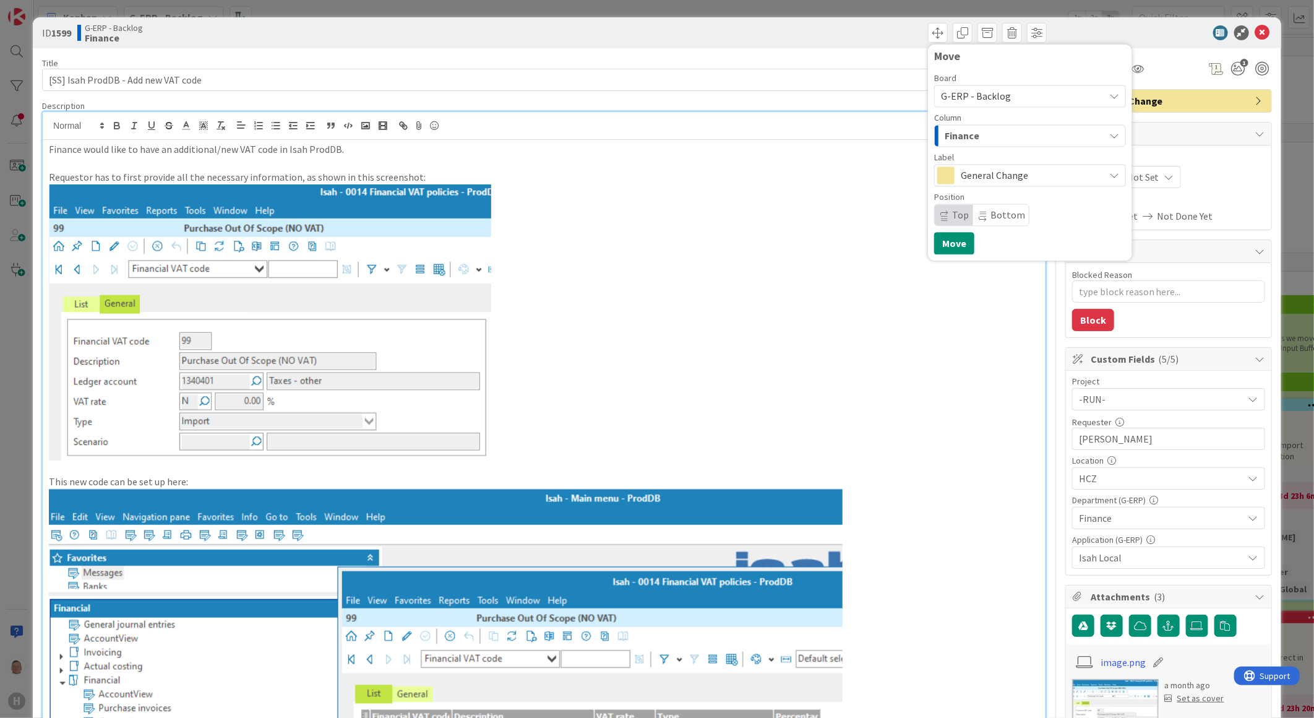
click at [957, 134] on span "Finance" at bounding box center [962, 135] width 35 height 16
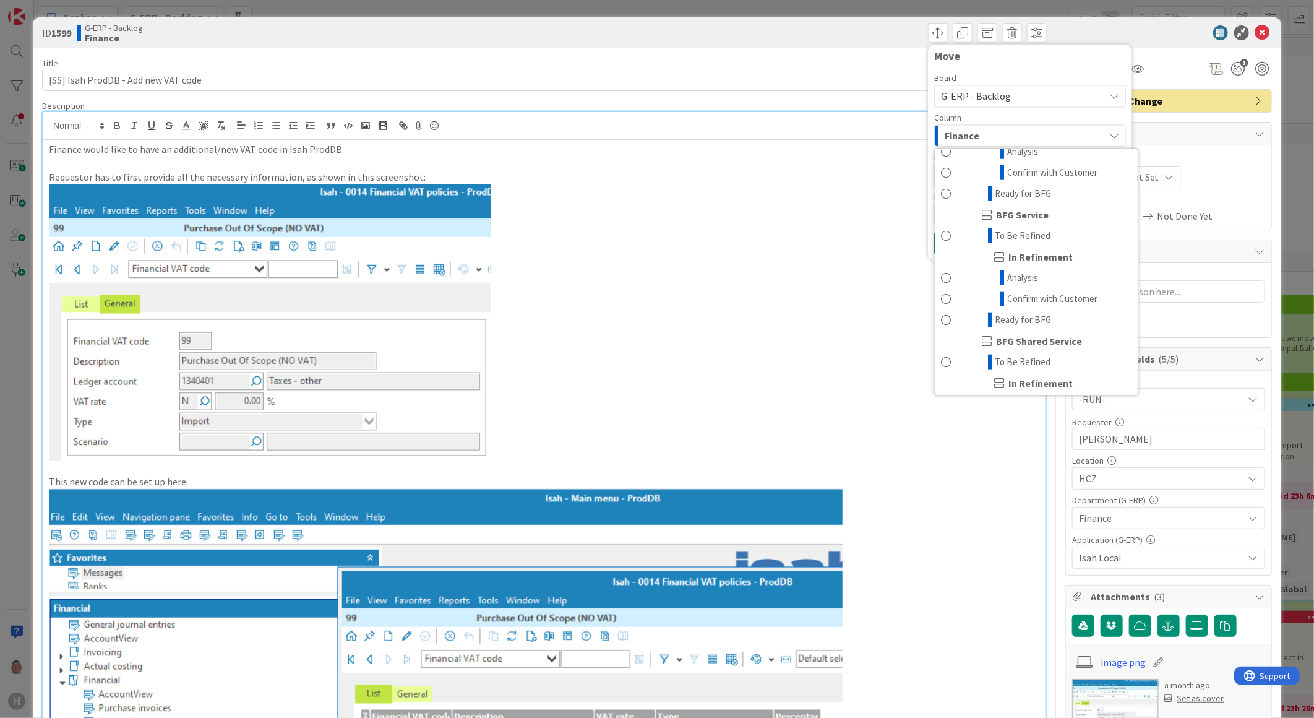
scroll to position [813, 0]
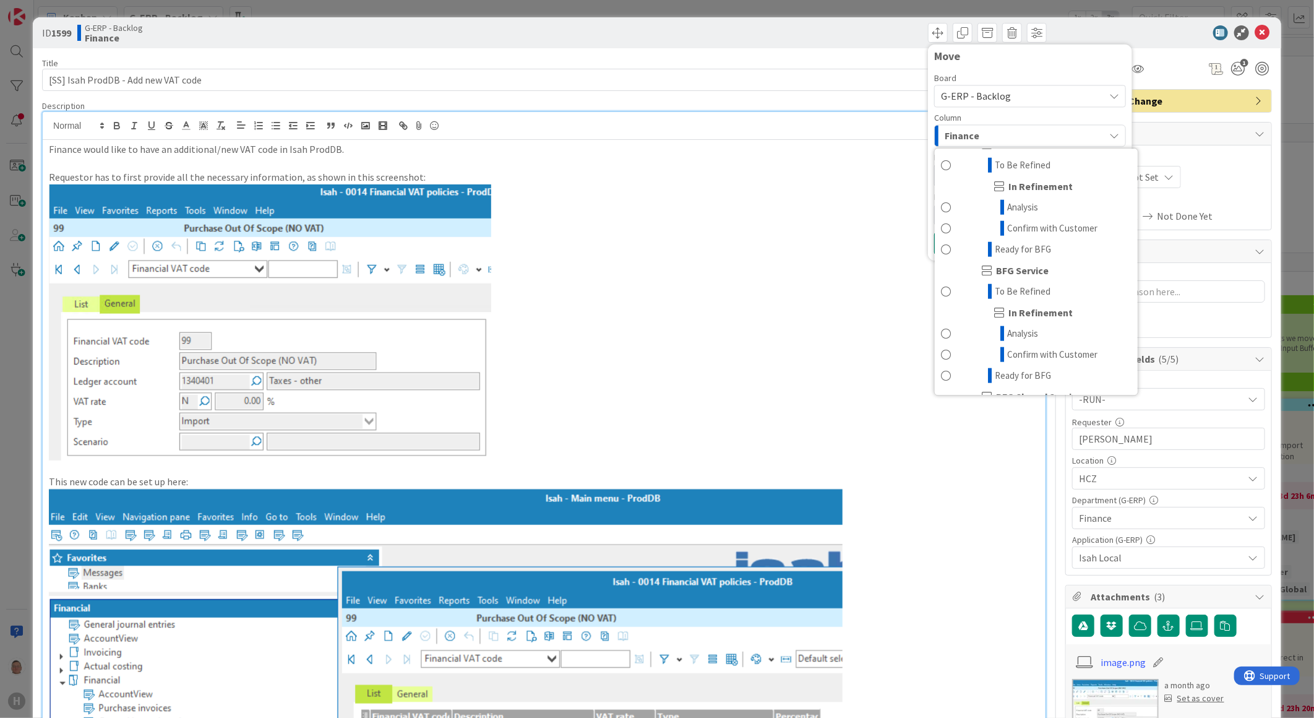
click at [775, 277] on p at bounding box center [544, 322] width 991 height 276
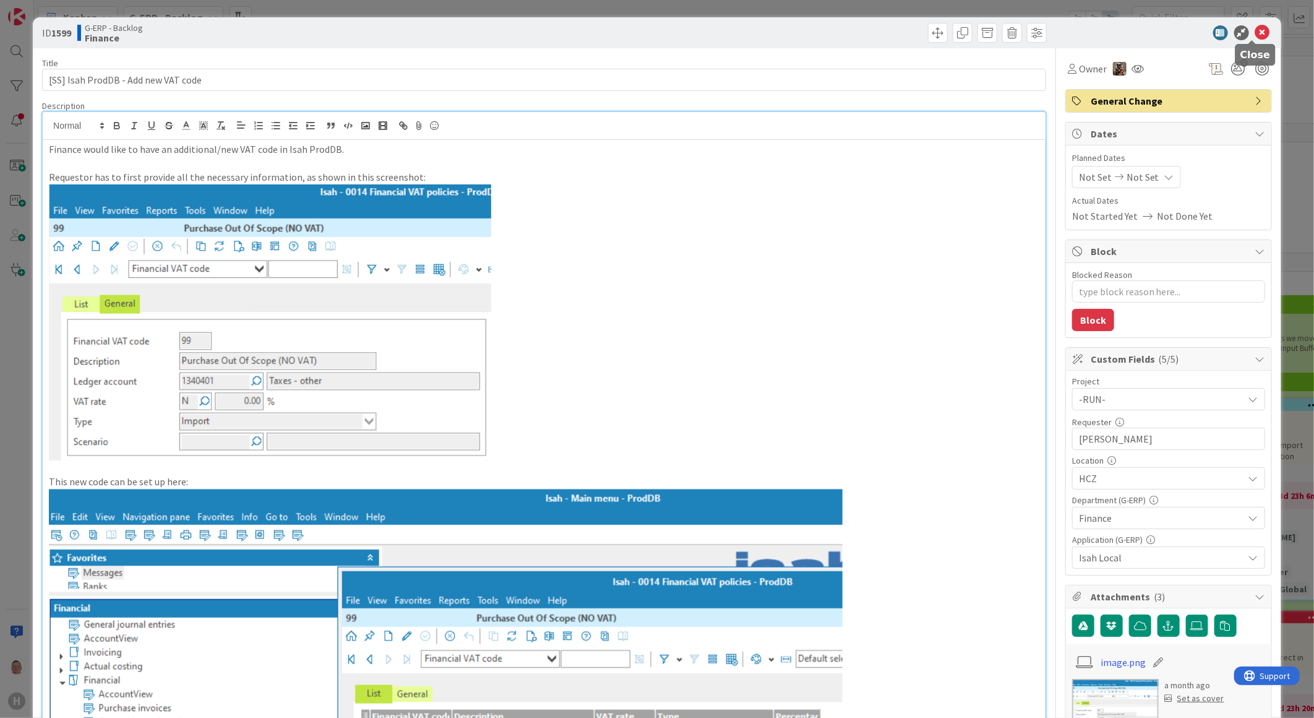
click at [1256, 31] on icon at bounding box center [1263, 32] width 15 height 15
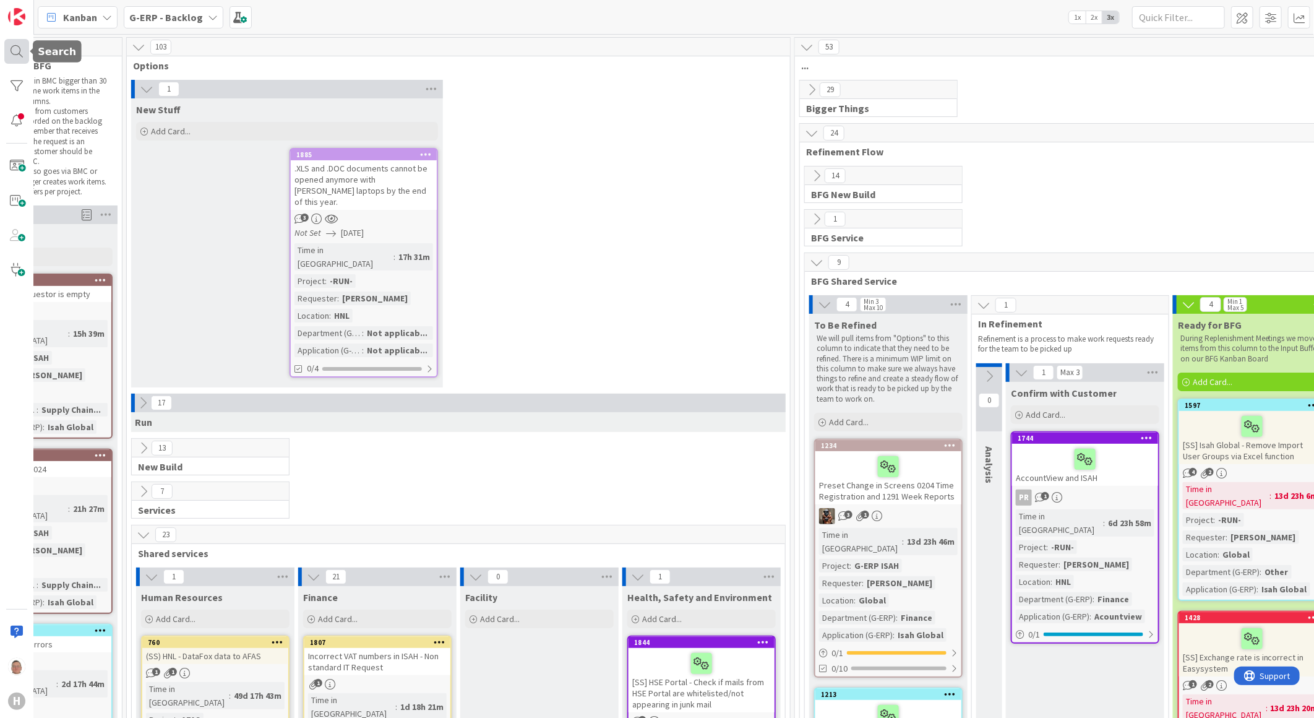
click at [22, 41] on div at bounding box center [16, 51] width 25 height 25
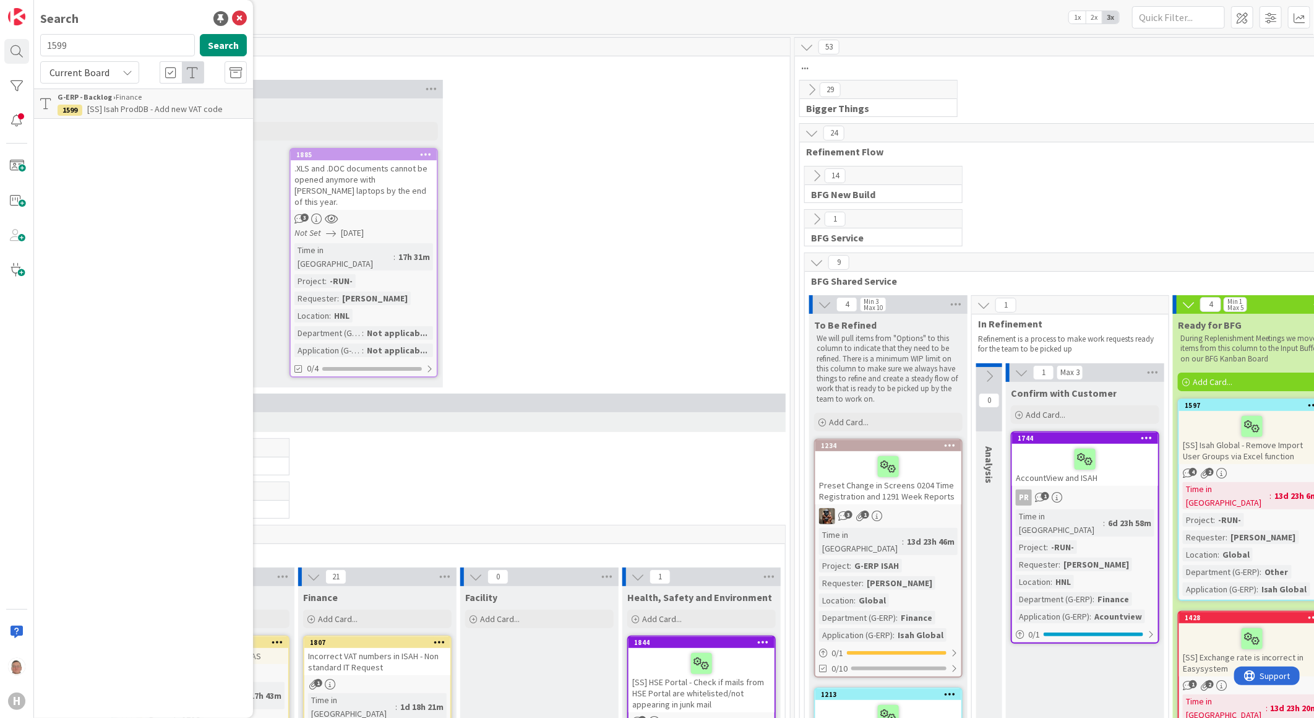
click at [124, 98] on div "G-ERP - Backlog › Finance" at bounding box center [152, 97] width 189 height 11
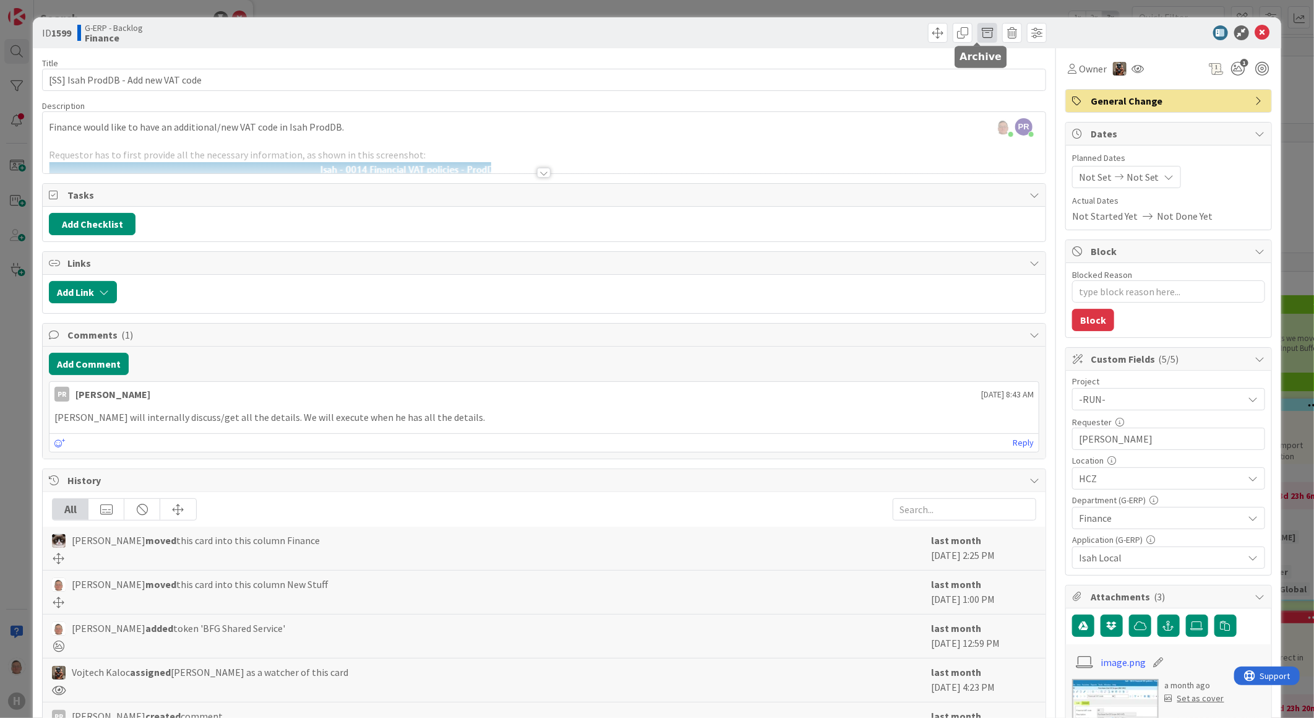
click at [978, 35] on span at bounding box center [988, 33] width 20 height 20
click at [997, 88] on button "Archive" at bounding box center [1008, 91] width 49 height 22
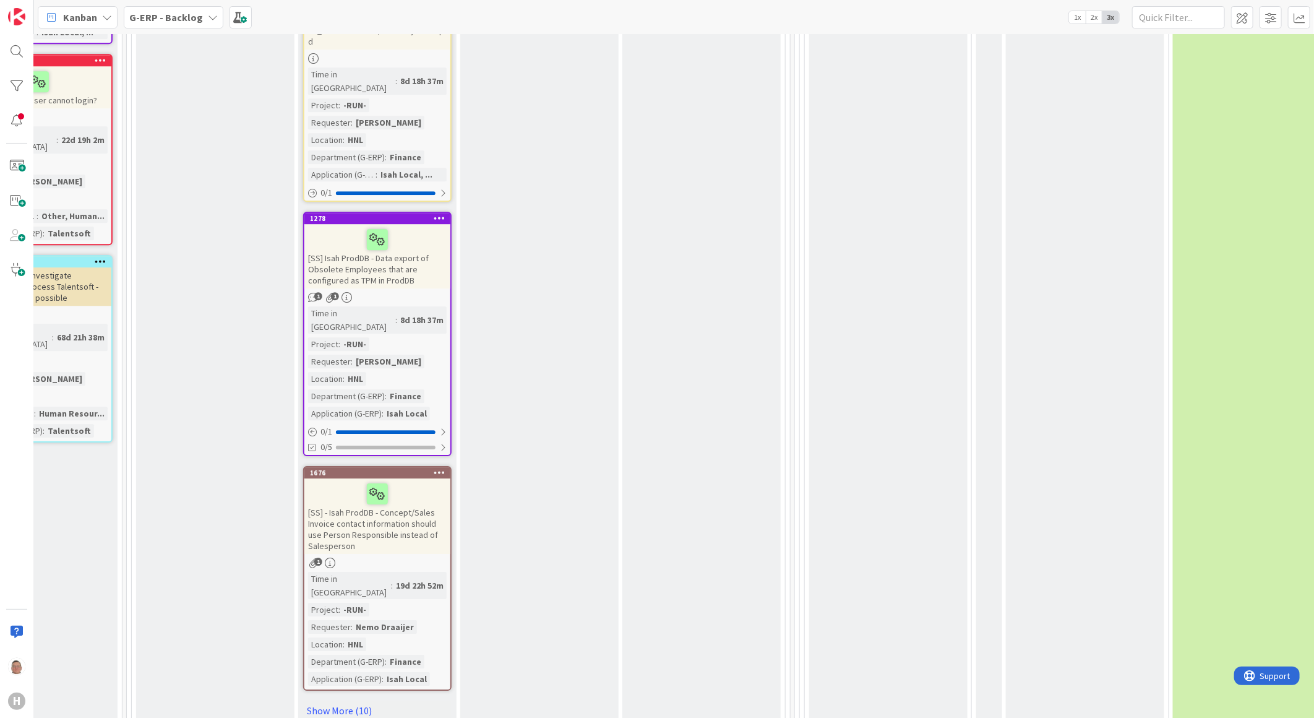
scroll to position [2200, 246]
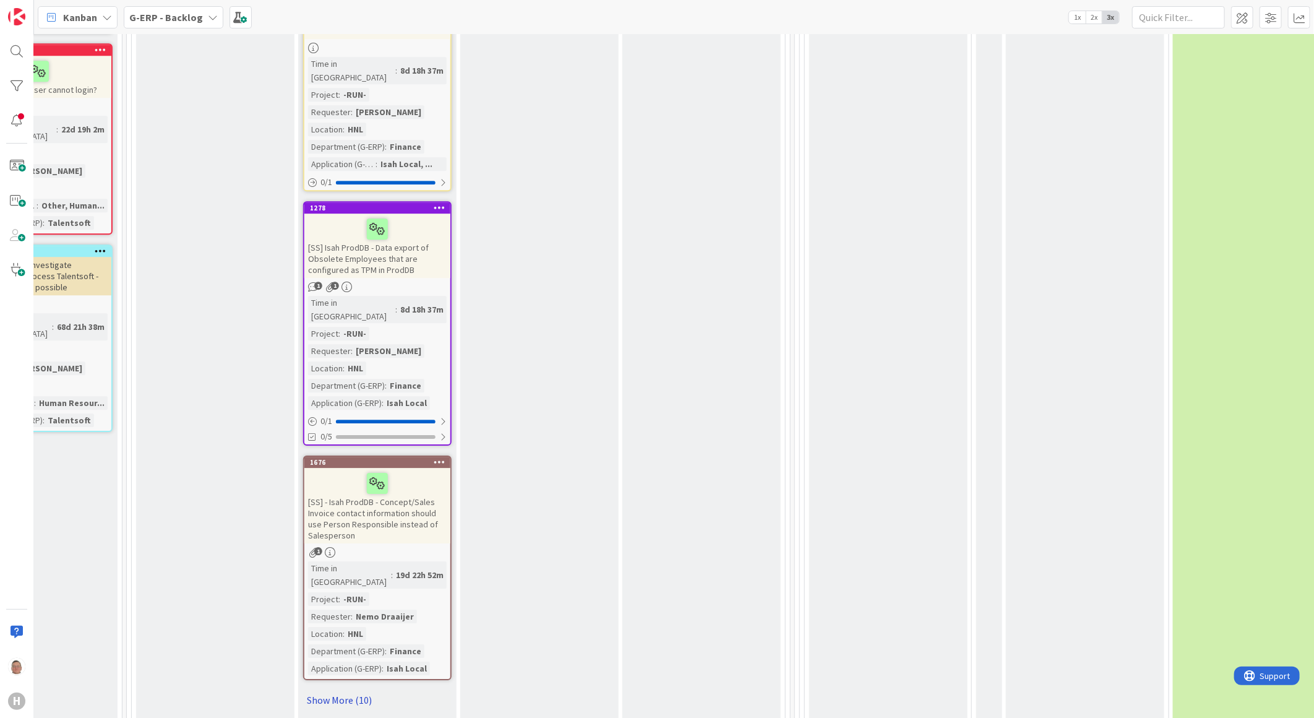
click at [362, 690] on link "Show More (10)" at bounding box center [377, 700] width 149 height 20
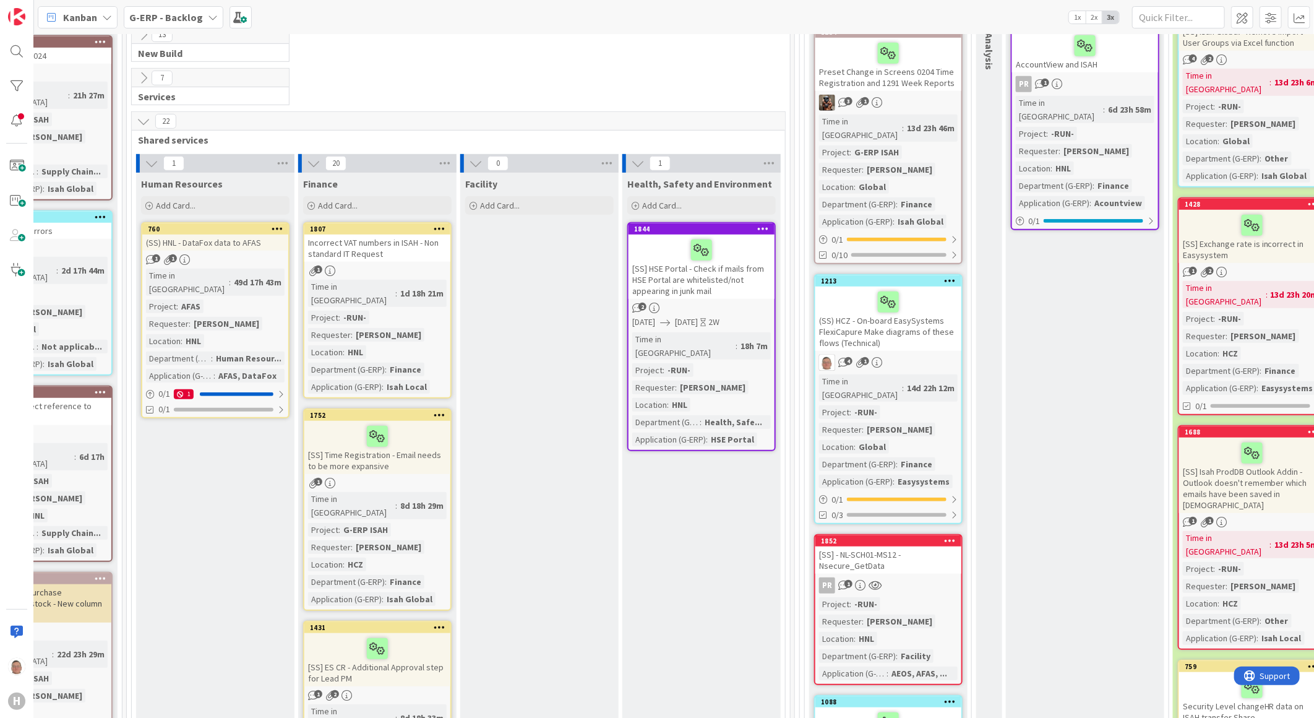
scroll to position [412, 246]
click at [423, 424] on div at bounding box center [377, 437] width 139 height 26
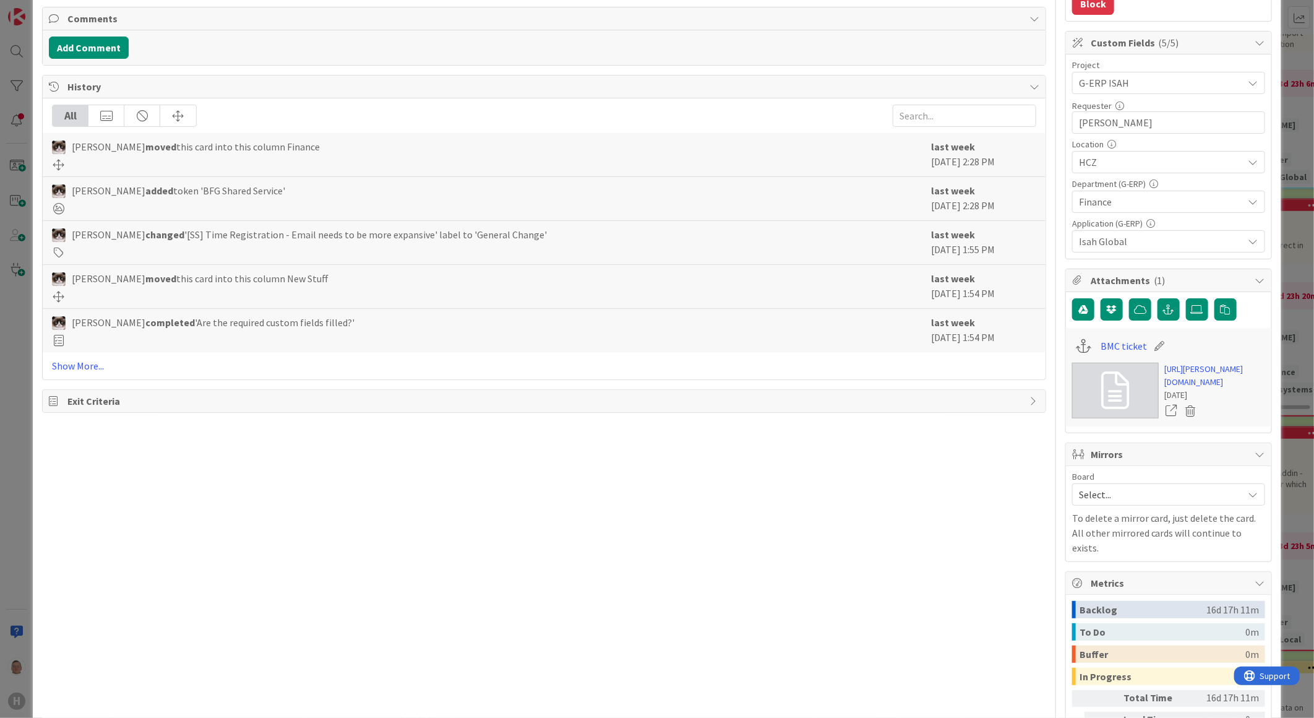
scroll to position [343, 0]
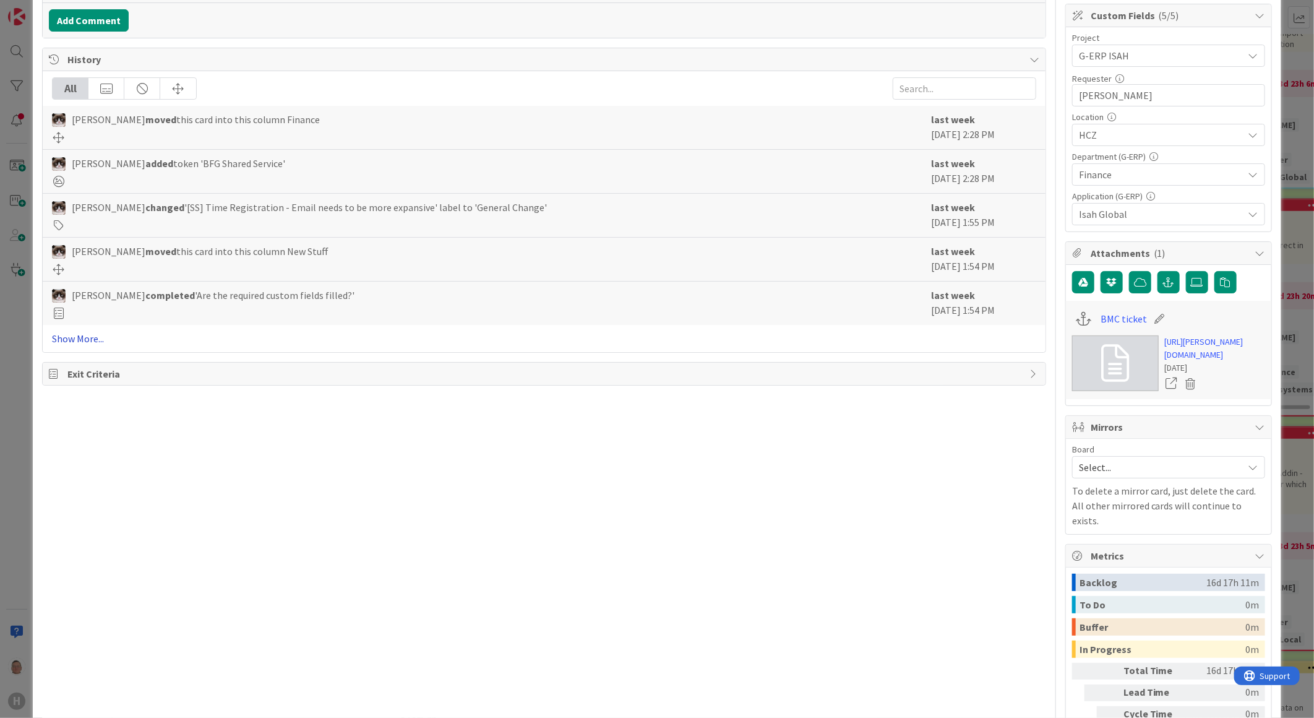
click at [90, 341] on link "Show More..." at bounding box center [544, 338] width 984 height 15
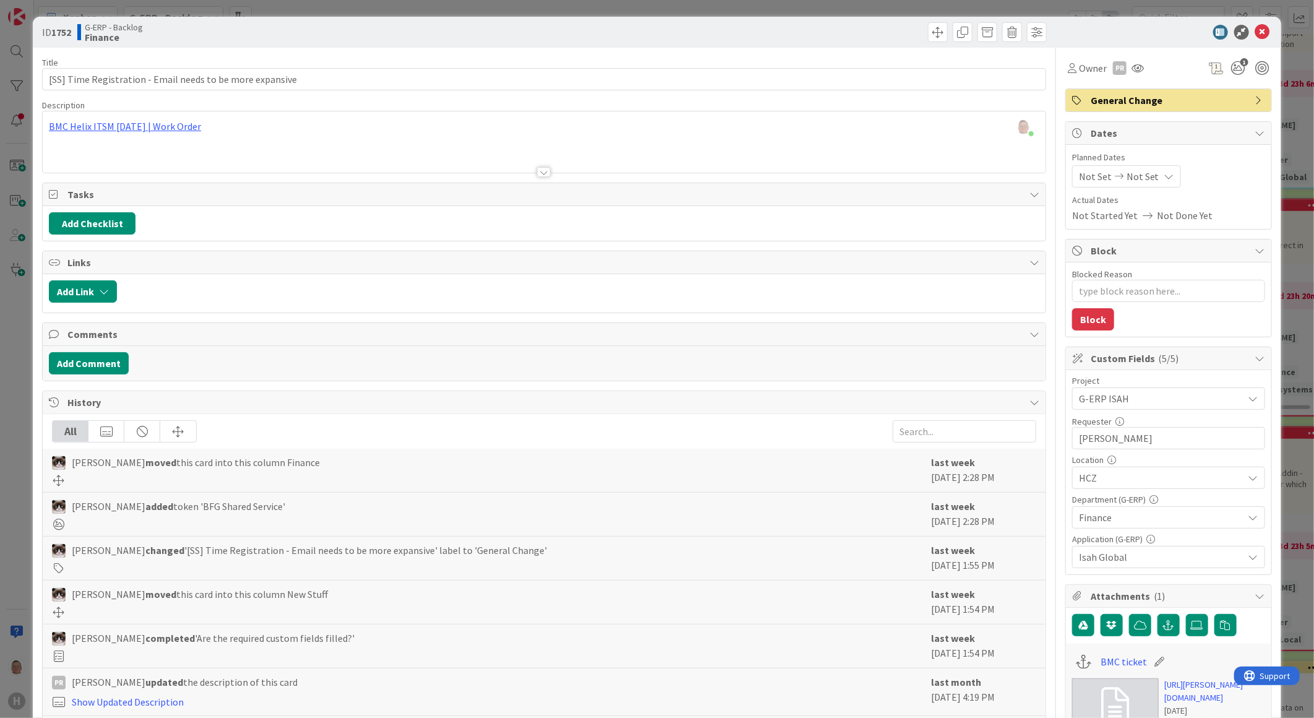
scroll to position [0, 0]
click at [158, 130] on div "[PERSON_NAME] just joined BMC Helix ITSM [DATE] | Work Order" at bounding box center [544, 142] width 1003 height 61
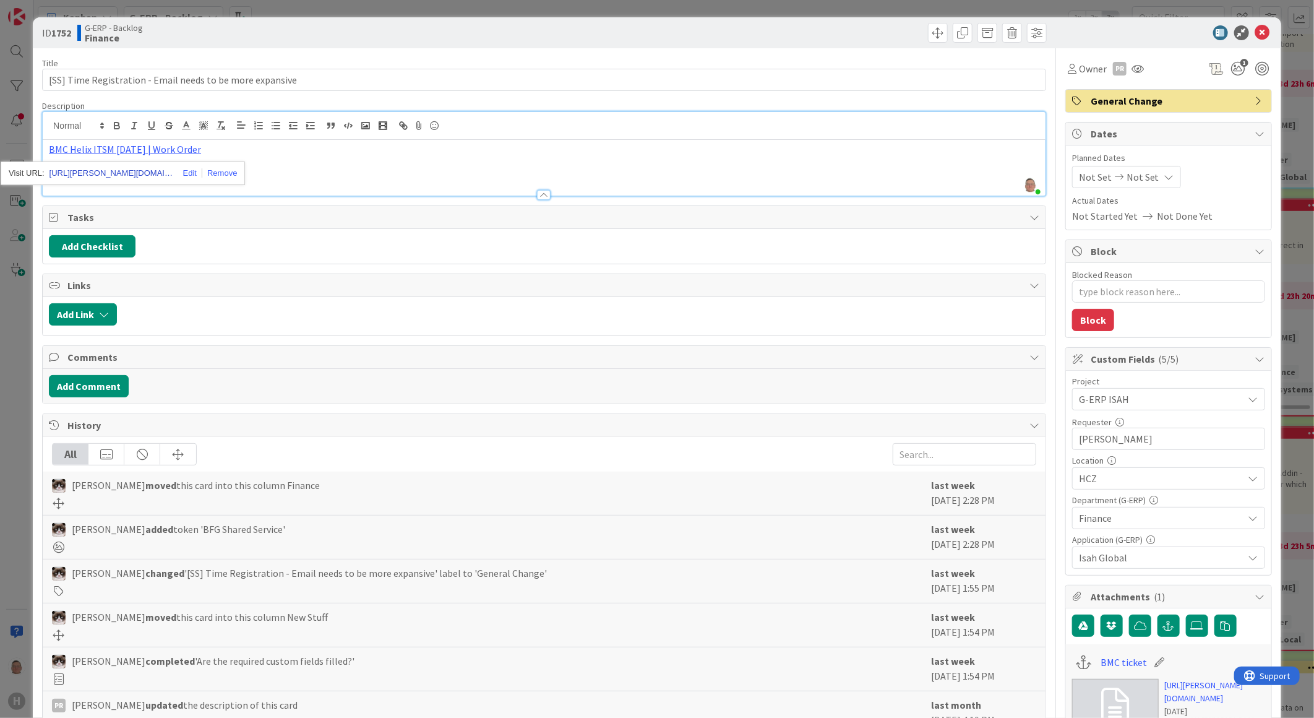
click at [137, 177] on link "[URL][PERSON_NAME][DOMAIN_NAME]" at bounding box center [112, 173] width 124 height 16
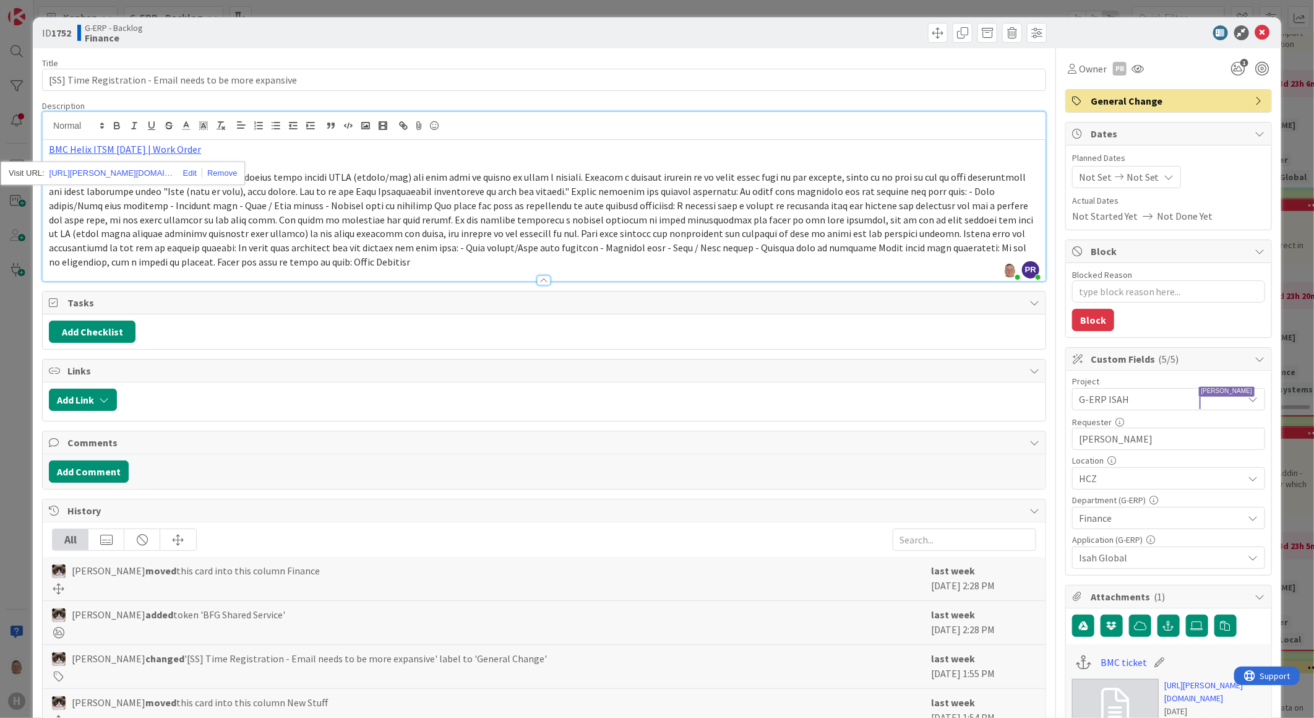
type textarea "x"
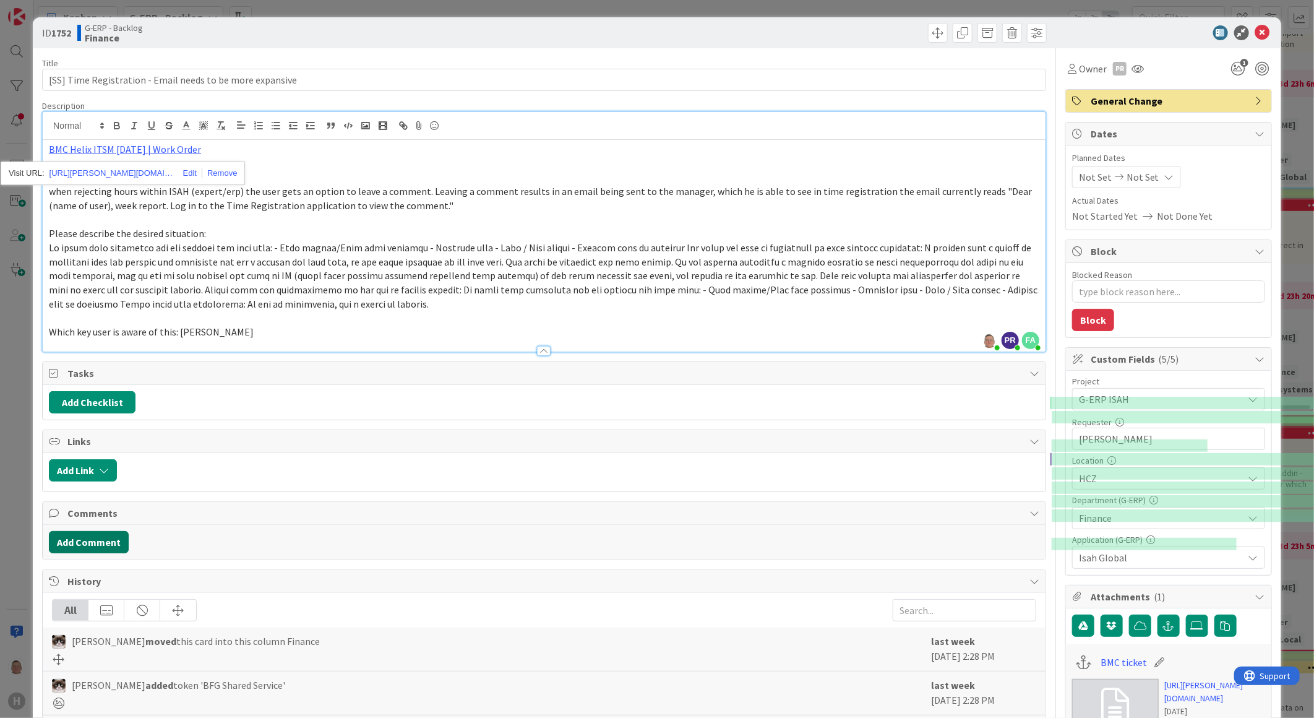
click at [82, 549] on button "Add Comment" at bounding box center [89, 542] width 80 height 22
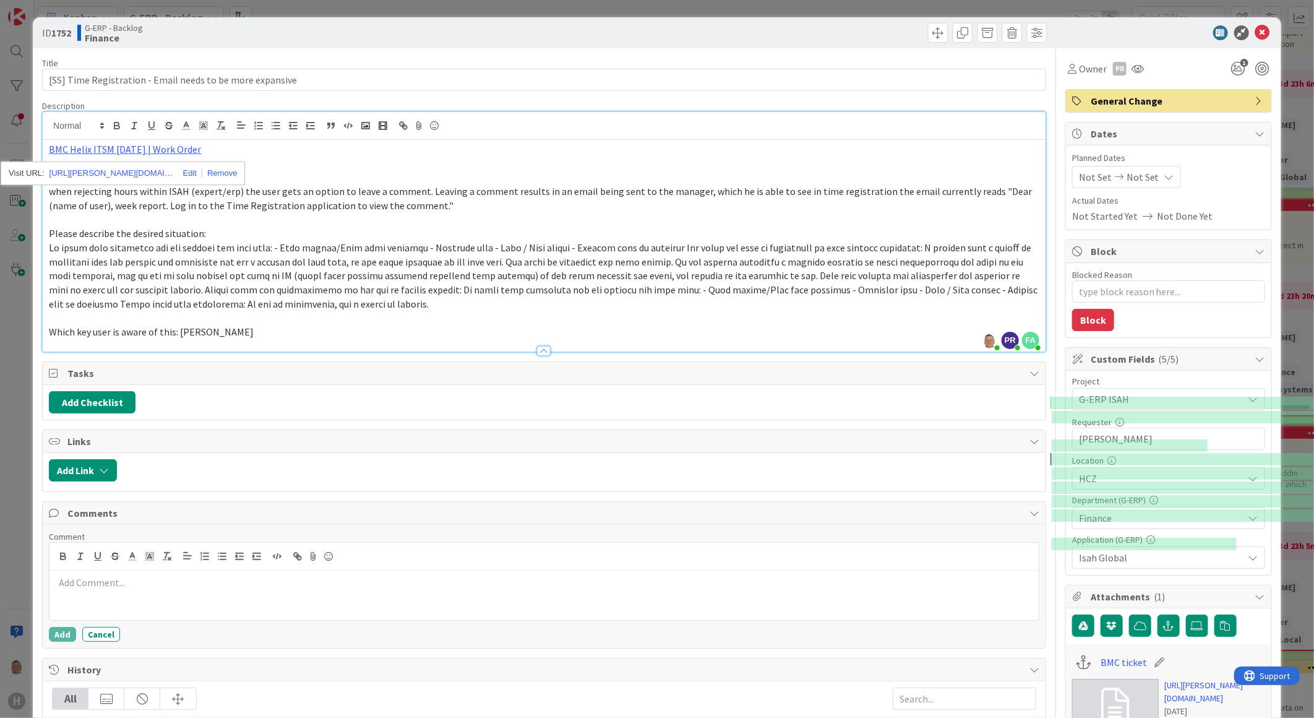
click at [202, 586] on p at bounding box center [544, 582] width 980 height 14
click at [61, 634] on button "Add" at bounding box center [62, 634] width 27 height 15
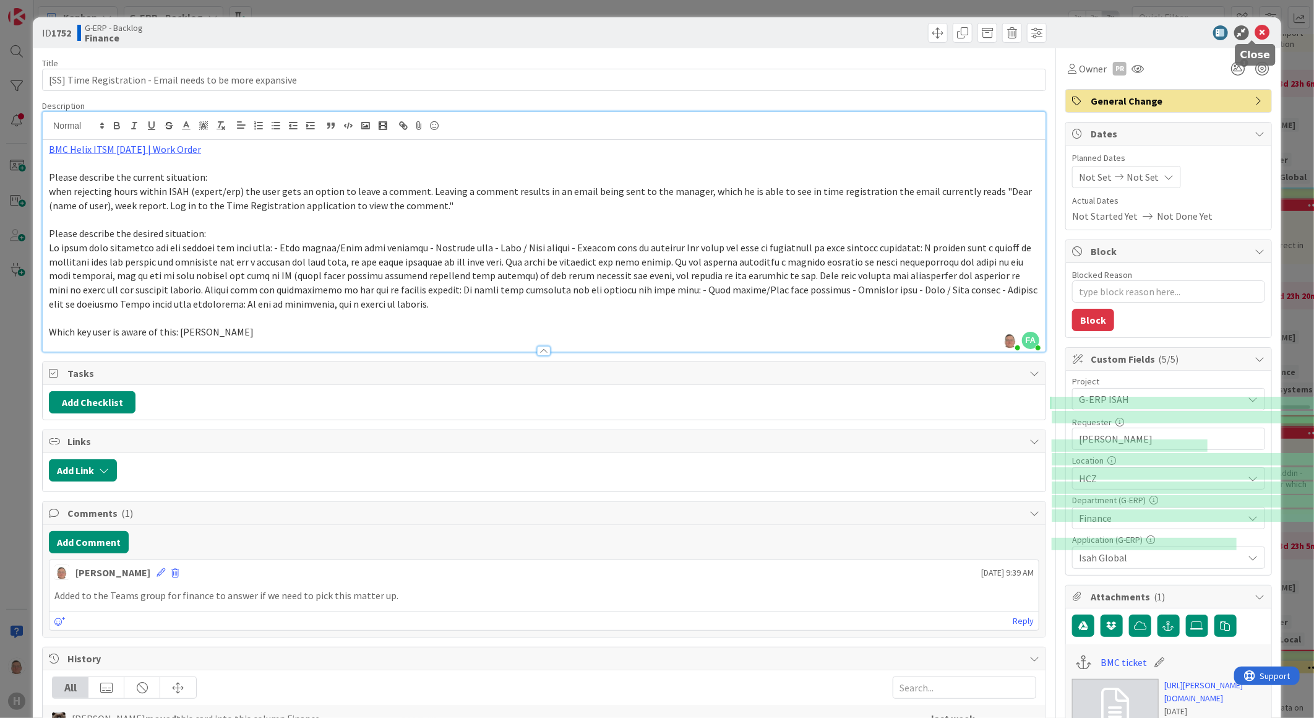
click at [1256, 35] on icon at bounding box center [1263, 32] width 15 height 15
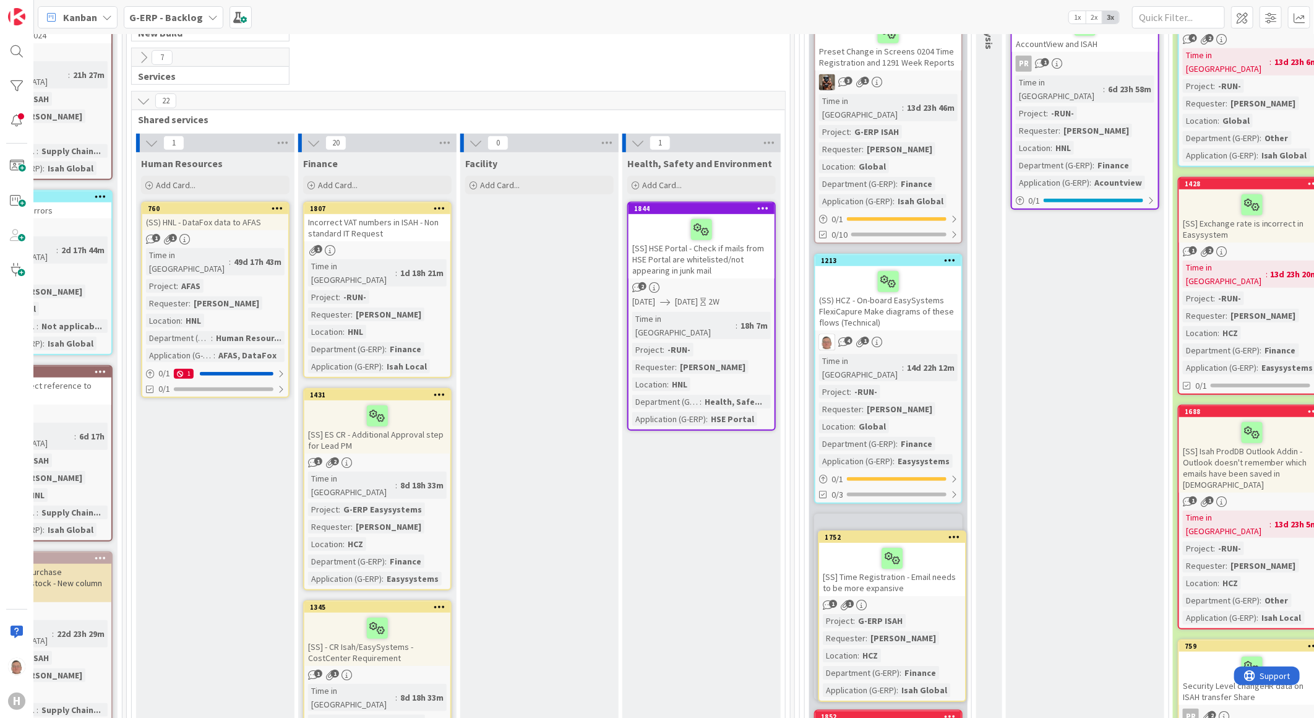
scroll to position [437, 246]
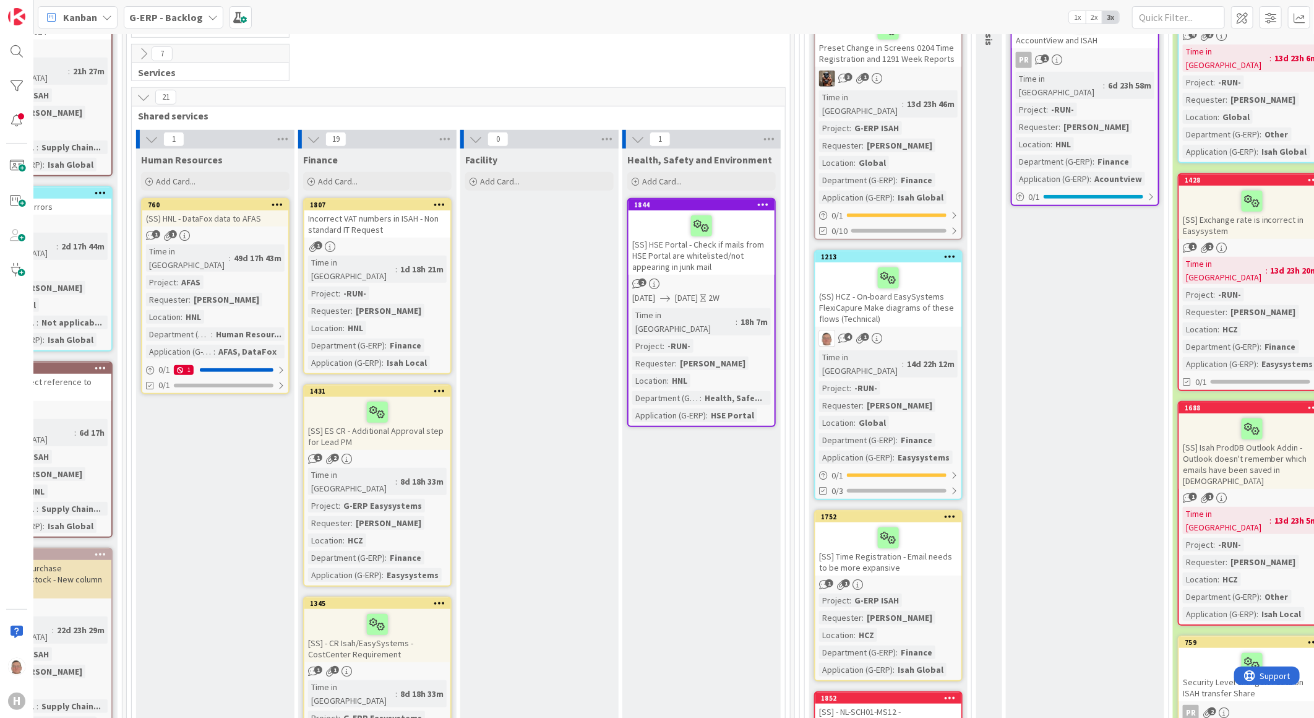
click at [947, 512] on icon at bounding box center [951, 516] width 12 height 9
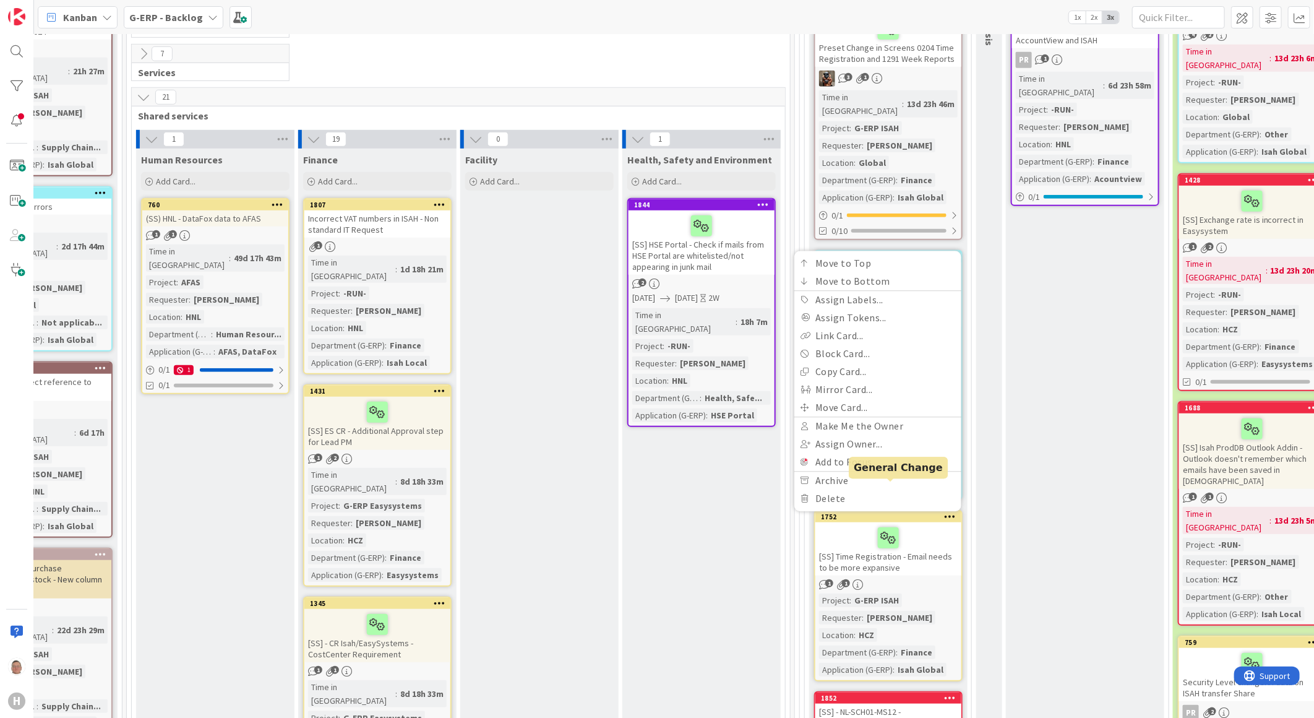
drag, startPoint x: 885, startPoint y: 486, endPoint x: 894, endPoint y: 469, distance: 19.7
click at [886, 512] on div "1752" at bounding box center [891, 516] width 140 height 9
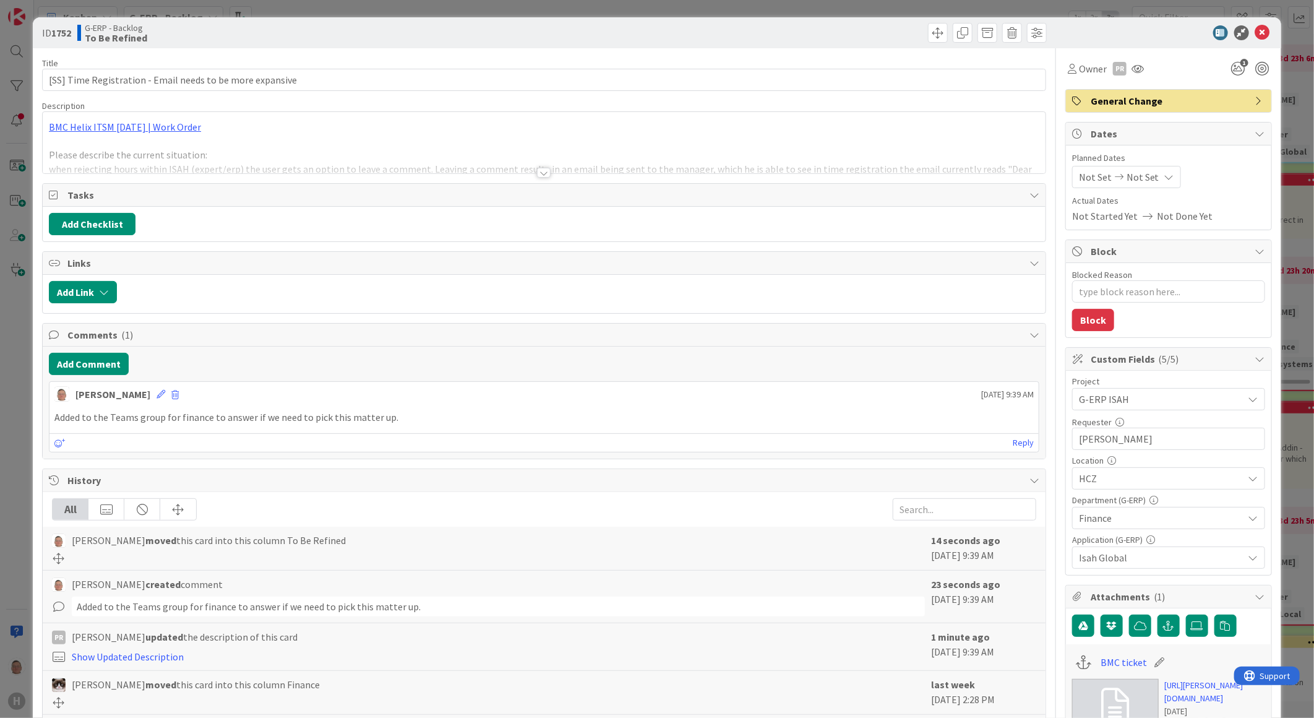
type textarea "x"
click at [1079, 63] on span "Owner" at bounding box center [1093, 68] width 28 height 15
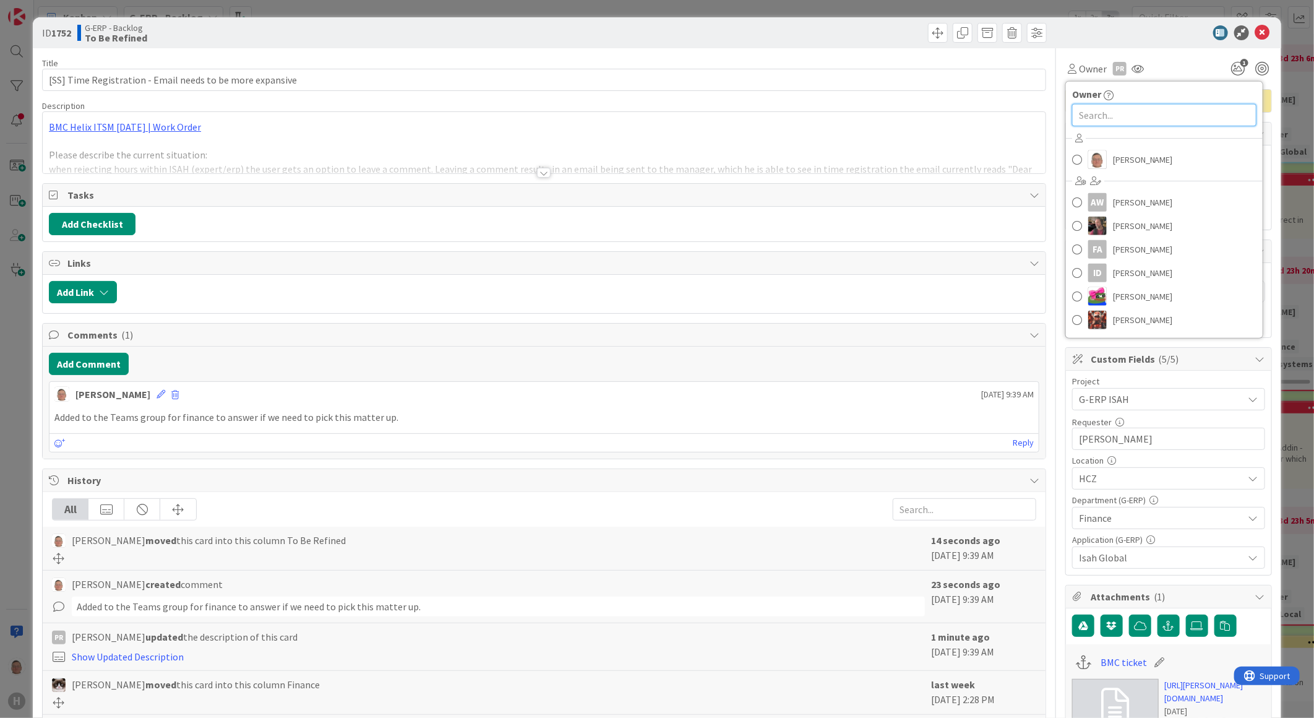
click at [1111, 113] on input "text" at bounding box center [1164, 115] width 184 height 22
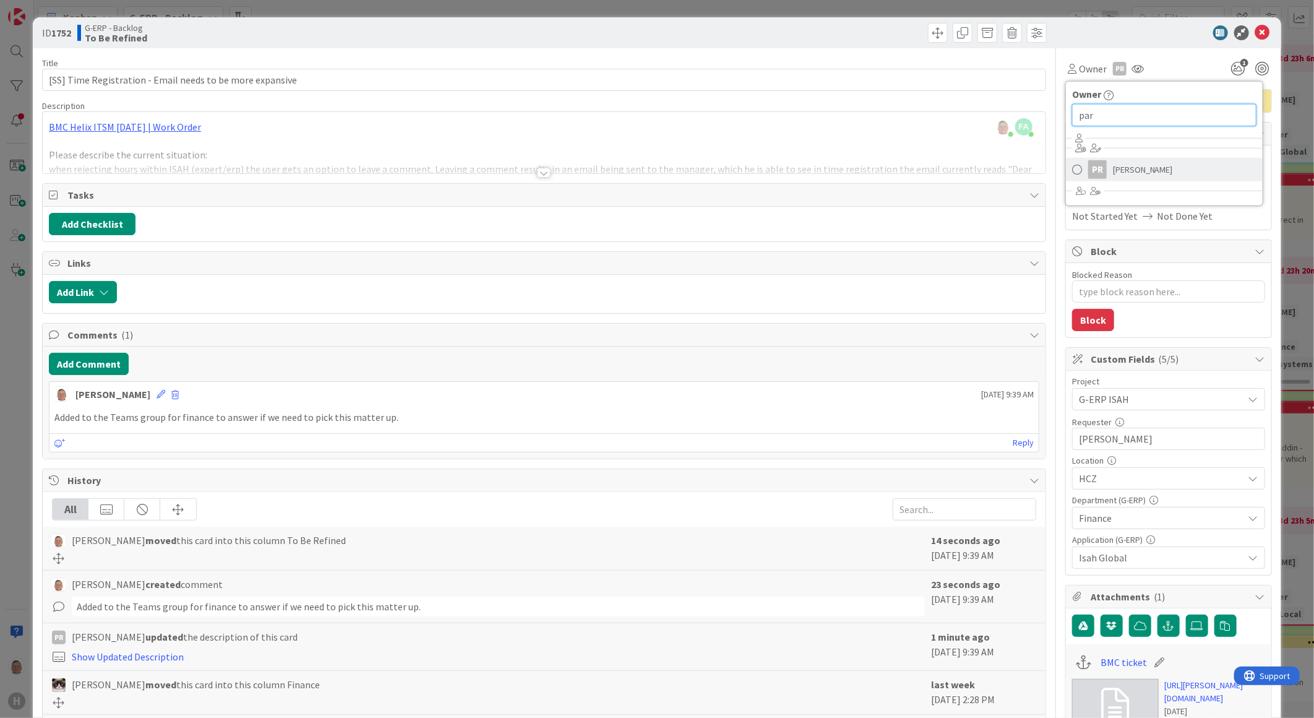
type input "par"
click at [1122, 171] on span "[PERSON_NAME]" at bounding box center [1143, 169] width 60 height 19
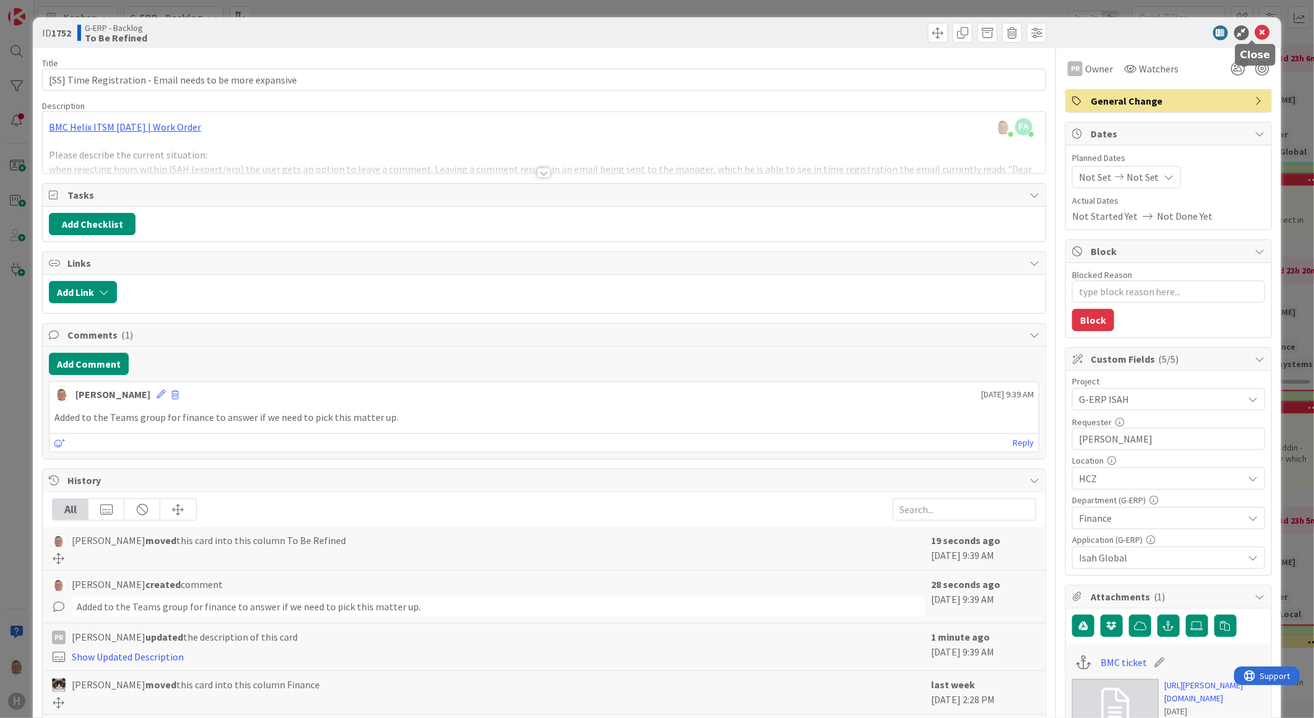
click at [1256, 31] on icon at bounding box center [1263, 32] width 15 height 15
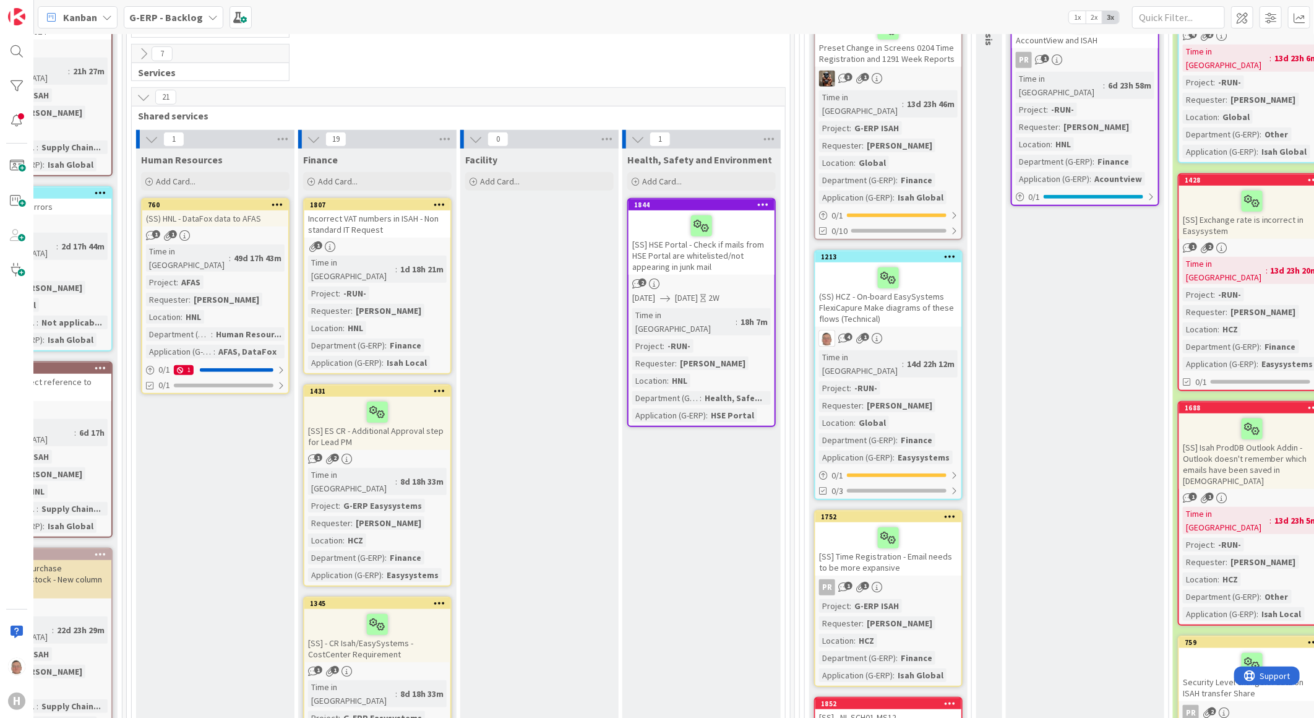
click at [398, 397] on div "[SS] ES CR - Additional Approval step for Lead PM" at bounding box center [377, 423] width 146 height 53
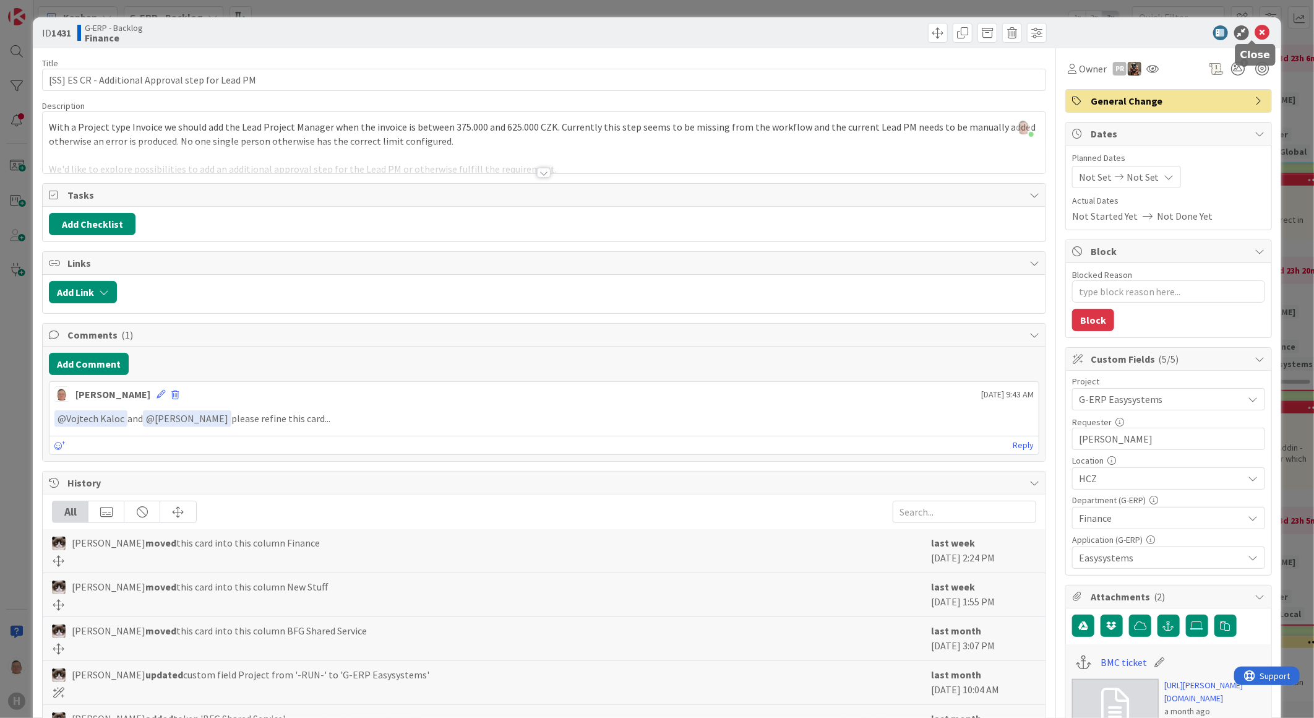
click at [1256, 34] on icon at bounding box center [1263, 32] width 15 height 15
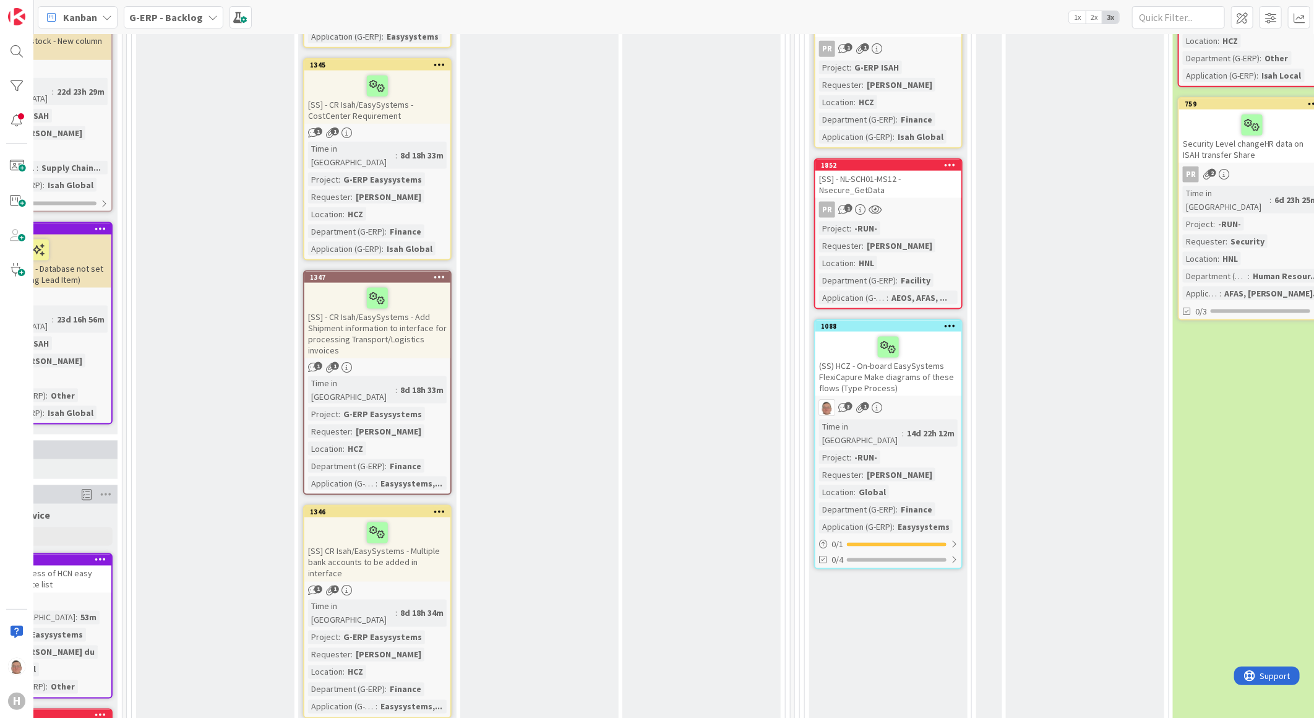
scroll to position [1194, 246]
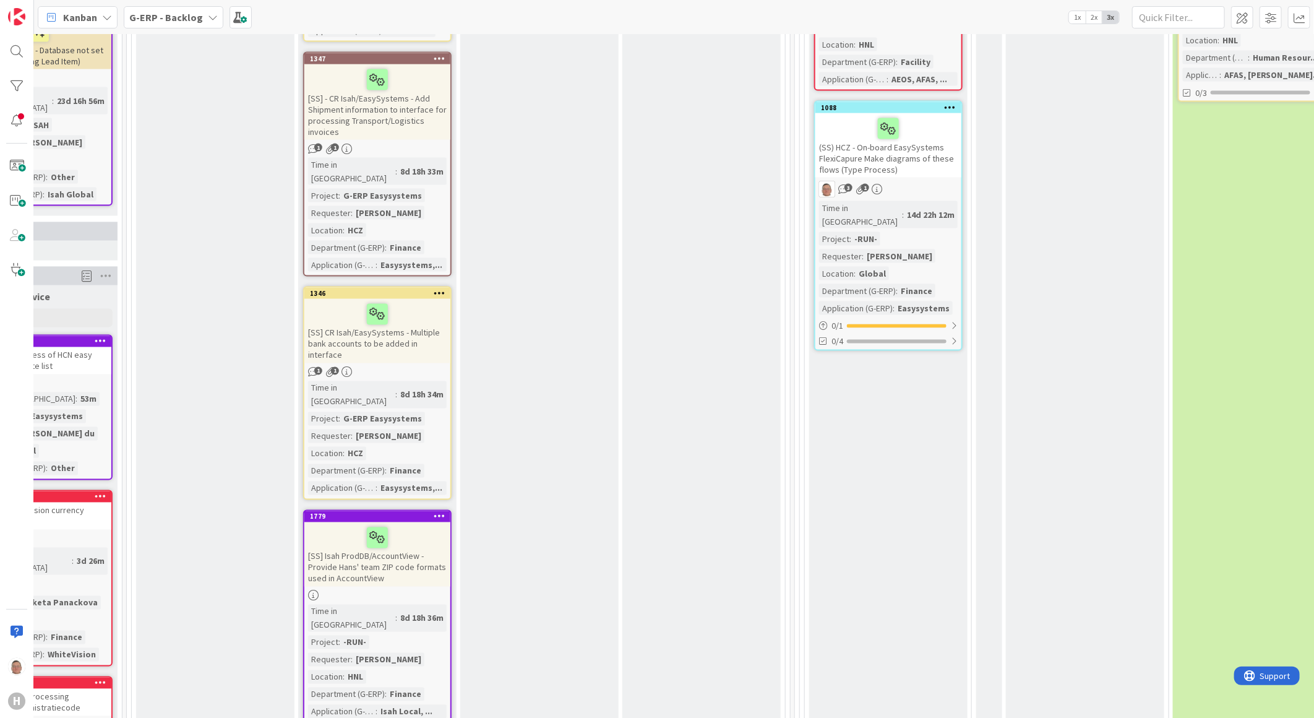
click at [372, 522] on div "[SS] Isah ProdDB/AccountView - Provide Hans' team ZIP code formats used in Acco…" at bounding box center [377, 554] width 146 height 64
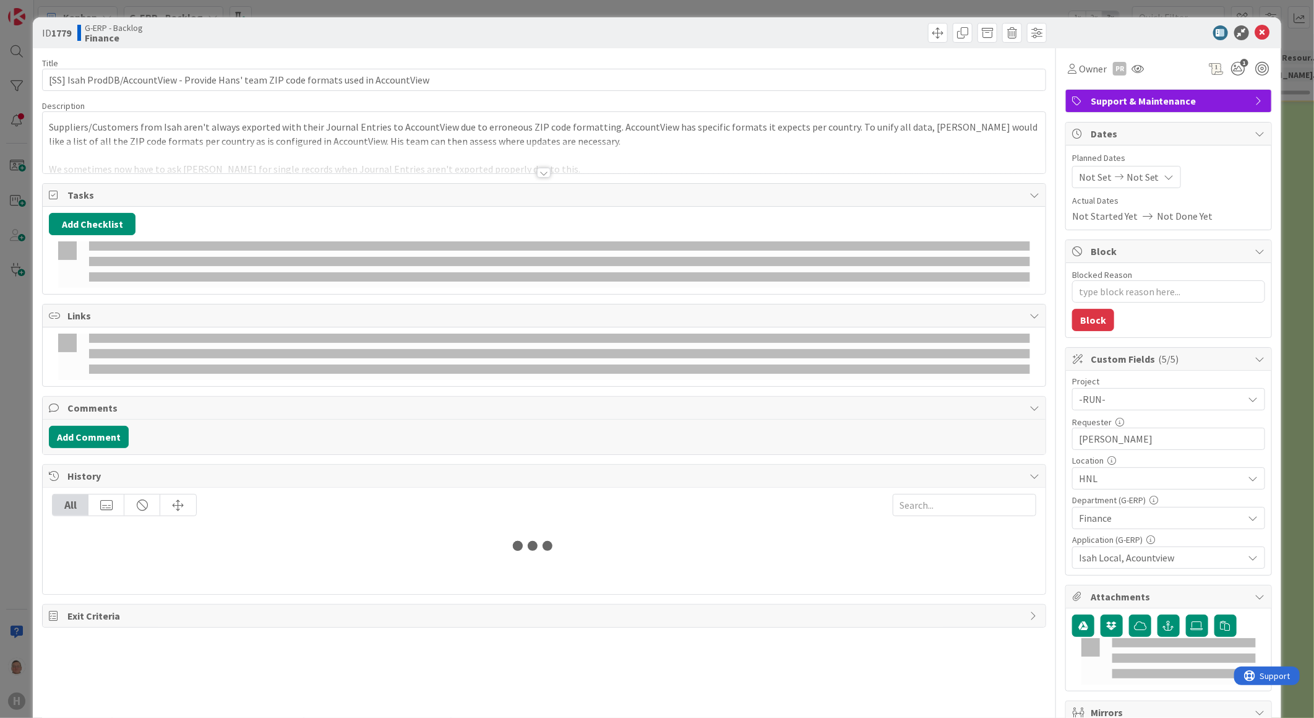
type textarea "x"
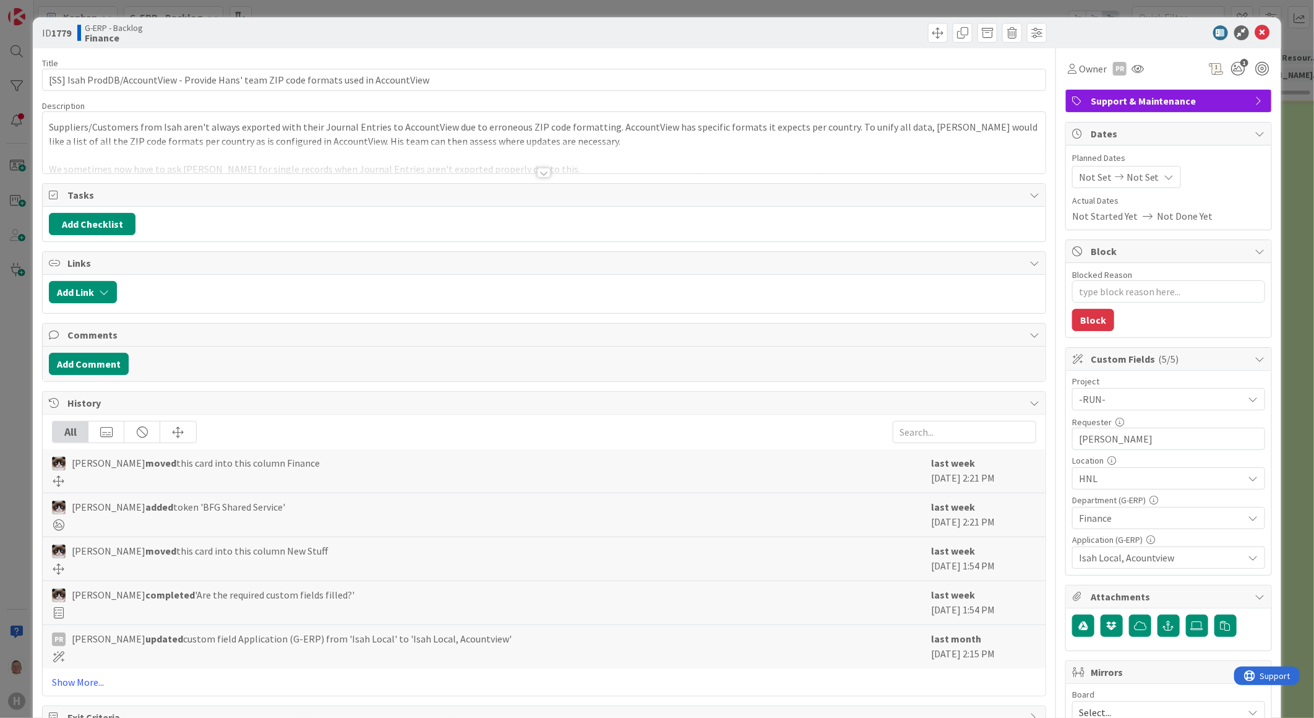
click at [543, 170] on div at bounding box center [544, 173] width 14 height 10
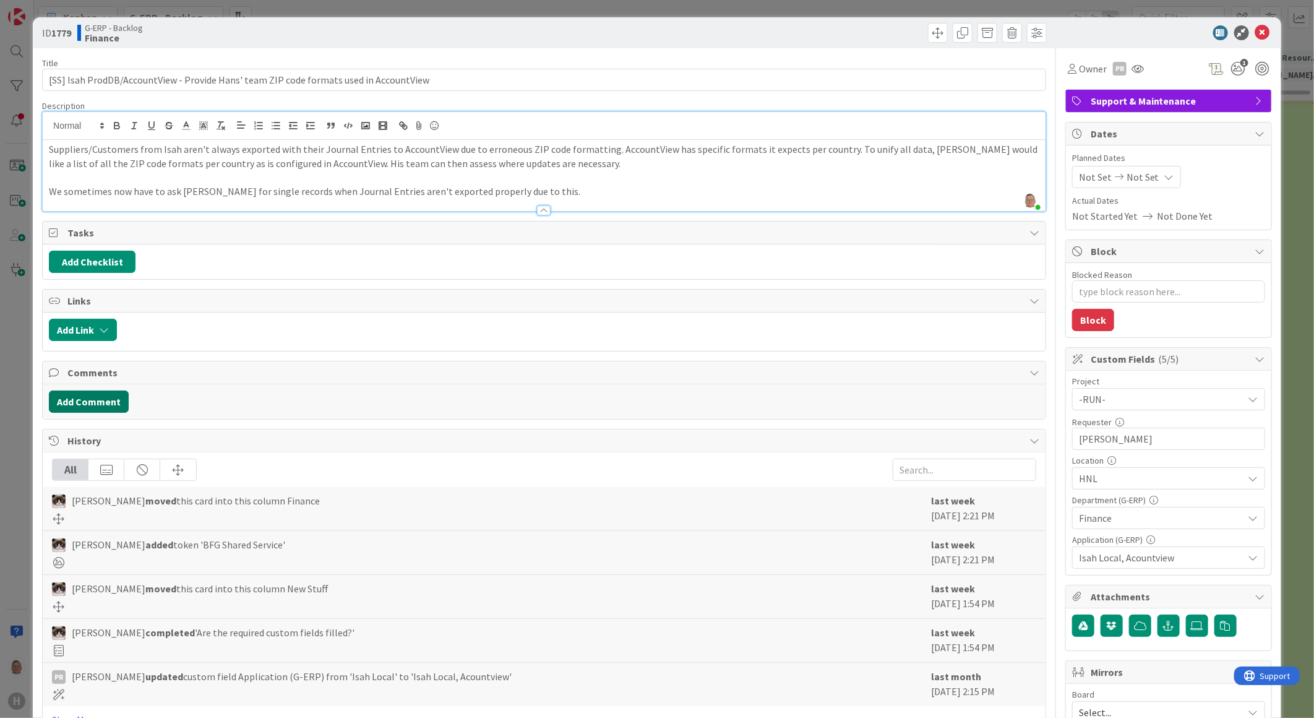
click at [100, 397] on button "Add Comment" at bounding box center [89, 401] width 80 height 22
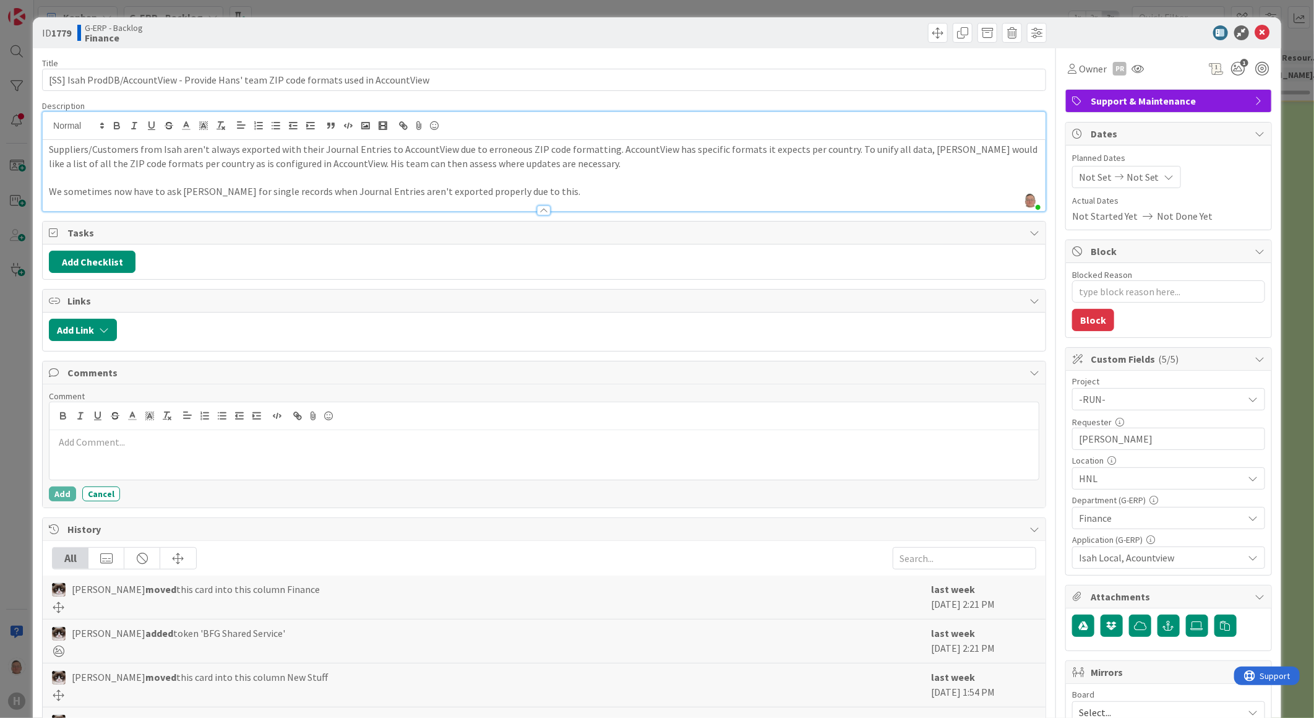
click at [136, 449] on p at bounding box center [544, 442] width 980 height 14
click at [61, 495] on button "Add" at bounding box center [62, 493] width 27 height 15
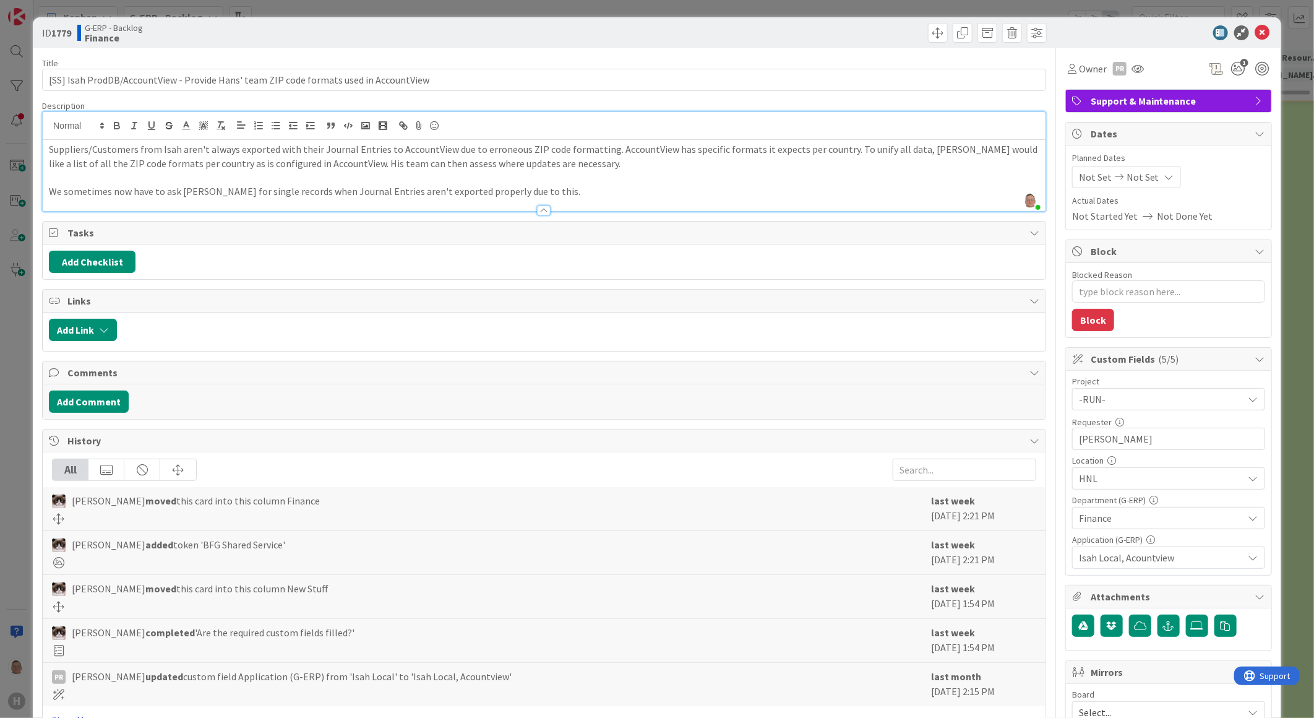
type textarea "x"
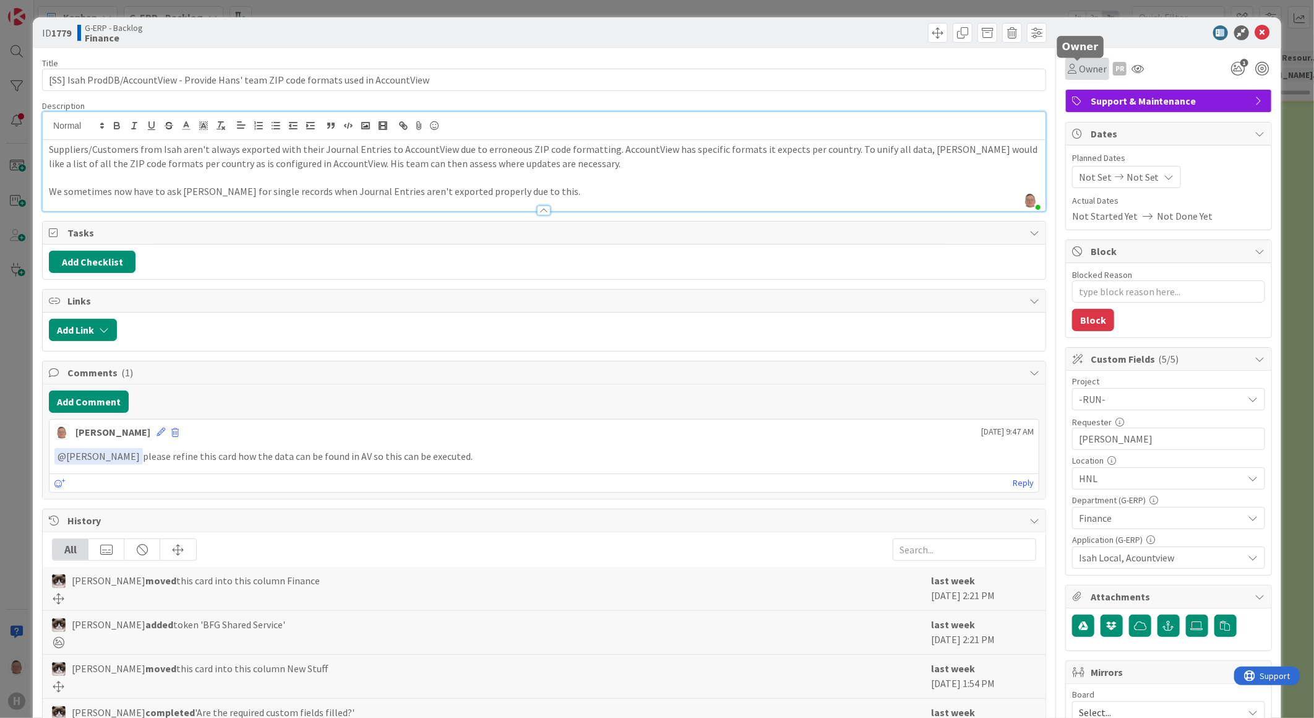
click at [1088, 73] on span "Owner" at bounding box center [1093, 68] width 28 height 15
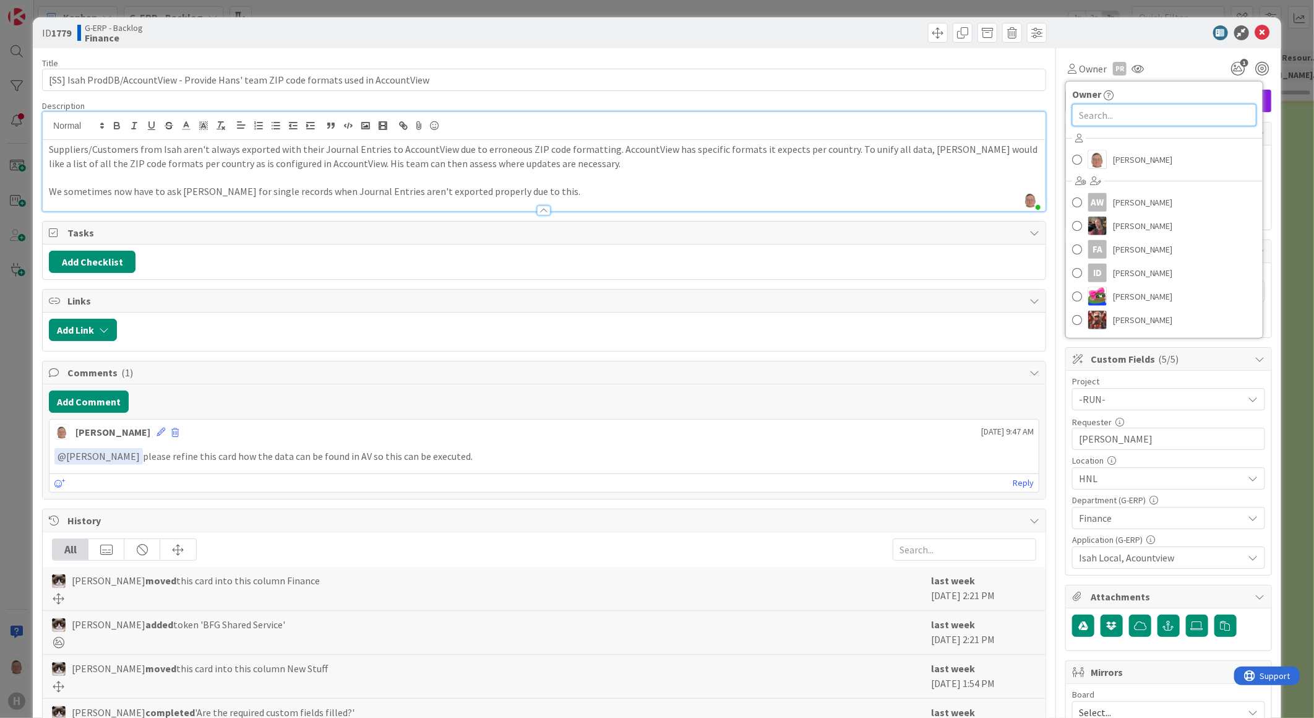
click at [1092, 119] on input "text" at bounding box center [1164, 115] width 184 height 22
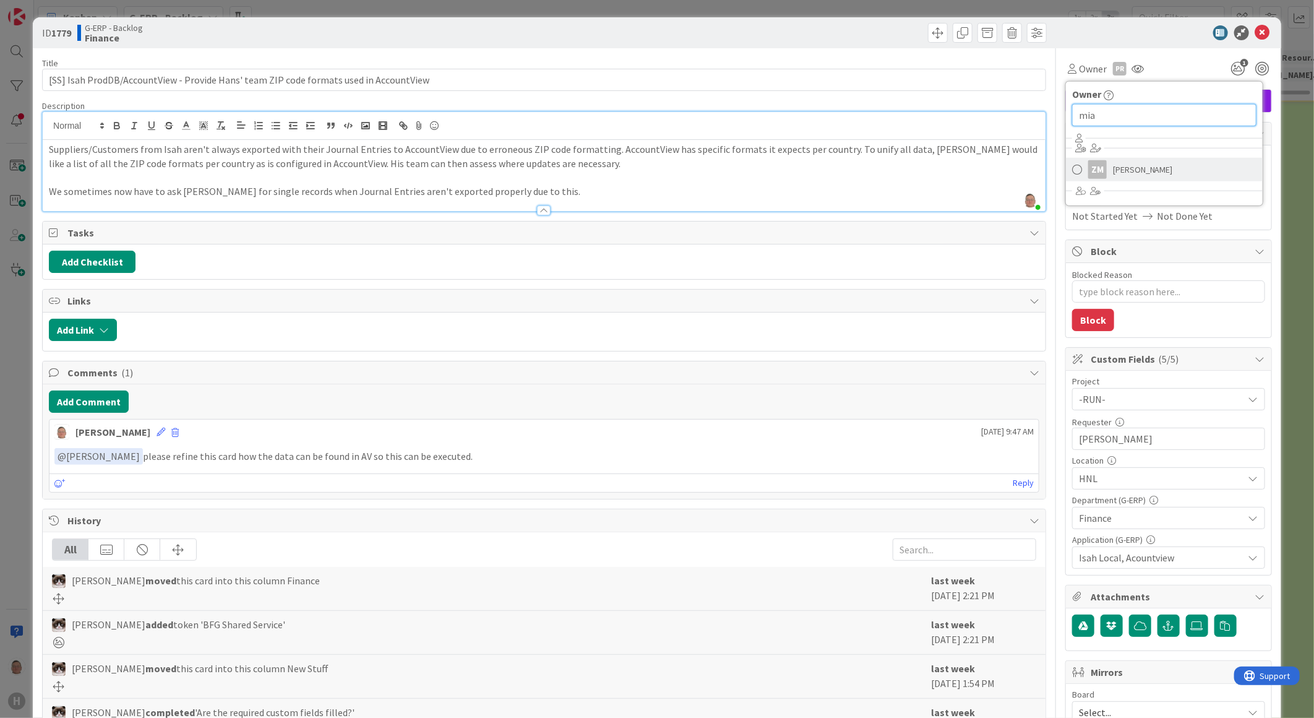
type input "mia"
click at [1113, 170] on span "[PERSON_NAME]" at bounding box center [1143, 169] width 60 height 19
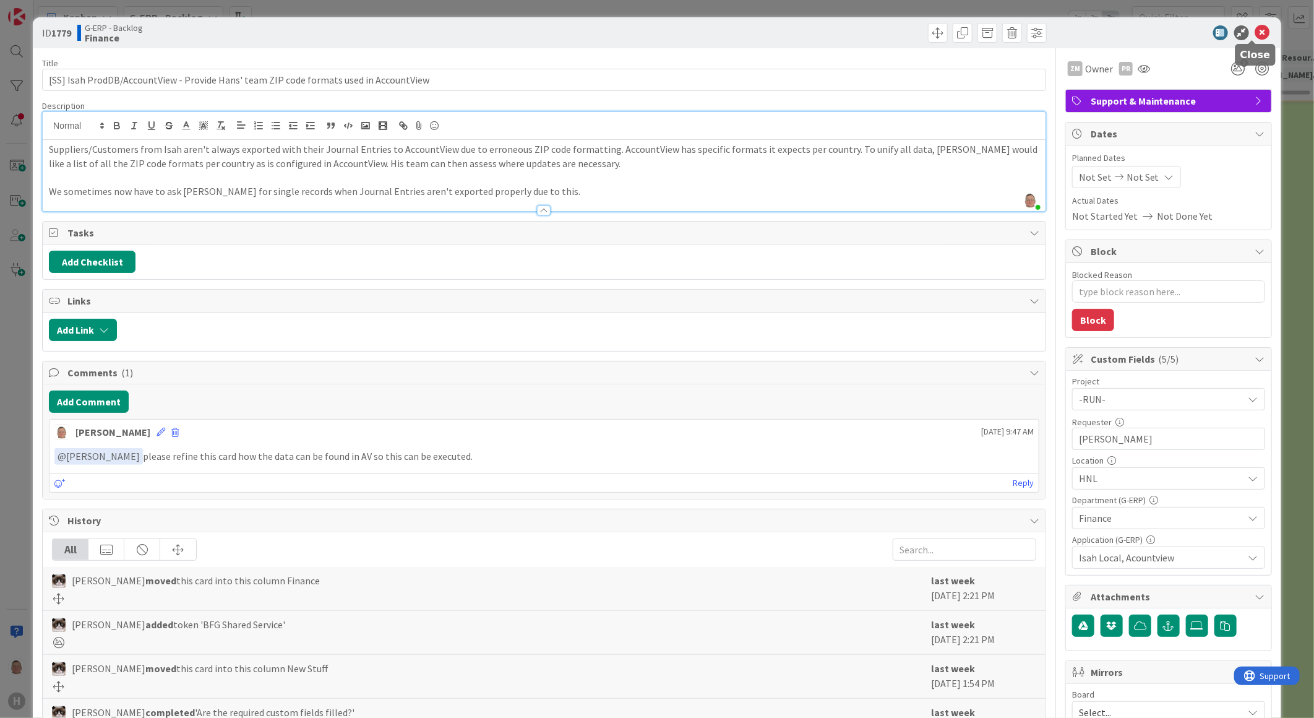
click at [1256, 32] on icon at bounding box center [1263, 32] width 15 height 15
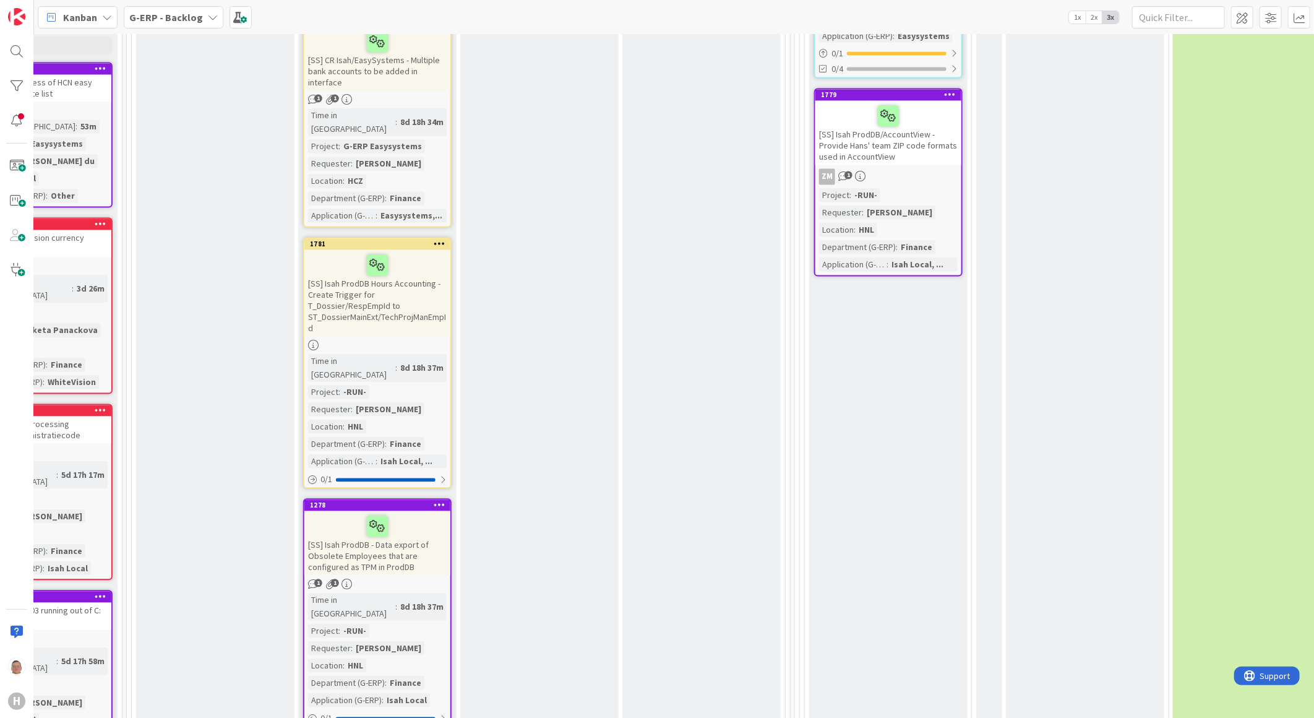
scroll to position [1469, 246]
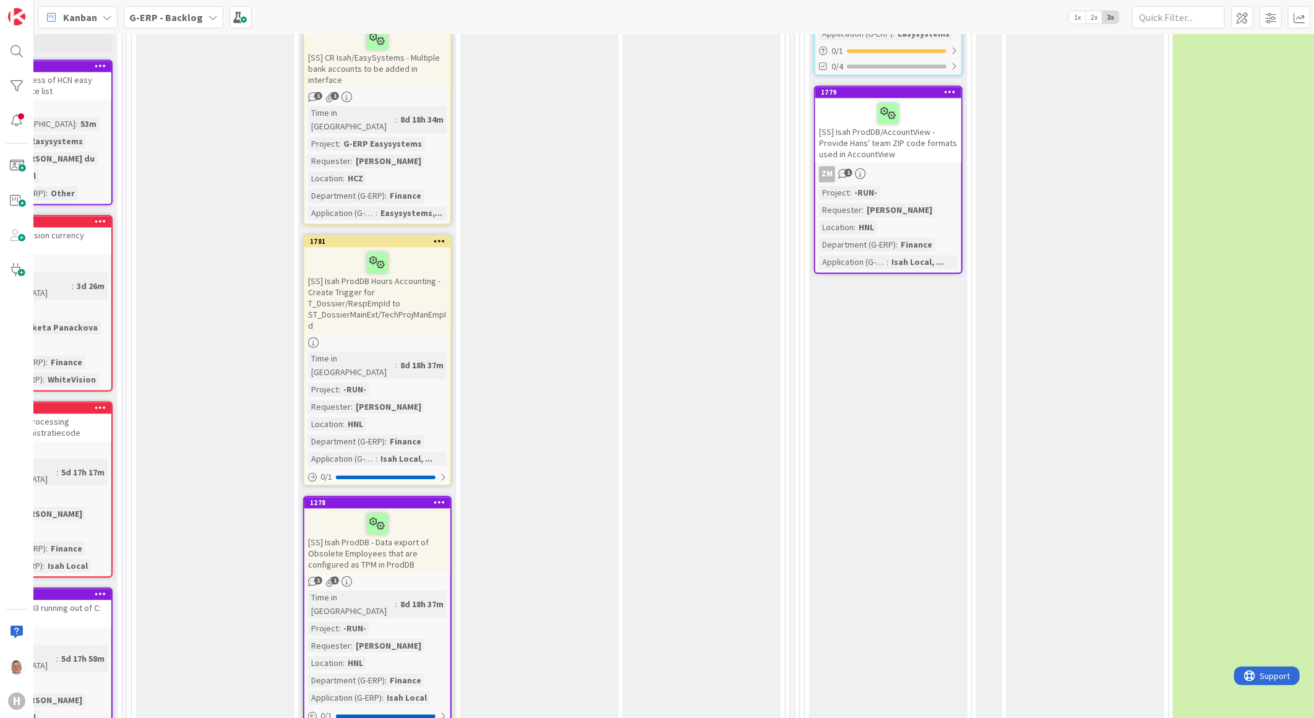
click at [381, 248] on div "[SS] Isah ProdDB Hours Accounting - Create Trigger for T_Dossier/RespEmpId to S…" at bounding box center [377, 291] width 146 height 87
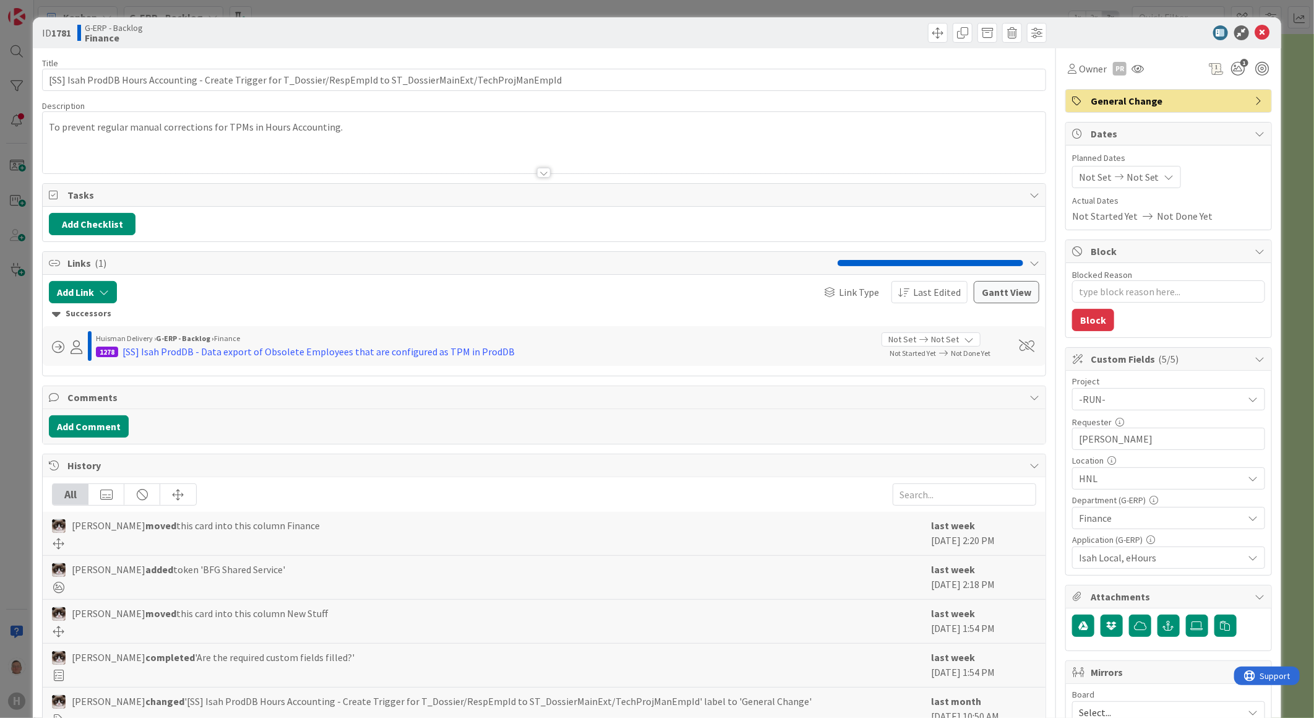
type textarea "x"
click at [540, 172] on div at bounding box center [544, 173] width 14 height 10
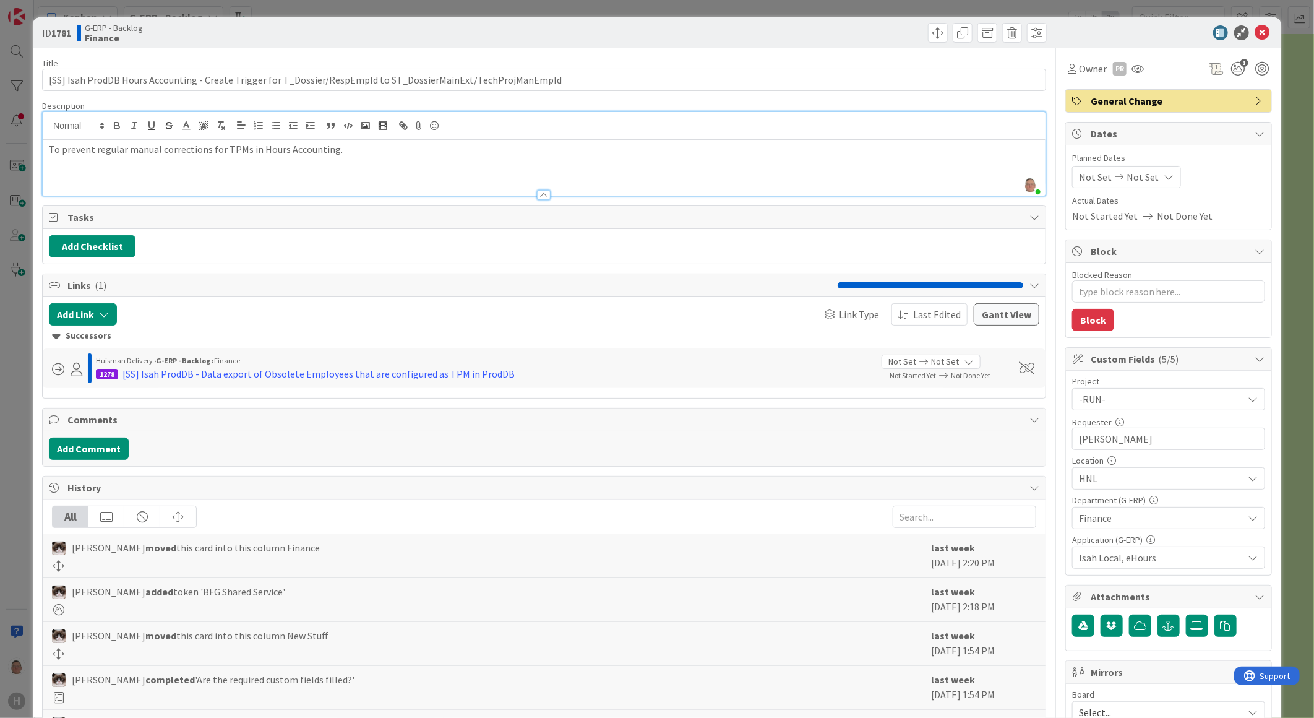
click at [363, 157] on div "To prevent regular manual corrections for TPMs in Hours Accounting." at bounding box center [544, 168] width 1003 height 56
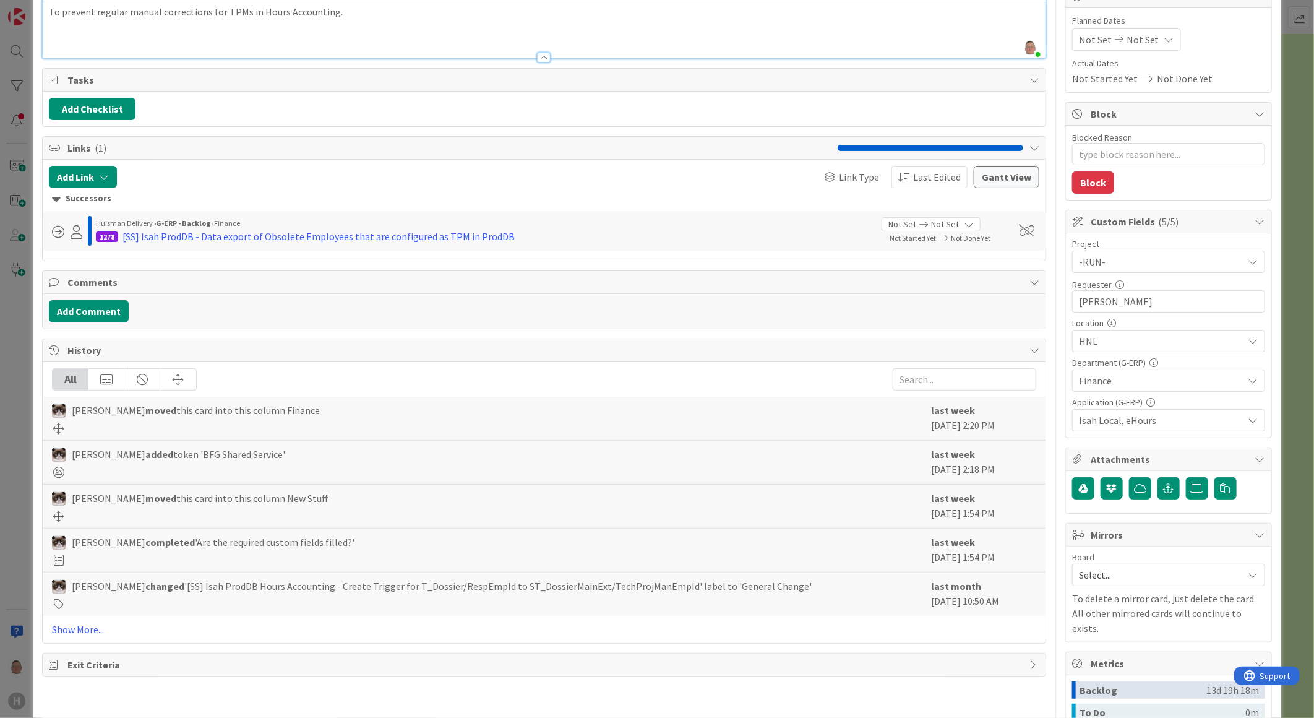
scroll to position [206, 0]
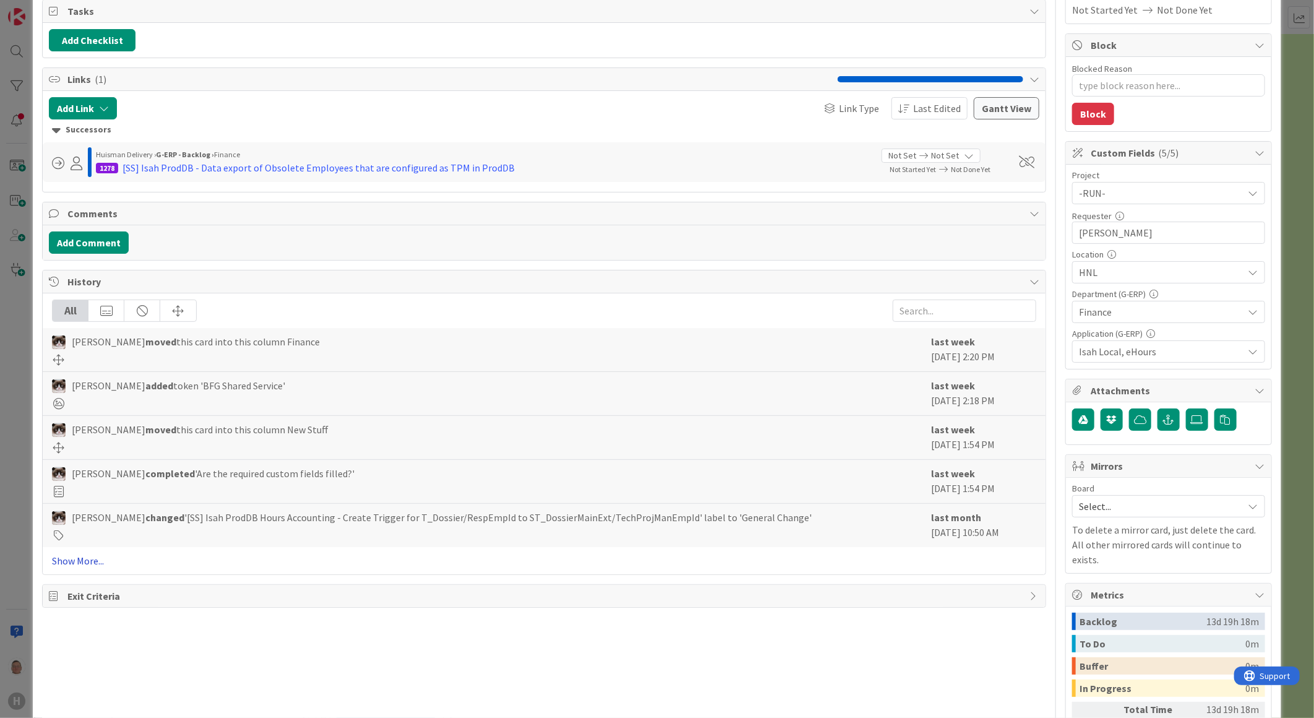
click at [67, 560] on link "Show More..." at bounding box center [544, 560] width 984 height 15
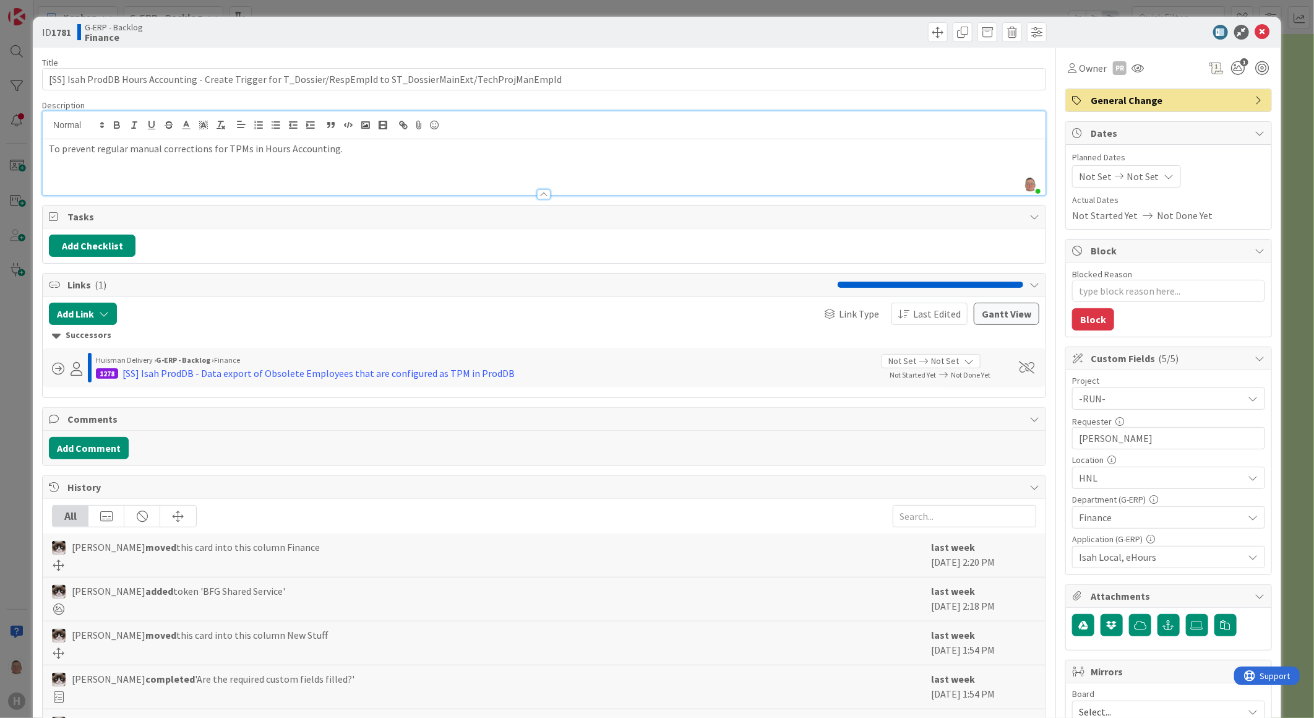
scroll to position [0, 0]
click at [113, 447] on button "Add Comment" at bounding box center [89, 448] width 80 height 22
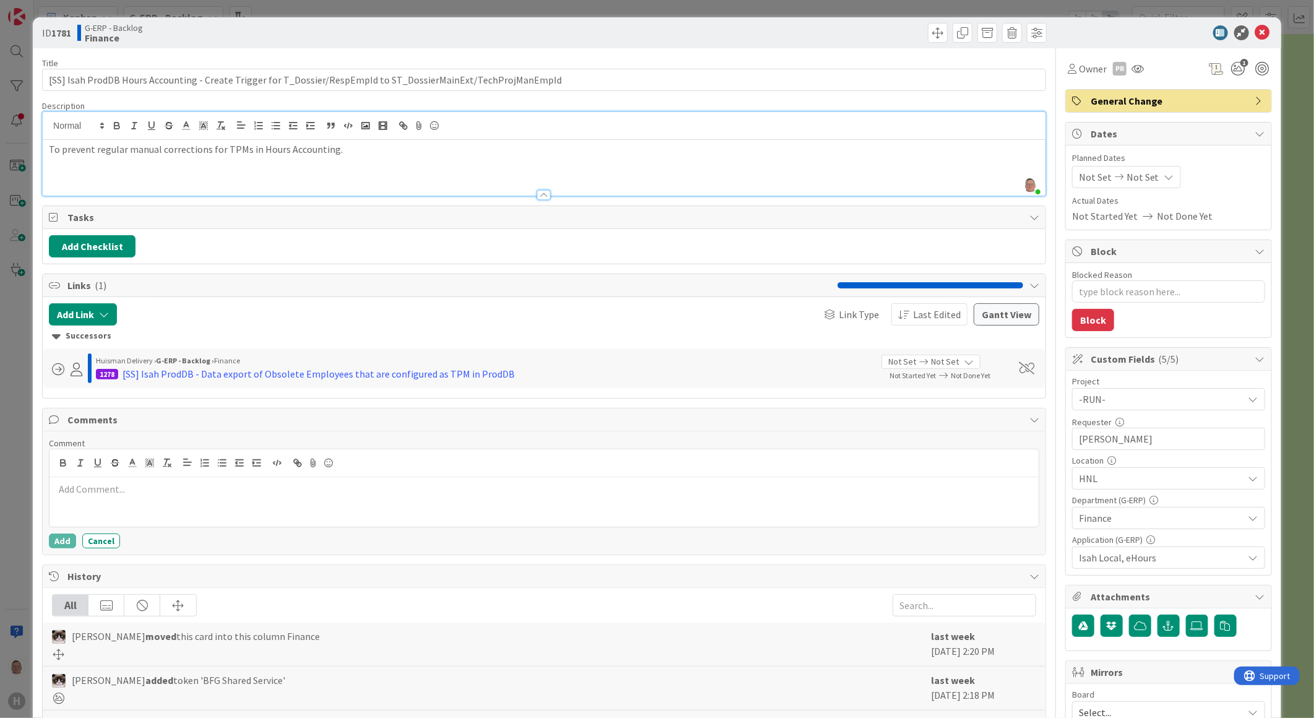
click at [118, 487] on p at bounding box center [544, 489] width 980 height 14
click at [116, 489] on p at bounding box center [544, 489] width 980 height 14
click at [56, 540] on button "Add" at bounding box center [62, 540] width 27 height 15
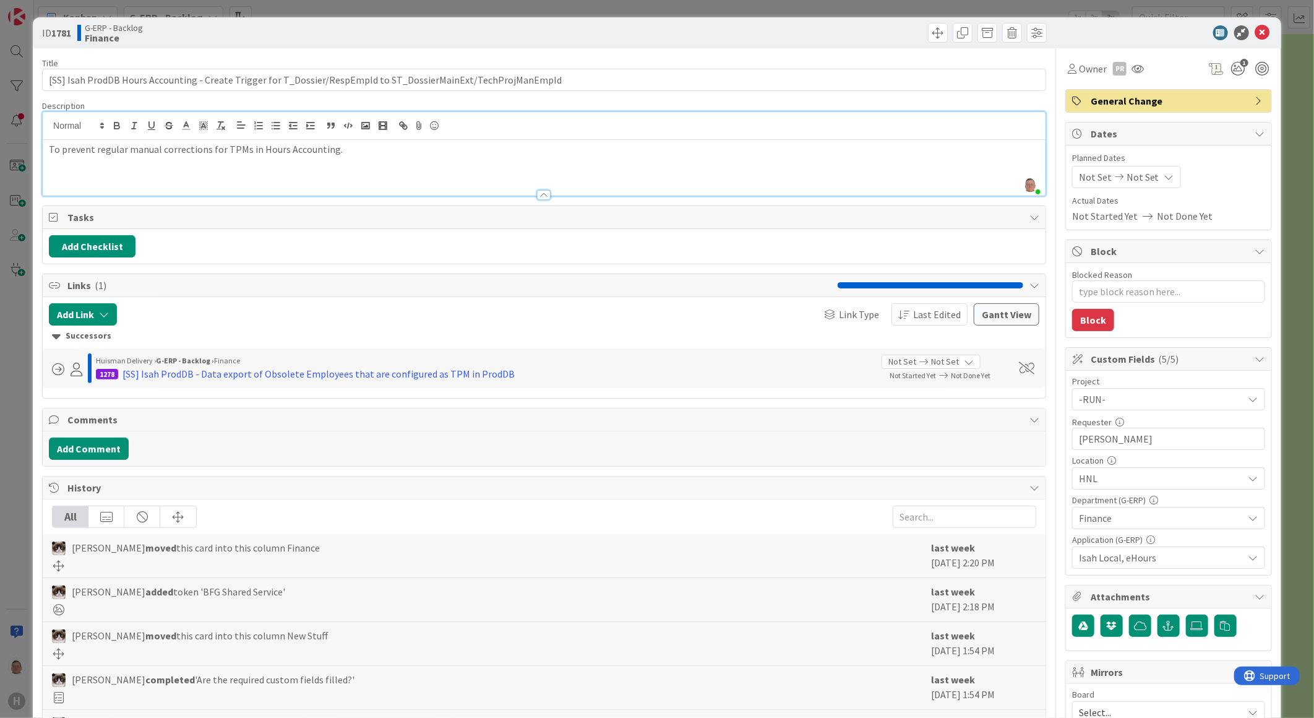
type textarea "x"
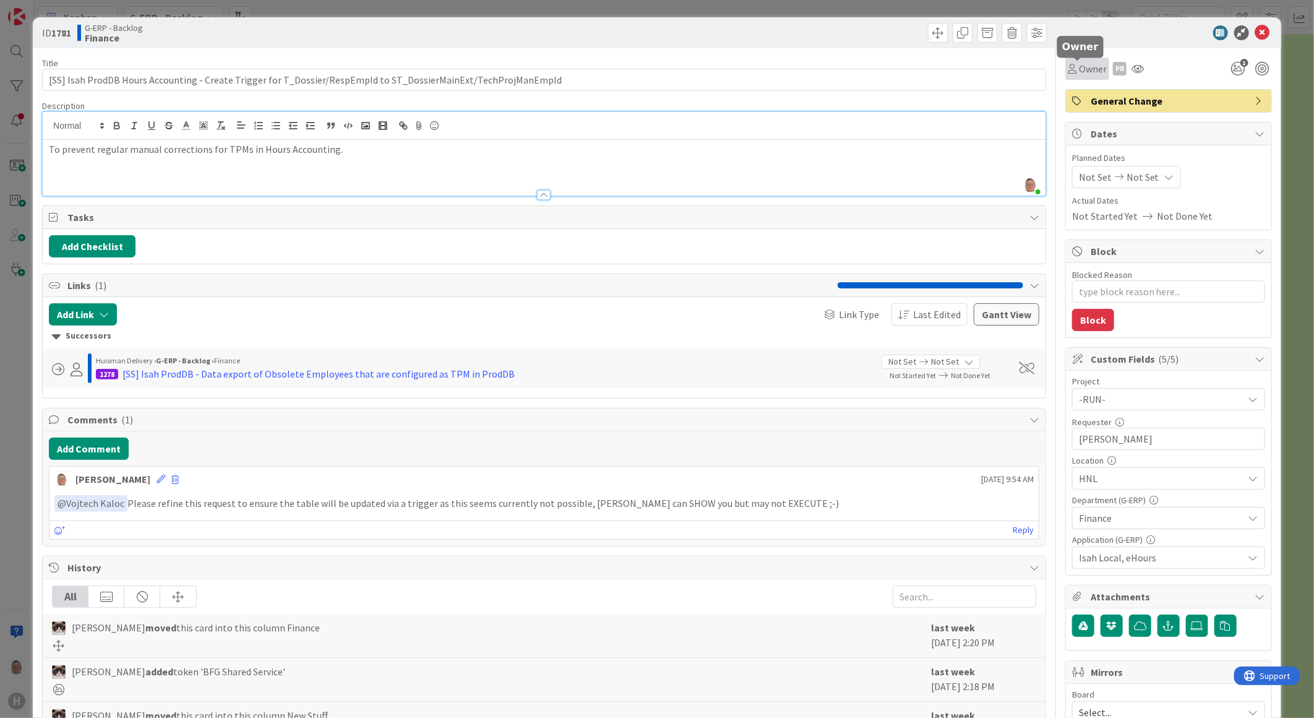
click at [1080, 66] on span "Owner" at bounding box center [1093, 68] width 28 height 15
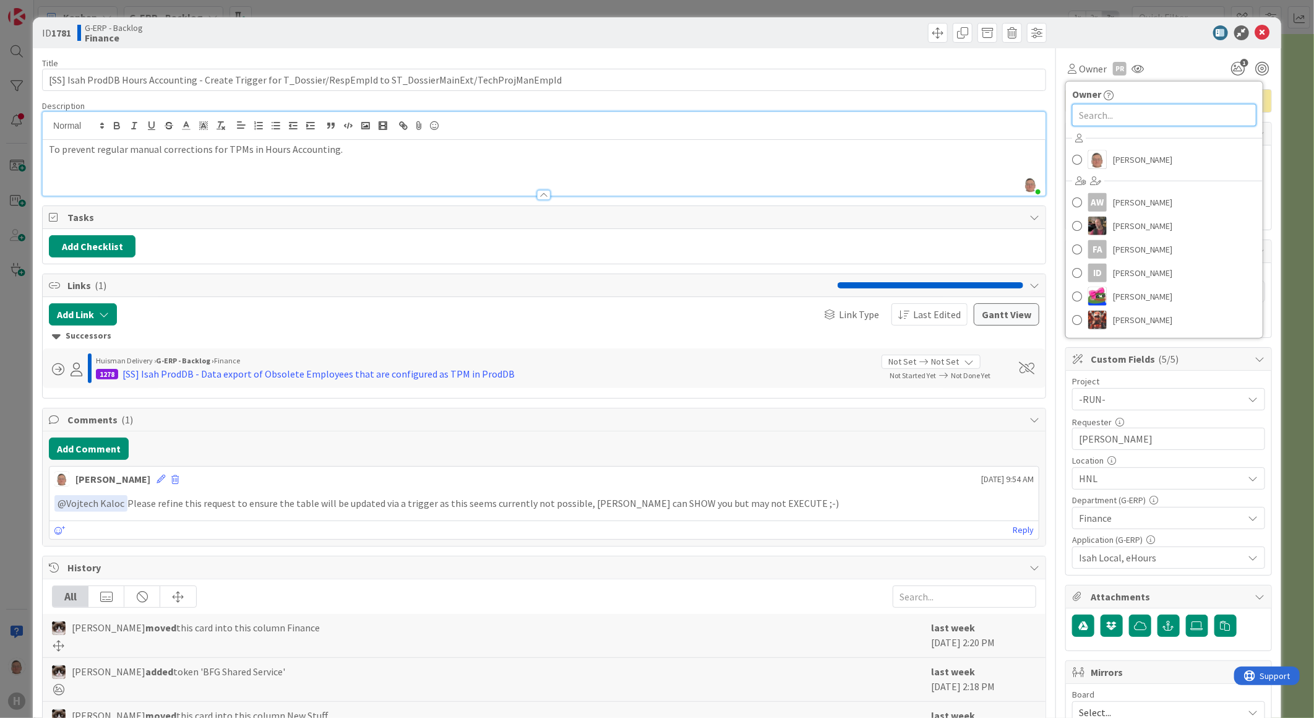
click at [1087, 110] on input "text" at bounding box center [1164, 115] width 184 height 22
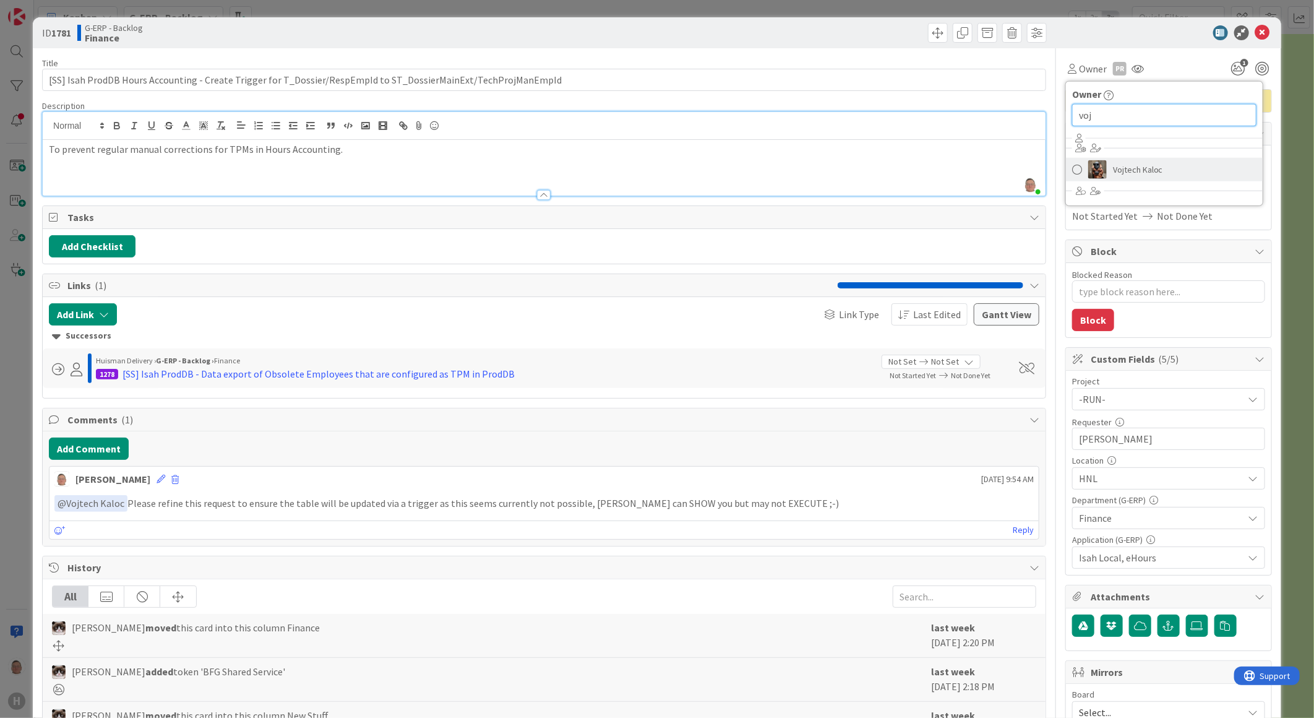
type input "voj"
click at [1113, 167] on span "Vojtech Kaloc" at bounding box center [1138, 169] width 50 height 19
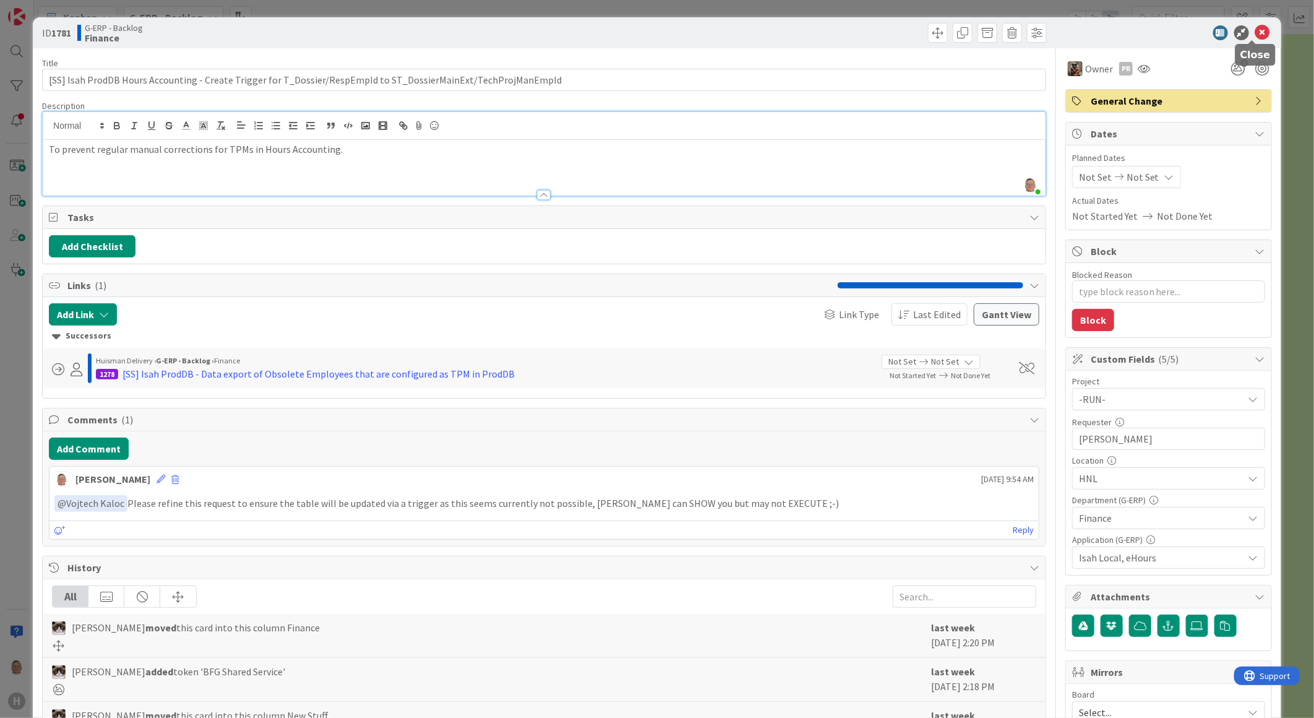
click at [1257, 28] on icon at bounding box center [1263, 32] width 15 height 15
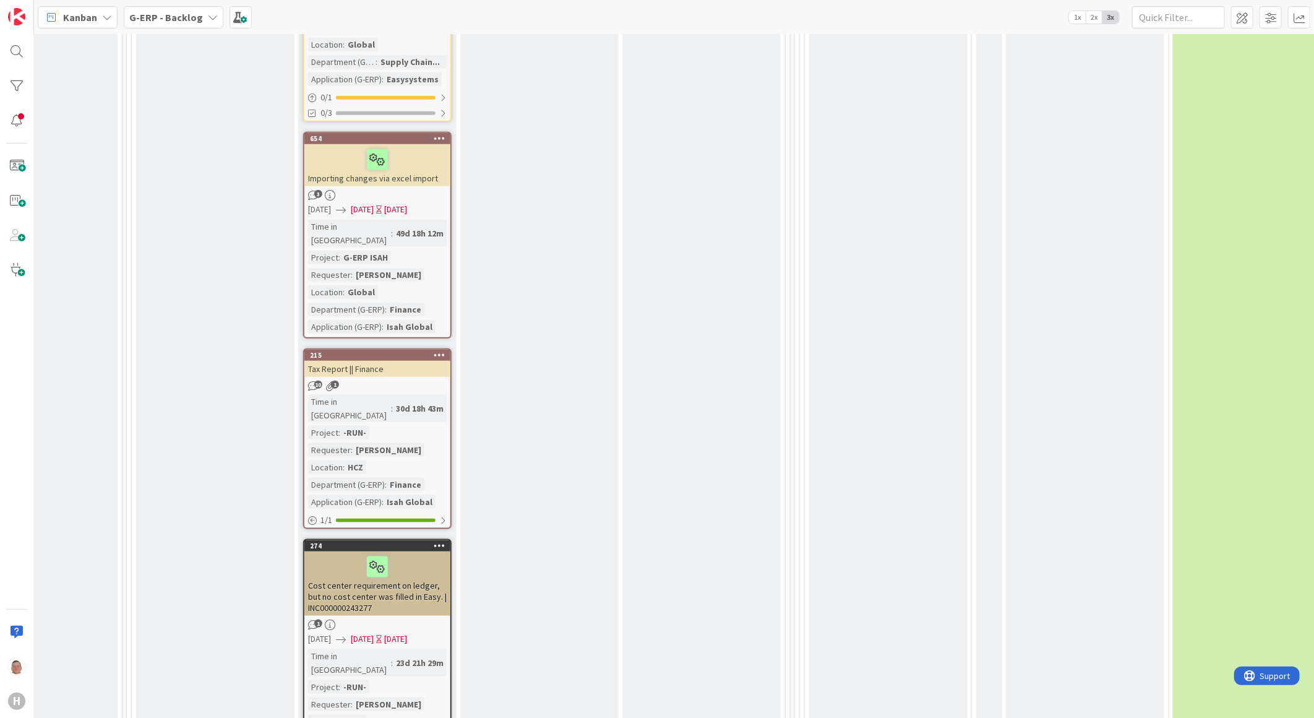
scroll to position [3669, 246]
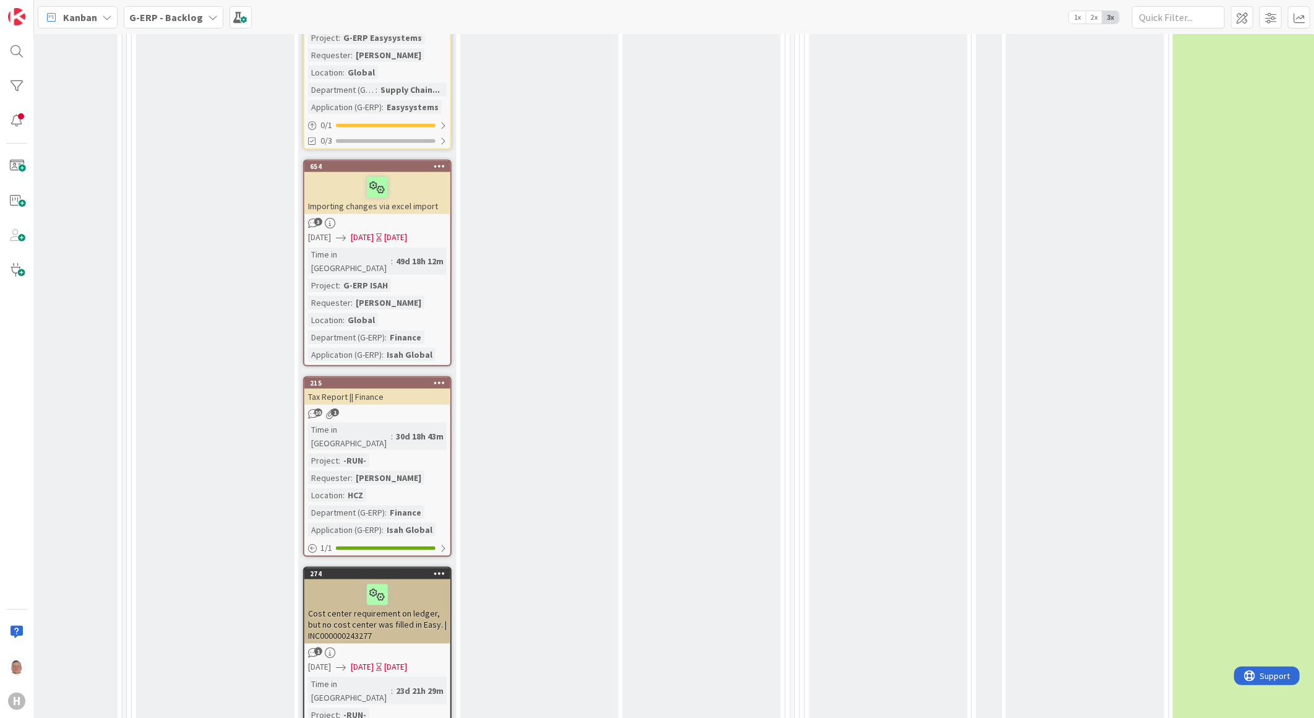
click at [385, 579] on div "Cost center requirement on ledger, but no cost center was filled in Easy. | INC…" at bounding box center [377, 611] width 146 height 64
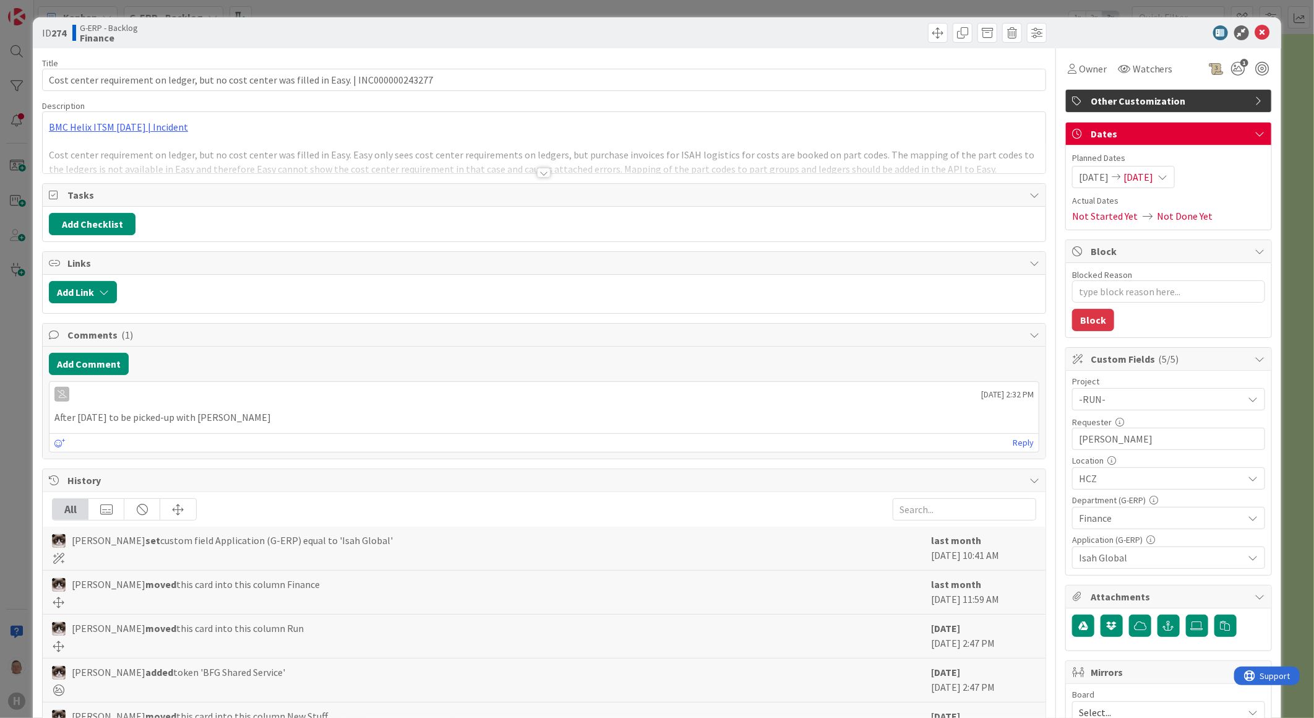
type textarea "x"
click at [1256, 33] on icon at bounding box center [1263, 32] width 15 height 15
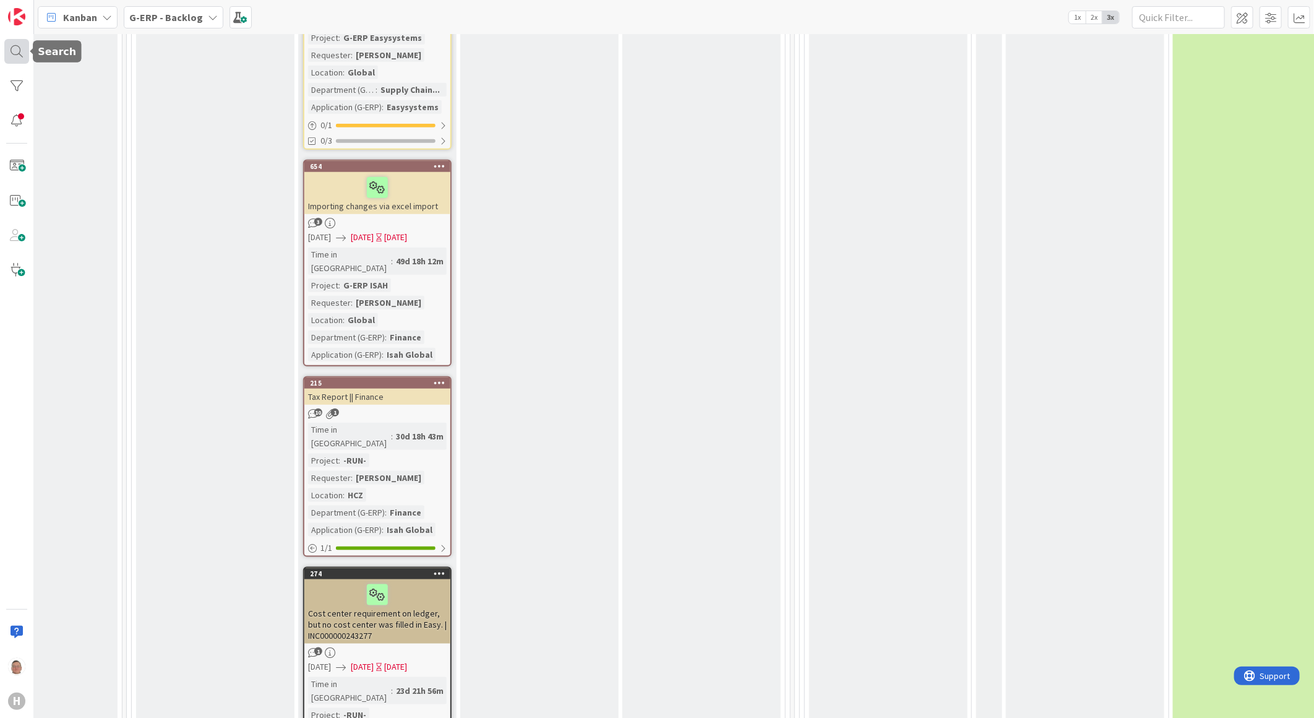
click at [25, 52] on div at bounding box center [16, 51] width 25 height 25
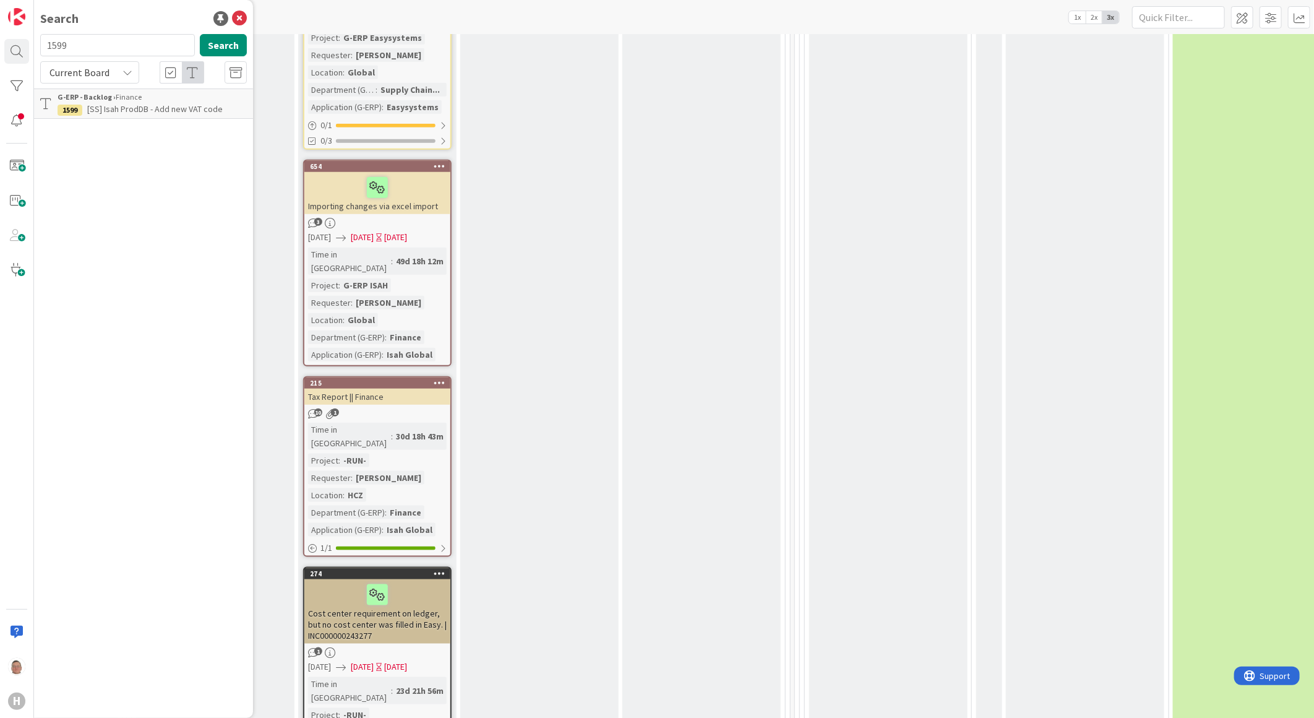
click at [95, 48] on input "1599" at bounding box center [117, 45] width 155 height 22
type input "1"
type input "1888"
click at [223, 48] on button "Search" at bounding box center [223, 45] width 47 height 22
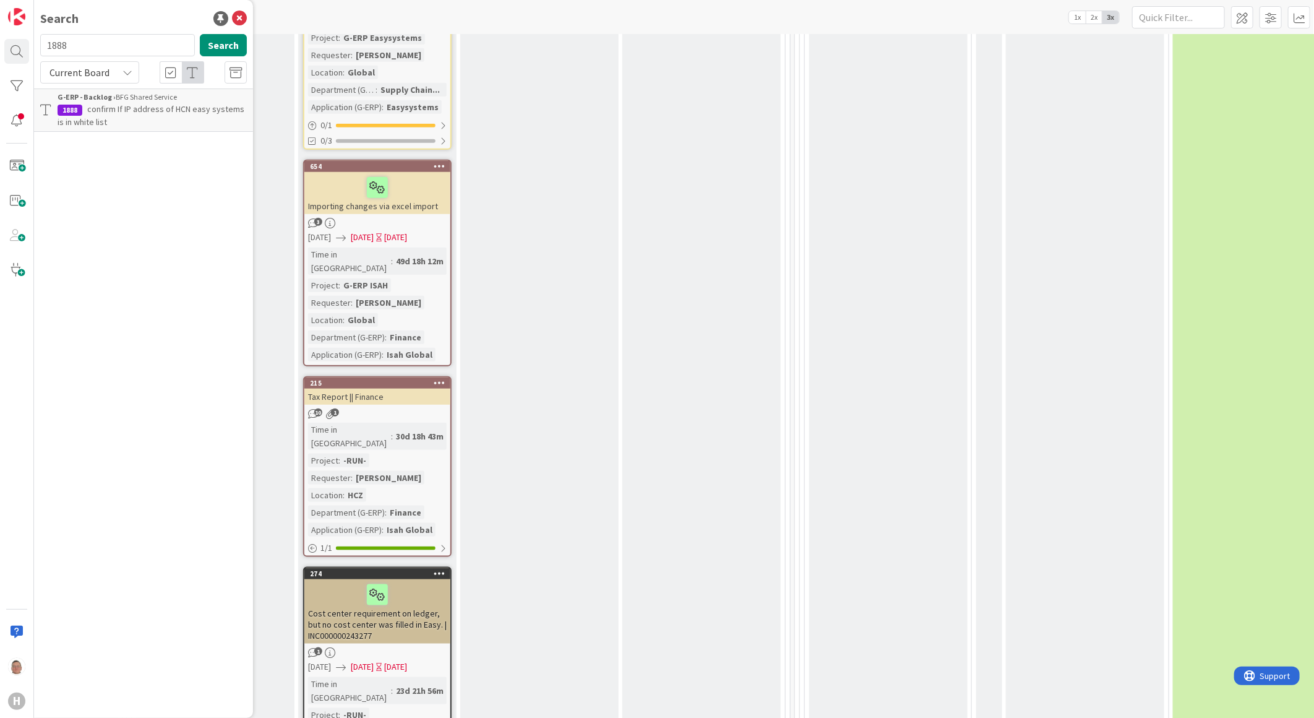
click at [131, 108] on span "confirm If IP address of HCN easy systems is in white list" at bounding box center [151, 115] width 187 height 24
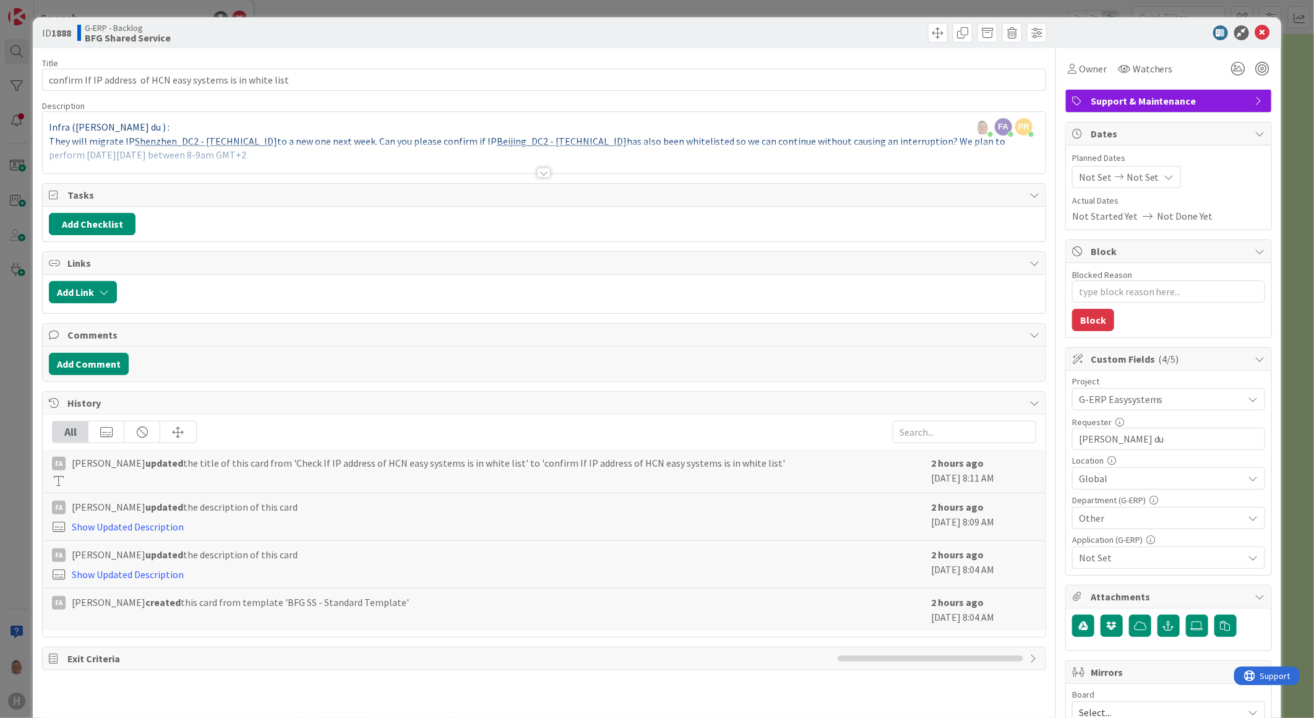
click at [540, 168] on div at bounding box center [544, 173] width 14 height 10
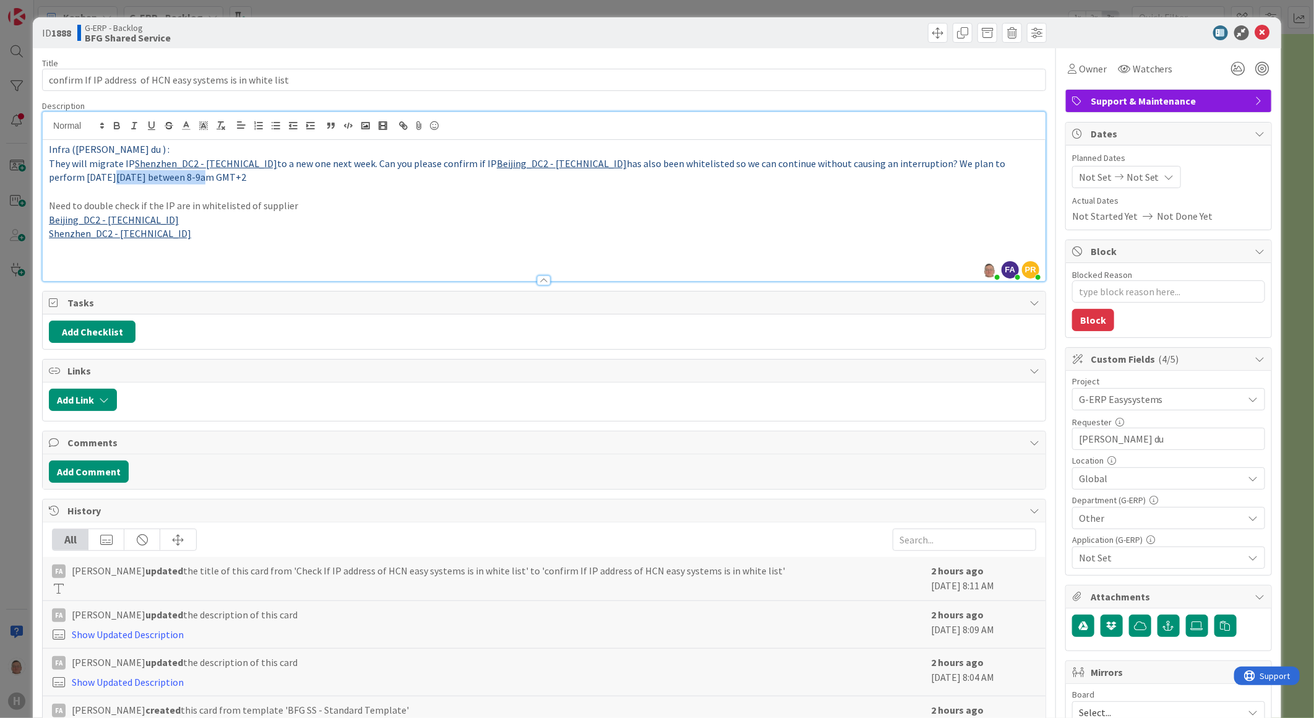
drag, startPoint x: 46, startPoint y: 175, endPoint x: 141, endPoint y: 171, distance: 94.8
click at [141, 171] on div "Infra ([PERSON_NAME] du ) : They will migrate IP [GEOGRAPHIC_DATA] - [TECHNICAL…" at bounding box center [544, 210] width 1003 height 141
click at [114, 124] on icon "button" at bounding box center [116, 124] width 4 height 3
type textarea "x"
click at [1104, 217] on span "Not Started Yet" at bounding box center [1105, 216] width 66 height 15
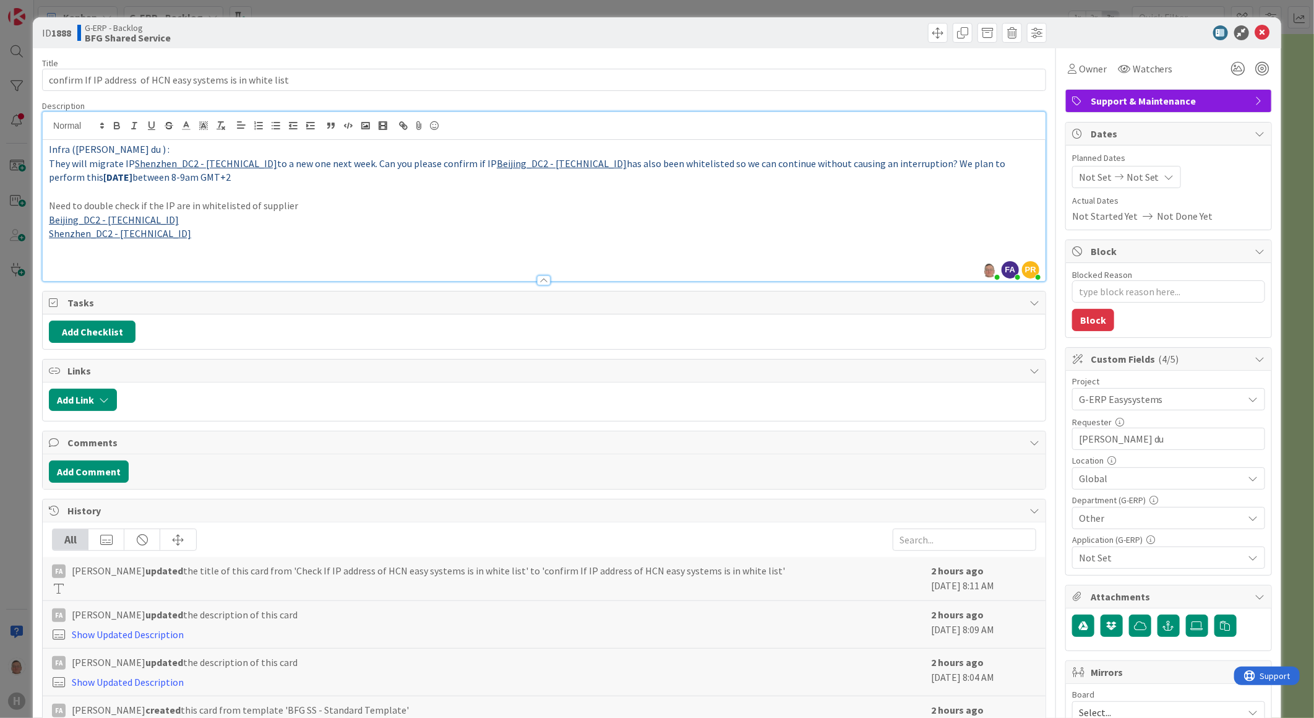
click at [1165, 176] on icon at bounding box center [1170, 177] width 10 height 10
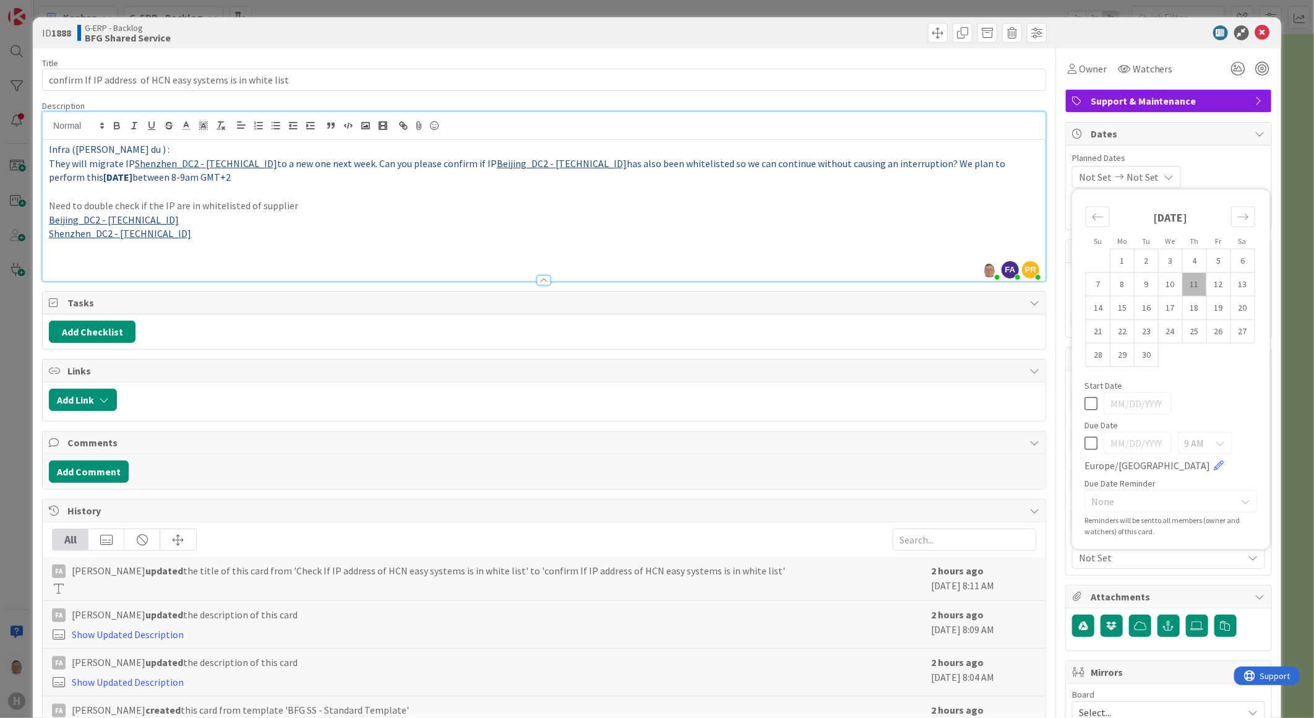
click at [1085, 443] on icon at bounding box center [1091, 442] width 13 height 15
type input "[DATE]"
type textarea "x"
click at [1114, 308] on td "15" at bounding box center [1122, 308] width 24 height 24
type input "[DATE]"
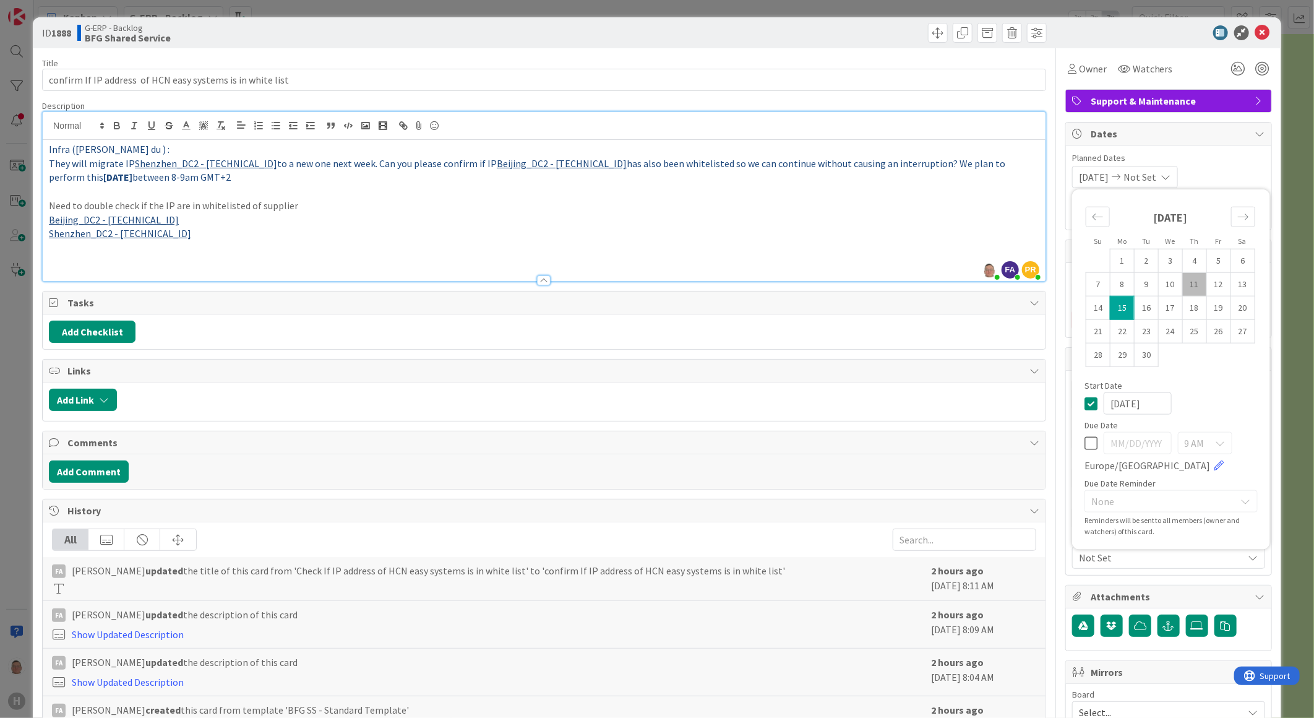
type textarea "x"
click at [1085, 441] on icon at bounding box center [1091, 442] width 13 height 15
type input "[DATE]"
type textarea "x"
click at [1085, 401] on icon at bounding box center [1091, 402] width 13 height 15
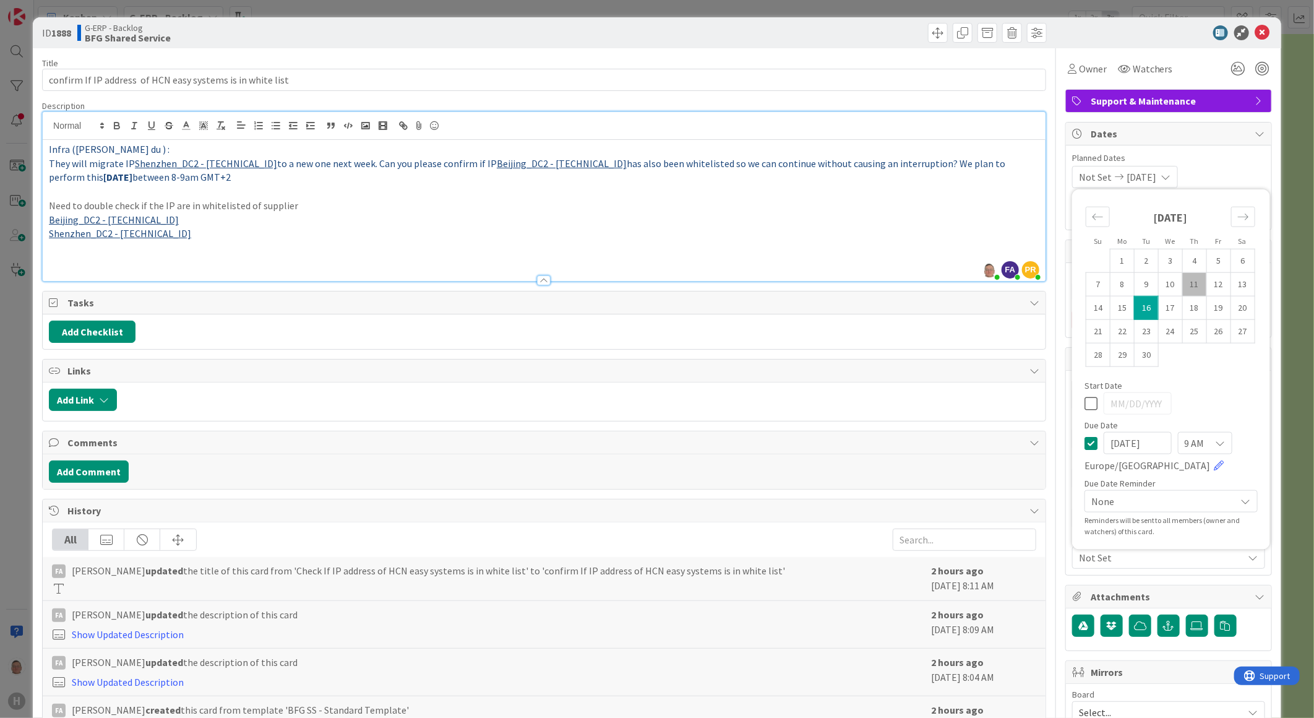
type textarea "x"
click at [815, 33] on div at bounding box center [797, 33] width 499 height 20
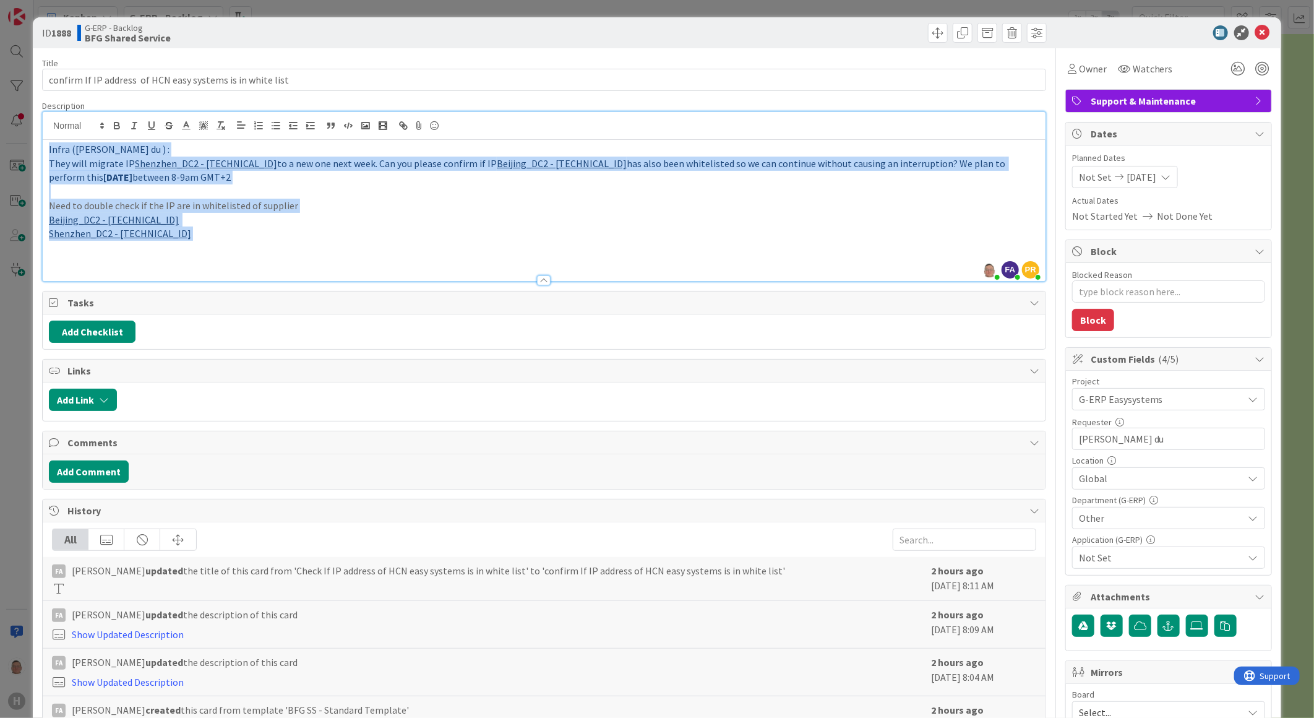
drag, startPoint x: 189, startPoint y: 233, endPoint x: 15, endPoint y: 134, distance: 200.6
click at [23, 134] on div "ID 1888 G-ERP - Backlog BFG Shared Service Title 59 / 128 confirm If IP address…" at bounding box center [657, 359] width 1314 height 718
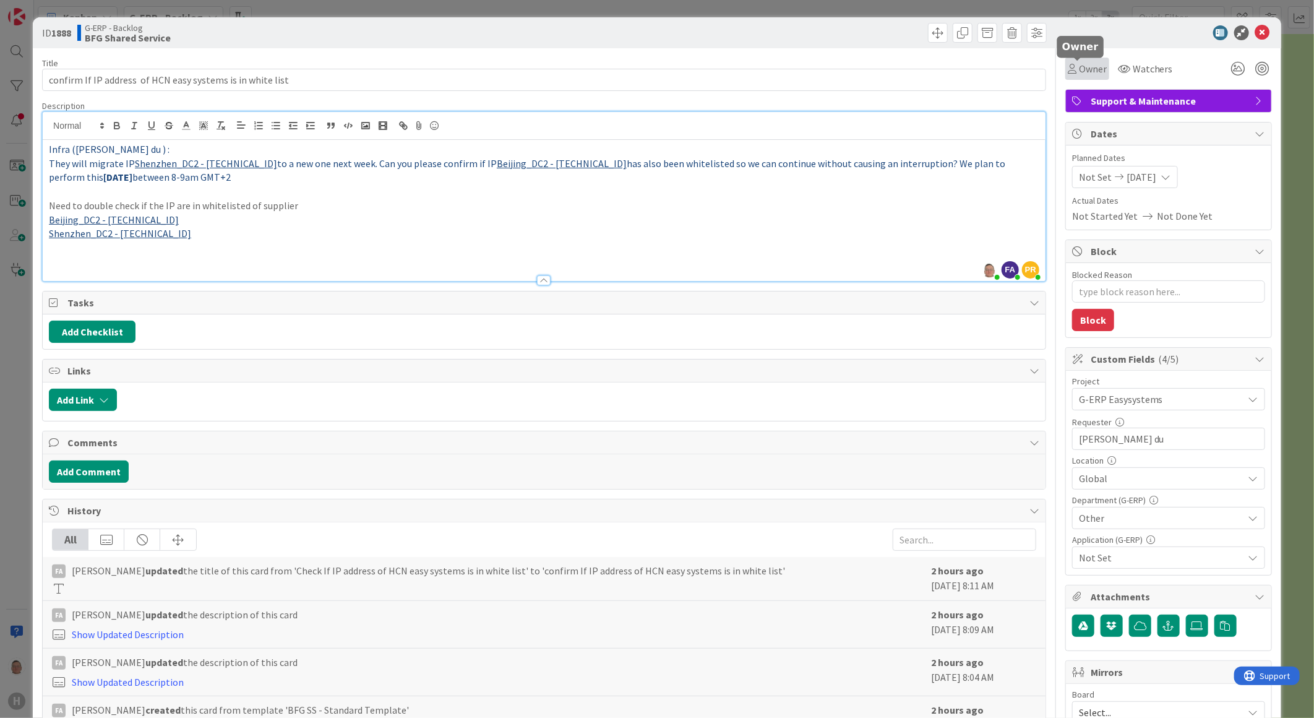
click at [1079, 68] on span "Owner" at bounding box center [1093, 68] width 28 height 15
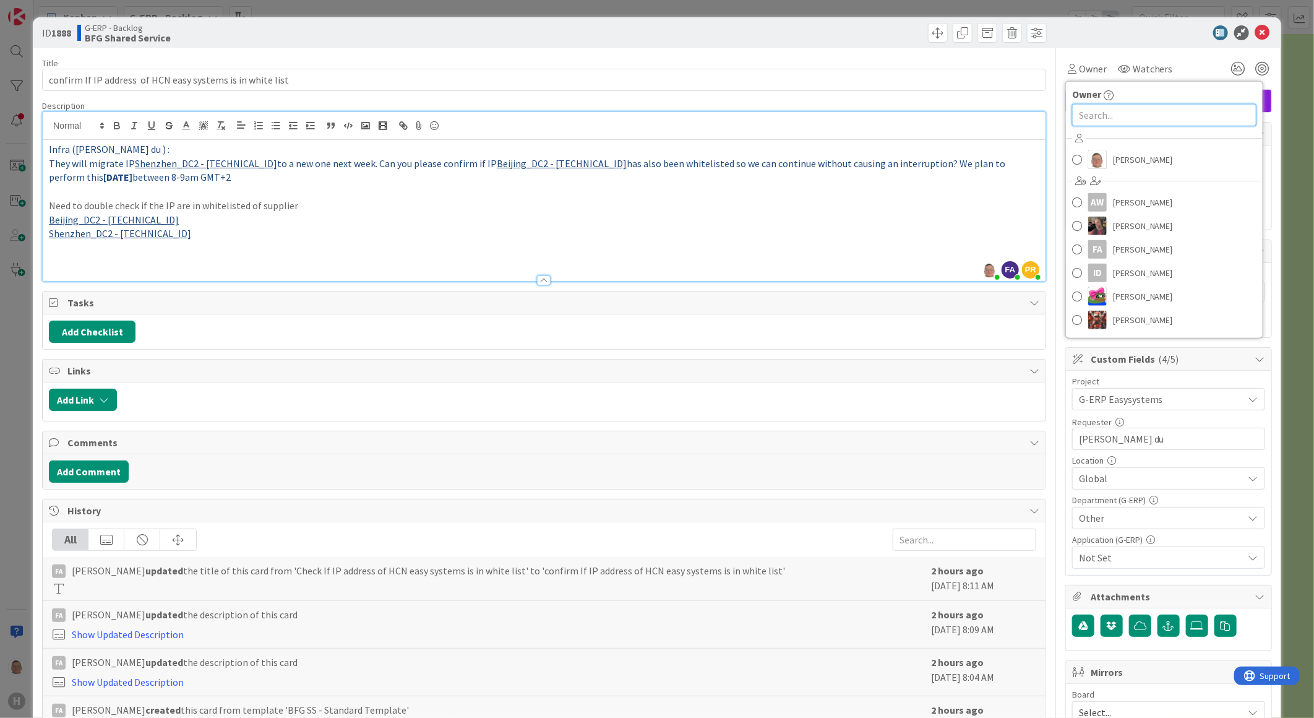
click at [1098, 110] on input "text" at bounding box center [1164, 115] width 184 height 22
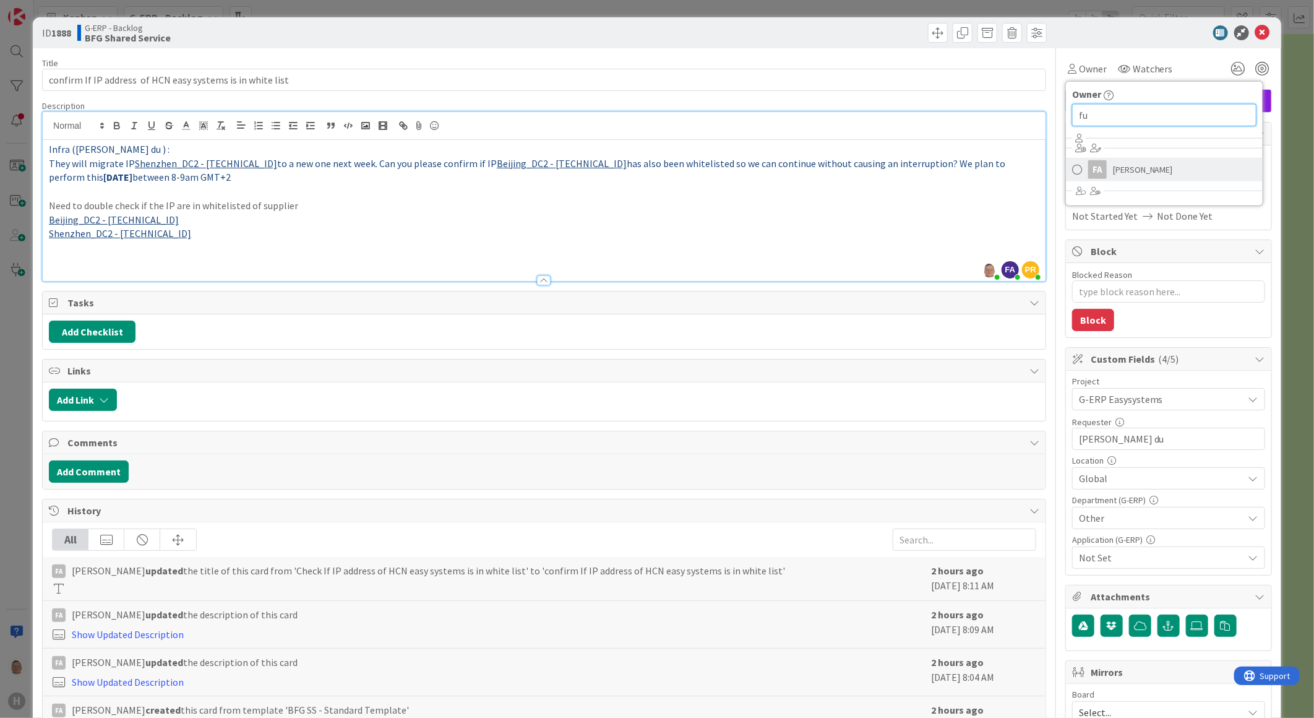
type input "fu"
click at [1096, 170] on div "FA" at bounding box center [1097, 169] width 19 height 19
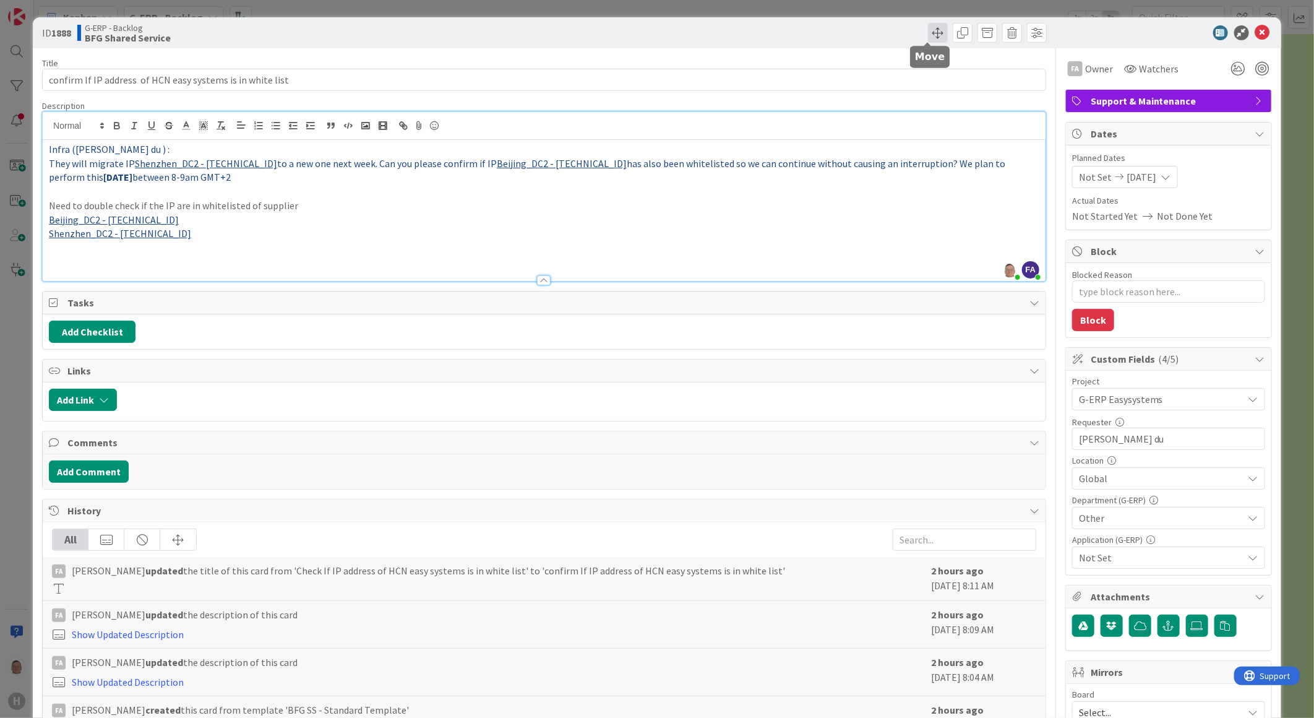
click at [928, 28] on span at bounding box center [938, 33] width 20 height 20
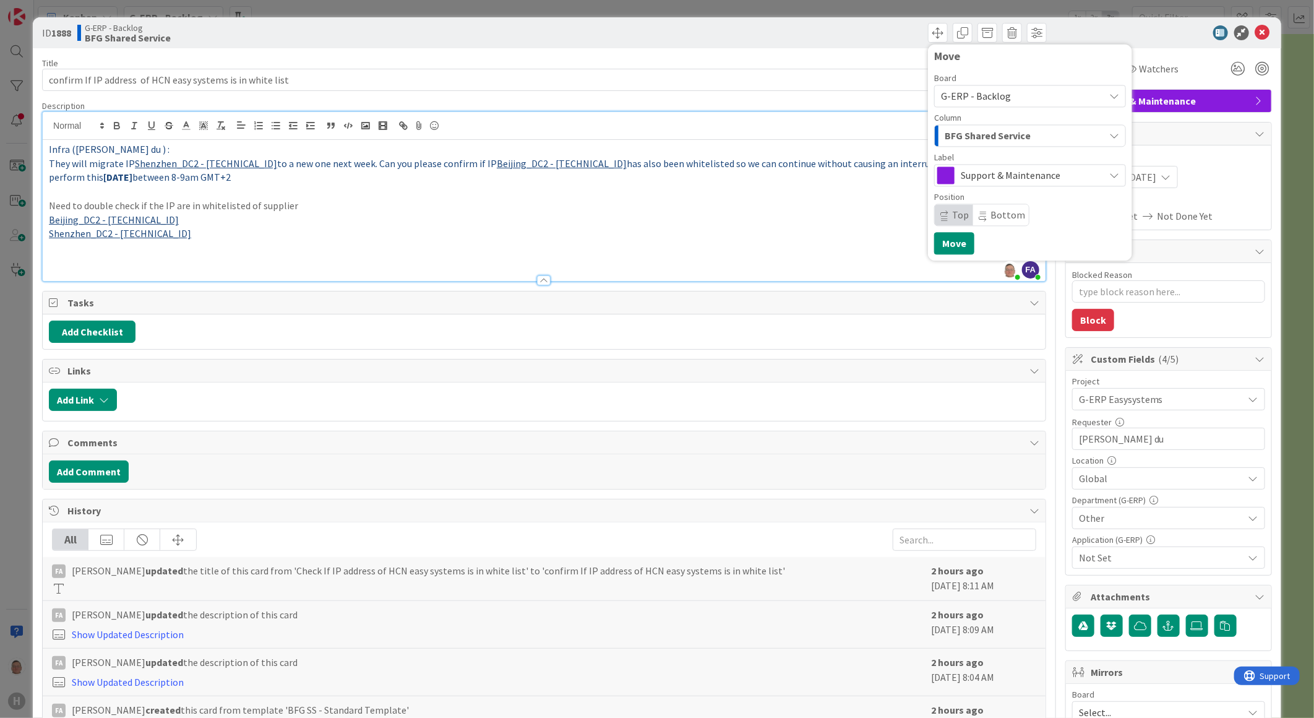
click at [967, 92] on span "G-ERP - Backlog" at bounding box center [976, 96] width 70 height 12
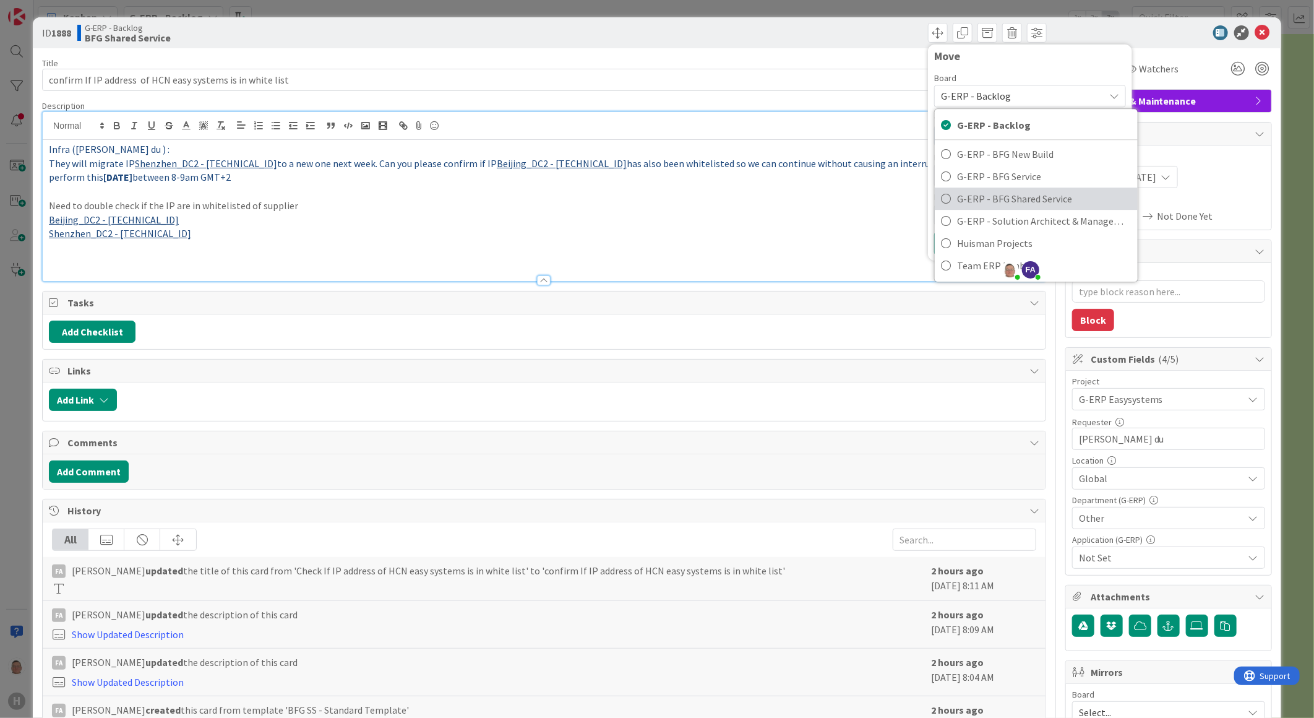
click at [966, 201] on span "G-ERP - BFG Shared Service" at bounding box center [1044, 198] width 174 height 19
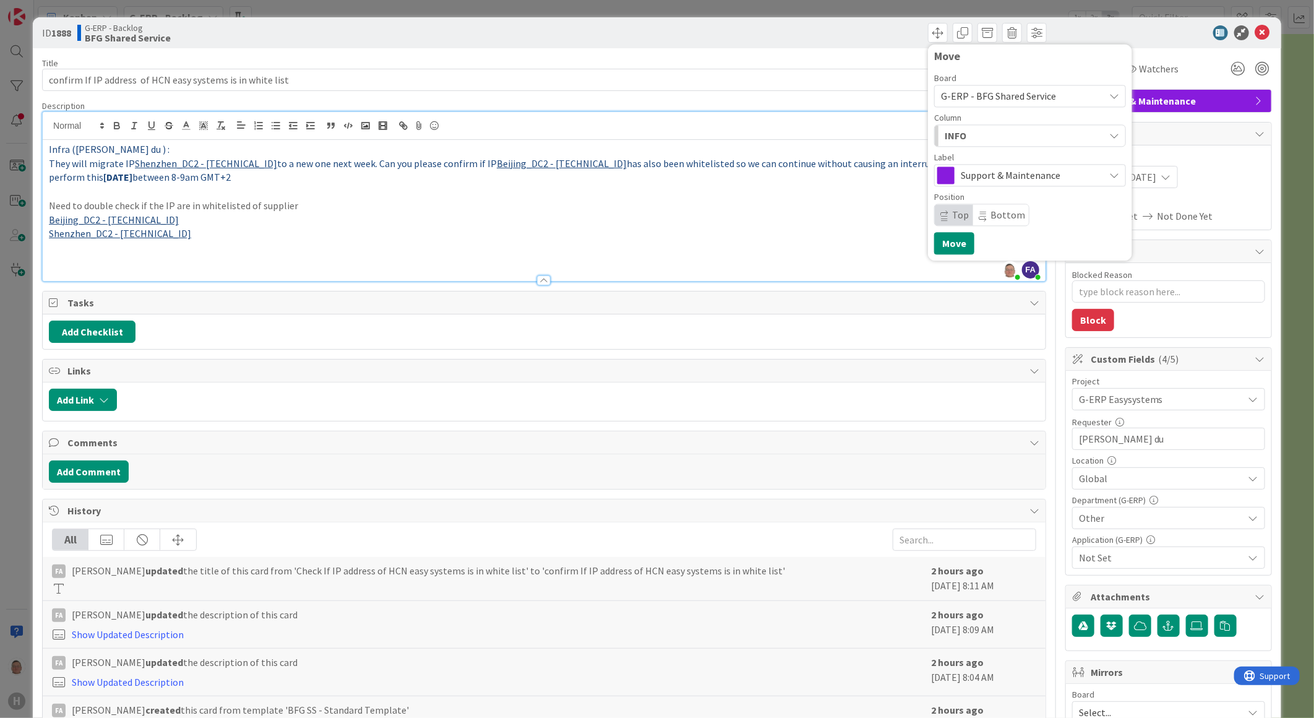
click at [971, 132] on div "INFO" at bounding box center [1023, 136] width 163 height 20
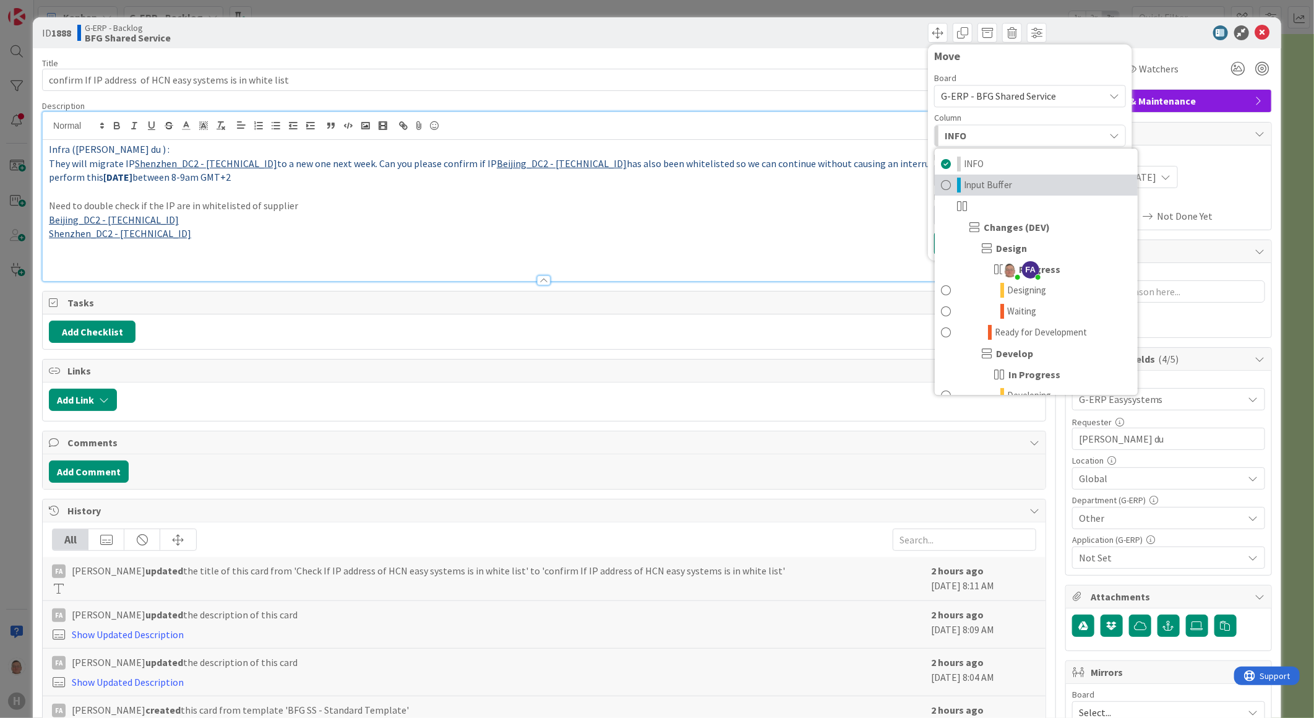
click at [974, 188] on span "Input Buffer" at bounding box center [988, 185] width 48 height 15
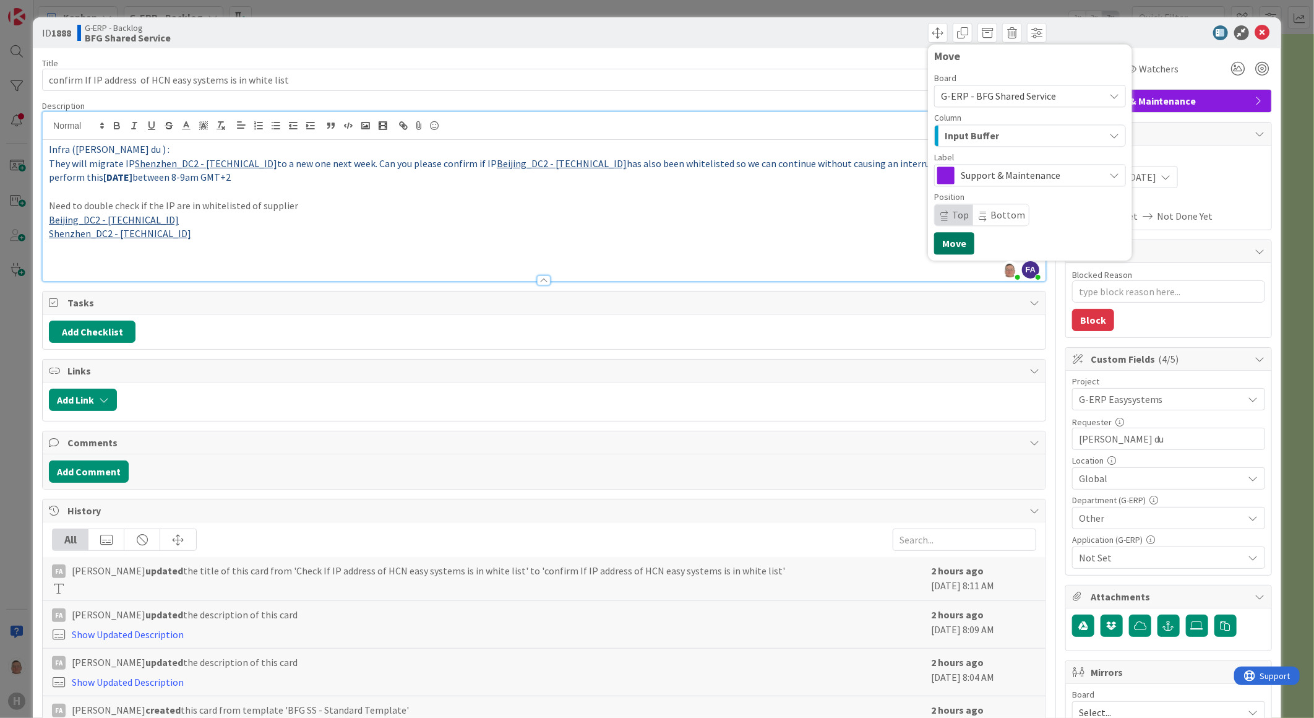
click at [947, 241] on button "Move" at bounding box center [954, 243] width 40 height 22
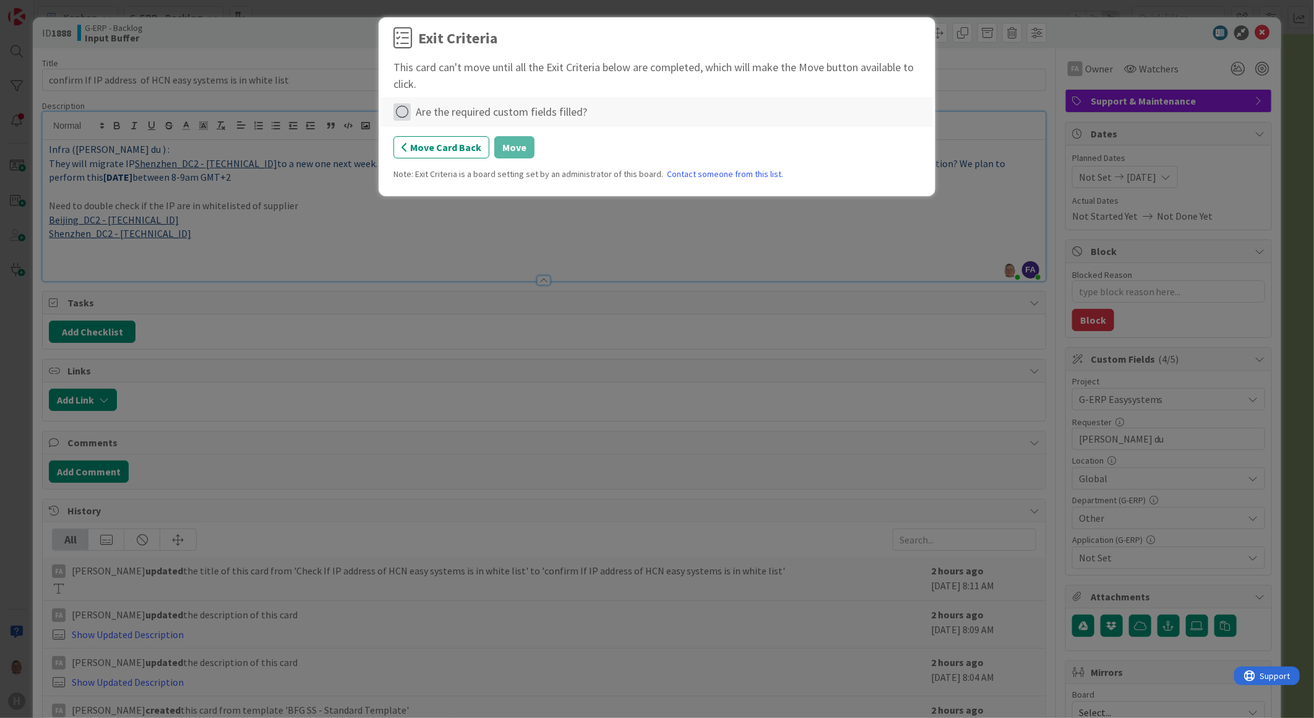
click at [399, 109] on icon at bounding box center [402, 111] width 17 height 17
click at [474, 134] on link "Complete" at bounding box center [471, 138] width 155 height 18
click at [517, 140] on button "Move" at bounding box center [514, 147] width 40 height 22
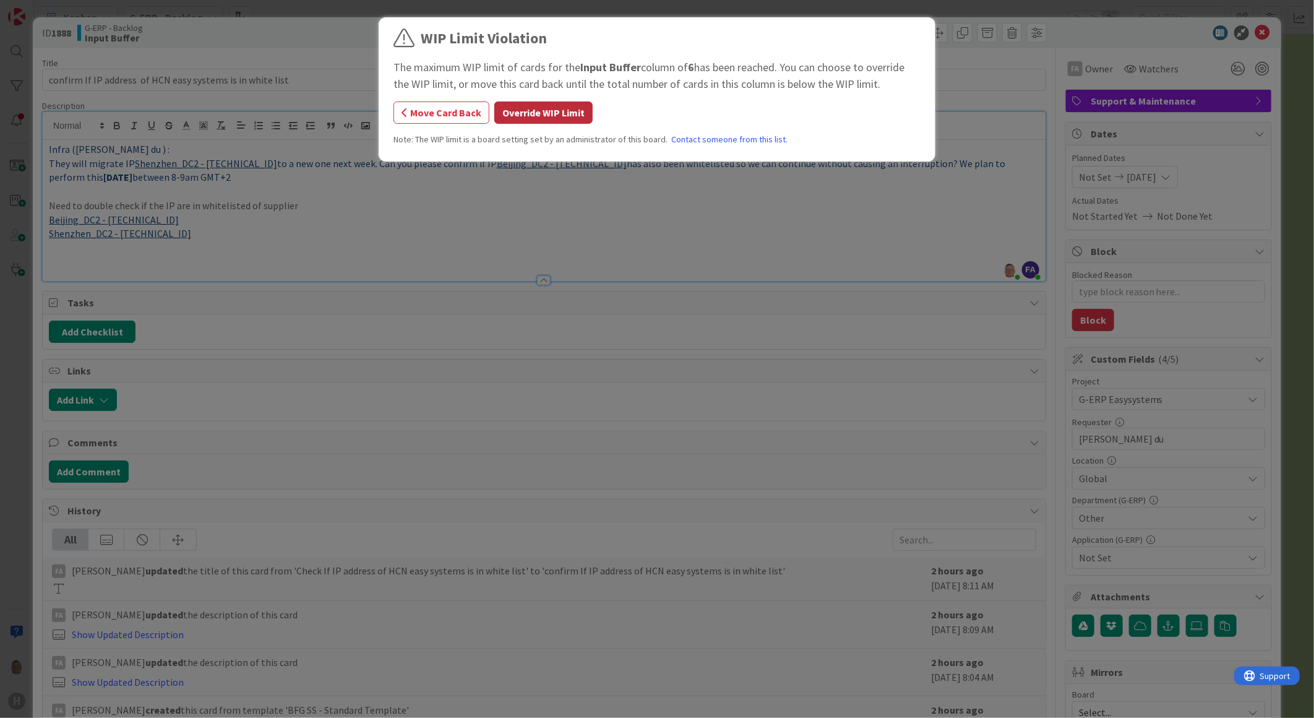
click at [546, 110] on button "Override WIP Limit" at bounding box center [543, 112] width 98 height 22
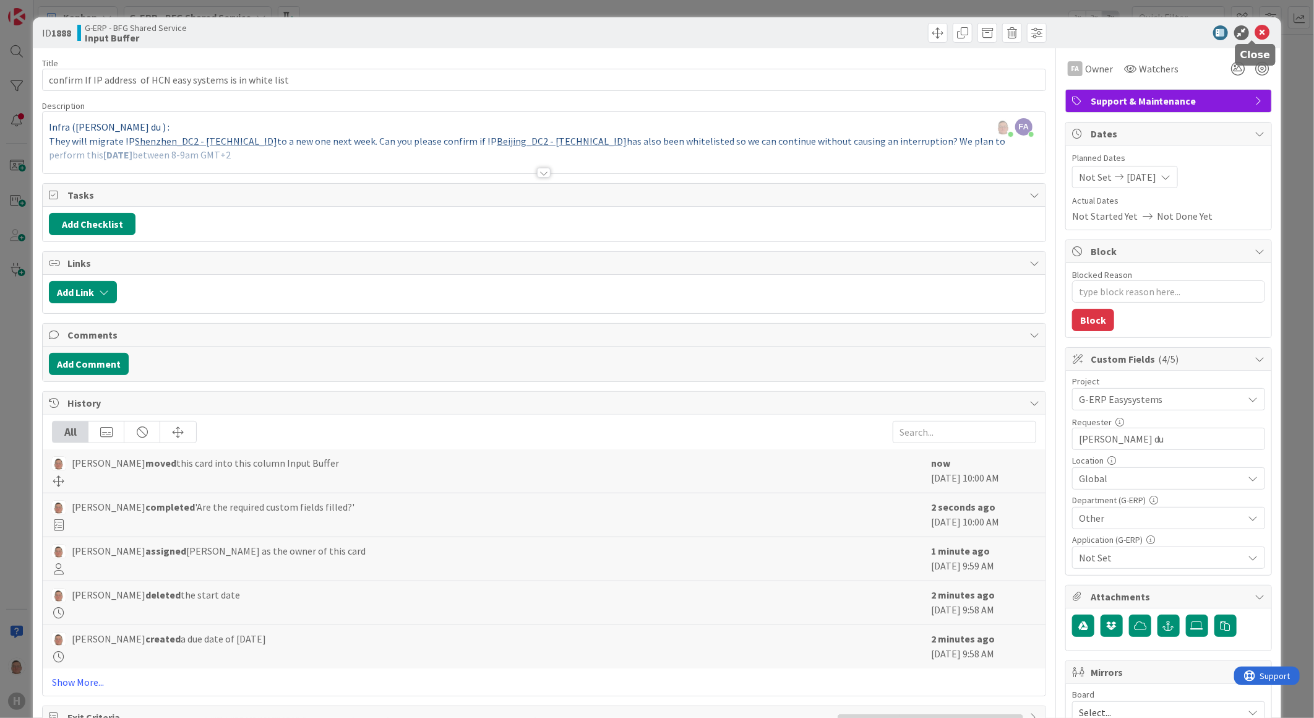
click at [1256, 31] on icon at bounding box center [1263, 32] width 15 height 15
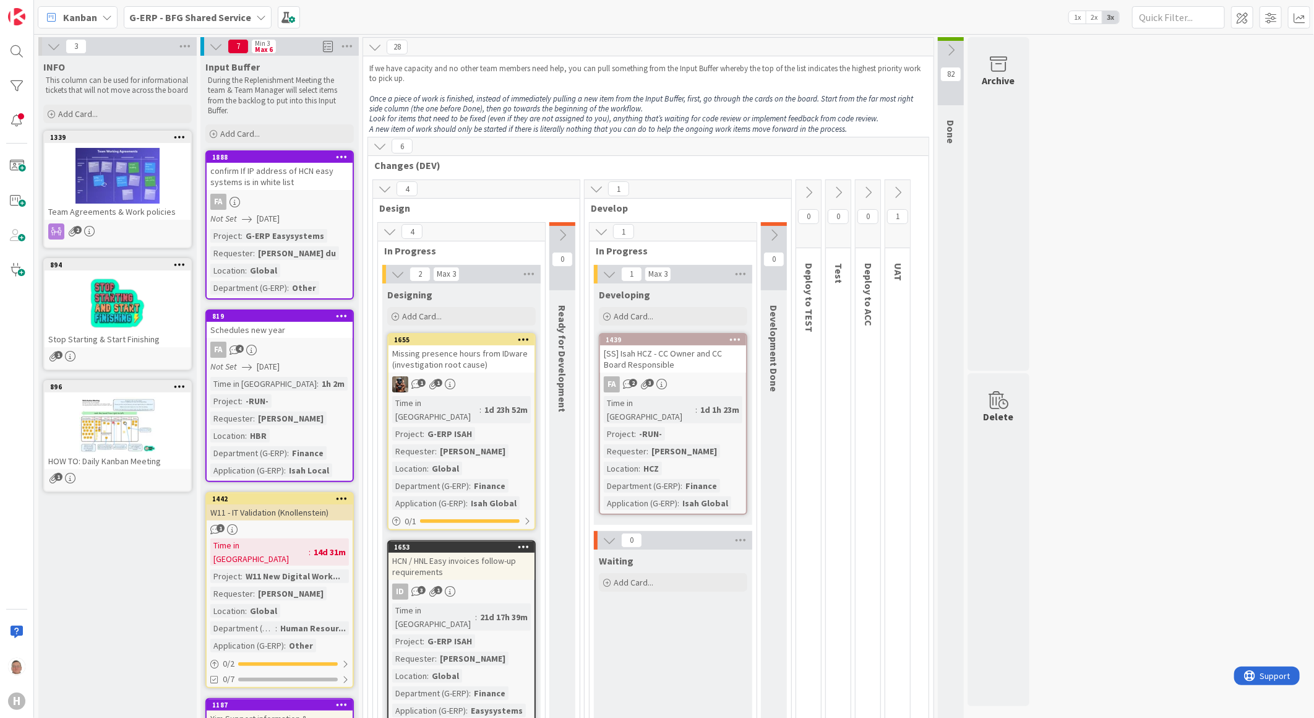
click at [215, 12] on b "G-ERP - BFG Shared Service" at bounding box center [190, 17] width 122 height 12
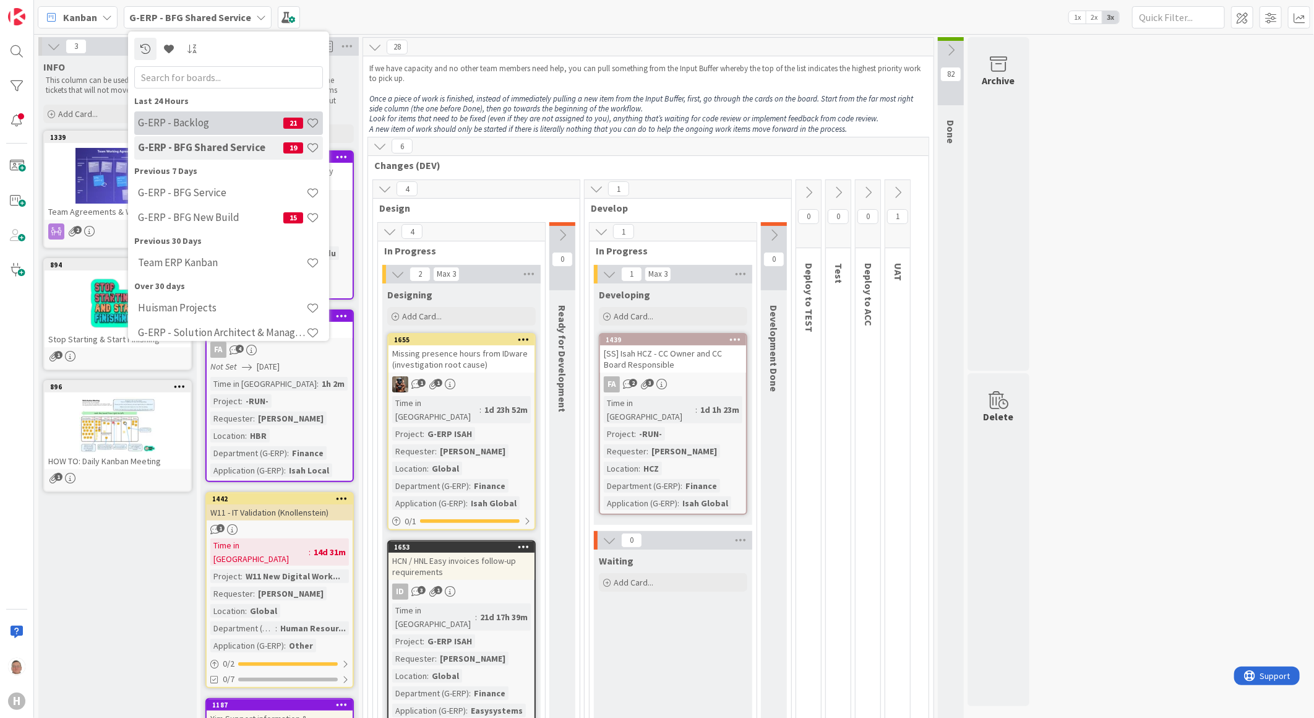
click at [186, 118] on h4 "G-ERP - Backlog" at bounding box center [210, 122] width 145 height 12
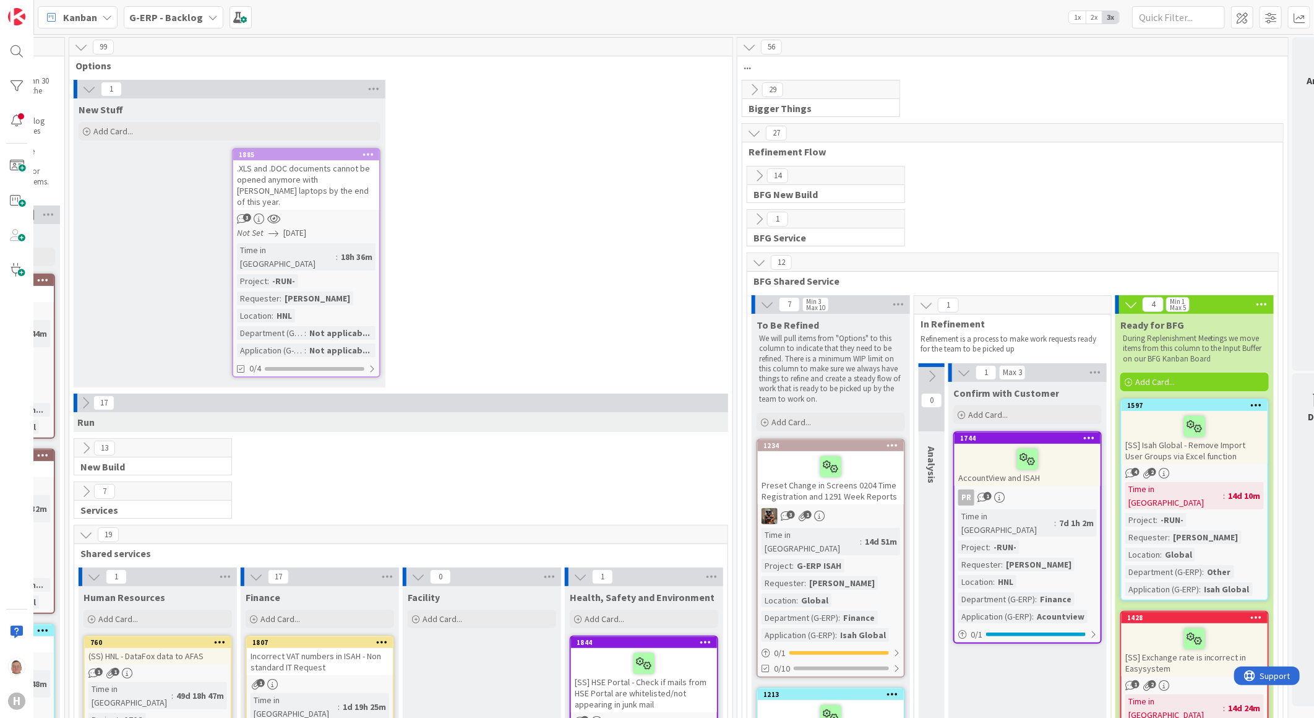
scroll to position [0, 359]
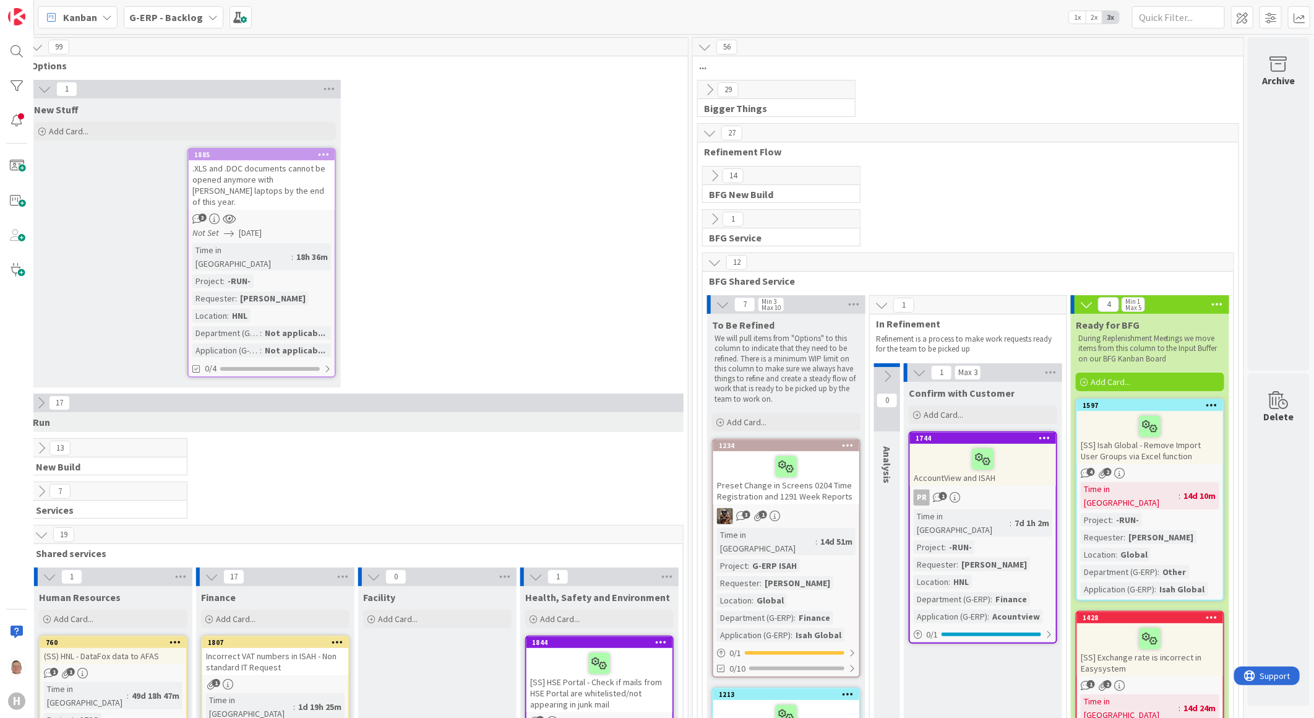
click at [997, 448] on div at bounding box center [983, 459] width 139 height 26
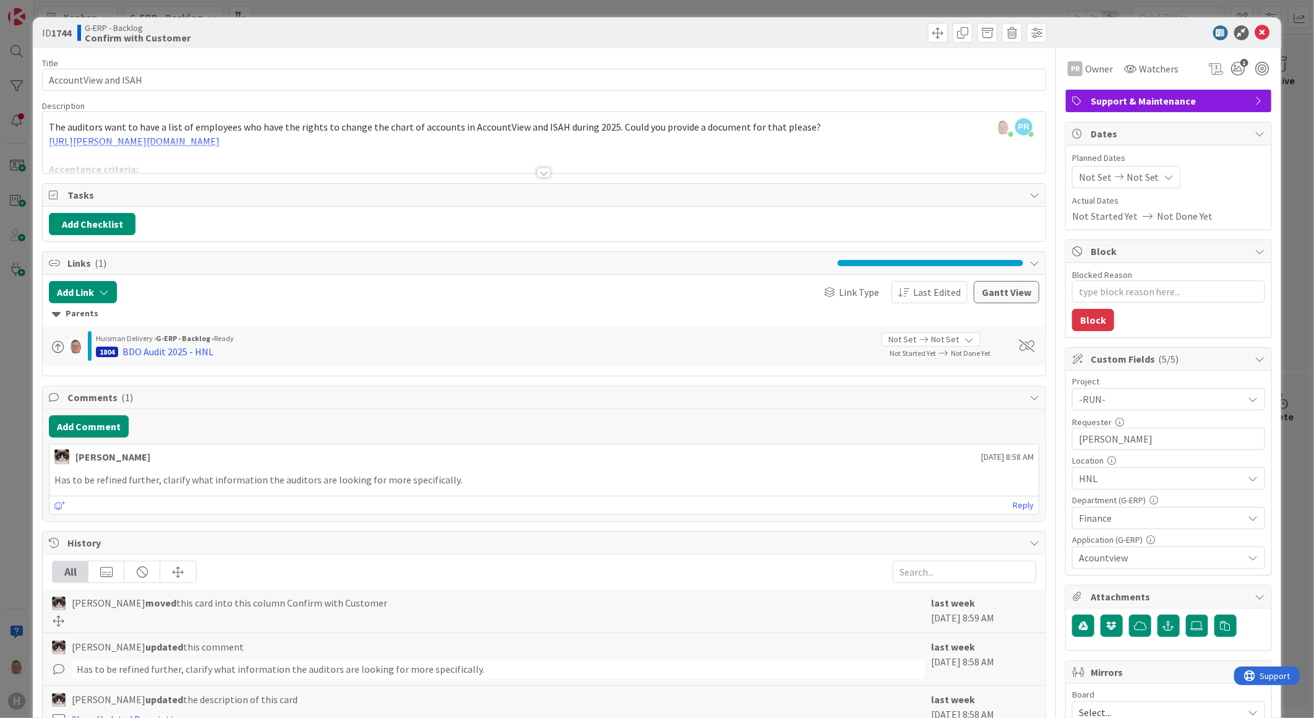
click at [541, 170] on div at bounding box center [544, 173] width 14 height 10
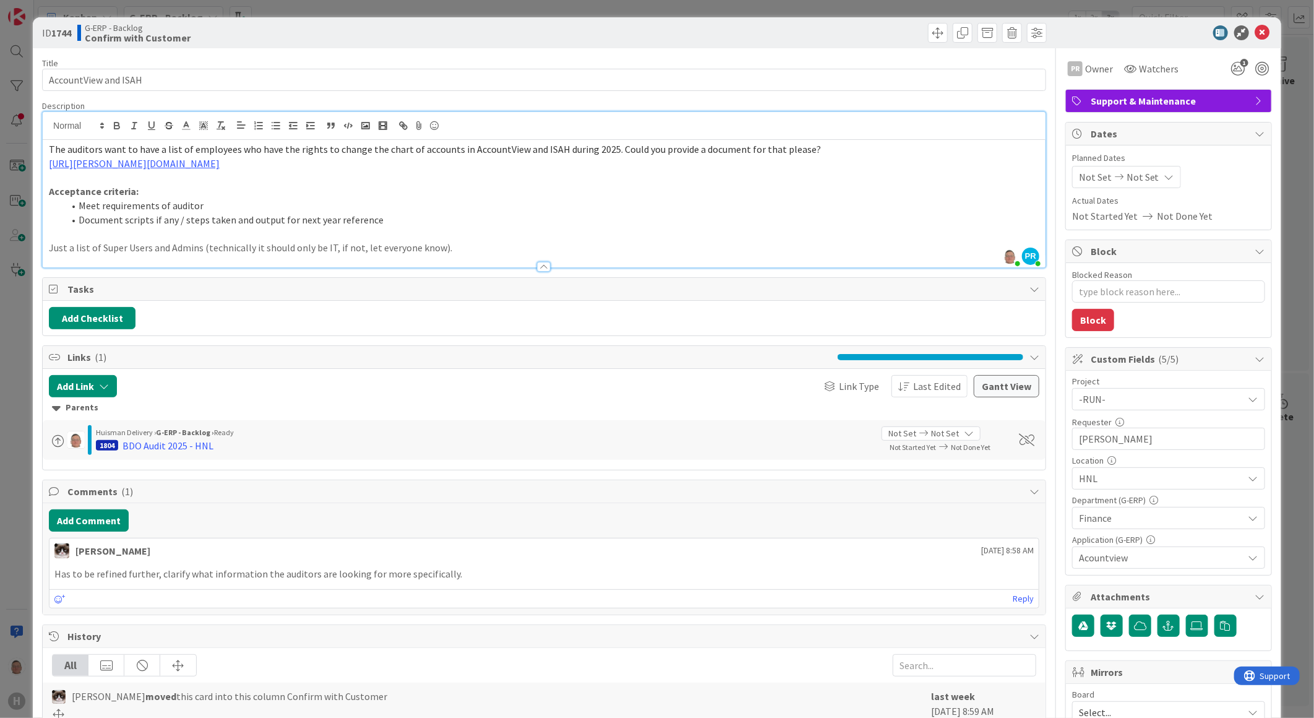
type textarea "x"
click at [1256, 31] on icon at bounding box center [1263, 32] width 15 height 15
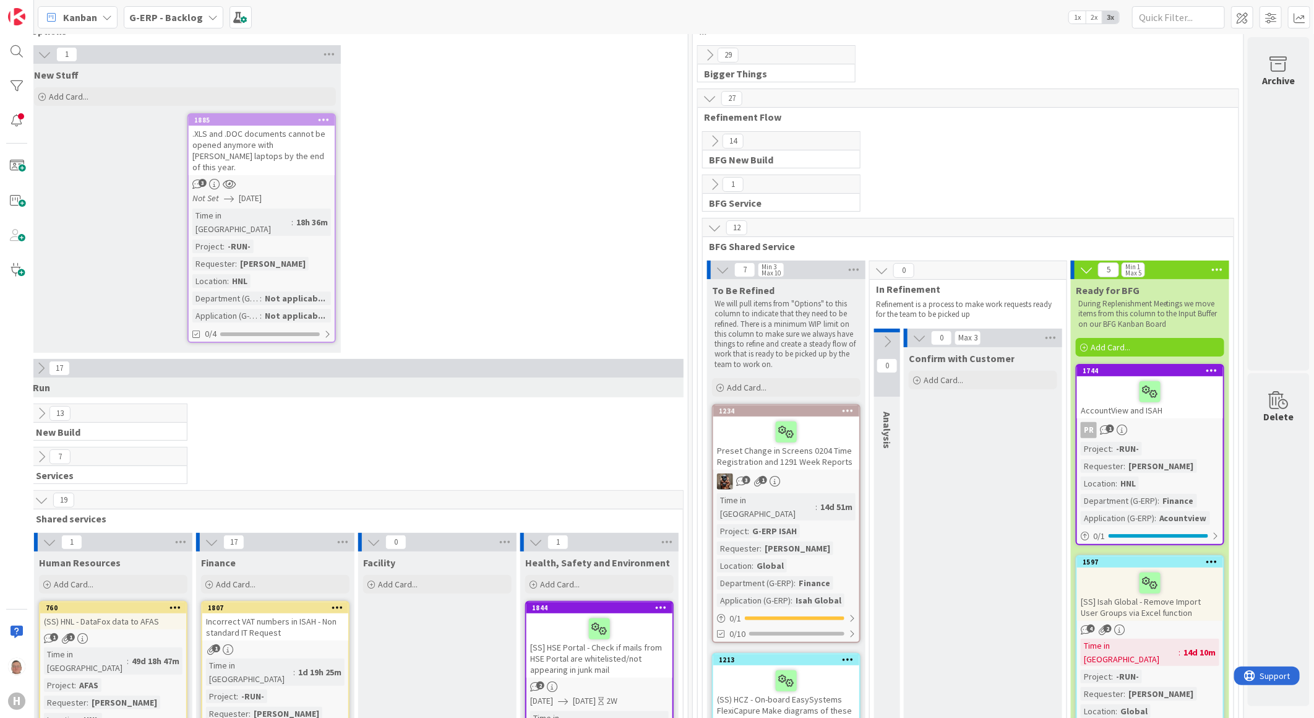
scroll to position [69, 359]
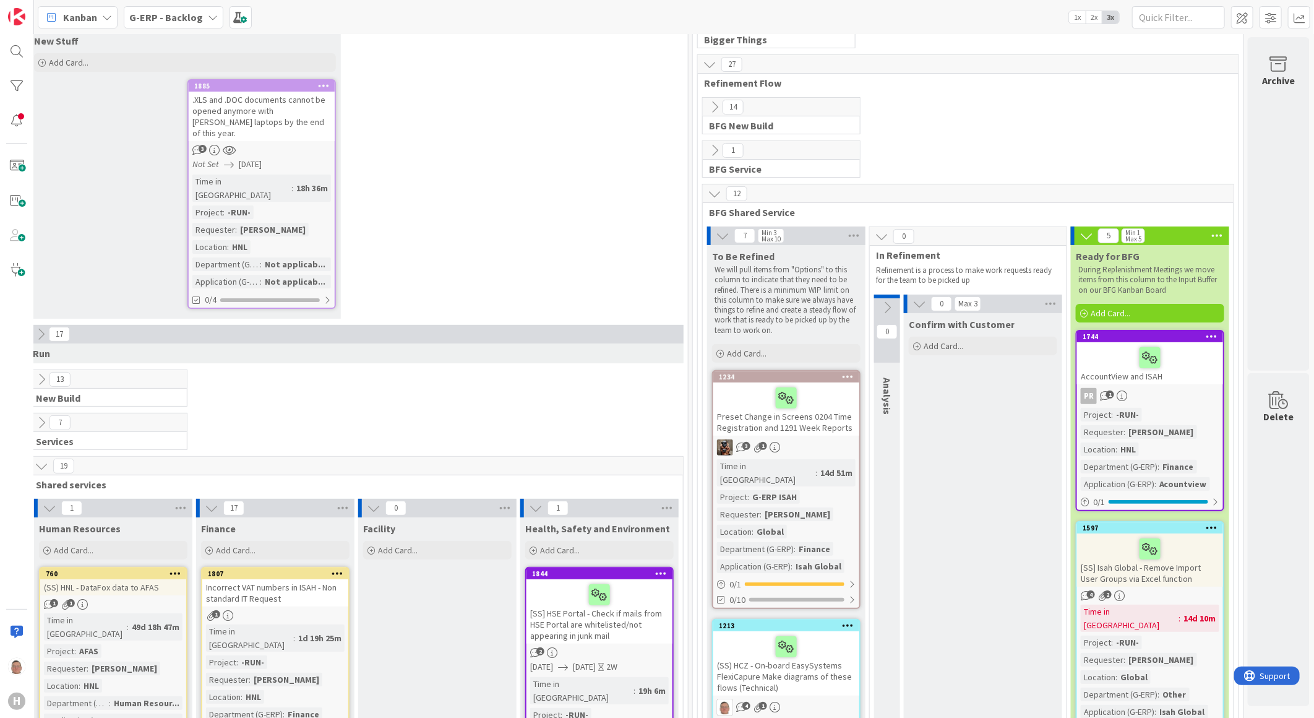
drag, startPoint x: 994, startPoint y: 444, endPoint x: 472, endPoint y: 712, distance: 586.4
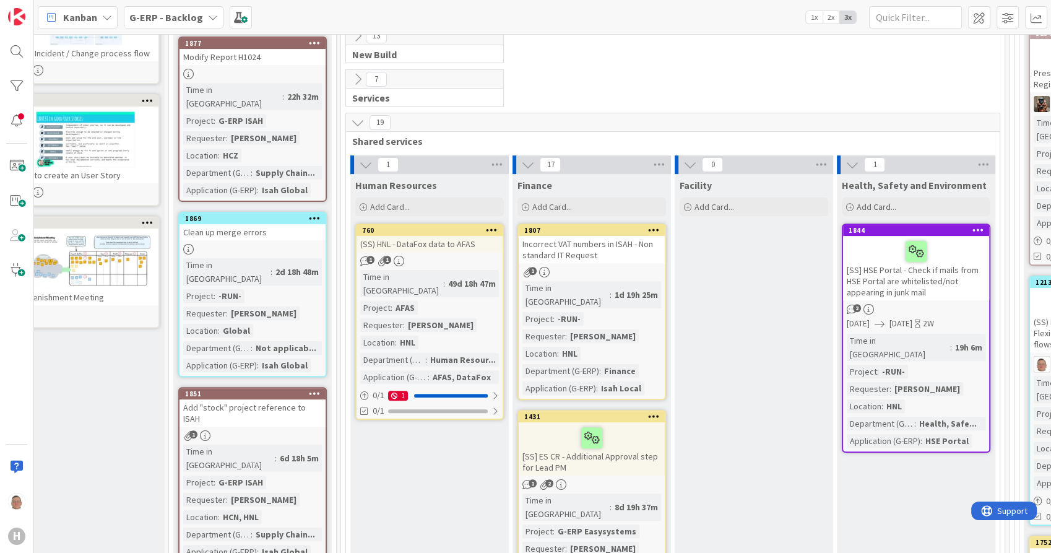
scroll to position [412, 32]
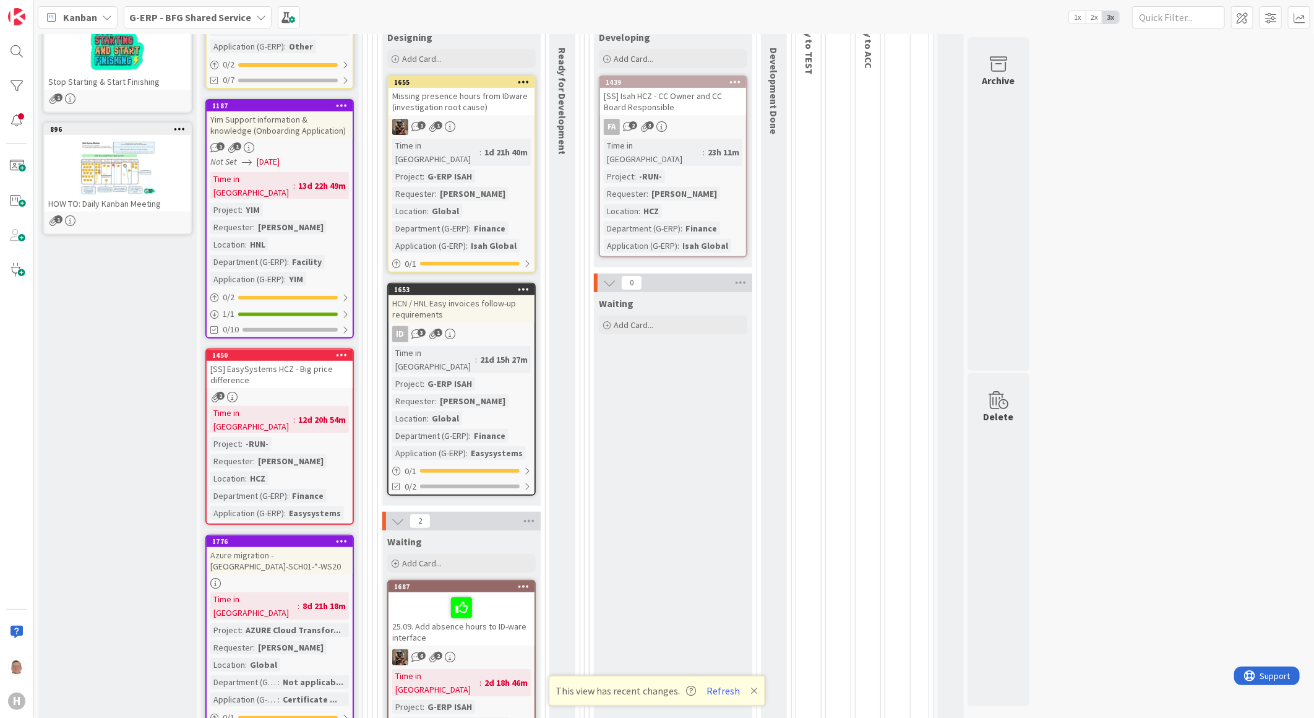
scroll to position [412, 0]
